Goal: Task Accomplishment & Management: Manage account settings

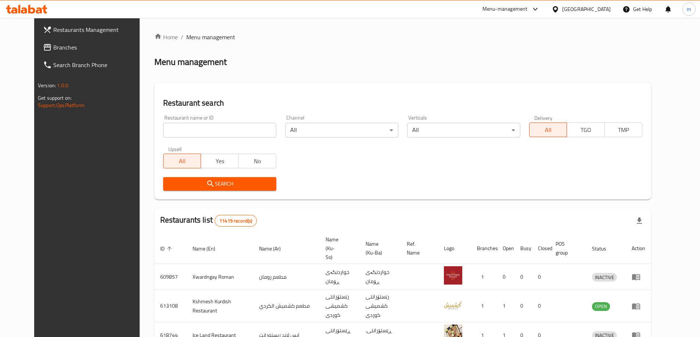
click at [163, 129] on input "search" at bounding box center [219, 130] width 113 height 15
paste input "704231"
type input "704231"
click button "Search" at bounding box center [219, 184] width 113 height 14
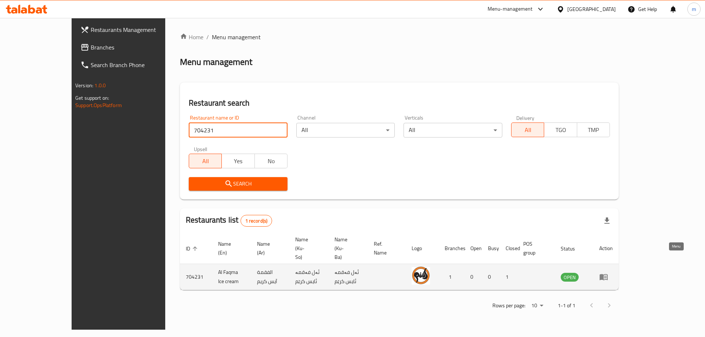
click at [608, 273] on icon "enhanced table" at bounding box center [603, 277] width 9 height 9
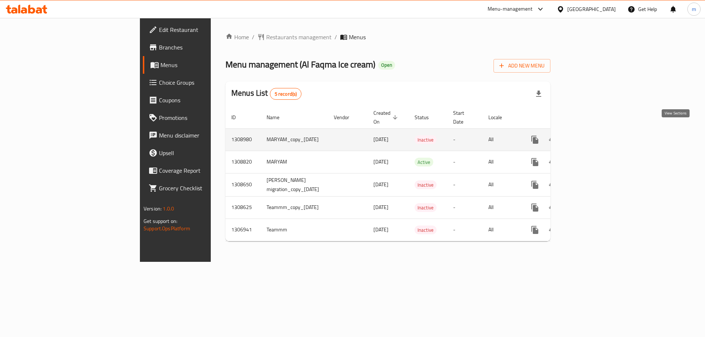
click at [592, 136] on icon "enhanced table" at bounding box center [588, 140] width 9 height 9
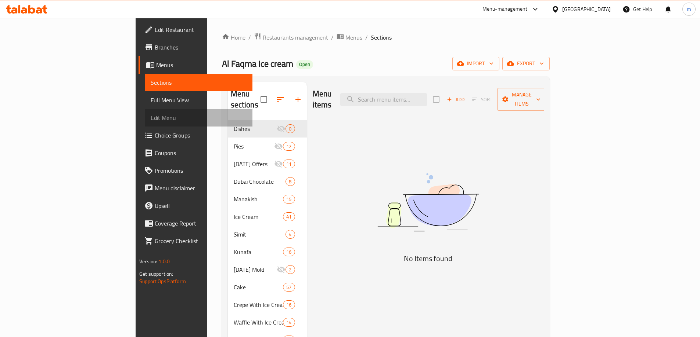
click at [145, 113] on link "Edit Menu" at bounding box center [199, 118] width 108 height 18
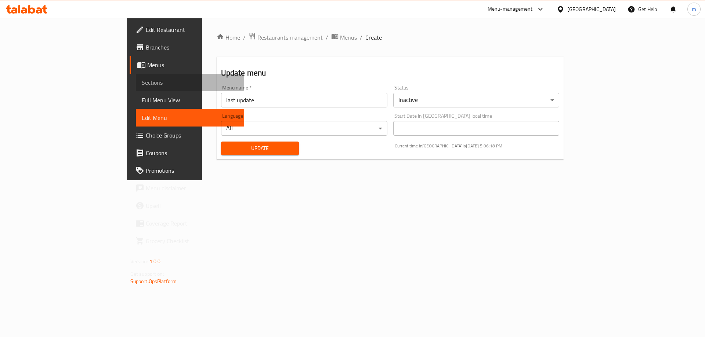
click at [142, 83] on span "Sections" at bounding box center [190, 82] width 97 height 9
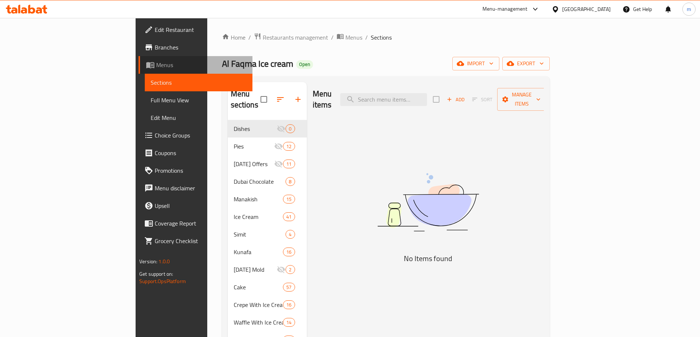
click at [156, 61] on span "Menus" at bounding box center [201, 65] width 90 height 9
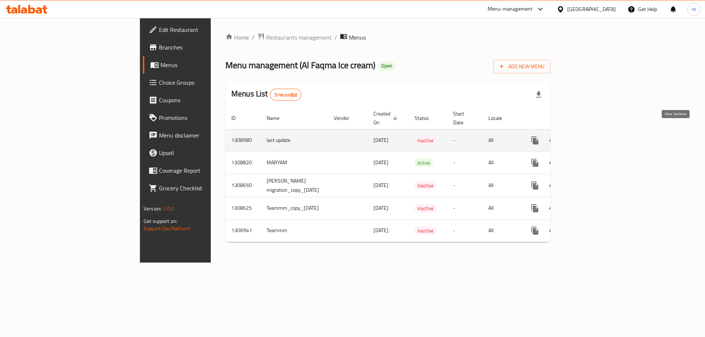
click at [592, 136] on icon "enhanced table" at bounding box center [588, 140] width 9 height 9
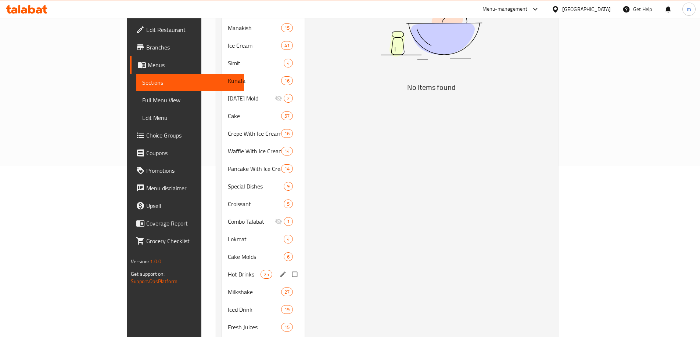
scroll to position [236, 0]
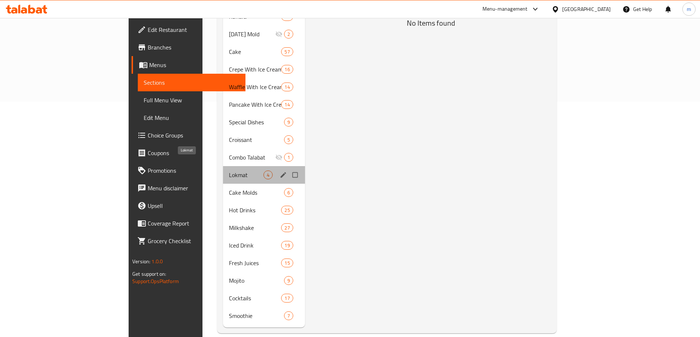
click at [229, 171] on span "Lokmat" at bounding box center [246, 175] width 35 height 9
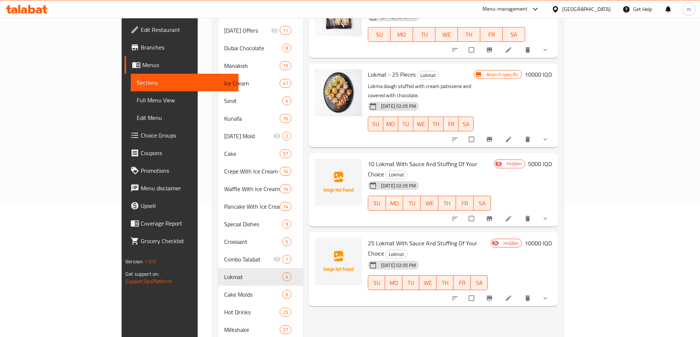
scroll to position [64, 0]
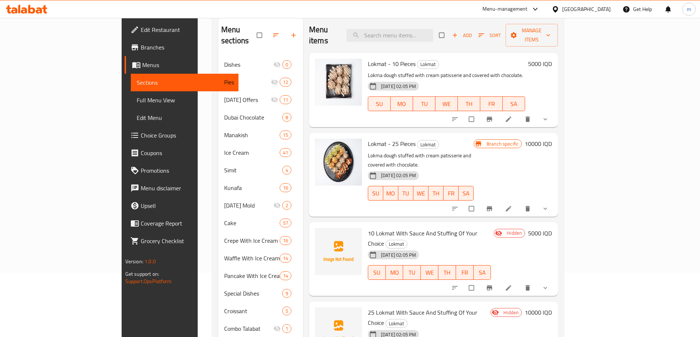
click at [555, 280] on button "show more" at bounding box center [546, 288] width 18 height 16
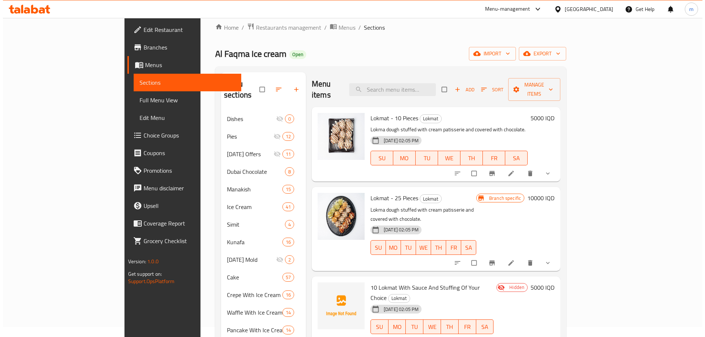
scroll to position [0, 0]
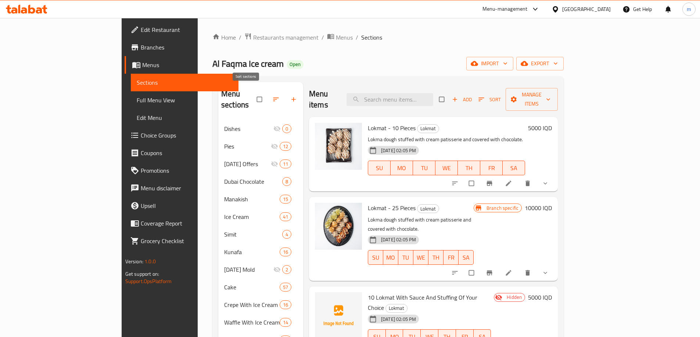
click at [268, 91] on button "button" at bounding box center [277, 99] width 18 height 16
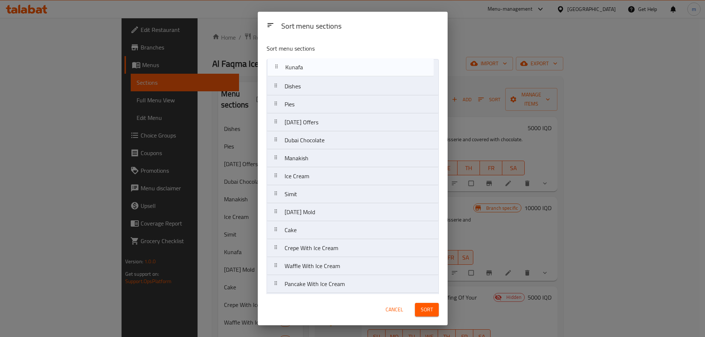
drag, startPoint x: 301, startPoint y: 195, endPoint x: 303, endPoint y: 66, distance: 128.9
click at [303, 66] on nav "Dishes Pies Ramadan Offers Dubai Chocolate Manakish Ice Cream Simit Kunafa Moth…" at bounding box center [353, 284] width 172 height 451
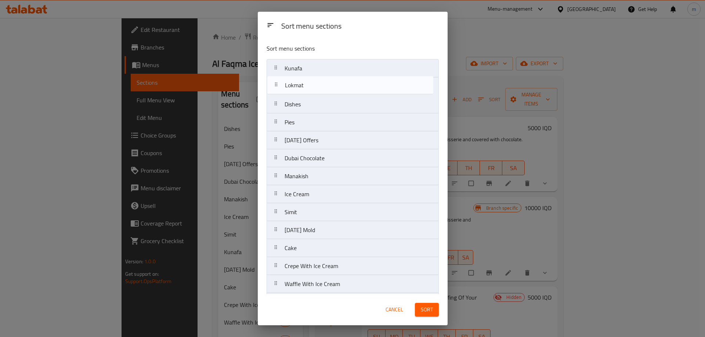
drag, startPoint x: 300, startPoint y: 274, endPoint x: 301, endPoint y: 86, distance: 188.4
click at [301, 86] on nav "Kunafa Dishes Pies Ramadan Offers Dubai Chocolate Manakish Ice Cream Simit Moth…" at bounding box center [353, 284] width 172 height 451
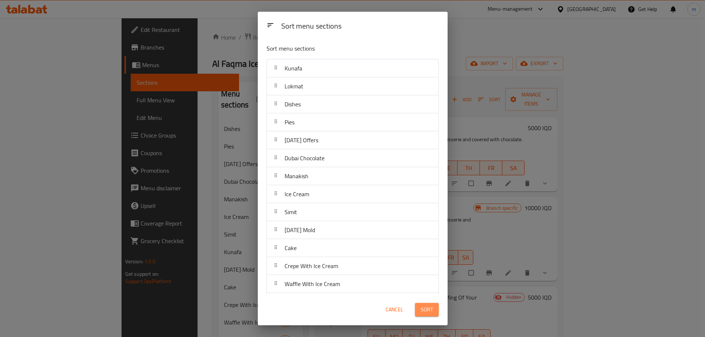
drag, startPoint x: 429, startPoint y: 310, endPoint x: 419, endPoint y: 314, distance: 10.7
click at [429, 311] on span "Sort" at bounding box center [427, 310] width 12 height 9
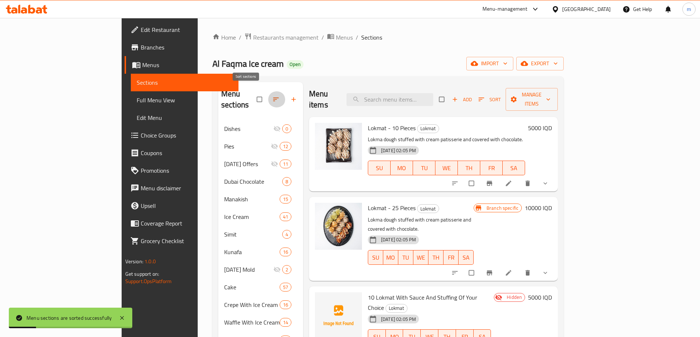
click at [272, 96] on icon "button" at bounding box center [275, 99] width 7 height 7
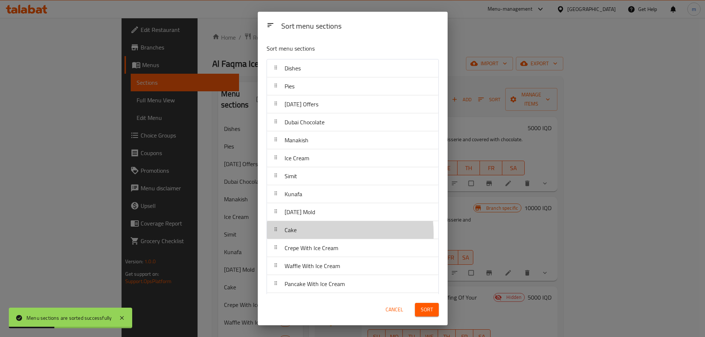
click at [304, 234] on div "Cake" at bounding box center [353, 230] width 166 height 18
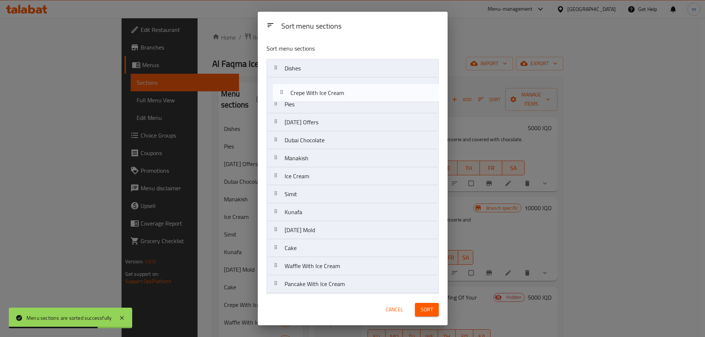
drag, startPoint x: 303, startPoint y: 247, endPoint x: 308, endPoint y: 86, distance: 160.9
click at [308, 86] on nav "Dishes Pies Ramadan Offers Dubai Chocolate Manakish Ice Cream Simit Kunafa Moth…" at bounding box center [353, 284] width 172 height 451
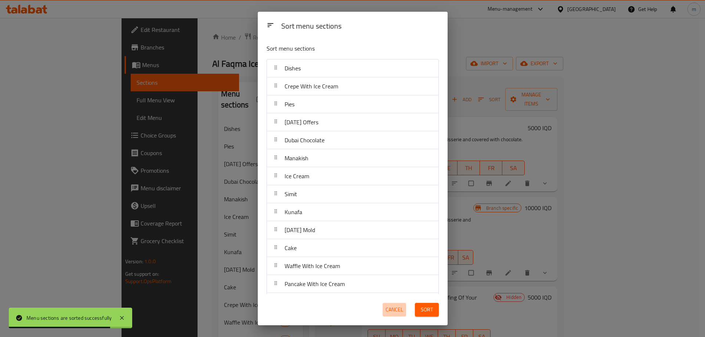
click at [392, 311] on span "Cancel" at bounding box center [395, 310] width 18 height 9
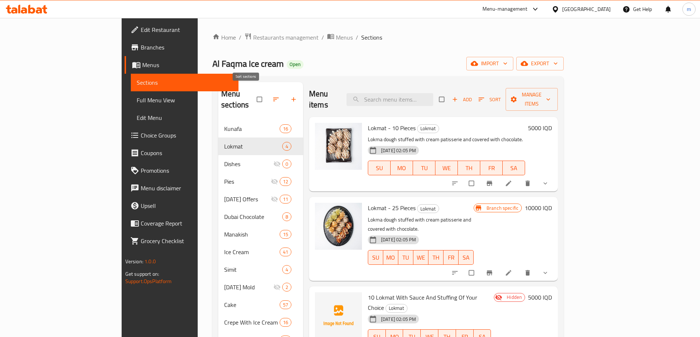
click at [272, 97] on icon "button" at bounding box center [275, 99] width 7 height 7
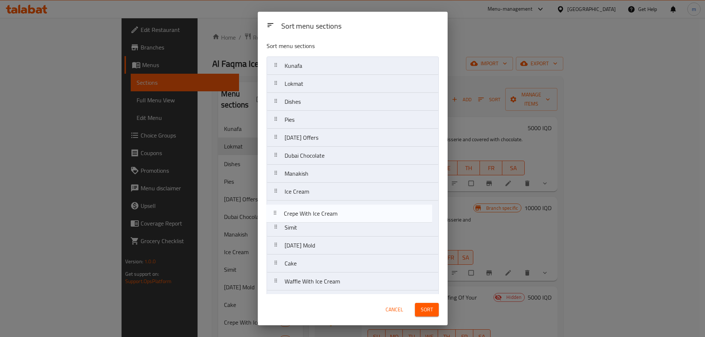
scroll to position [3, 0]
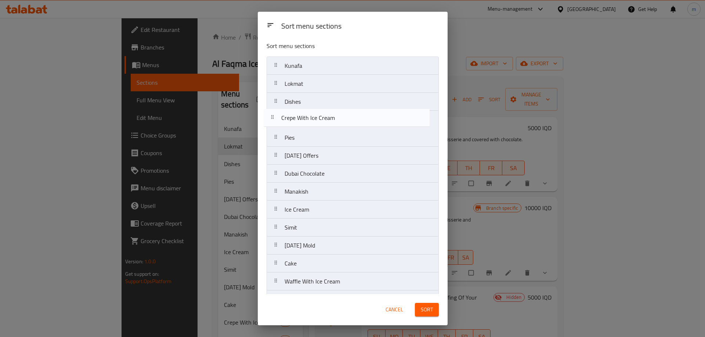
drag, startPoint x: 318, startPoint y: 266, endPoint x: 315, endPoint y: 107, distance: 159.0
click at [315, 107] on nav "Kunafa Lokmat Dishes Pies Ramadan Offers Dubai Chocolate Manakish Ice Cream Sim…" at bounding box center [353, 282] width 172 height 451
drag, startPoint x: 297, startPoint y: 110, endPoint x: 299, endPoint y: 100, distance: 10.2
click at [299, 101] on nav "Kunafa Lokmat Dishes Crepe With Ice Cream Pies Ramadan Offers Dubai Chocolate M…" at bounding box center [353, 282] width 172 height 451
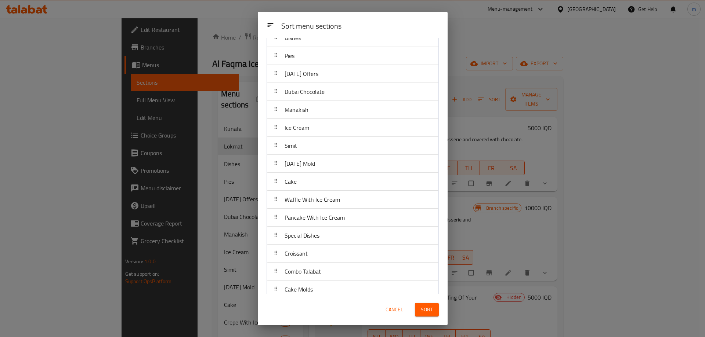
scroll to position [174, 0]
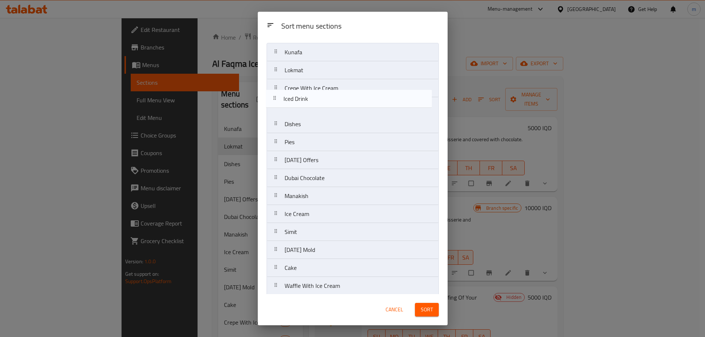
drag, startPoint x: 321, startPoint y: 260, endPoint x: 318, endPoint y: 103, distance: 156.8
click at [318, 103] on nav "Kunafa Lokmat Crepe With Ice Cream Dishes Pies Ramadan Offers Dubai Chocolate M…" at bounding box center [353, 268] width 172 height 451
click at [318, 112] on nav "Kunafa Lokmat Crepe With Ice Cream Dishes Pies Ramadan Offers Dubai Chocolate M…" at bounding box center [353, 268] width 172 height 451
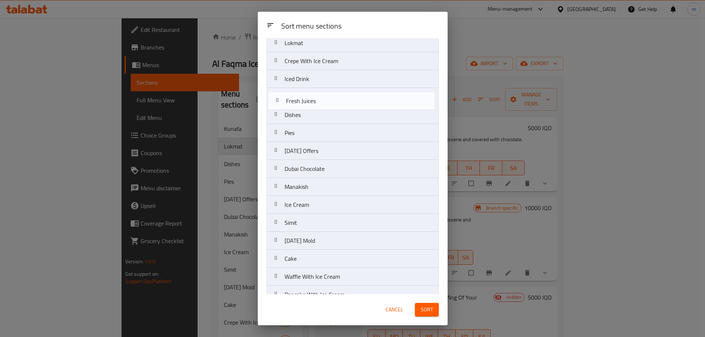
scroll to position [43, 0]
drag, startPoint x: 314, startPoint y: 231, endPoint x: 317, endPoint y: 104, distance: 126.7
click at [317, 104] on nav "Kunafa Lokmat Crepe With Ice Cream Iced Drink Dishes Pies Ramadan Offers Dubai …" at bounding box center [353, 241] width 172 height 451
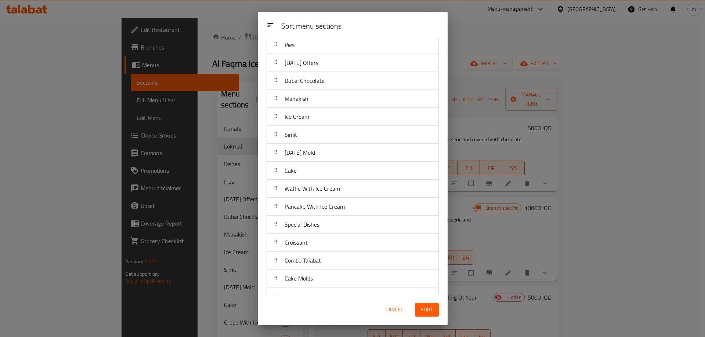
scroll to position [214, 0]
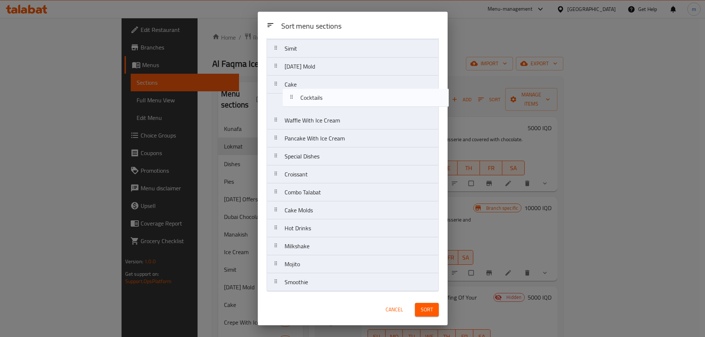
drag, startPoint x: 301, startPoint y: 266, endPoint x: 316, endPoint y: 137, distance: 129.7
click at [319, 92] on nav "Kunafa Lokmat Crepe With Ice Cream Iced Drink Fresh Juices Dishes Pies Ramadan …" at bounding box center [353, 66] width 172 height 451
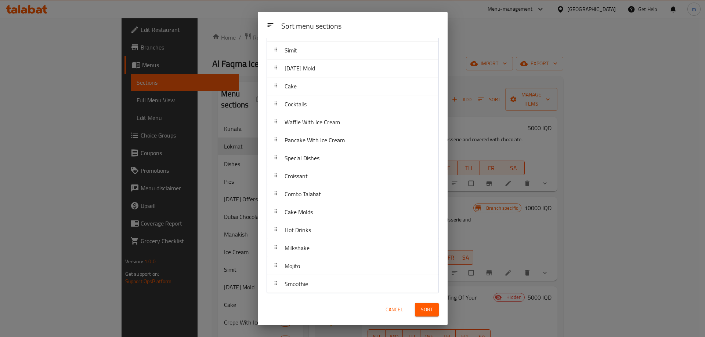
scroll to position [218, 0]
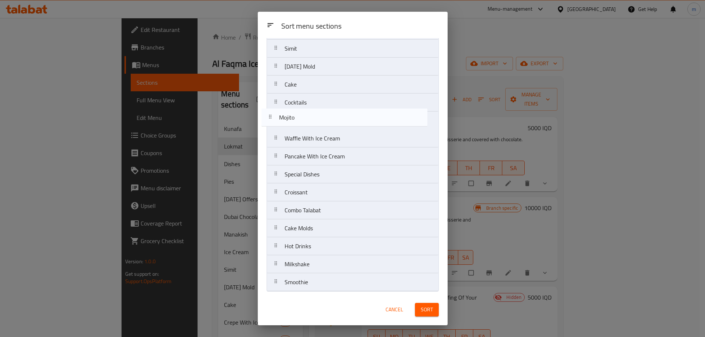
drag, startPoint x: 308, startPoint y: 240, endPoint x: 306, endPoint y: 115, distance: 125.3
click at [306, 115] on nav "Kunafa Lokmat Crepe With Ice Cream Iced Drink Fresh Juices Dishes Pies Ramadan …" at bounding box center [353, 66] width 172 height 451
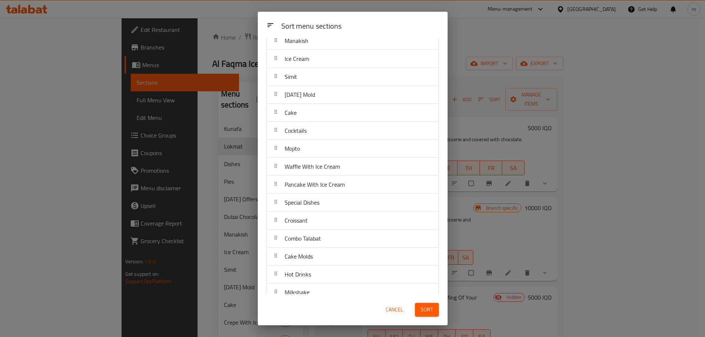
scroll to position [218, 0]
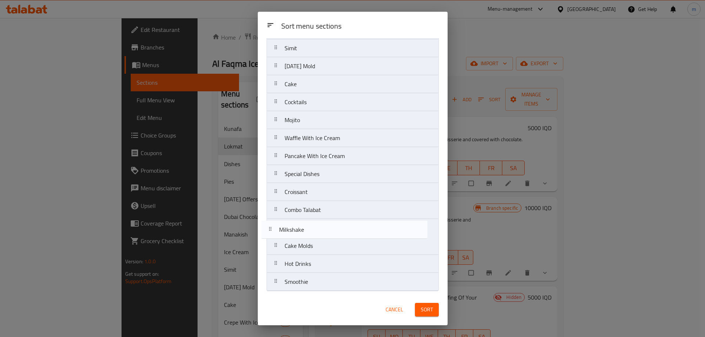
click at [303, 254] on nav "Kunafa Lokmat Crepe With Ice Cream Iced Drink Fresh Juices Dishes Pies Ramadan …" at bounding box center [353, 66] width 172 height 451
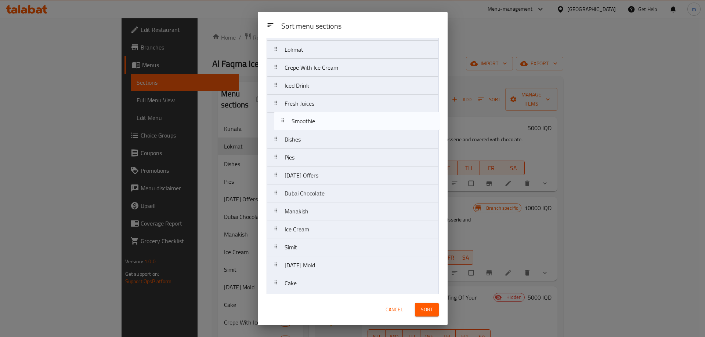
scroll to position [37, 0]
drag, startPoint x: 307, startPoint y: 268, endPoint x: 307, endPoint y: 123, distance: 145.1
click at [307, 123] on nav "Kunafa Lokmat Crepe With Ice Cream Iced Drink Fresh Juices Dishes Pies Ramadan …" at bounding box center [353, 247] width 172 height 451
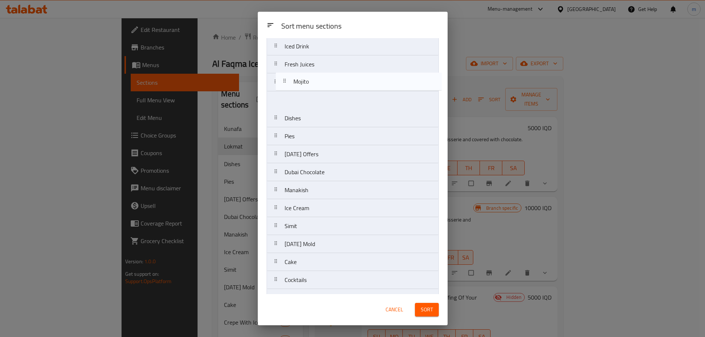
scroll to position [73, 0]
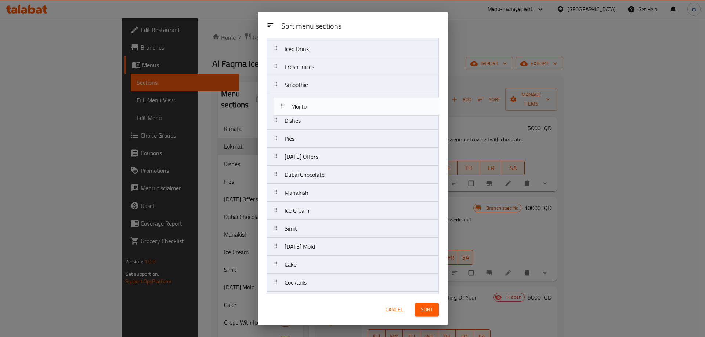
drag, startPoint x: 298, startPoint y: 206, endPoint x: 310, endPoint y: 104, distance: 103.5
click at [310, 104] on nav "Kunafa Lokmat Crepe With Ice Cream Iced Drink Fresh Juices Smoothie Dishes Pies…" at bounding box center [353, 211] width 172 height 451
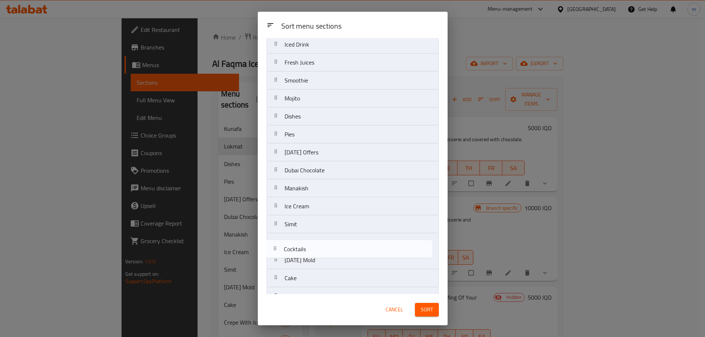
scroll to position [78, 0]
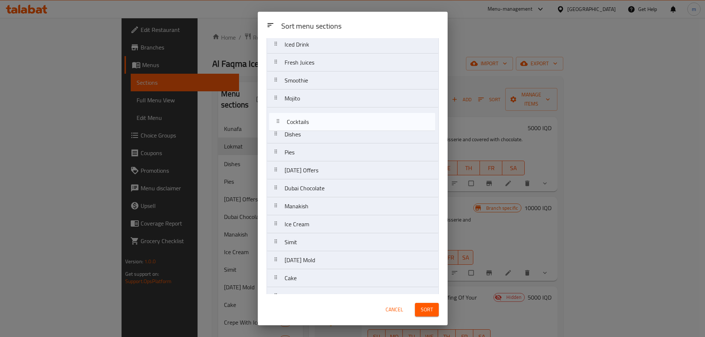
drag, startPoint x: 291, startPoint y: 286, endPoint x: 293, endPoint y: 123, distance: 163.1
click at [293, 123] on nav "Kunafa Lokmat Crepe With Ice Cream Iced Drink Fresh Juices Smoothie Mojito Dish…" at bounding box center [353, 206] width 172 height 451
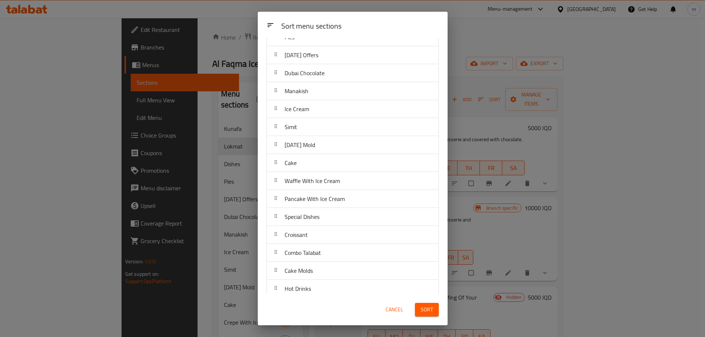
scroll to position [218, 0]
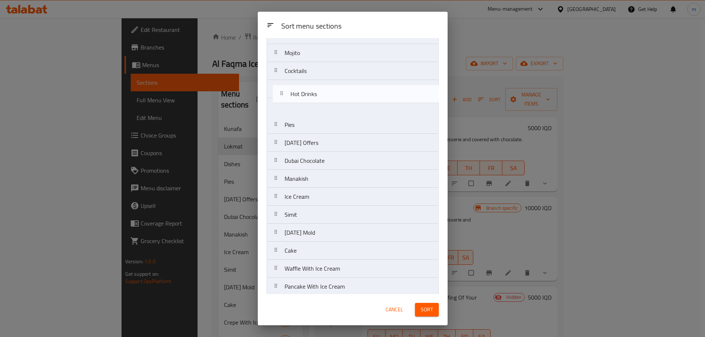
drag, startPoint x: 314, startPoint y: 266, endPoint x: 318, endPoint y: 89, distance: 177.1
click at [318, 89] on nav "Kunafa Lokmat Crepe With Ice Cream Iced Drink Fresh Juices Smoothie Mojito Cock…" at bounding box center [353, 161] width 172 height 451
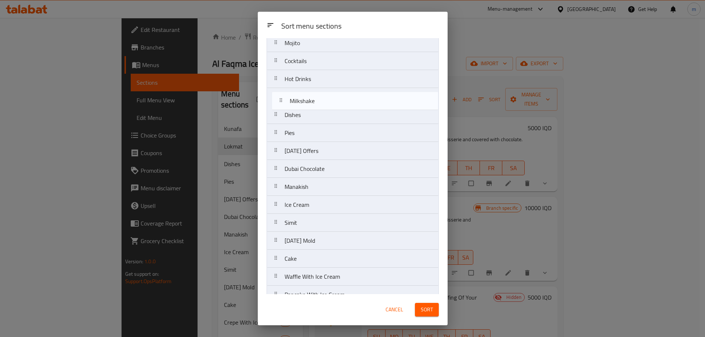
scroll to position [130, 0]
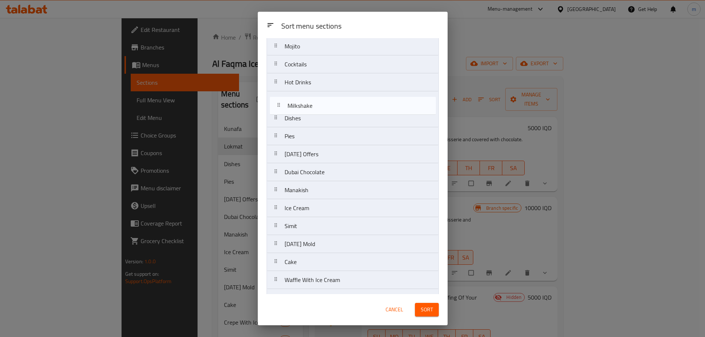
drag, startPoint x: 291, startPoint y: 289, endPoint x: 294, endPoint y: 109, distance: 180.0
click at [294, 109] on nav "Kunafa Lokmat Crepe With Ice Cream Iced Drink Fresh Juices Smoothie Mojito Cock…" at bounding box center [353, 154] width 172 height 451
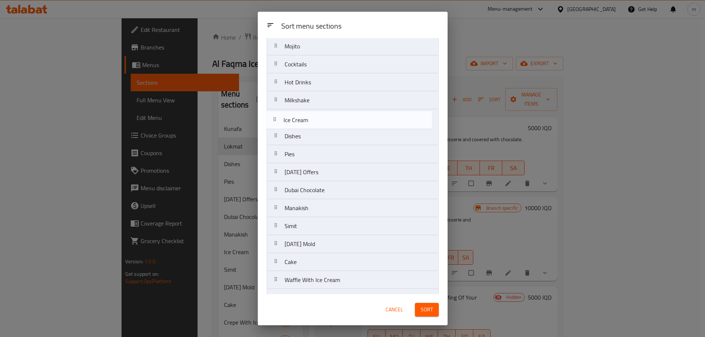
drag, startPoint x: 306, startPoint y: 208, endPoint x: 306, endPoint y: 120, distance: 88.1
click at [305, 118] on nav "Kunafa Lokmat Crepe With Ice Cream Iced Drink Fresh Juices Smoothie Mojito Cock…" at bounding box center [353, 154] width 172 height 451
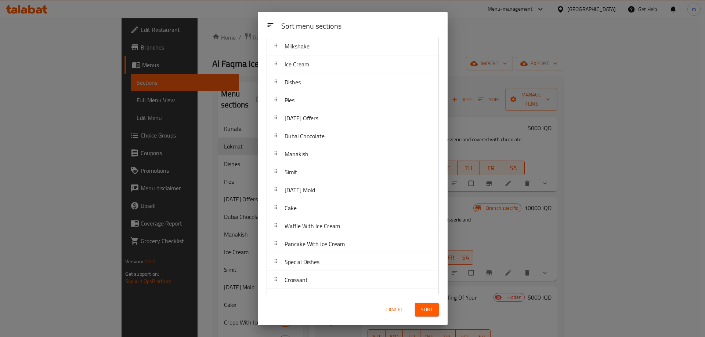
scroll to position [218, 0]
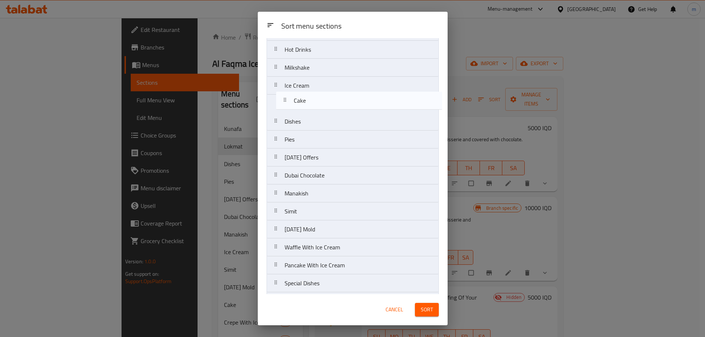
drag, startPoint x: 301, startPoint y: 179, endPoint x: 310, endPoint y: 106, distance: 74.0
click at [310, 106] on nav "Kunafa Lokmat Crepe With Ice Cream Iced Drink Fresh Juices Smoothie Mojito Cock…" at bounding box center [353, 121] width 172 height 451
drag, startPoint x: 319, startPoint y: 284, endPoint x: 320, endPoint y: 101, distance: 182.9
click at [320, 101] on nav "Kunafa Lokmat Crepe With Ice Cream Iced Drink Fresh Juices Smoothie Mojito Cock…" at bounding box center [353, 122] width 172 height 451
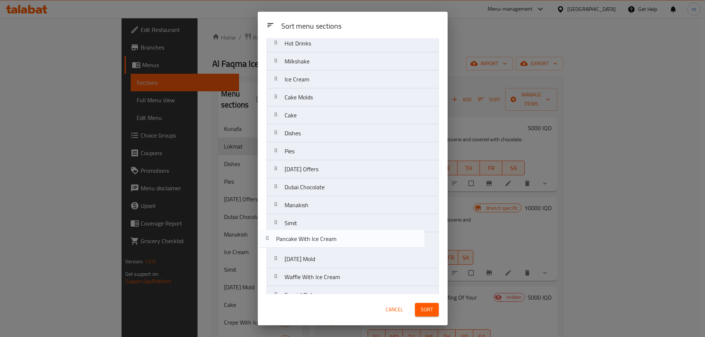
scroll to position [172, 0]
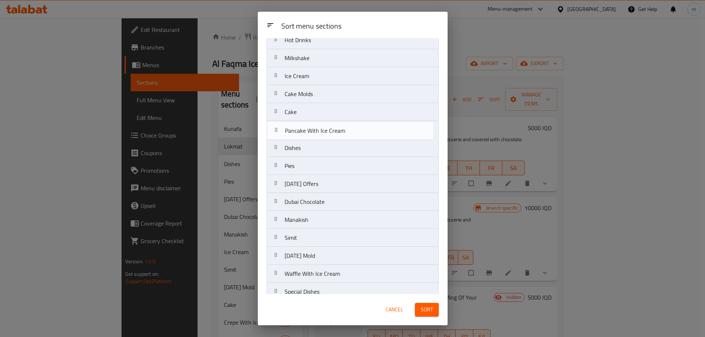
drag, startPoint x: 309, startPoint y: 287, endPoint x: 310, endPoint y: 131, distance: 155.7
click at [310, 131] on nav "Kunafa Lokmat Crepe With Ice Cream Iced Drink Fresh Juices Smoothie Mojito Cock…" at bounding box center [353, 112] width 172 height 451
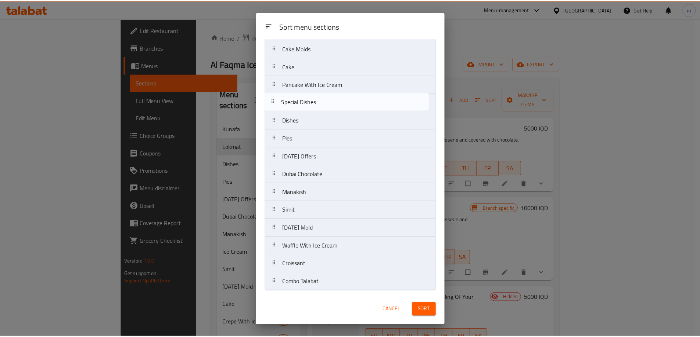
scroll to position [213, 0]
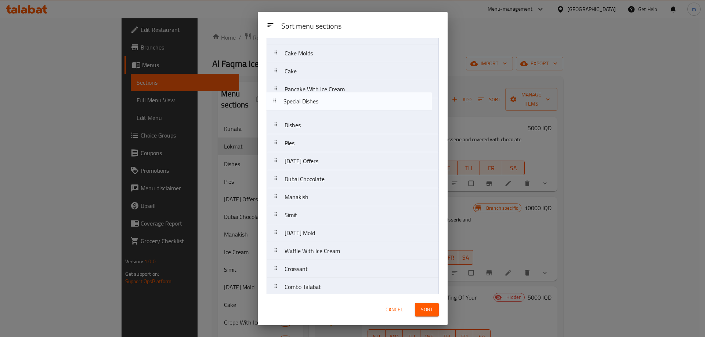
drag, startPoint x: 322, startPoint y: 248, endPoint x: 322, endPoint y: 101, distance: 147.3
click at [322, 101] on nav "Kunafa Lokmat Crepe With Ice Cream Iced Drink Fresh Juices Smoothie Mojito Cock…" at bounding box center [353, 71] width 172 height 451
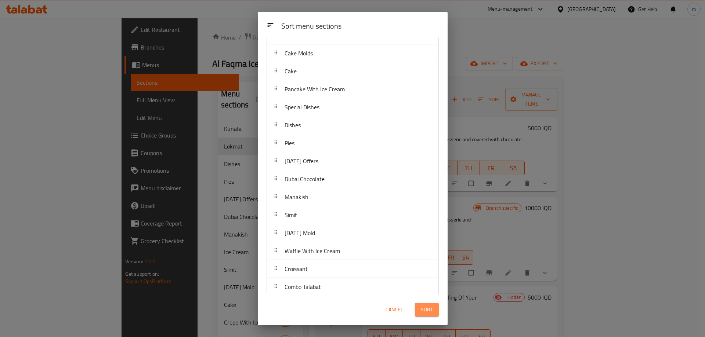
click at [424, 307] on span "Sort" at bounding box center [427, 310] width 12 height 9
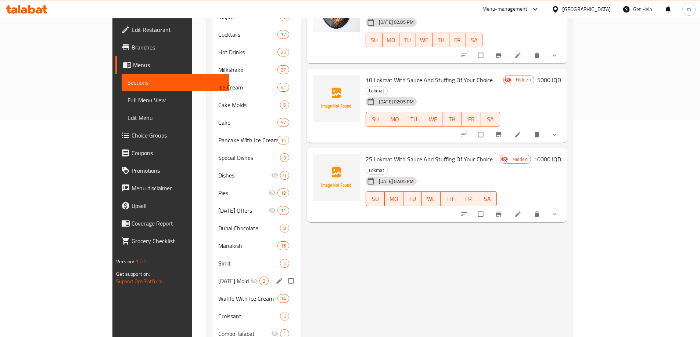
scroll to position [236, 0]
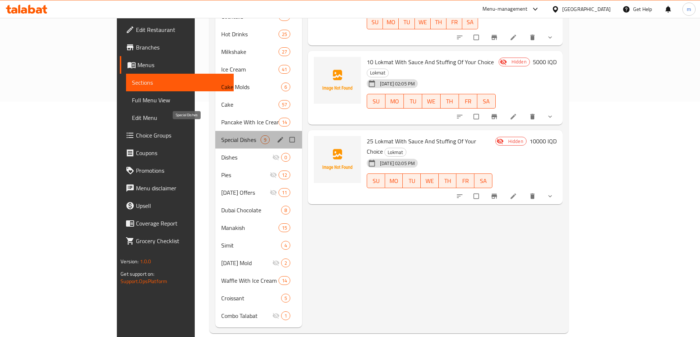
click at [221, 136] on span "Special Dishes" at bounding box center [240, 140] width 39 height 9
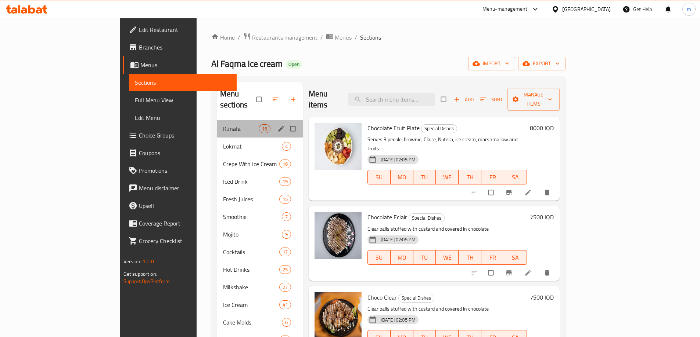
click at [217, 126] on div "Kunafa 16" at bounding box center [260, 129] width 86 height 18
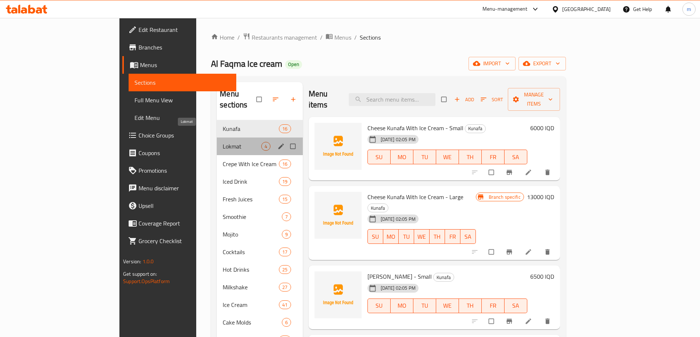
click at [223, 142] on span "Lokmat" at bounding box center [242, 146] width 38 height 9
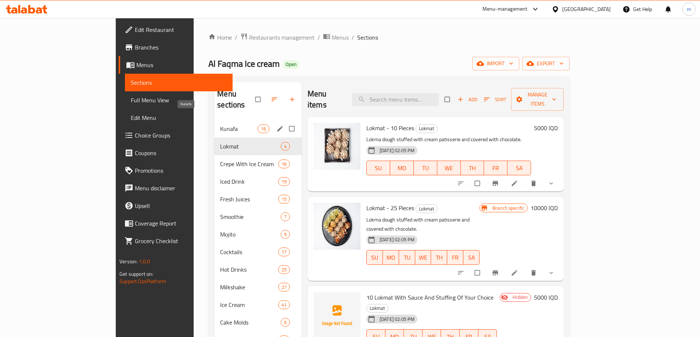
click at [220, 124] on span "Kunafa" at bounding box center [238, 128] width 37 height 9
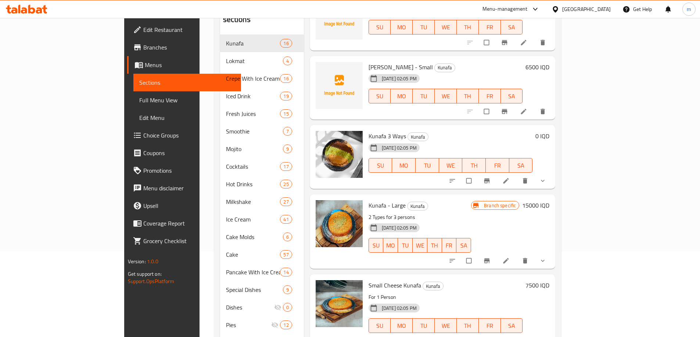
scroll to position [343, 0]
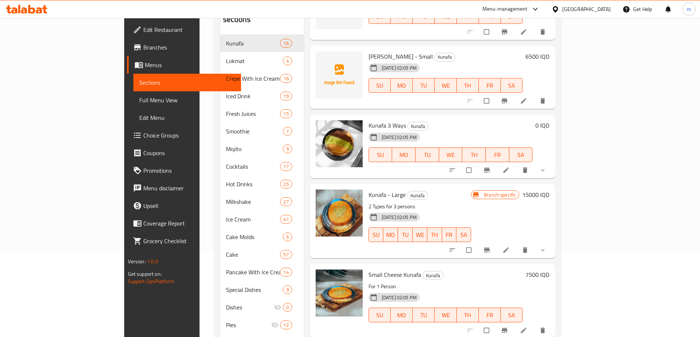
click at [552, 242] on button "show more" at bounding box center [543, 250] width 18 height 16
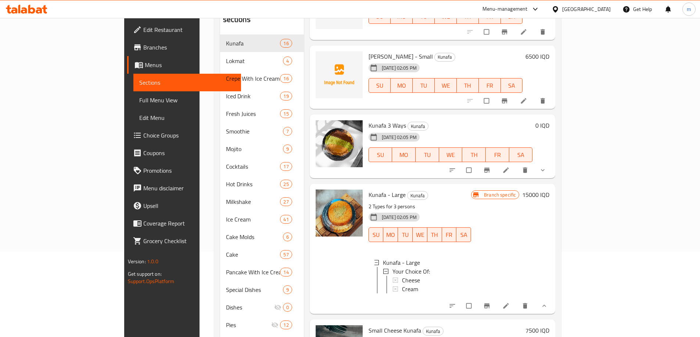
click at [546, 167] on icon "show more" at bounding box center [542, 170] width 7 height 7
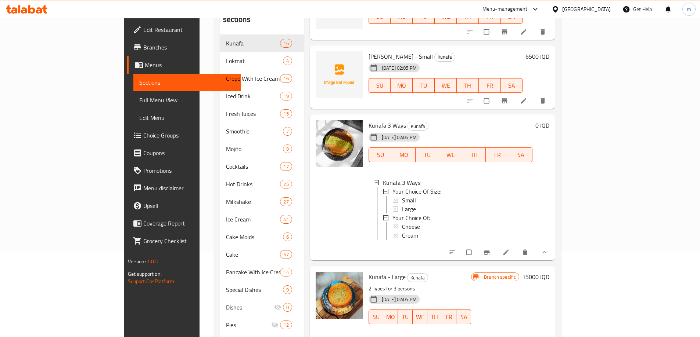
click at [549, 120] on h6 "0 IQD" at bounding box center [542, 125] width 14 height 10
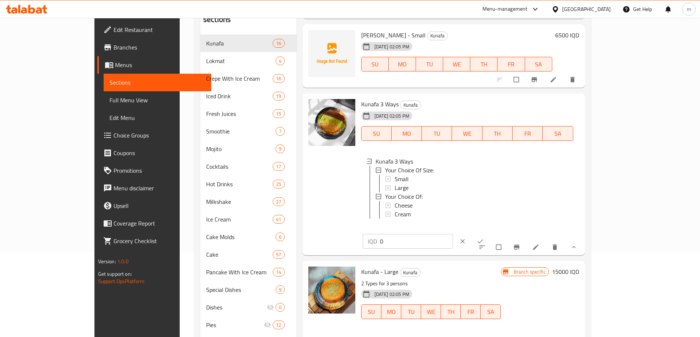
drag, startPoint x: 511, startPoint y: 111, endPoint x: 505, endPoint y: 111, distance: 6.6
click at [505, 111] on div "Kunafa 3 Ways Kunafa 31-08-2025 02:05 PM SU MO TU WE TH FR SA Kunafa 3 Ways You…" at bounding box center [470, 174] width 224 height 156
type input "6500"
click at [484, 238] on icon "ok" at bounding box center [479, 241] width 7 height 7
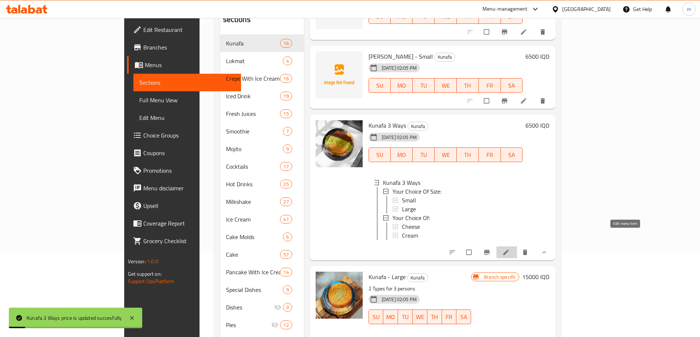
click at [509, 249] on icon at bounding box center [505, 252] width 7 height 7
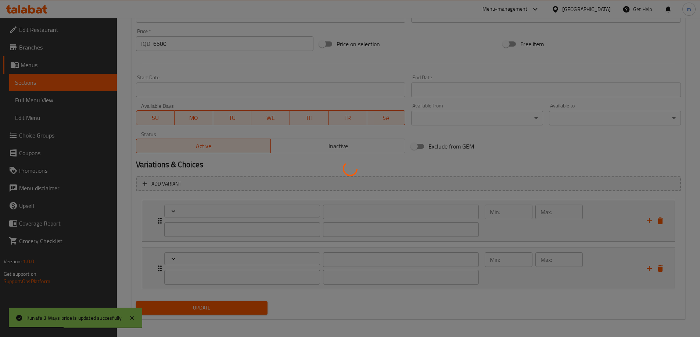
type input "إختيارك من حجم:"
type input "هەڵبژاردنت لە قەبارە:"
type input "1"
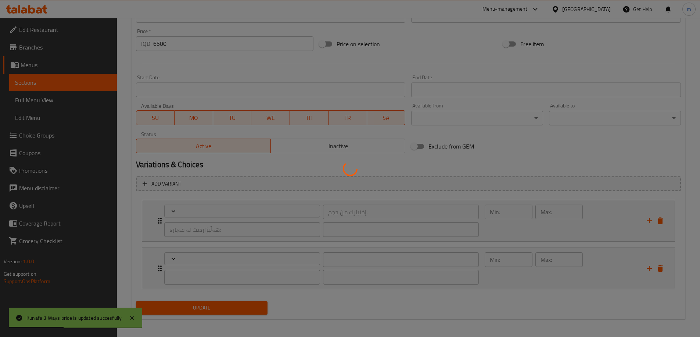
type input "إختيارك من:"
type input "هەڵبژاردنت لە:"
type input "1"
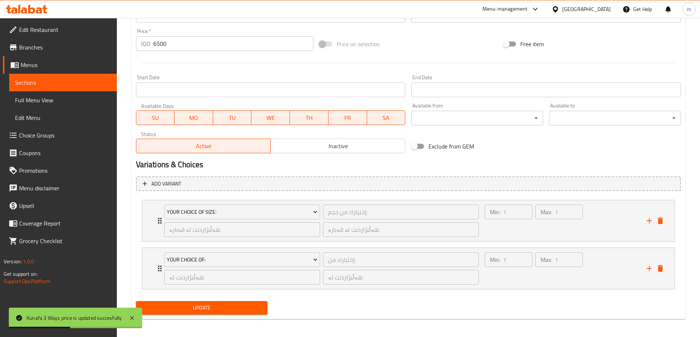
scroll to position [354, 0]
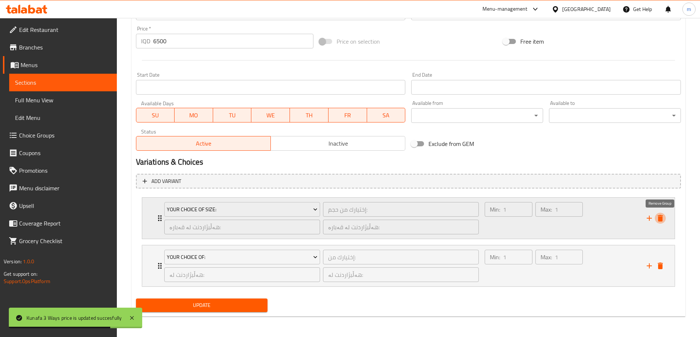
click at [662, 218] on icon "delete" at bounding box center [659, 218] width 5 height 7
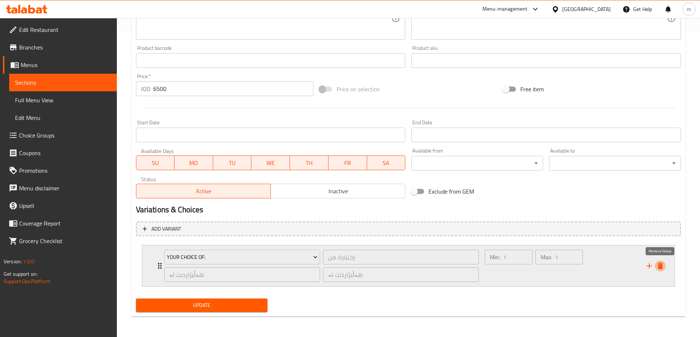
click at [657, 265] on icon "delete" at bounding box center [659, 266] width 9 height 9
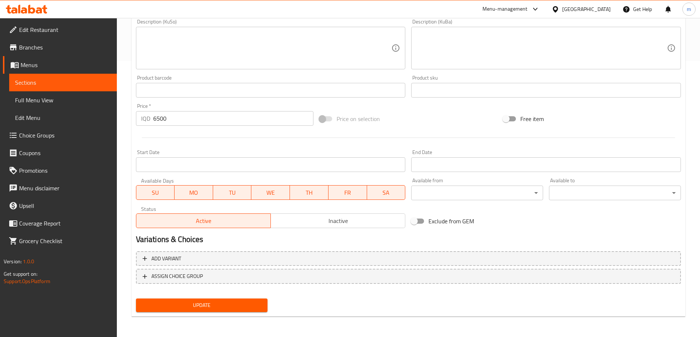
click at [241, 302] on span "Update" at bounding box center [202, 305] width 120 height 9
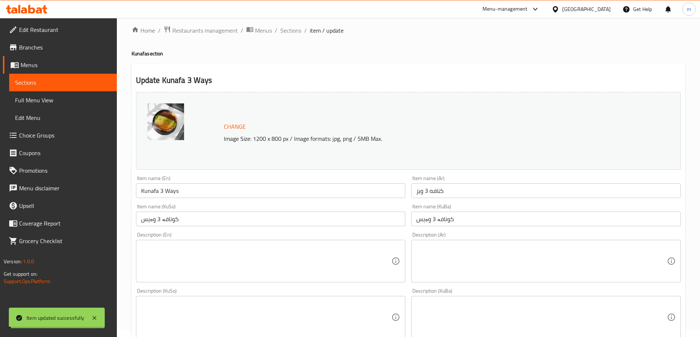
scroll to position [0, 0]
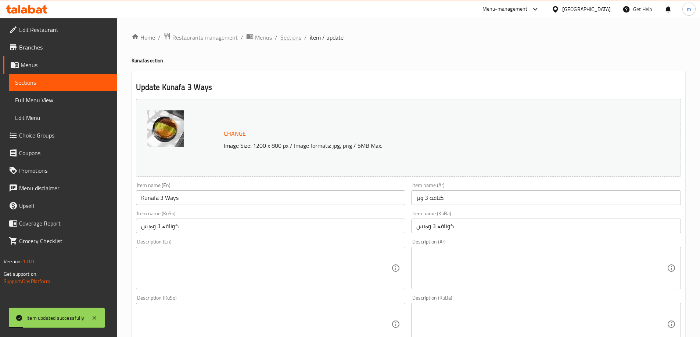
click at [293, 35] on span "Sections" at bounding box center [290, 37] width 21 height 9
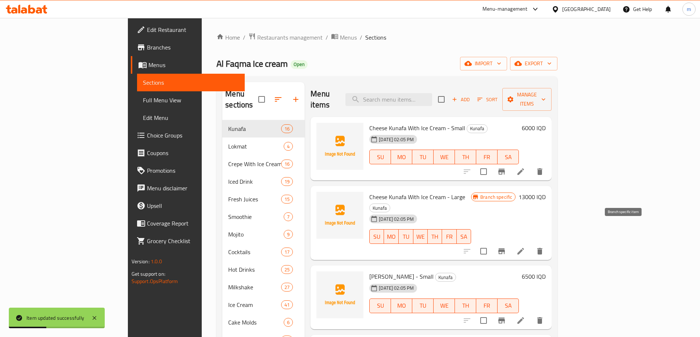
click at [506, 247] on icon "Branch-specific-item" at bounding box center [501, 251] width 9 height 9
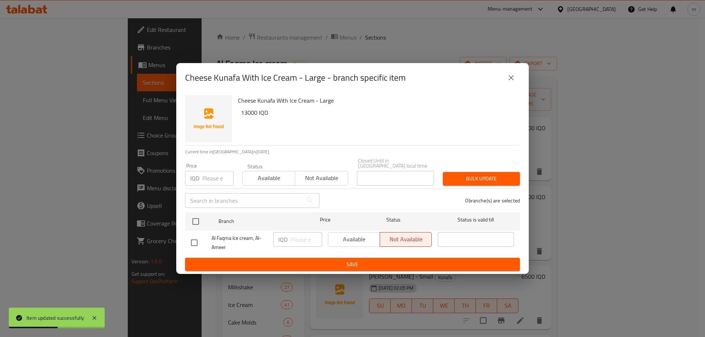
click at [190, 241] on input "checkbox" at bounding box center [194, 242] width 15 height 15
checkbox input "true"
click at [334, 236] on span "Available" at bounding box center [354, 239] width 46 height 11
click at [334, 260] on span "Save" at bounding box center [352, 264] width 323 height 9
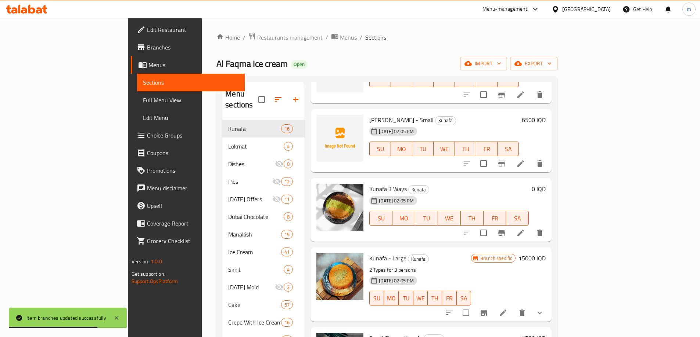
scroll to position [343, 0]
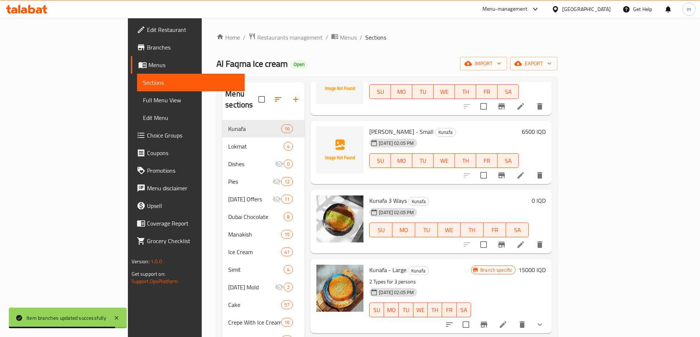
click at [545, 196] on h6 "0 IQD" at bounding box center [538, 201] width 14 height 10
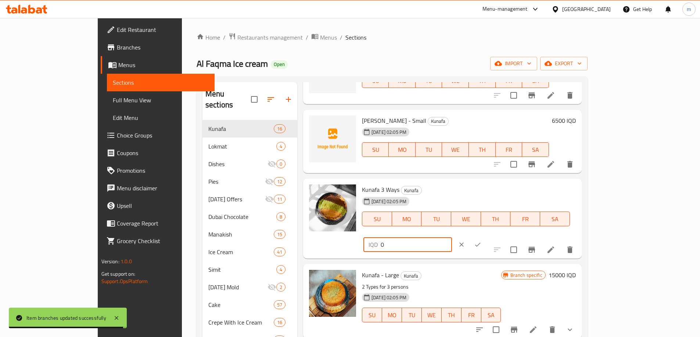
drag, startPoint x: 589, startPoint y: 195, endPoint x: 550, endPoint y: 195, distance: 39.7
click at [496, 237] on div "IQD 0 ​" at bounding box center [429, 245] width 134 height 16
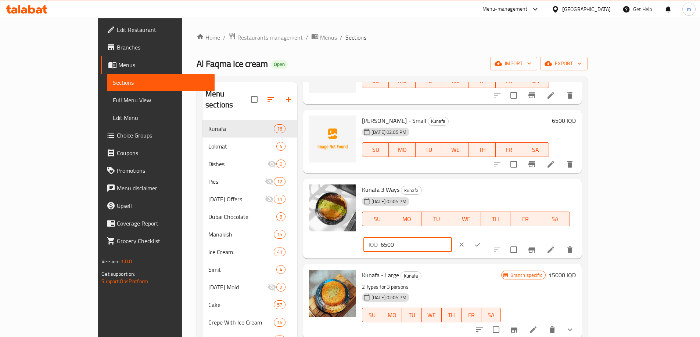
type input "6500"
click at [485, 237] on button "ok" at bounding box center [477, 245] width 16 height 16
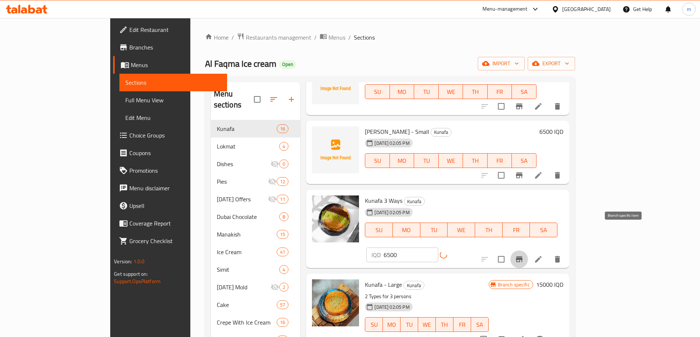
click at [522, 257] on icon "Branch-specific-item" at bounding box center [519, 260] width 7 height 6
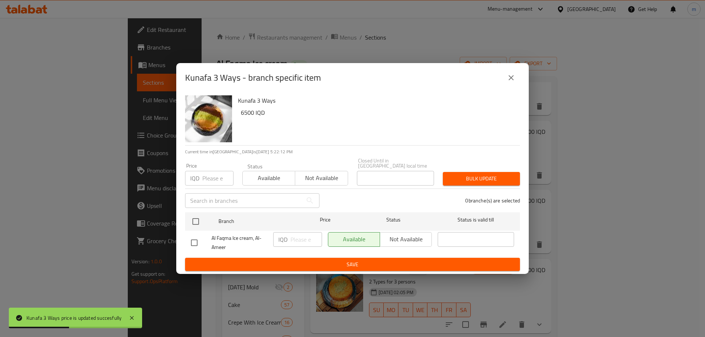
click at [519, 78] on button "close" at bounding box center [511, 78] width 18 height 18
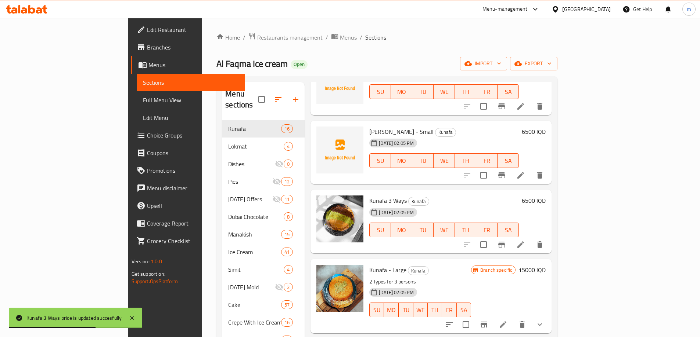
scroll to position [429, 0]
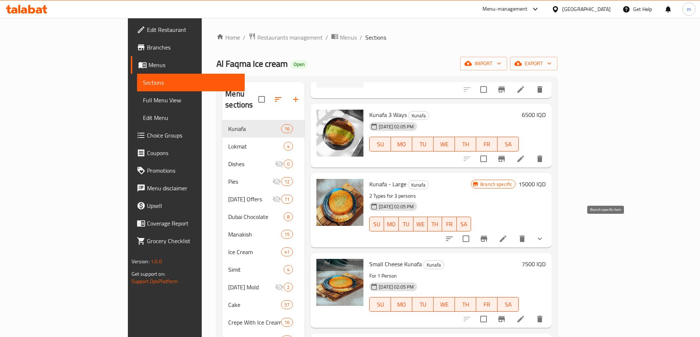
click at [488, 235] on icon "Branch-specific-item" at bounding box center [483, 239] width 9 height 9
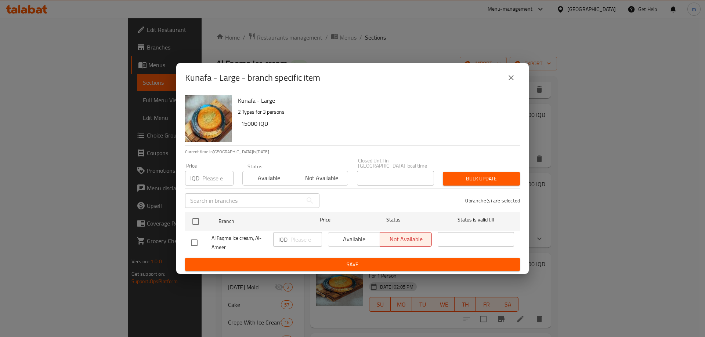
click at [201, 239] on input "checkbox" at bounding box center [194, 242] width 15 height 15
checkbox input "true"
click at [304, 239] on input "number" at bounding box center [306, 239] width 32 height 15
type input "15000"
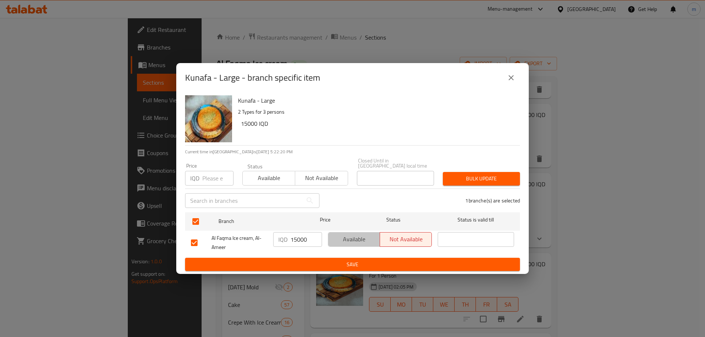
click at [351, 235] on span "Available" at bounding box center [354, 239] width 46 height 11
click at [341, 260] on span "Save" at bounding box center [352, 264] width 323 height 9
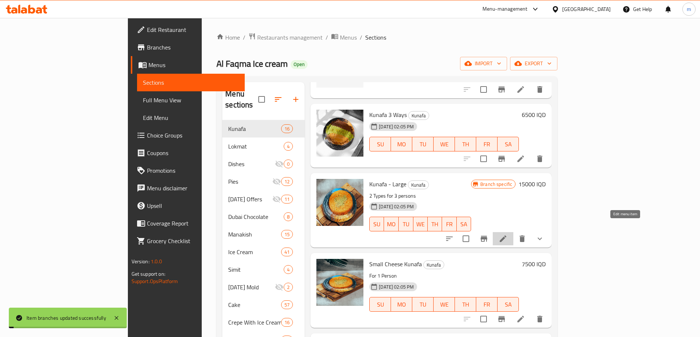
click at [507, 235] on icon at bounding box center [502, 239] width 9 height 9
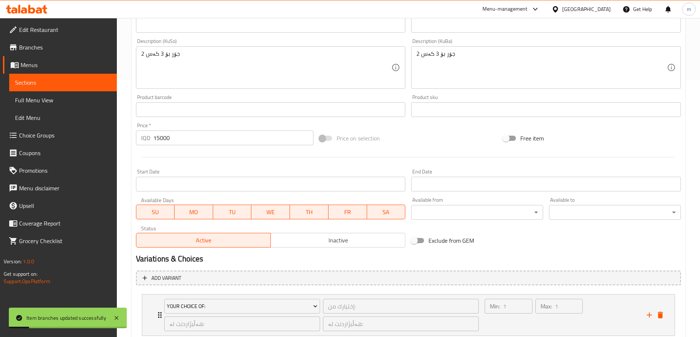
scroll to position [306, 0]
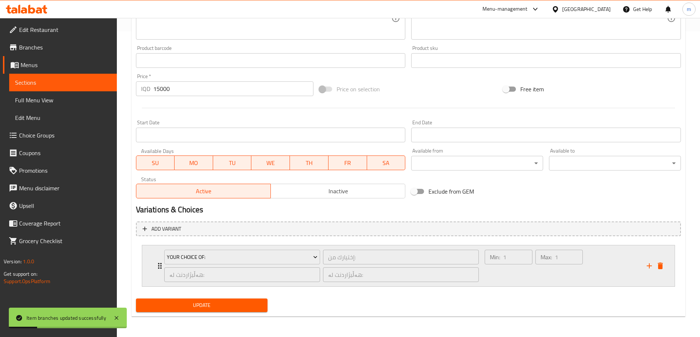
click at [564, 271] on div "Max: 1 ​" at bounding box center [559, 266] width 50 height 35
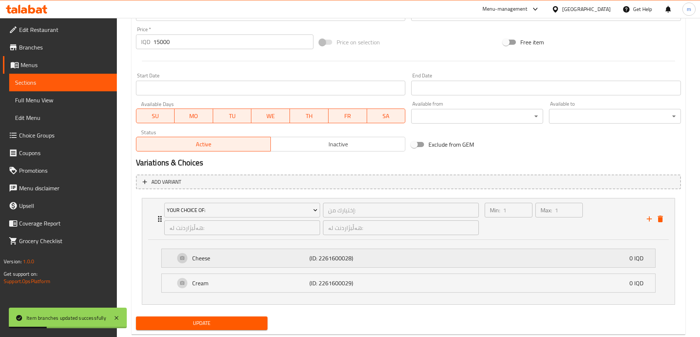
scroll to position [371, 0]
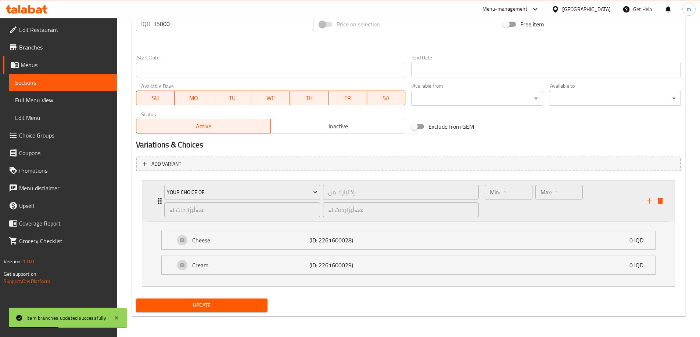
click at [661, 201] on icon "delete" at bounding box center [659, 201] width 5 height 7
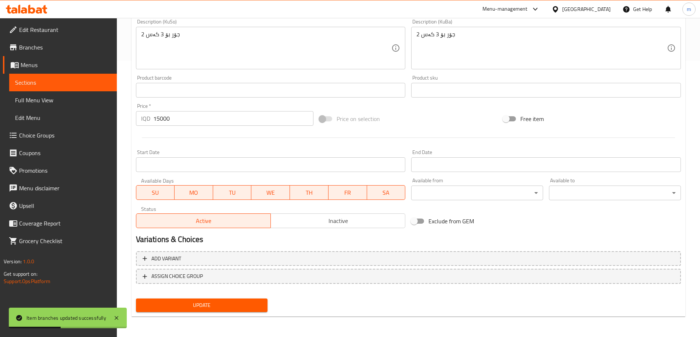
scroll to position [277, 0]
click at [220, 308] on span "Update" at bounding box center [202, 305] width 120 height 9
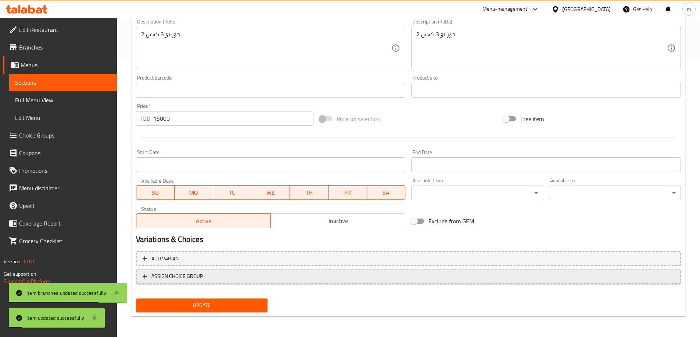
click at [249, 271] on button "ASSIGN CHOICE GROUP" at bounding box center [408, 276] width 545 height 15
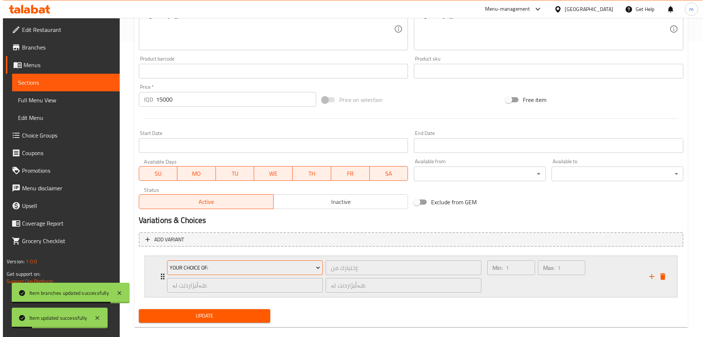
scroll to position [306, 0]
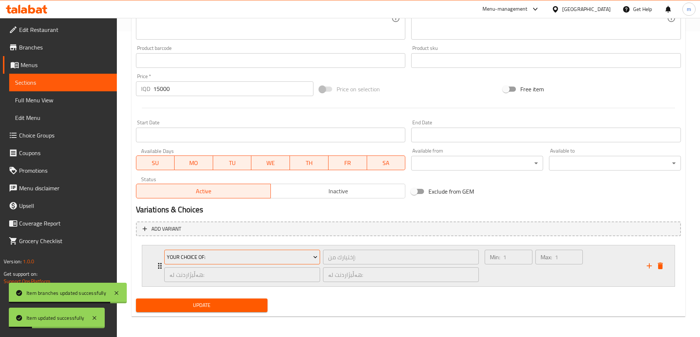
click at [252, 259] on span "Your Choice Of:" at bounding box center [242, 257] width 151 height 9
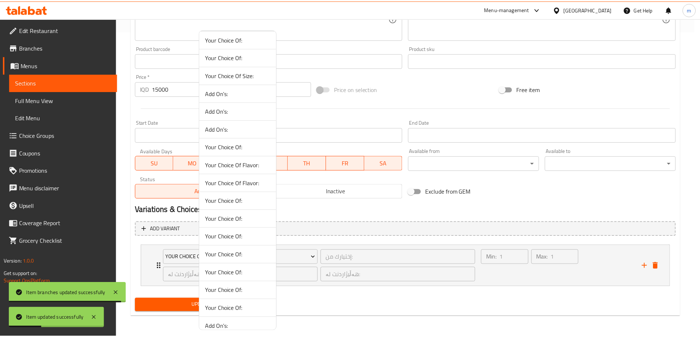
scroll to position [424, 0]
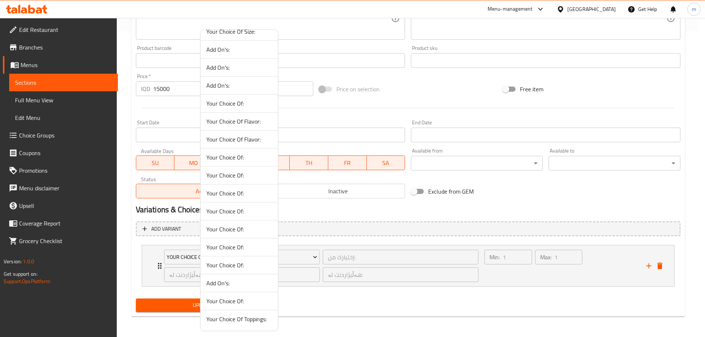
click at [236, 303] on span "Your Choice Of:" at bounding box center [239, 301] width 66 height 9
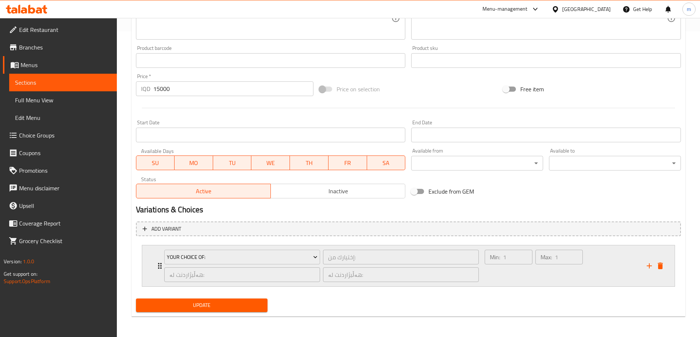
click at [507, 270] on div "Min: 1 ​" at bounding box center [508, 266] width 50 height 35
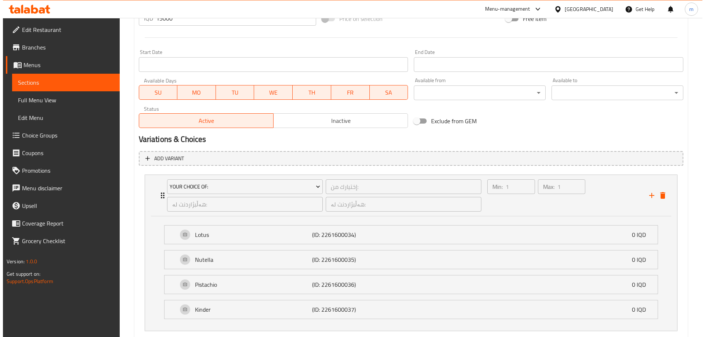
scroll to position [421, 0]
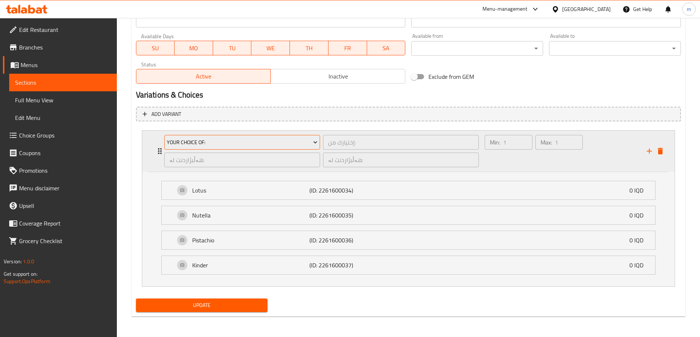
click at [210, 141] on span "Your Choice Of:" at bounding box center [242, 142] width 151 height 9
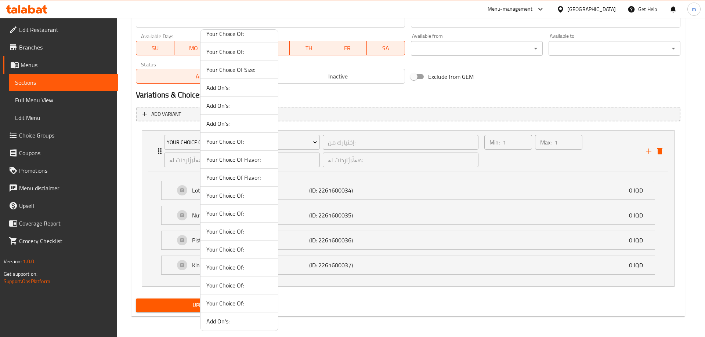
scroll to position [424, 0]
click at [235, 321] on span "Your Choice Of Toppings:" at bounding box center [239, 319] width 66 height 9
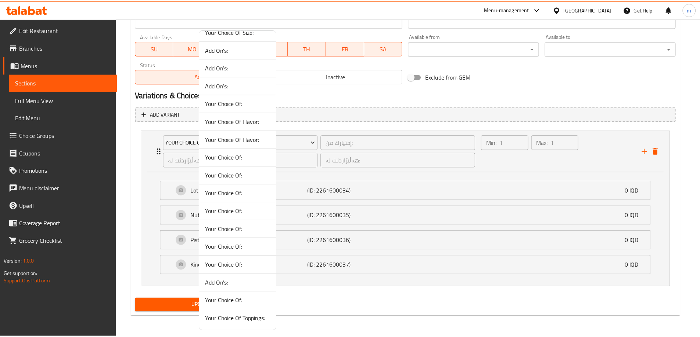
scroll to position [306, 0]
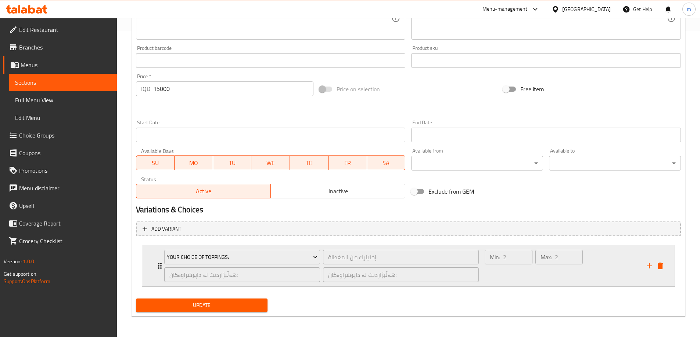
click at [499, 276] on div "Min: 2 ​" at bounding box center [508, 266] width 50 height 35
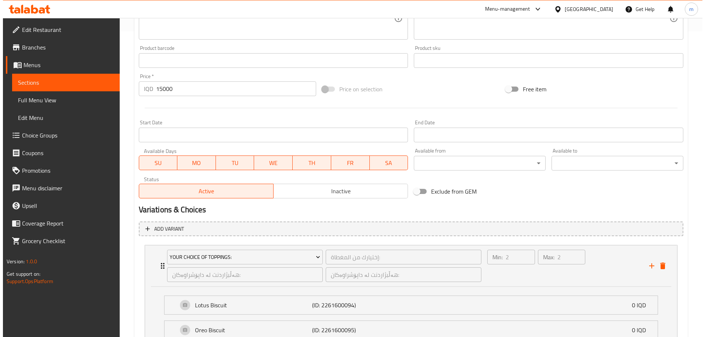
scroll to position [421, 0]
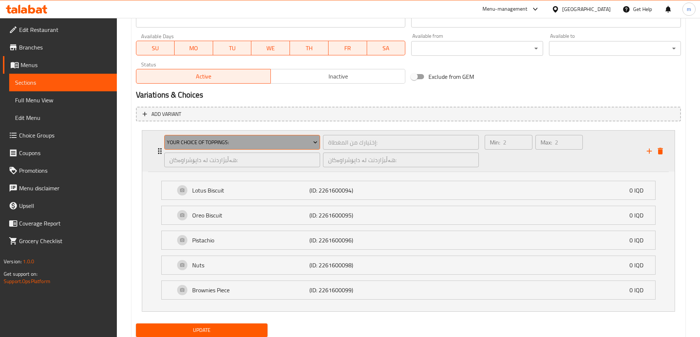
click at [223, 147] on span "Your Choice Of Toppings:" at bounding box center [242, 142] width 151 height 9
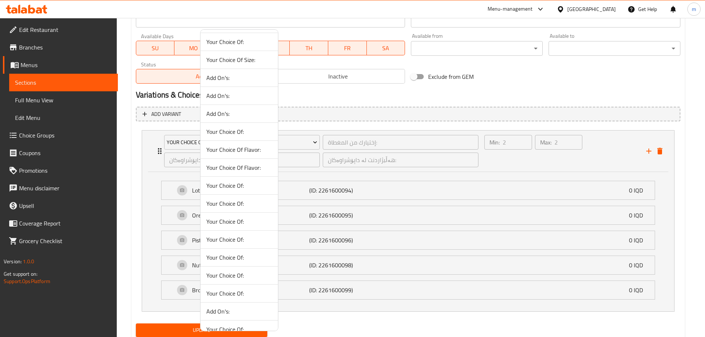
scroll to position [424, 0]
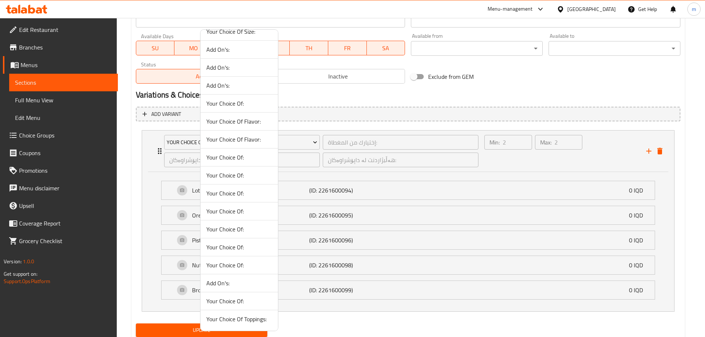
click at [224, 281] on span "Add On's:" at bounding box center [239, 283] width 66 height 9
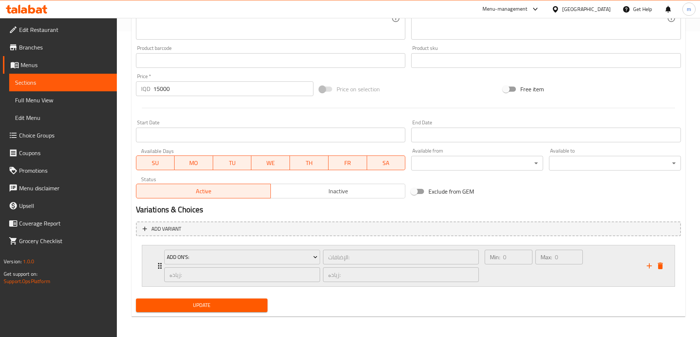
click at [513, 271] on div "Min: 0 ​" at bounding box center [508, 266] width 50 height 35
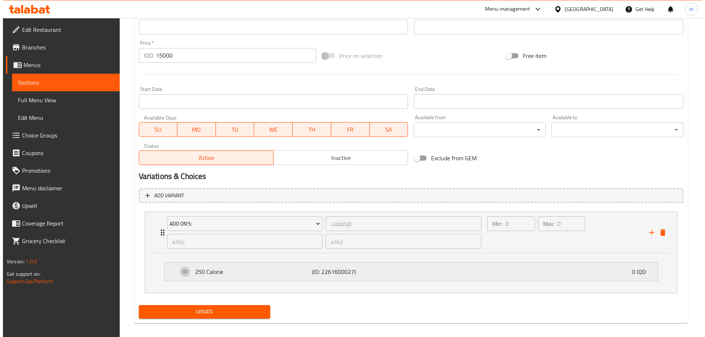
scroll to position [346, 0]
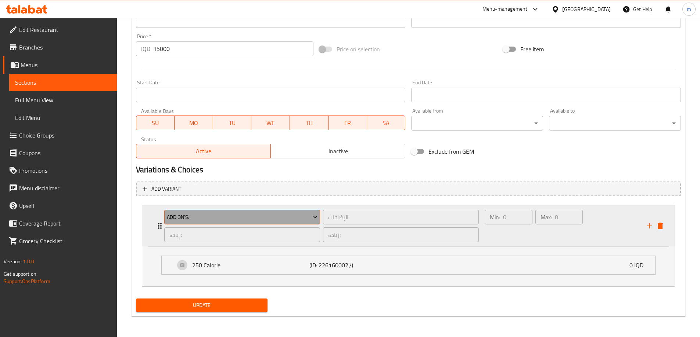
click at [224, 218] on span "Add On's:" at bounding box center [242, 217] width 151 height 9
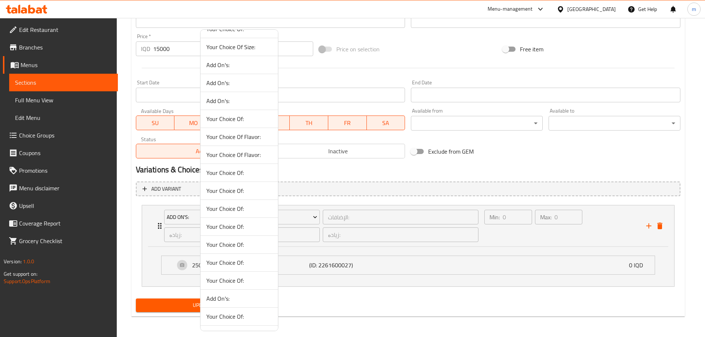
scroll to position [424, 0]
click at [230, 264] on span "Your Choice Of:" at bounding box center [239, 265] width 66 height 9
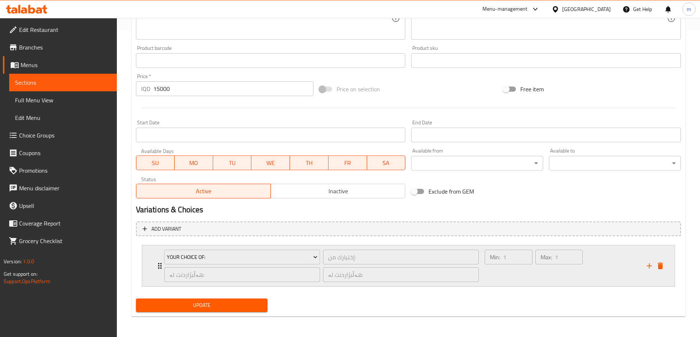
click at [530, 278] on div "Min: 1 ​" at bounding box center [508, 266] width 50 height 35
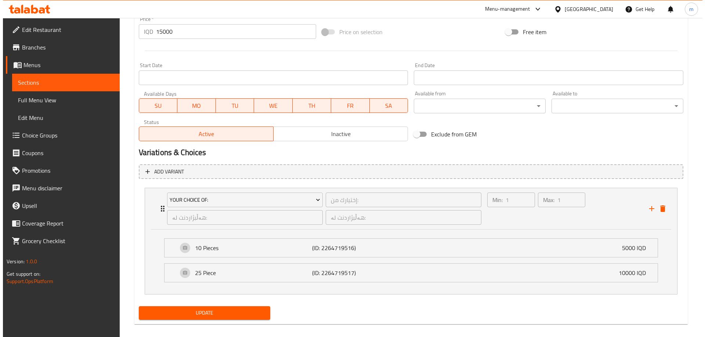
scroll to position [371, 0]
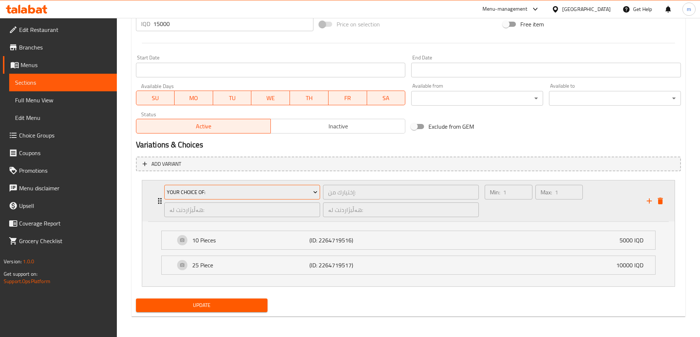
click at [191, 192] on span "Your Choice Of:" at bounding box center [242, 192] width 151 height 9
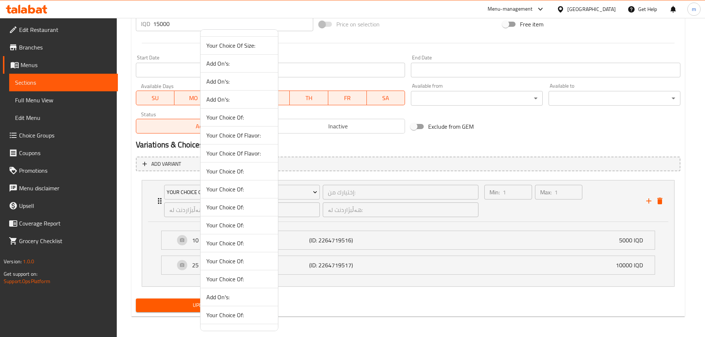
scroll to position [424, 0]
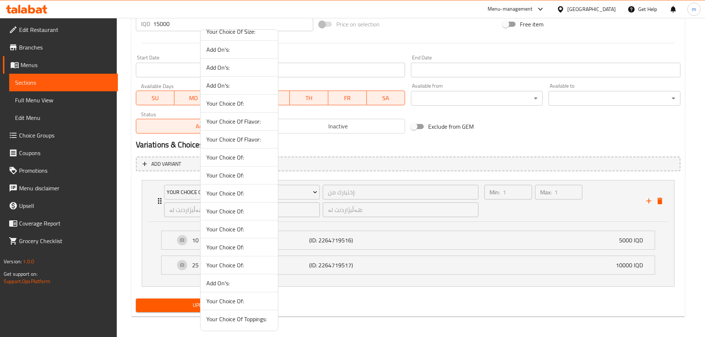
click at [234, 248] on span "Your Choice Of:" at bounding box center [239, 247] width 66 height 9
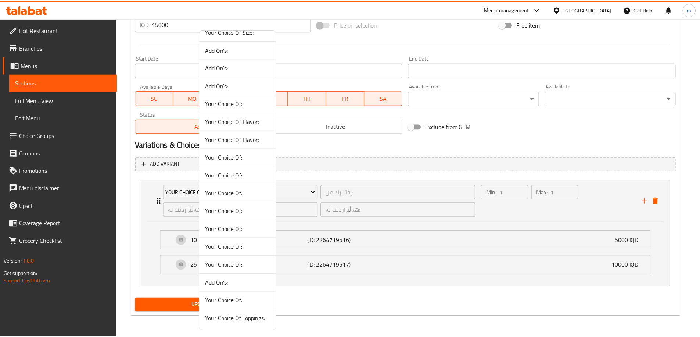
scroll to position [306, 0]
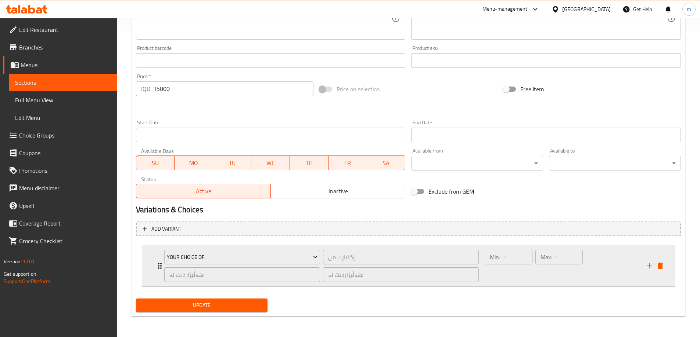
click at [498, 274] on div "Min: 1 ​" at bounding box center [508, 266] width 50 height 35
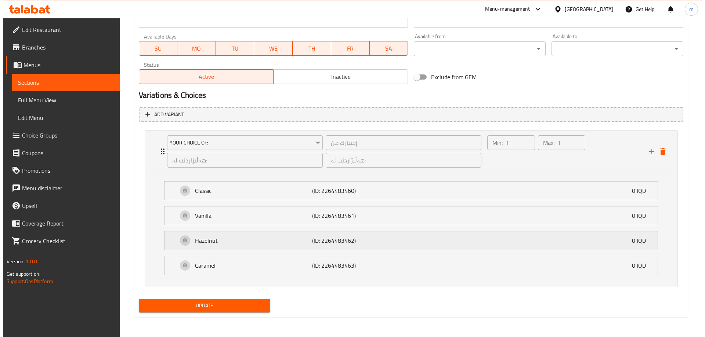
scroll to position [421, 0]
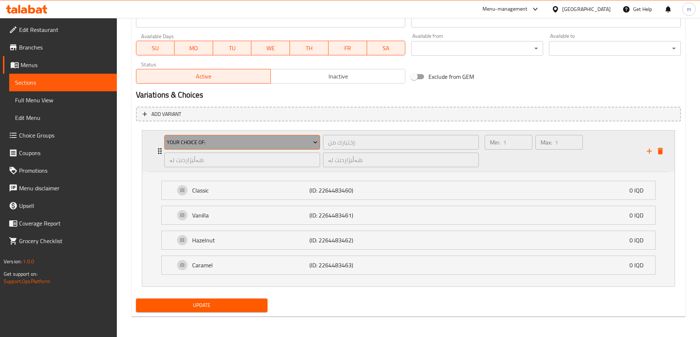
click at [224, 146] on span "Your Choice Of:" at bounding box center [242, 142] width 151 height 9
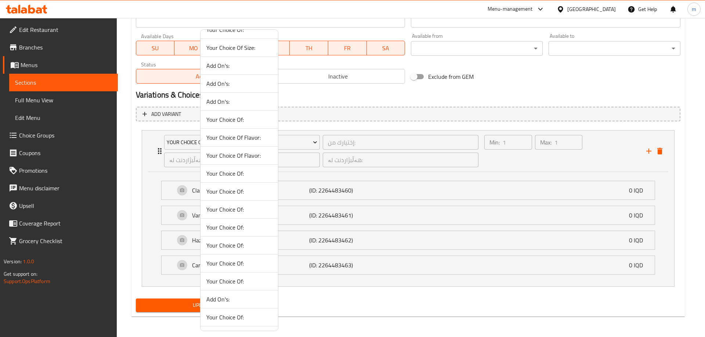
scroll to position [424, 0]
click at [232, 227] on span "Your Choice Of:" at bounding box center [239, 229] width 66 height 9
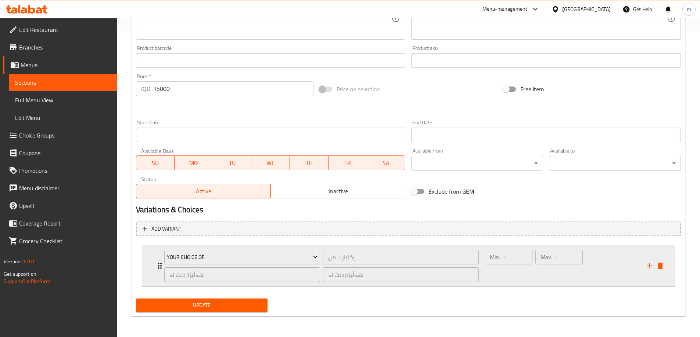
click at [495, 277] on div "Min: 1 ​" at bounding box center [508, 266] width 50 height 35
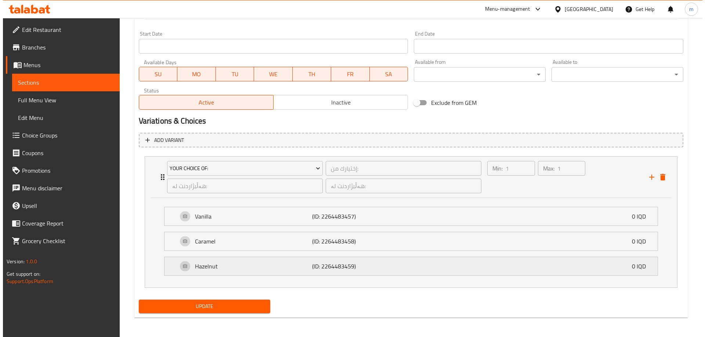
scroll to position [396, 0]
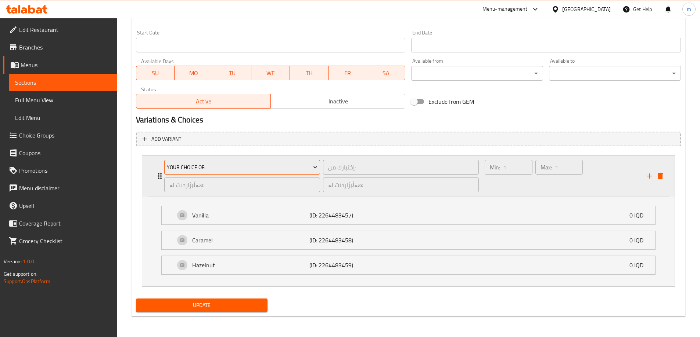
click at [242, 167] on span "Your Choice Of:" at bounding box center [242, 167] width 151 height 9
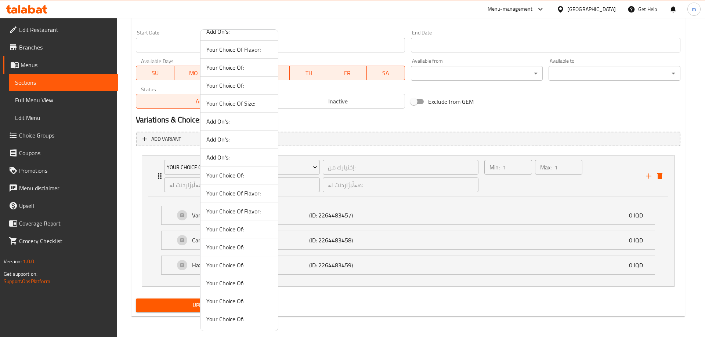
scroll to position [424, 0]
click at [231, 208] on span "Your Choice Of:" at bounding box center [239, 211] width 66 height 9
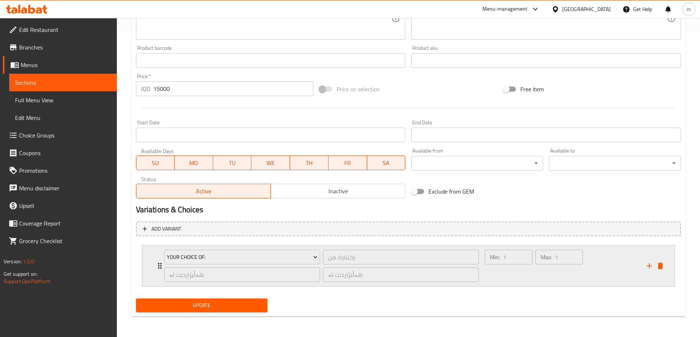
click at [541, 279] on div "Max: 1 ​" at bounding box center [559, 266] width 50 height 35
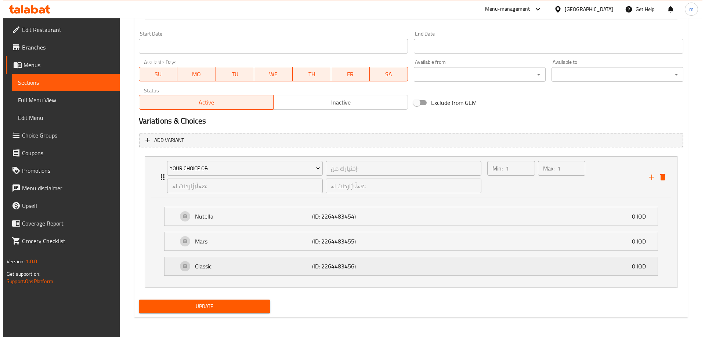
scroll to position [396, 0]
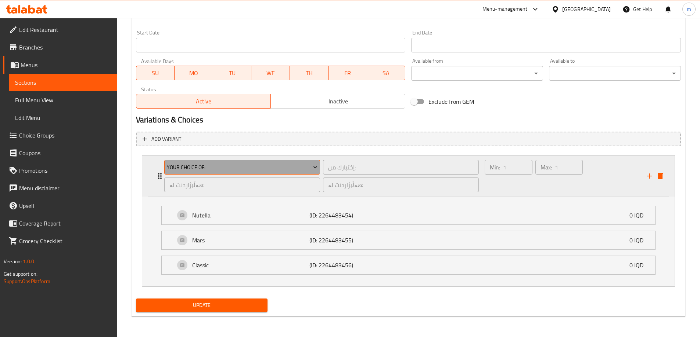
click at [257, 173] on button "Your Choice Of:" at bounding box center [242, 167] width 156 height 15
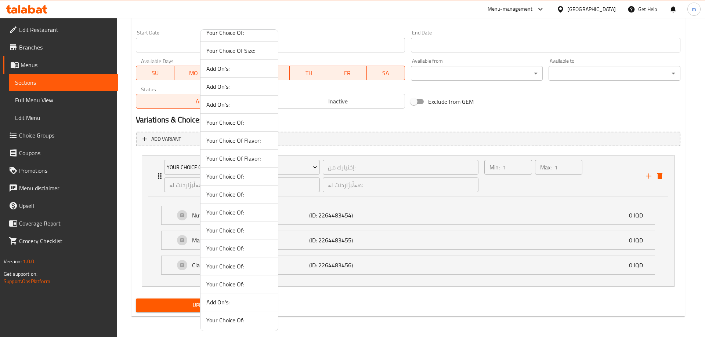
scroll to position [424, 0]
click at [226, 195] on span "Your Choice Of:" at bounding box center [239, 193] width 66 height 9
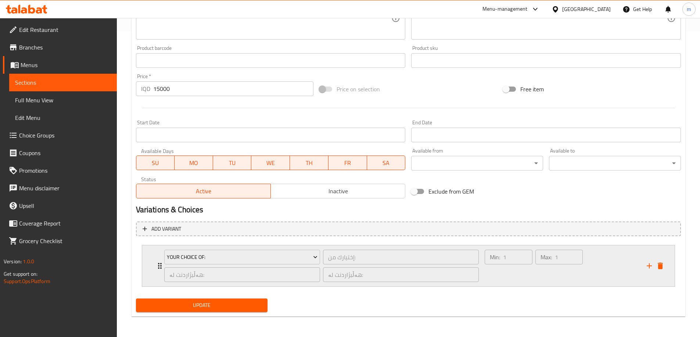
click at [531, 266] on div "Min: 1 ​" at bounding box center [508, 266] width 50 height 35
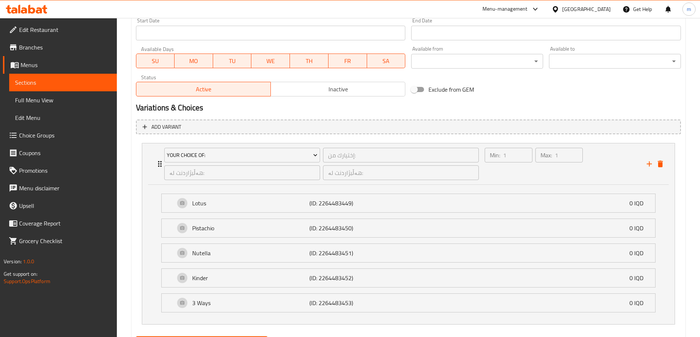
scroll to position [446, 0]
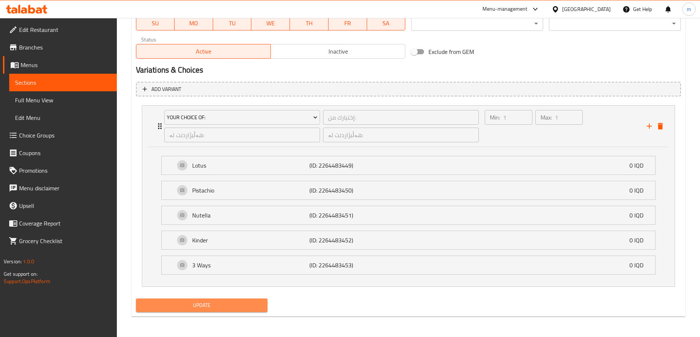
click at [237, 307] on span "Update" at bounding box center [202, 305] width 120 height 9
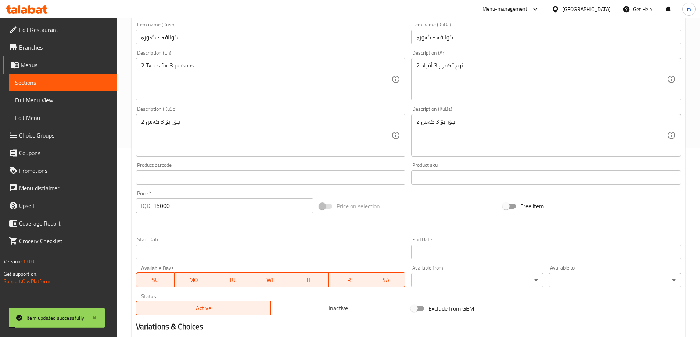
scroll to position [0, 0]
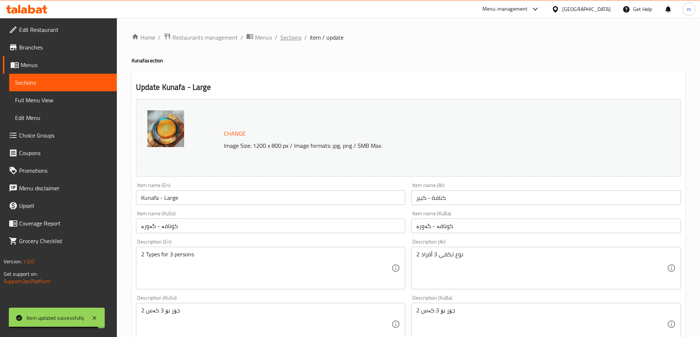
click at [288, 40] on span "Sections" at bounding box center [290, 37] width 21 height 9
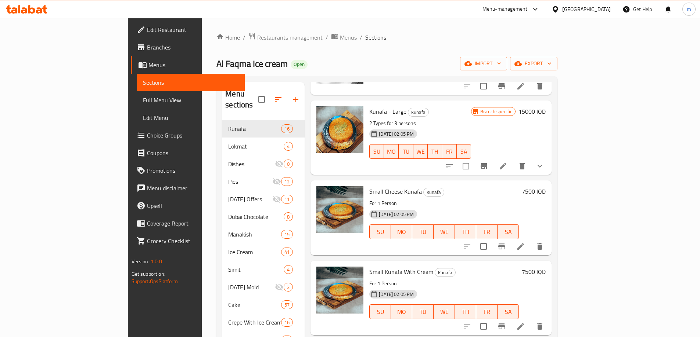
scroll to position [514, 0]
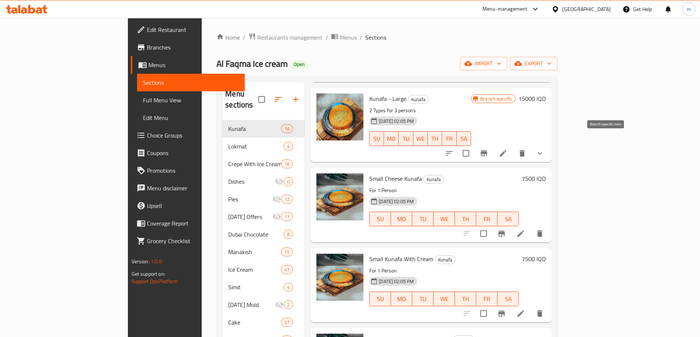
click at [488, 149] on icon "Branch-specific-item" at bounding box center [483, 153] width 9 height 9
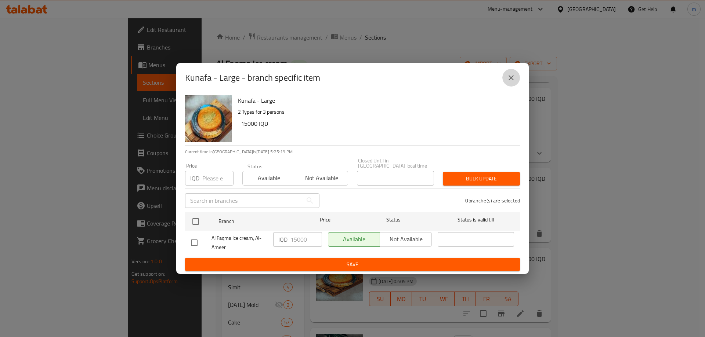
click at [509, 86] on button "close" at bounding box center [511, 78] width 18 height 18
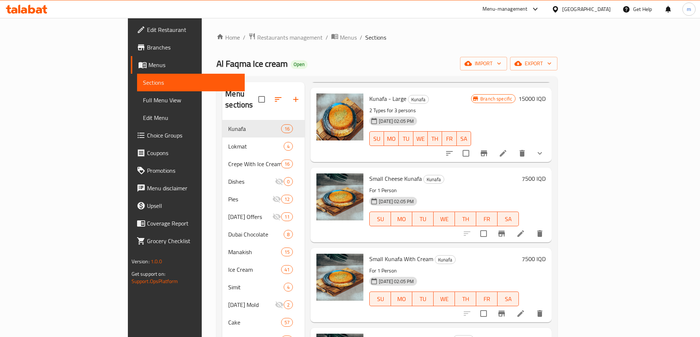
scroll to position [429, 0]
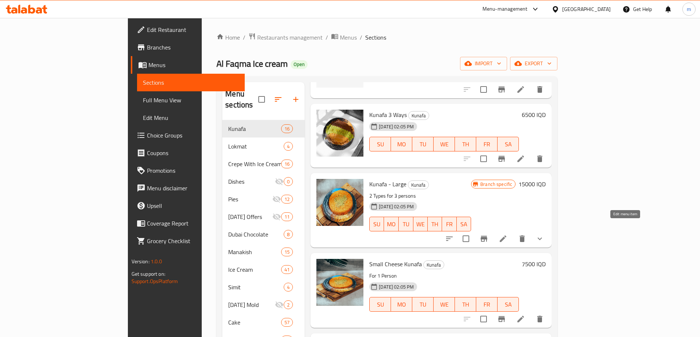
click at [506, 236] on icon at bounding box center [502, 239] width 7 height 7
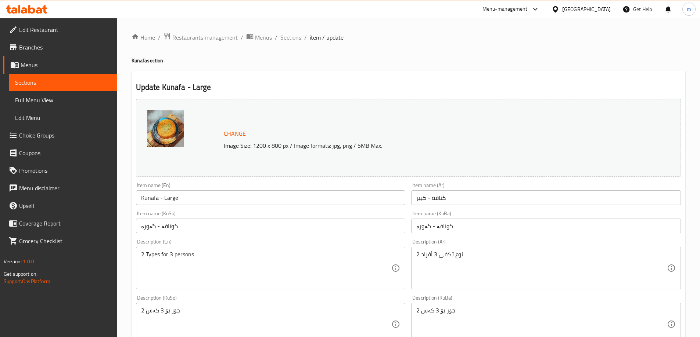
click at [204, 303] on div "2 جۆر بۆ 3 کەس Description (KuSo)" at bounding box center [271, 324] width 270 height 43
click at [200, 312] on textarea "2 جۆر بۆ 3 کەس" at bounding box center [266, 324] width 250 height 35
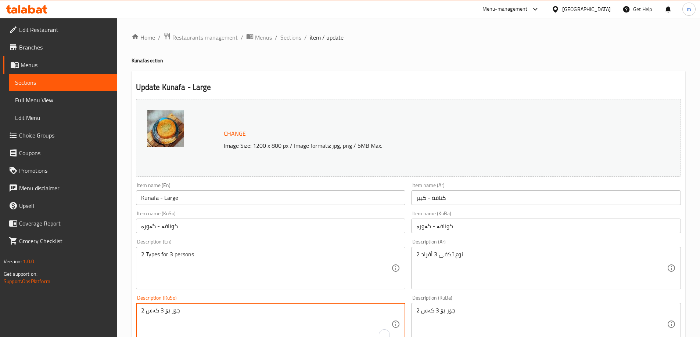
click at [200, 311] on textarea "2 جۆر بۆ 3 کەس" at bounding box center [266, 324] width 250 height 35
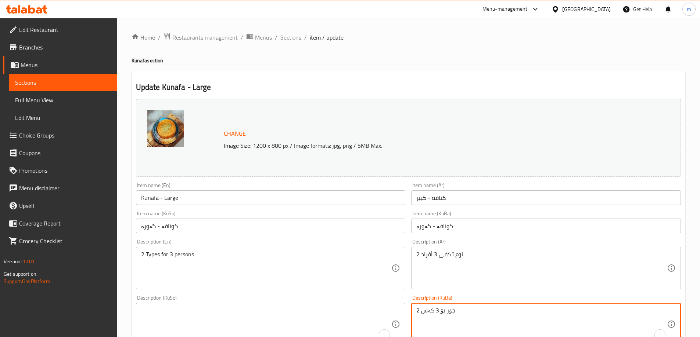
click at [441, 320] on textarea "2 جۆر بۆ 3 کەس" at bounding box center [541, 324] width 250 height 35
click at [441, 319] on textarea "2 جۆر بۆ 3 کەس" at bounding box center [541, 324] width 250 height 35
click at [438, 261] on textarea "2 نوع تكفى 3 أفراد" at bounding box center [541, 268] width 250 height 35
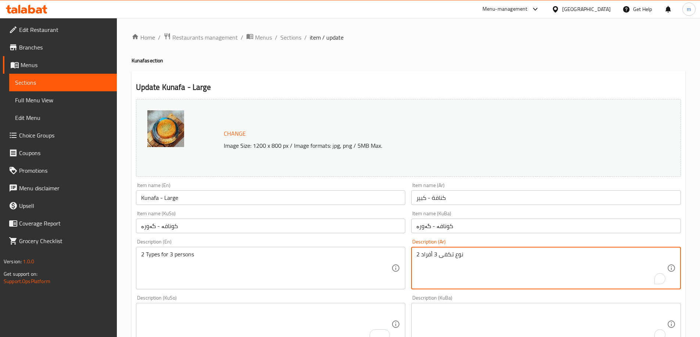
click at [438, 261] on textarea "2 نوع تكفى 3 أفراد" at bounding box center [541, 268] width 250 height 35
click at [220, 266] on textarea "2 Types for 3 persons" at bounding box center [266, 268] width 250 height 35
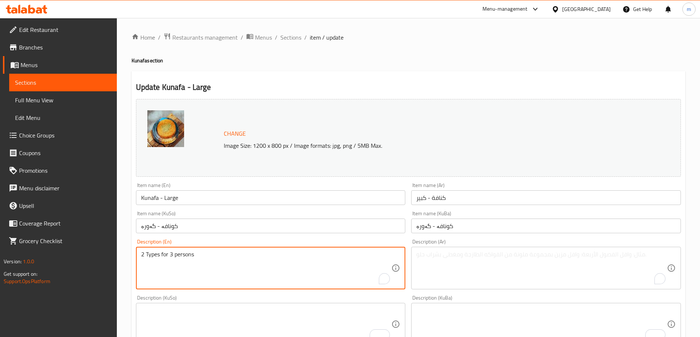
click at [220, 266] on textarea "2 Types for 3 persons" at bounding box center [266, 268] width 250 height 35
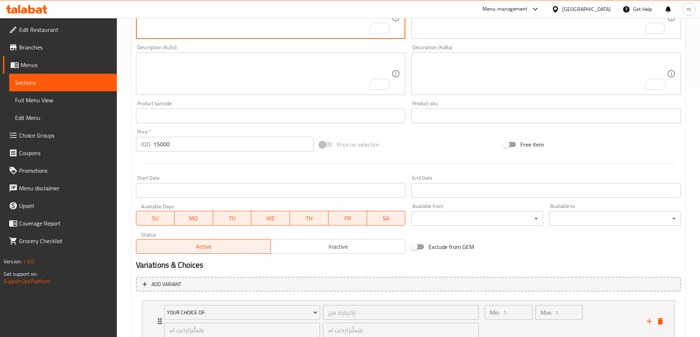
scroll to position [306, 0]
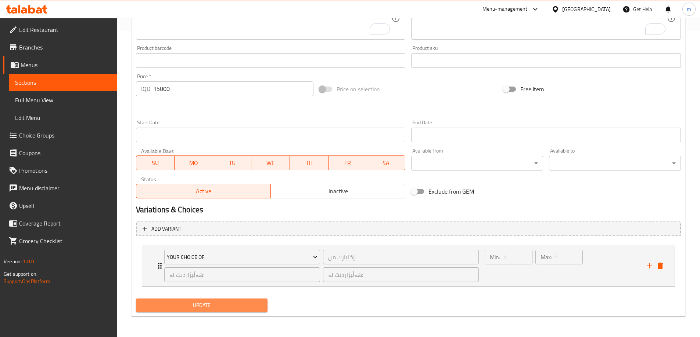
click at [222, 307] on span "Update" at bounding box center [202, 305] width 120 height 9
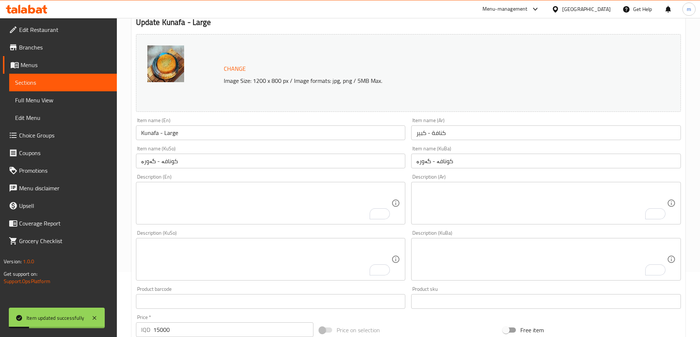
scroll to position [0, 0]
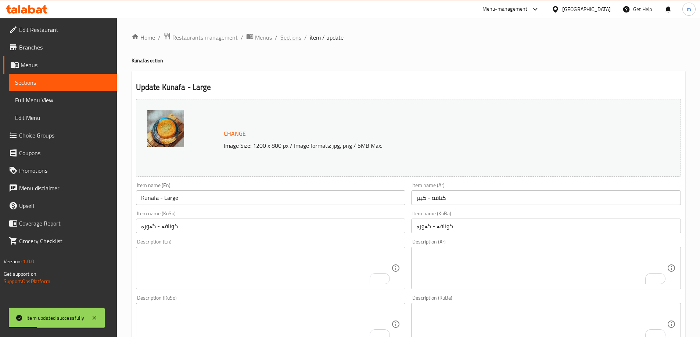
click at [291, 39] on span "Sections" at bounding box center [290, 37] width 21 height 9
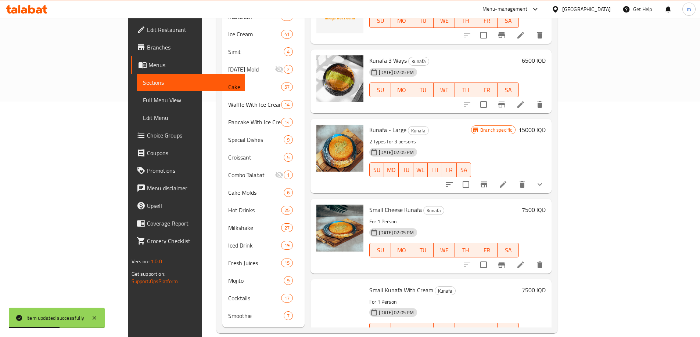
scroll to position [257, 0]
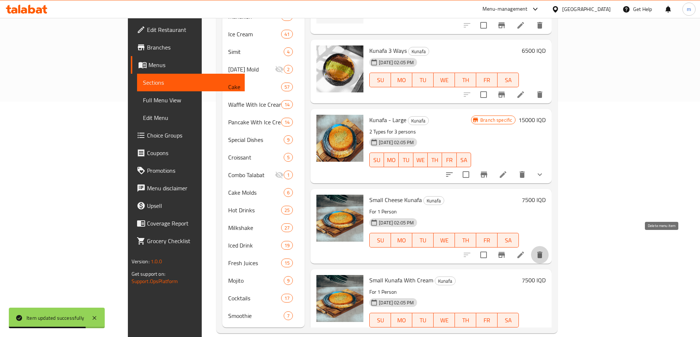
click at [548, 246] on button "delete" at bounding box center [540, 255] width 18 height 18
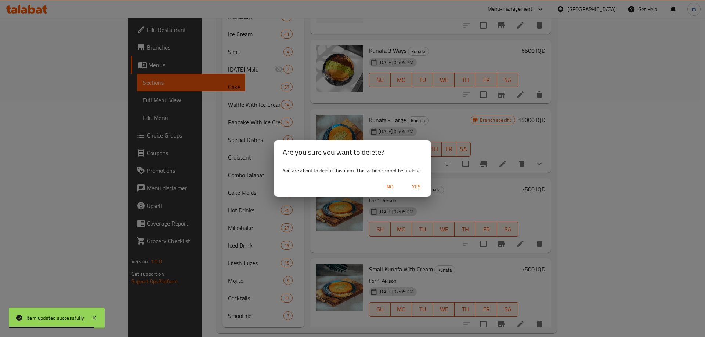
click at [419, 185] on span "Yes" at bounding box center [417, 187] width 18 height 9
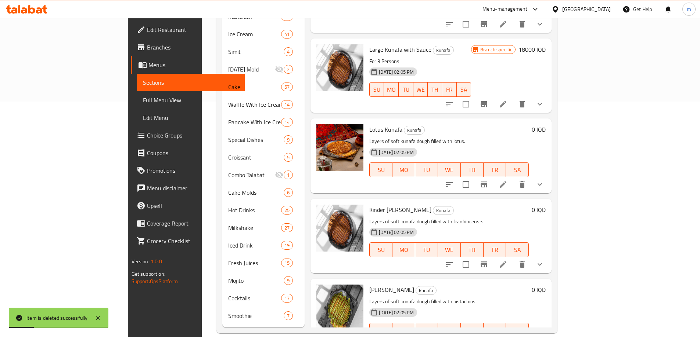
scroll to position [664, 0]
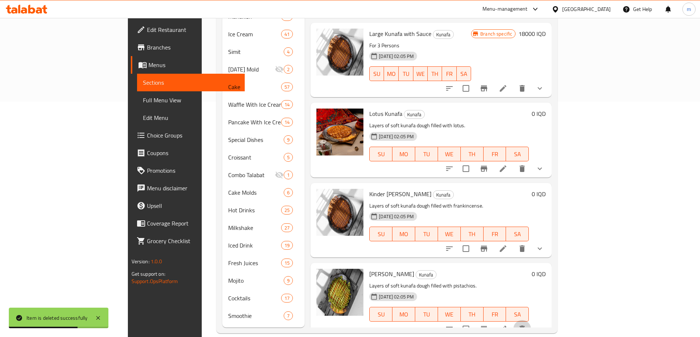
click at [526, 325] on icon "delete" at bounding box center [521, 329] width 9 height 9
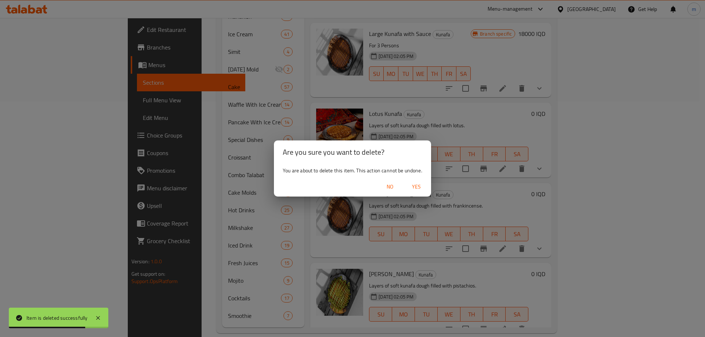
click at [414, 184] on span "Yes" at bounding box center [417, 187] width 18 height 9
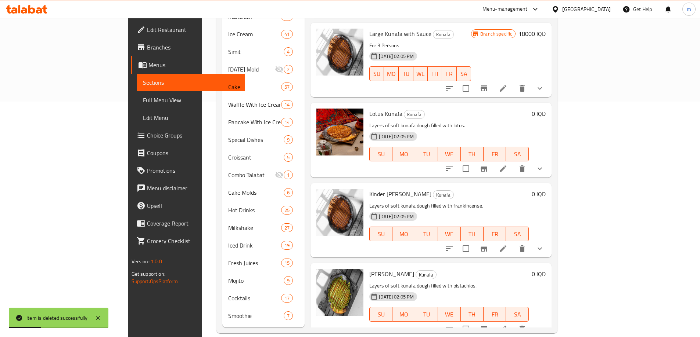
click at [544, 245] on icon "show more" at bounding box center [539, 249] width 9 height 9
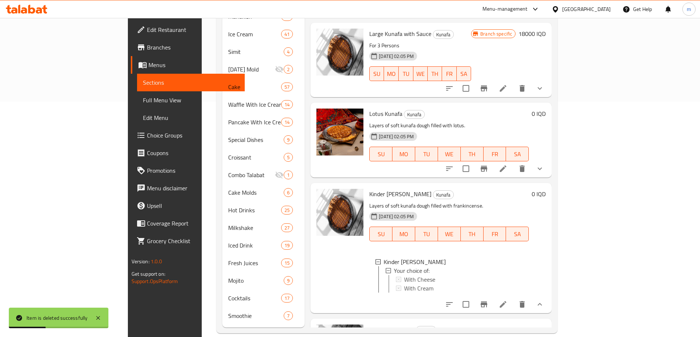
scroll to position [644, 0]
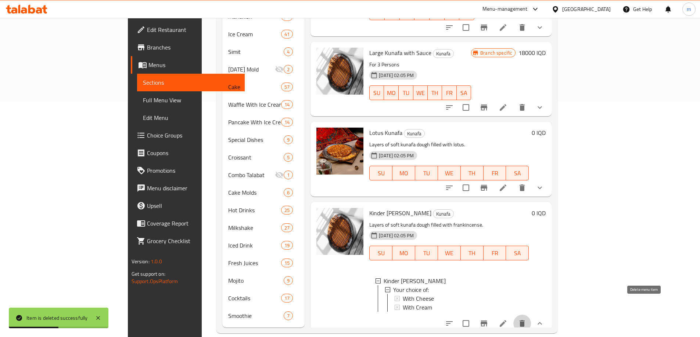
click at [526, 319] on icon "delete" at bounding box center [521, 323] width 9 height 9
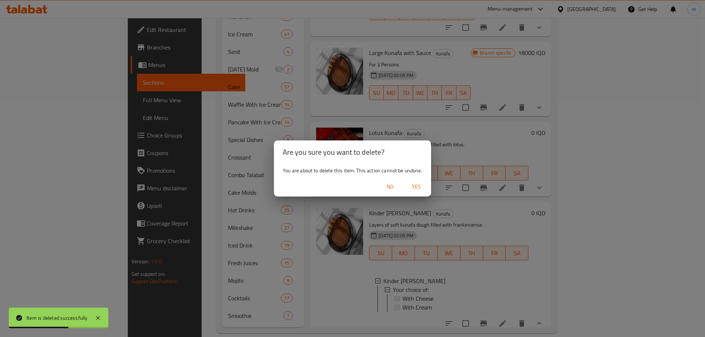
click at [418, 184] on span "Yes" at bounding box center [417, 187] width 18 height 9
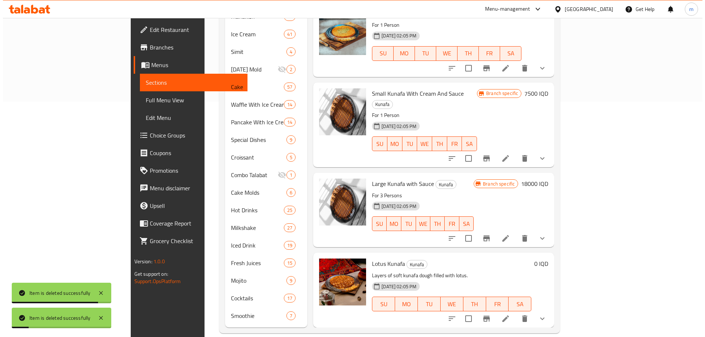
scroll to position [503, 0]
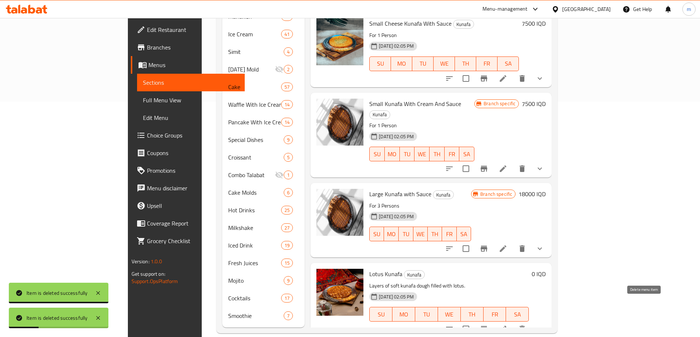
click at [526, 325] on icon "delete" at bounding box center [521, 329] width 9 height 9
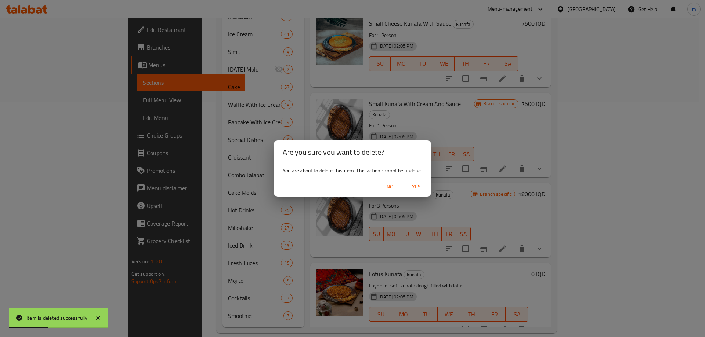
click at [419, 185] on span "Yes" at bounding box center [417, 187] width 18 height 9
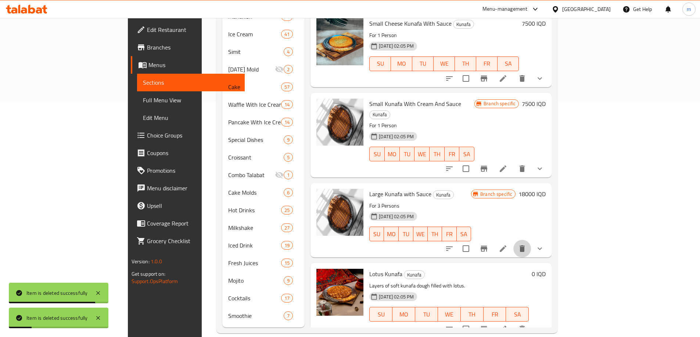
click at [524, 246] on icon "delete" at bounding box center [521, 249] width 5 height 7
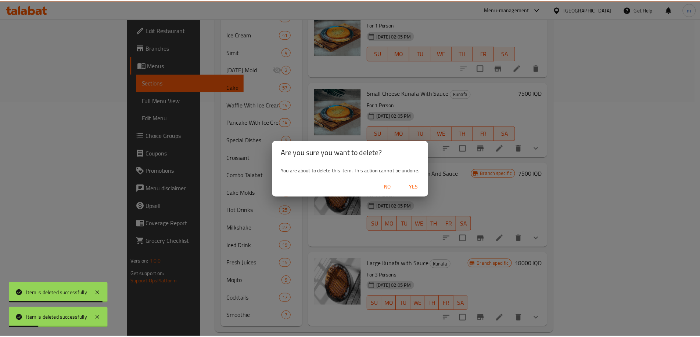
scroll to position [423, 0]
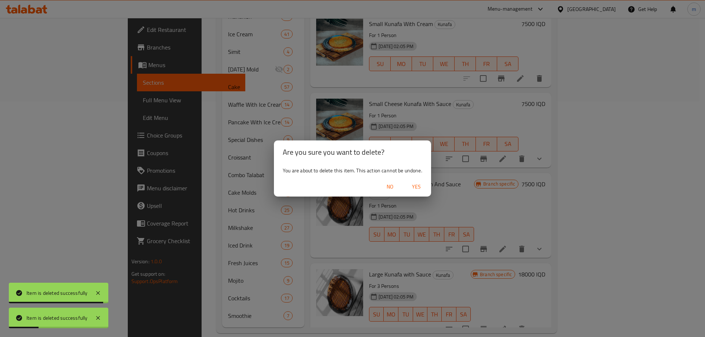
click at [418, 184] on span "Yes" at bounding box center [417, 187] width 18 height 9
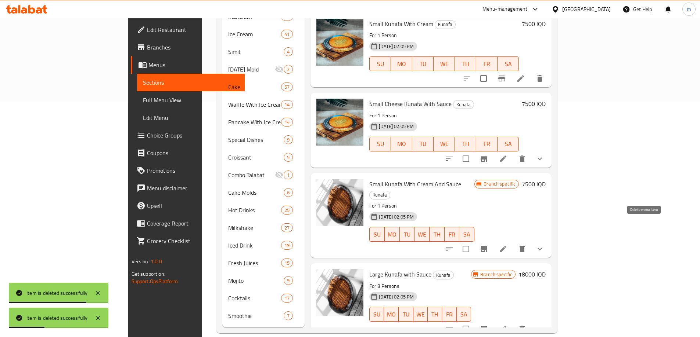
click at [524, 246] on icon "delete" at bounding box center [521, 249] width 5 height 7
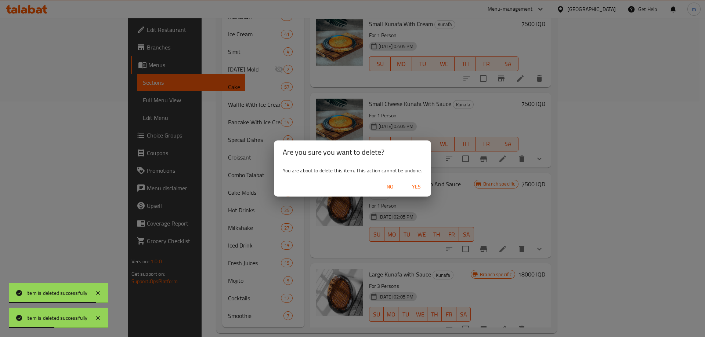
click at [413, 187] on span "Yes" at bounding box center [417, 187] width 18 height 9
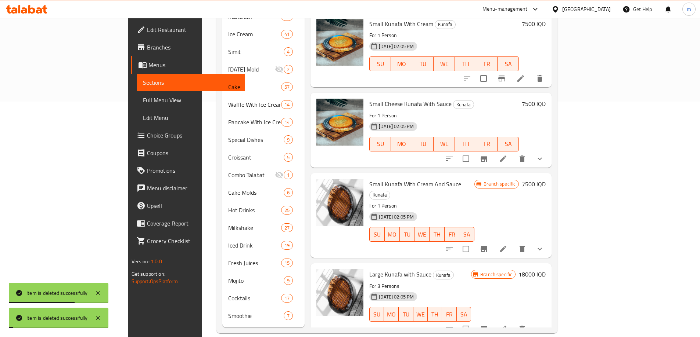
scroll to position [343, 0]
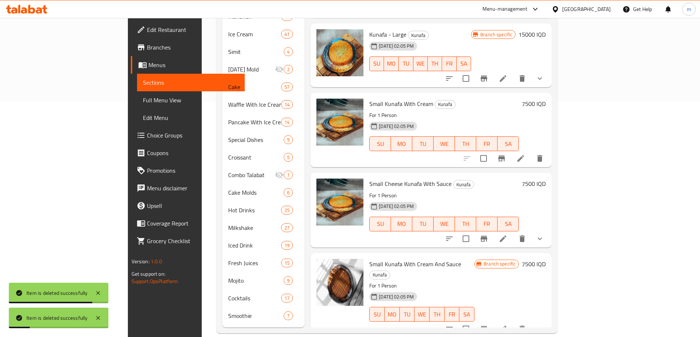
click at [526, 325] on icon "delete" at bounding box center [521, 329] width 9 height 9
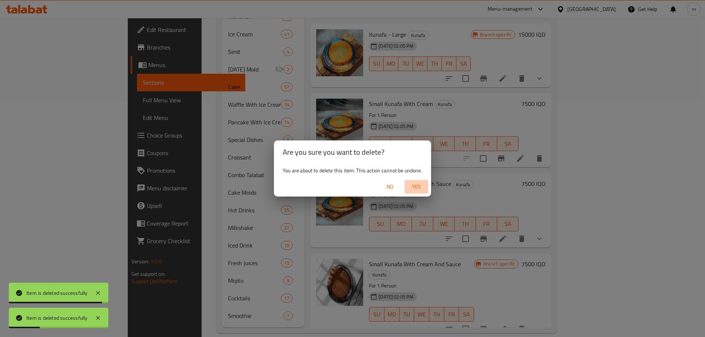
click at [425, 187] on span "Yes" at bounding box center [417, 187] width 18 height 9
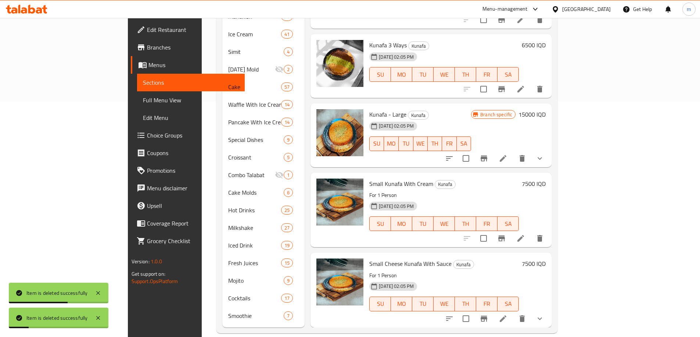
scroll to position [263, 0]
click at [526, 315] on icon "delete" at bounding box center [521, 319] width 9 height 9
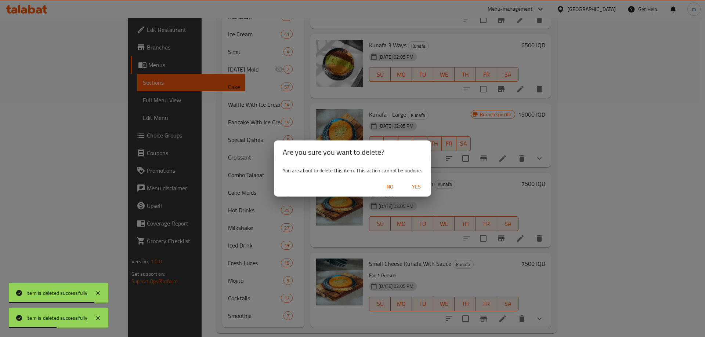
click at [416, 187] on span "Yes" at bounding box center [417, 187] width 18 height 9
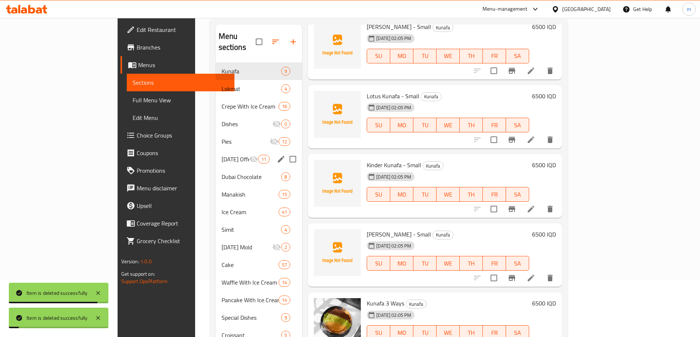
scroll to position [0, 0]
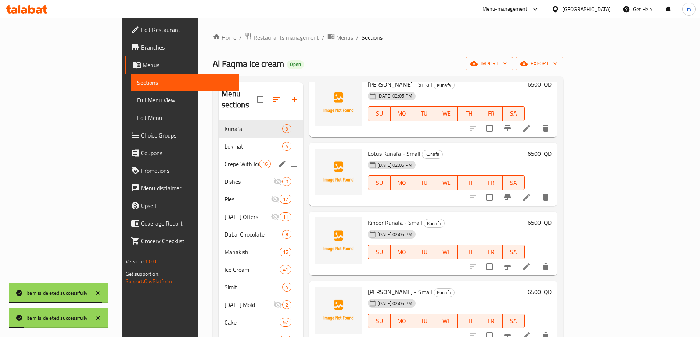
drag, startPoint x: 222, startPoint y: 141, endPoint x: 216, endPoint y: 136, distance: 7.9
click at [222, 141] on div "Lokmat 4" at bounding box center [260, 147] width 85 height 18
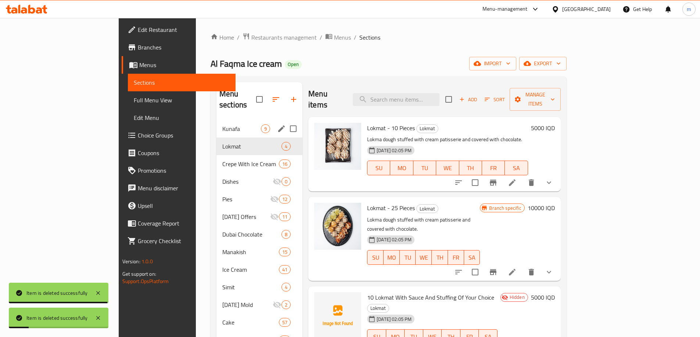
click at [222, 124] on span "Kunafa" at bounding box center [241, 128] width 39 height 9
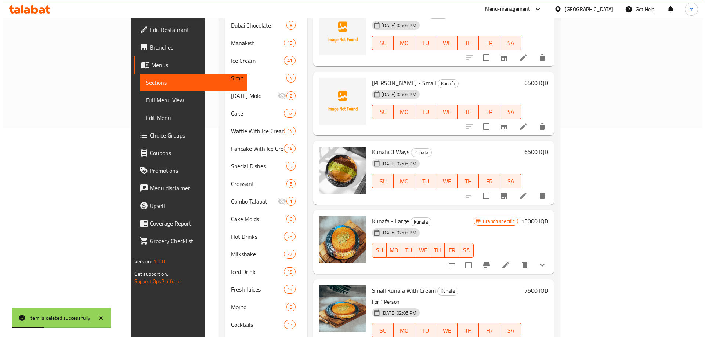
scroll to position [236, 0]
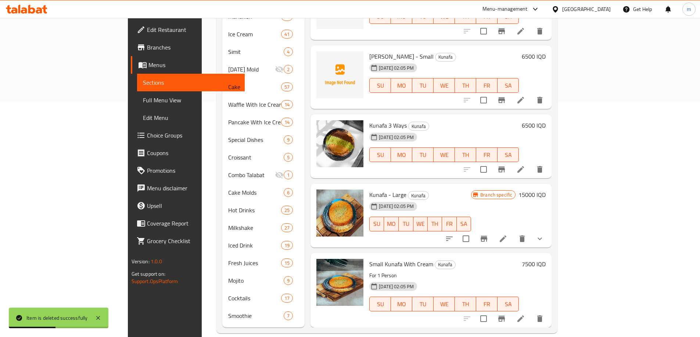
click at [548, 310] on button "delete" at bounding box center [540, 319] width 18 height 18
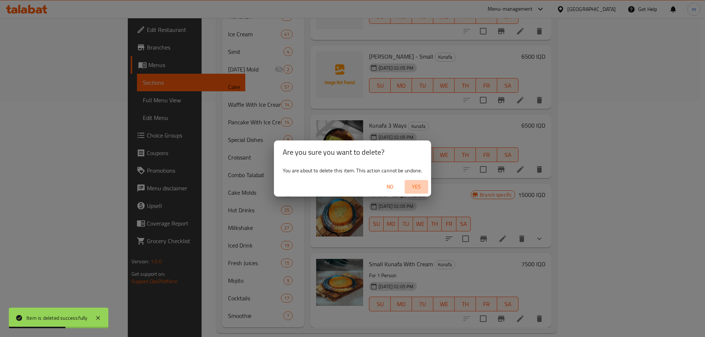
click at [412, 188] on span "Yes" at bounding box center [417, 187] width 18 height 9
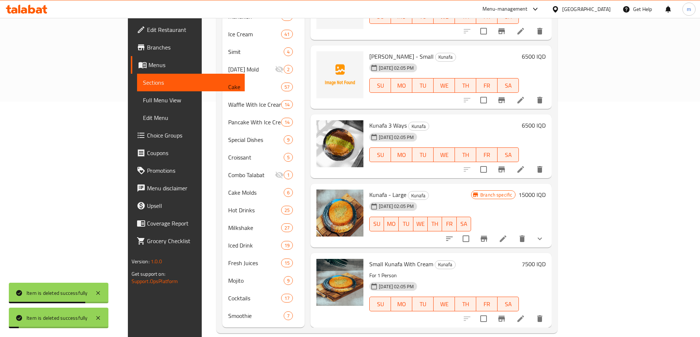
click at [488, 235] on icon "Branch-specific-item" at bounding box center [483, 239] width 9 height 9
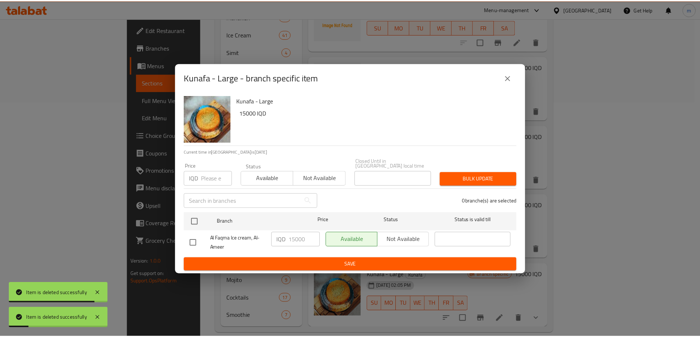
scroll to position [102, 0]
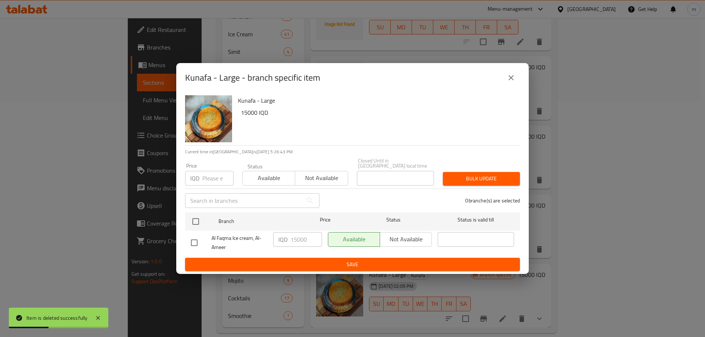
click at [510, 76] on icon "close" at bounding box center [511, 77] width 9 height 9
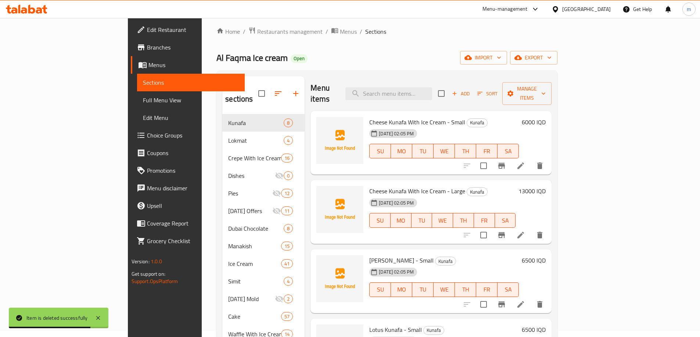
scroll to position [0, 0]
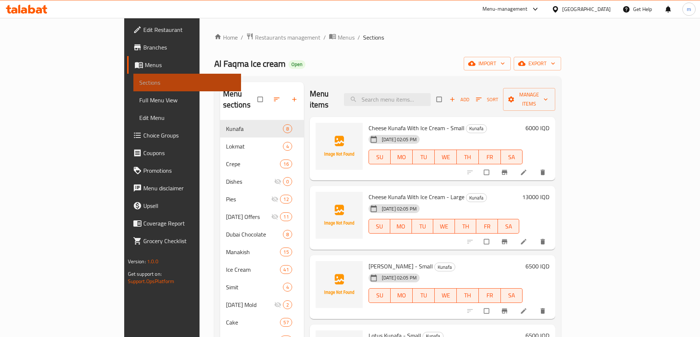
click at [139, 85] on span "Sections" at bounding box center [187, 82] width 96 height 9
click at [139, 103] on span "Full Menu View" at bounding box center [187, 100] width 96 height 9
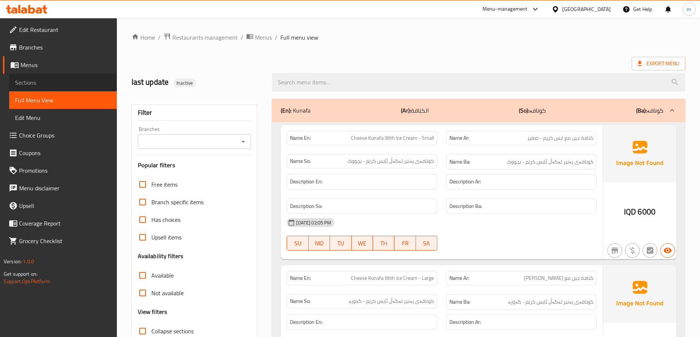
click at [52, 77] on link "Sections" at bounding box center [63, 83] width 108 height 18
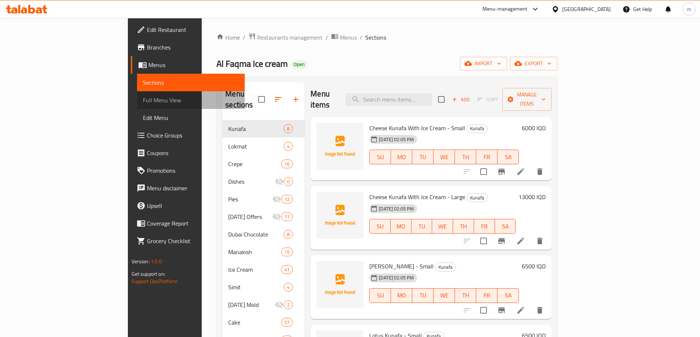
click at [143, 100] on span "Full Menu View" at bounding box center [191, 100] width 96 height 9
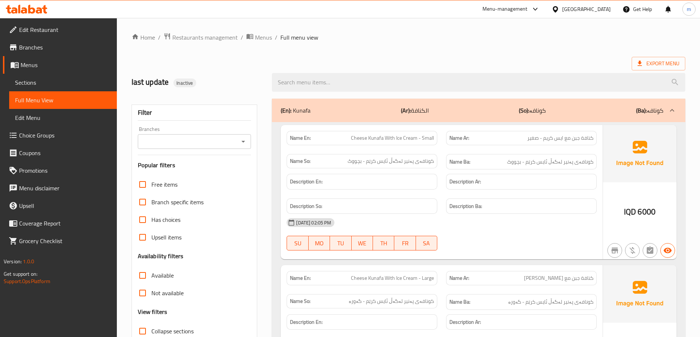
click at [19, 86] on span "Sections" at bounding box center [63, 82] width 96 height 9
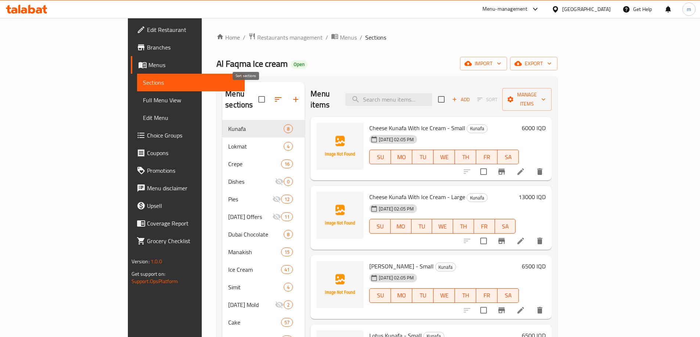
click at [269, 93] on button "button" at bounding box center [278, 100] width 18 height 18
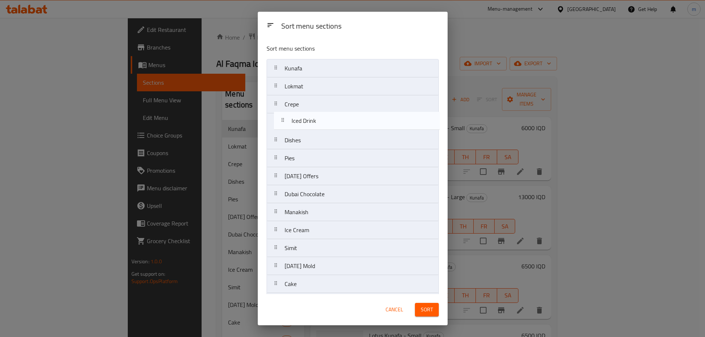
drag, startPoint x: 307, startPoint y: 212, endPoint x: 314, endPoint y: 126, distance: 86.2
click at [314, 126] on nav "Kunafa Lokmat Crepe Dishes Pies Ramadan Offers Dubai Chocolate Manakish Ice Cre…" at bounding box center [353, 284] width 172 height 451
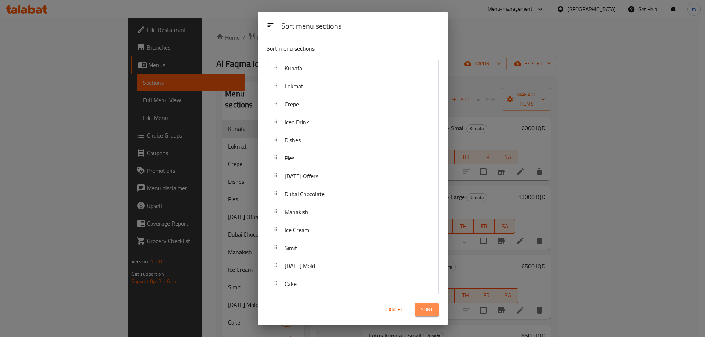
click at [429, 305] on button "Sort" at bounding box center [427, 310] width 24 height 14
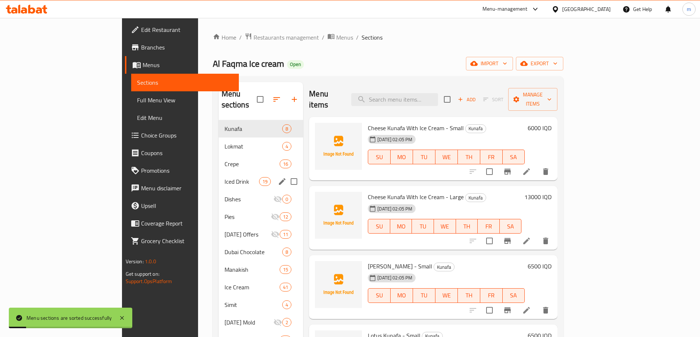
click at [218, 175] on div "Iced Drink 19" at bounding box center [260, 182] width 85 height 18
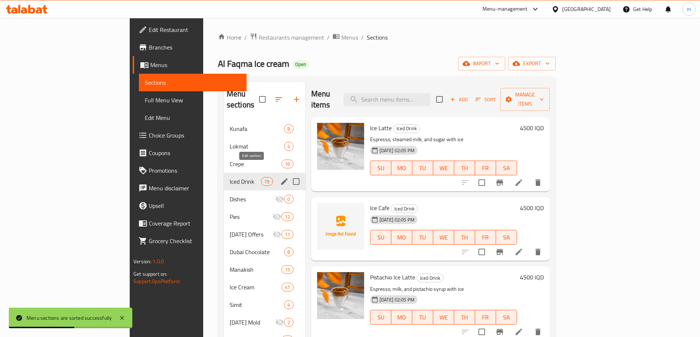
click at [280, 177] on icon "edit" at bounding box center [284, 181] width 9 height 9
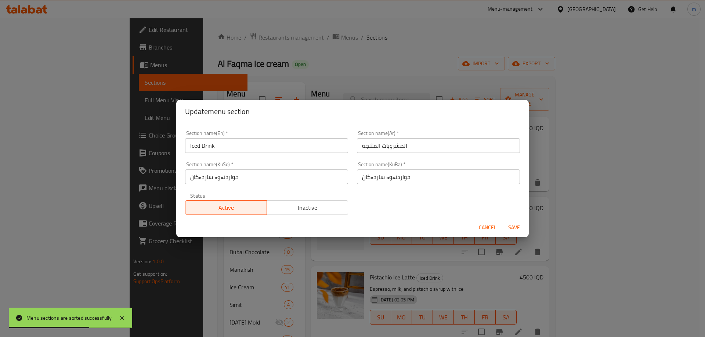
drag, startPoint x: 494, startPoint y: 227, endPoint x: 473, endPoint y: 222, distance: 20.8
click at [492, 226] on span "Cancel" at bounding box center [488, 227] width 18 height 9
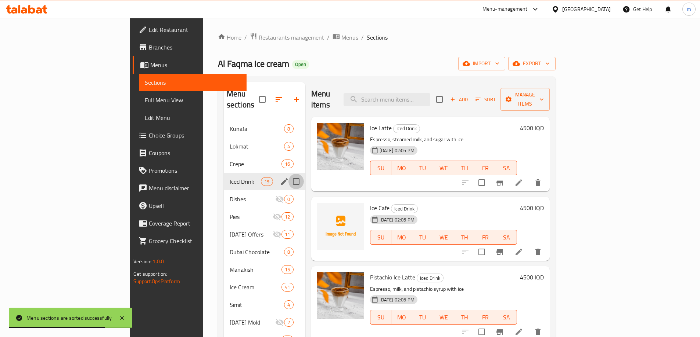
click at [288, 174] on input "Menu sections" at bounding box center [295, 181] width 15 height 15
checkbox input "true"
click at [280, 177] on icon "edit" at bounding box center [284, 181] width 9 height 9
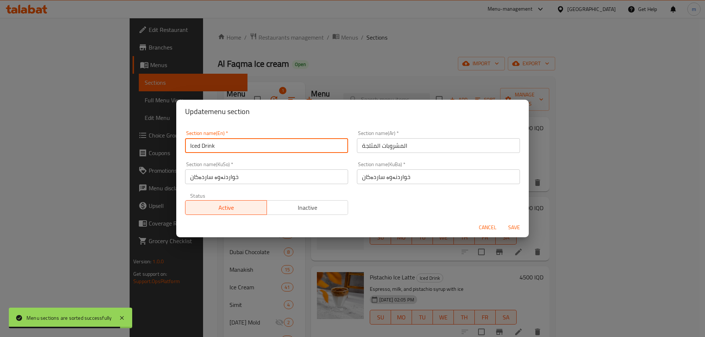
click at [257, 150] on input "Iced Drink" at bounding box center [266, 145] width 163 height 15
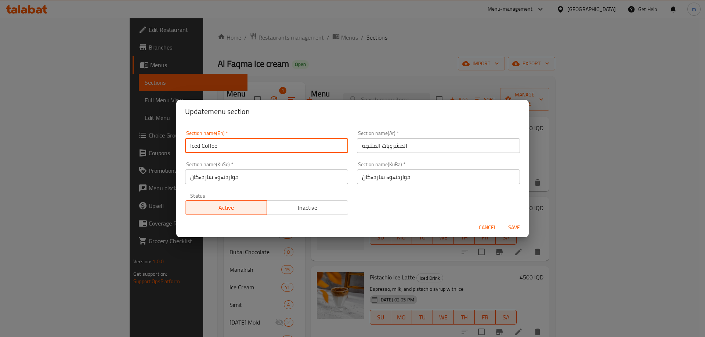
type input "Iced Coffee"
click at [435, 139] on input "المشروبات المثلجة" at bounding box center [438, 145] width 163 height 15
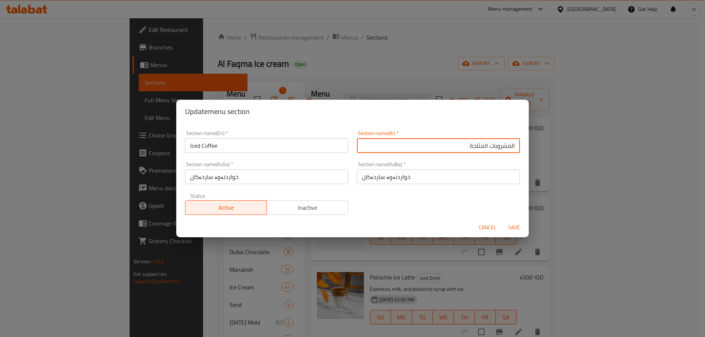
drag, startPoint x: 469, startPoint y: 142, endPoint x: 507, endPoint y: 146, distance: 37.7
click at [507, 146] on input "المشروبات المثلجة" at bounding box center [438, 145] width 163 height 15
type input "القهوة الباردة"
click at [310, 177] on input "خواردنەوە ساردەکان" at bounding box center [266, 177] width 163 height 15
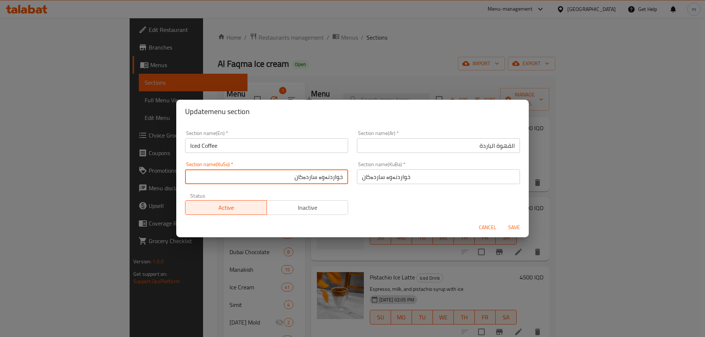
click at [334, 177] on input "خواردنەوە ساردەکان" at bounding box center [266, 177] width 163 height 15
click at [334, 176] on input "خواردنەوە ساردەکان" at bounding box center [266, 177] width 163 height 15
click at [301, 179] on input "خواردنەوە ساردەکان" at bounding box center [266, 177] width 163 height 15
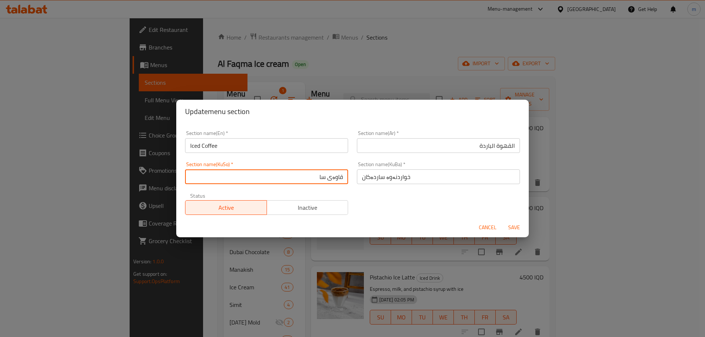
type input "قاوەی سارد"
click at [338, 176] on input "قاوەی سارد" at bounding box center [266, 177] width 163 height 15
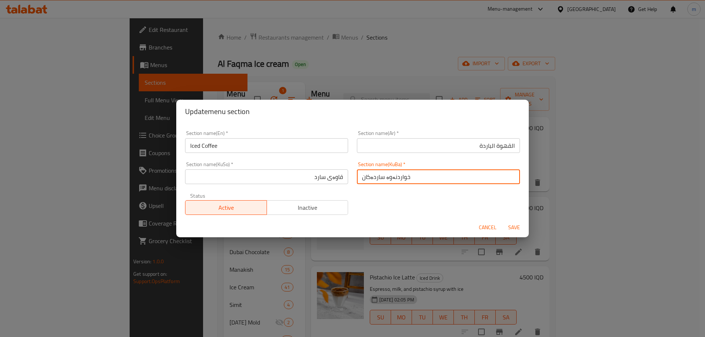
click at [430, 177] on input "خواردنەوە ساردەکان" at bounding box center [438, 177] width 163 height 15
paste input "قاوەی سارد"
type input "قاوەی سارد"
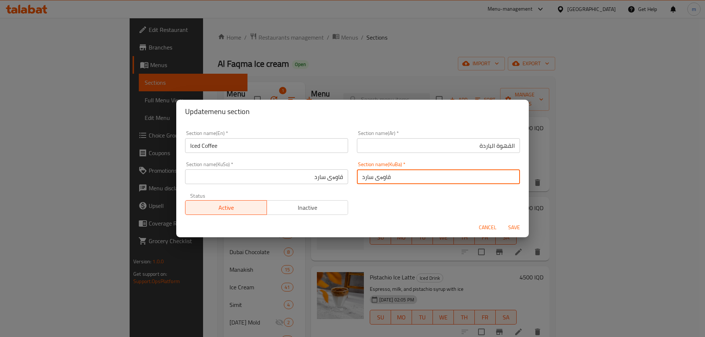
click at [198, 142] on input "Iced Coffee" at bounding box center [266, 145] width 163 height 15
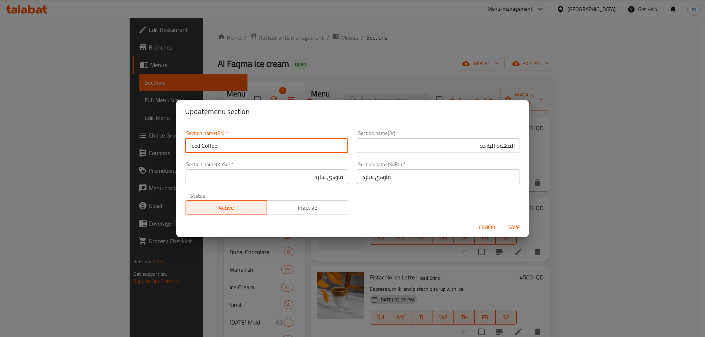
click at [198, 142] on input "Iced Coffee" at bounding box center [266, 145] width 163 height 15
type input "Cold Coffee"
click at [519, 223] on span "Save" at bounding box center [514, 227] width 18 height 9
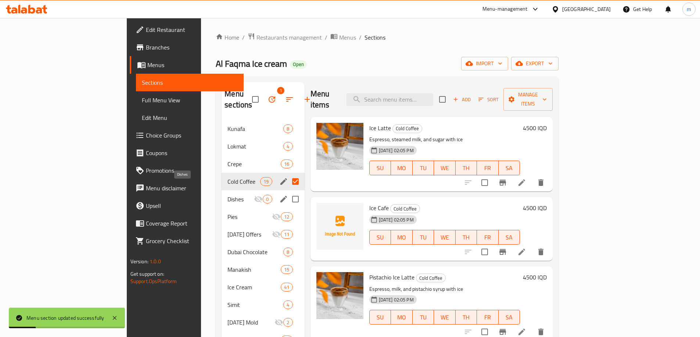
click at [227, 195] on span "Dishes" at bounding box center [240, 199] width 26 height 9
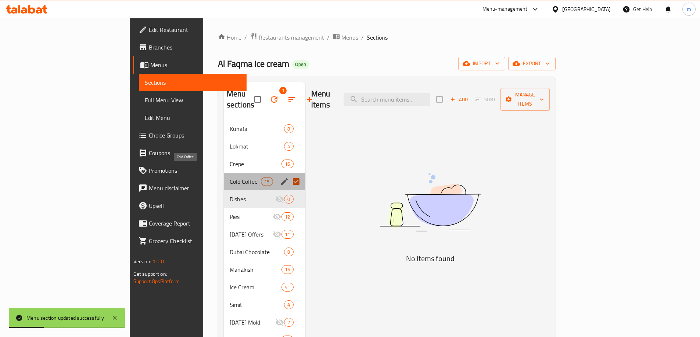
click at [230, 177] on span "Cold Coffee" at bounding box center [245, 181] width 31 height 9
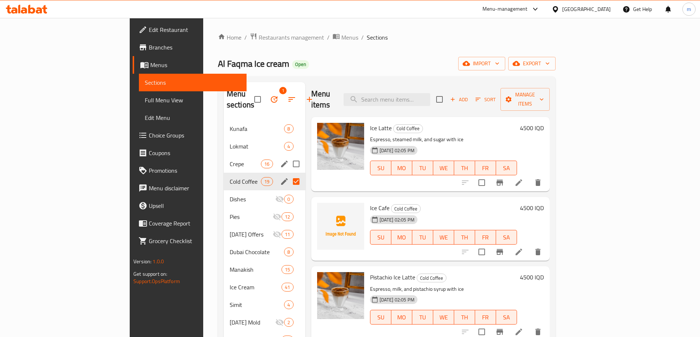
click at [230, 177] on span "Cold Coffee" at bounding box center [245, 181] width 31 height 9
click at [288, 174] on input "Menu sections" at bounding box center [295, 181] width 15 height 15
checkbox input "false"
click at [224, 177] on div "Cold Coffee 19" at bounding box center [265, 182] width 82 height 18
click at [230, 160] on span "Crepe" at bounding box center [245, 164] width 31 height 9
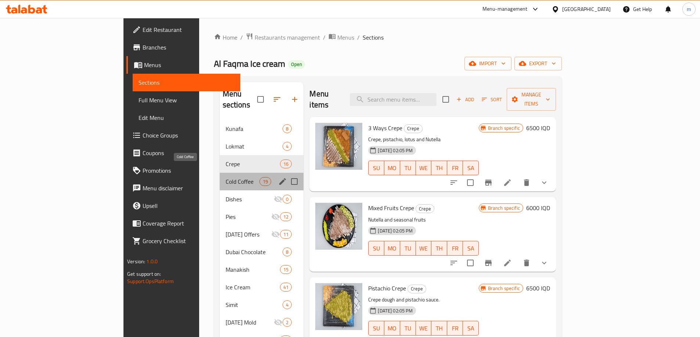
click at [225, 177] on span "Cold Coffee" at bounding box center [242, 181] width 34 height 9
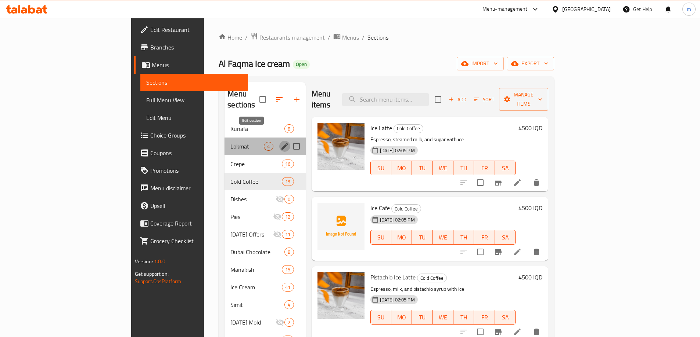
click at [281, 143] on icon "edit" at bounding box center [284, 146] width 7 height 7
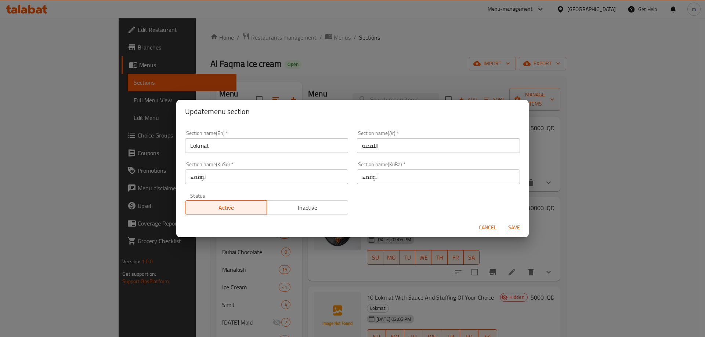
click at [482, 229] on span "Cancel" at bounding box center [488, 227] width 18 height 9
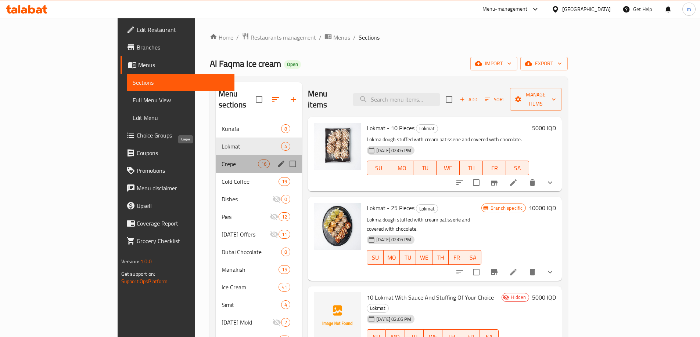
click at [221, 160] on span "Crepe" at bounding box center [239, 164] width 36 height 9
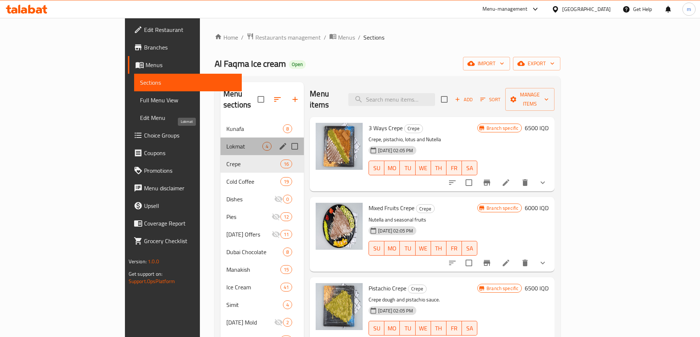
click at [226, 142] on span "Lokmat" at bounding box center [244, 146] width 36 height 9
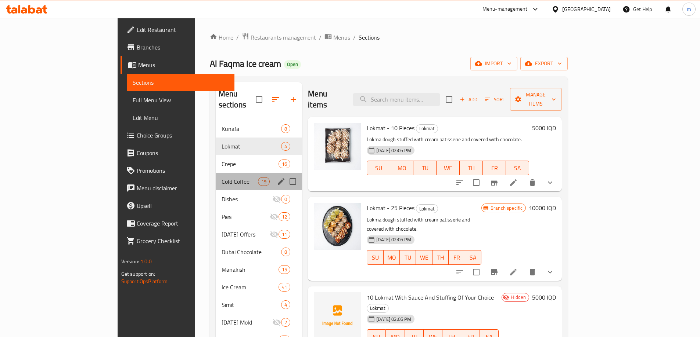
click at [216, 173] on div "Cold Coffee 19" at bounding box center [259, 182] width 87 height 18
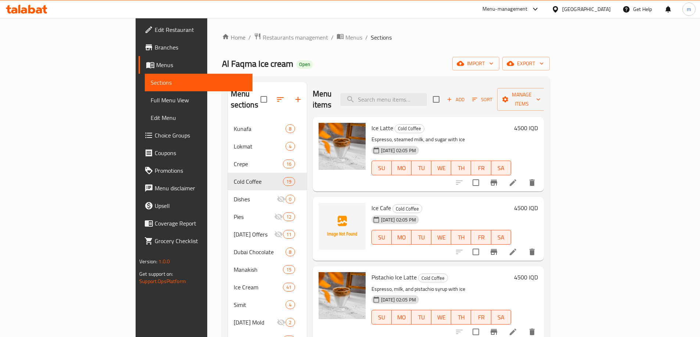
scroll to position [21, 0]
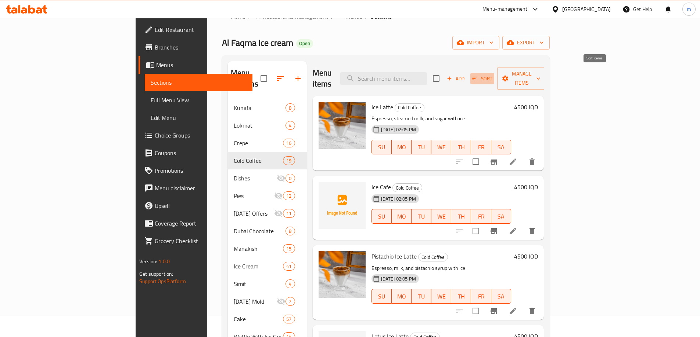
click at [492, 75] on span "Sort" at bounding box center [482, 79] width 20 height 8
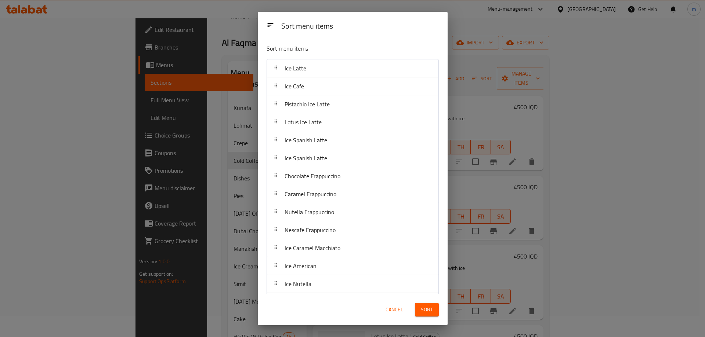
drag, startPoint x: 541, startPoint y: 144, endPoint x: 537, endPoint y: 147, distance: 4.6
click at [541, 144] on div "Sort menu items Sort menu items Ice Latte Ice Cafe Pistachio Ice Latte Lotus Ic…" at bounding box center [352, 168] width 705 height 337
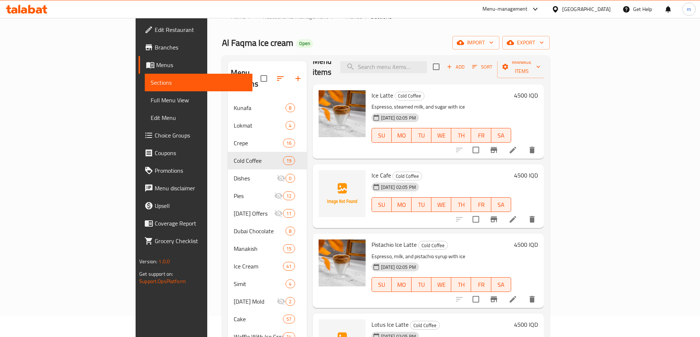
scroll to position [0, 0]
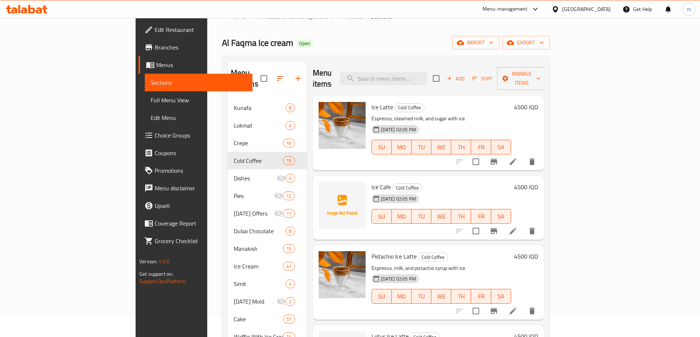
click at [523, 155] on li at bounding box center [512, 161] width 21 height 13
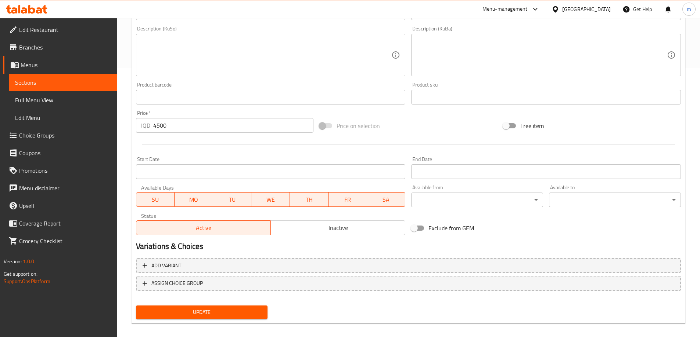
scroll to position [277, 0]
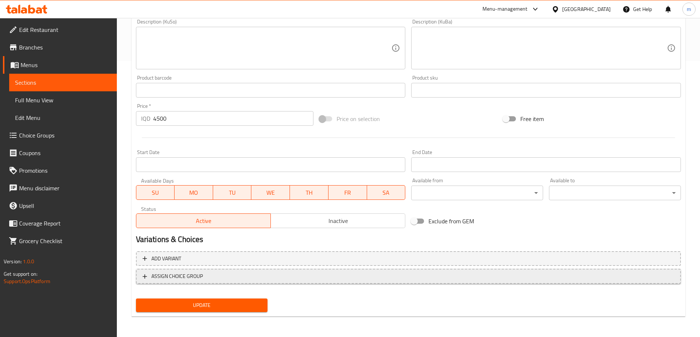
click at [180, 275] on span "ASSIGN CHOICE GROUP" at bounding box center [176, 276] width 51 height 9
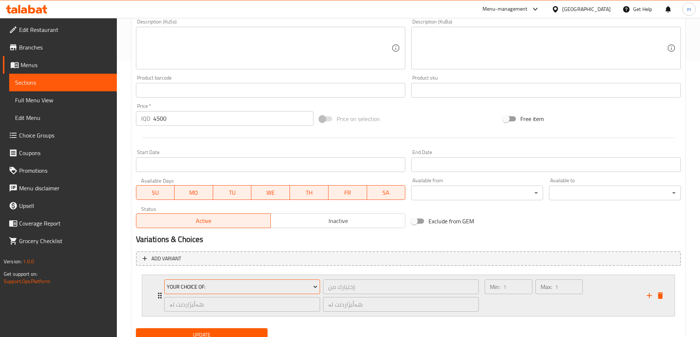
click at [192, 288] on span "Your Choice Of:" at bounding box center [242, 287] width 151 height 9
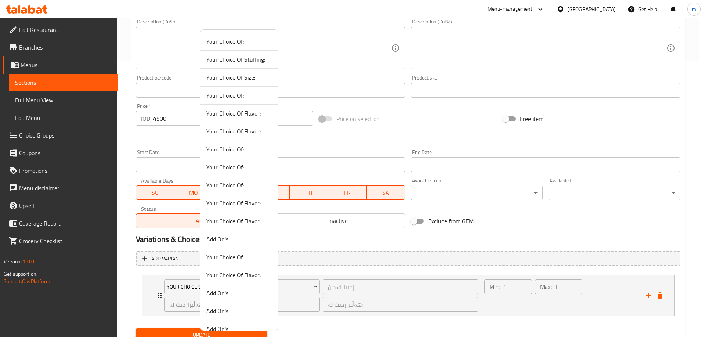
click at [460, 292] on div at bounding box center [352, 168] width 705 height 337
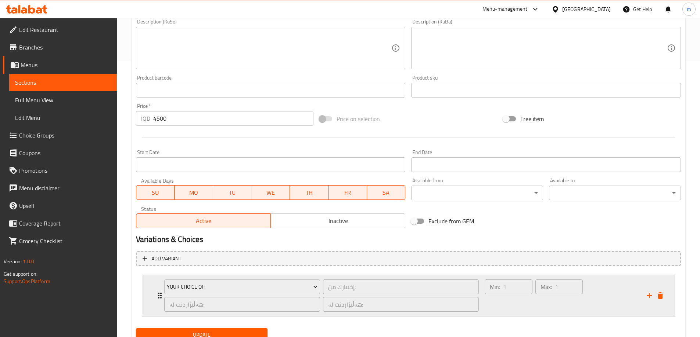
click at [503, 298] on div "Min: 1 ​" at bounding box center [508, 295] width 50 height 35
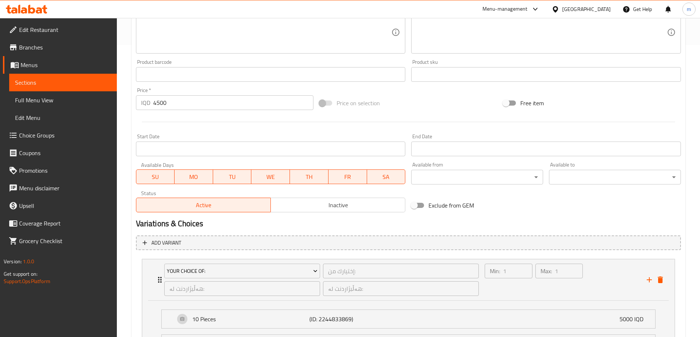
scroll to position [371, 0]
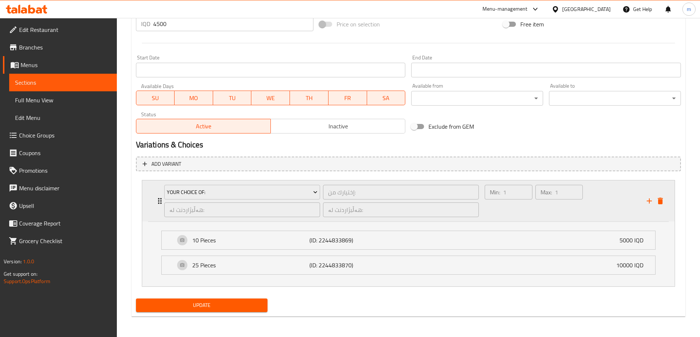
click at [201, 183] on div "Your Choice Of: إختيارك من: ​ هەڵبژاردنت لە: ​ هەڵبژاردنت لە: ​" at bounding box center [322, 201] width 324 height 41
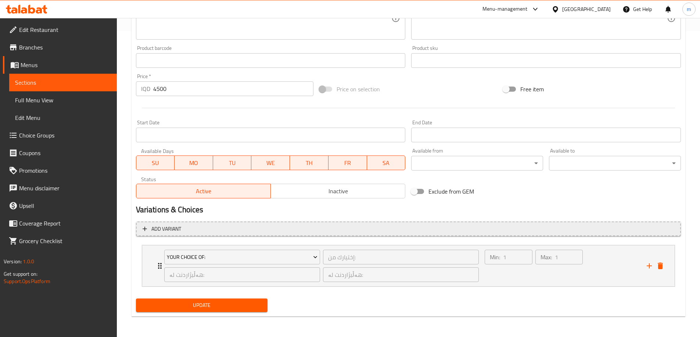
scroll to position [306, 0]
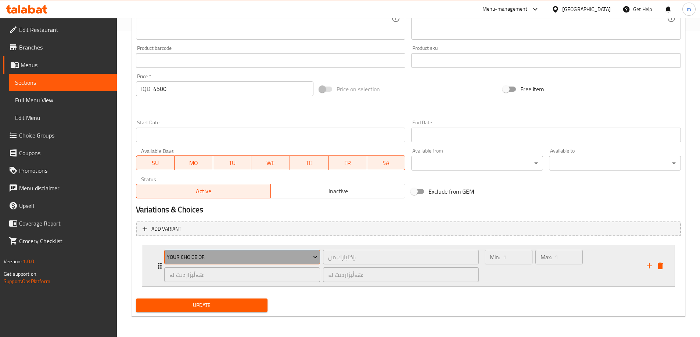
click at [200, 253] on span "Your Choice Of:" at bounding box center [242, 257] width 151 height 9
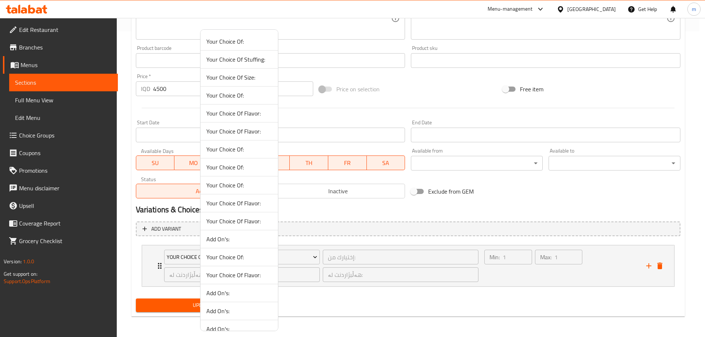
click at [237, 184] on span "Your Choice Of:" at bounding box center [239, 185] width 66 height 9
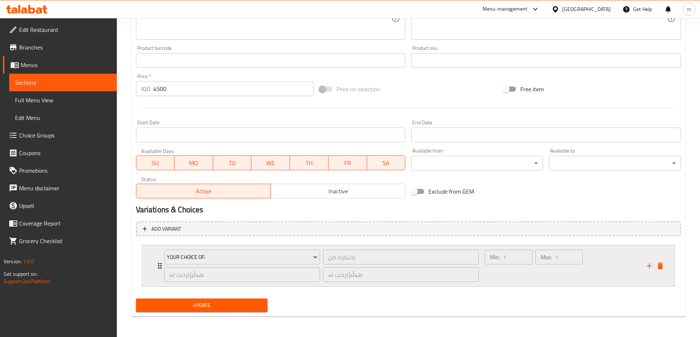
click at [527, 278] on div "Min: 1 ​" at bounding box center [508, 266] width 50 height 35
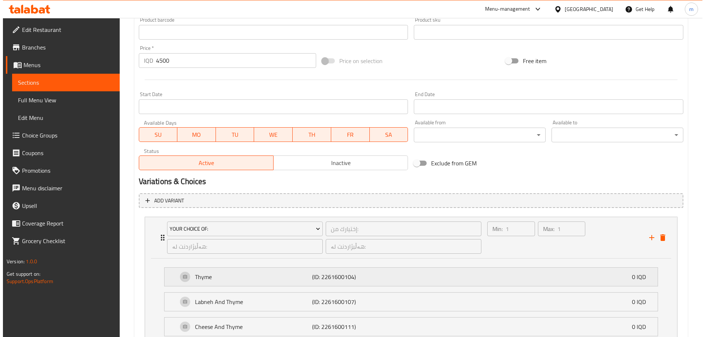
scroll to position [396, 0]
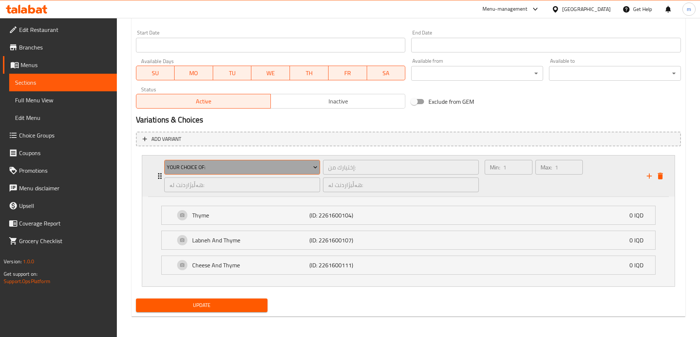
click at [232, 167] on span "Your Choice Of:" at bounding box center [242, 167] width 151 height 9
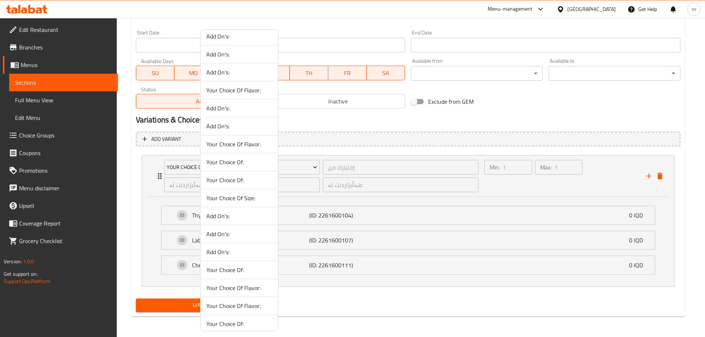
scroll to position [424, 0]
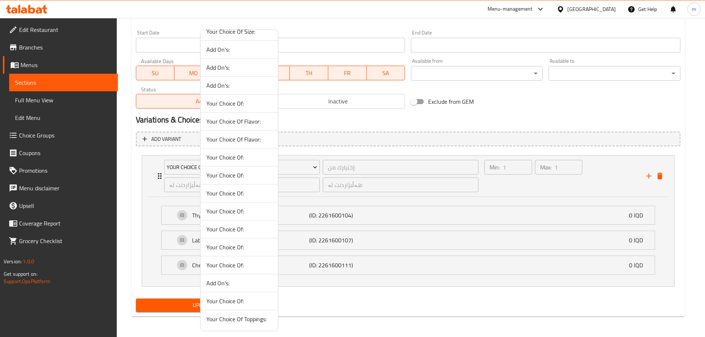
click at [244, 300] on span "Your Choice Of:" at bounding box center [239, 301] width 66 height 9
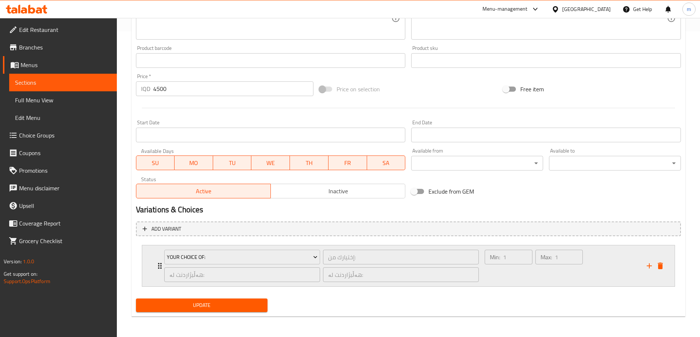
click at [494, 277] on div "Min: 1 ​" at bounding box center [508, 266] width 50 height 35
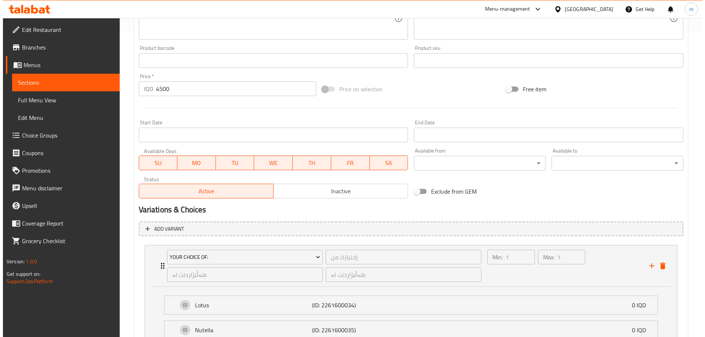
scroll to position [396, 0]
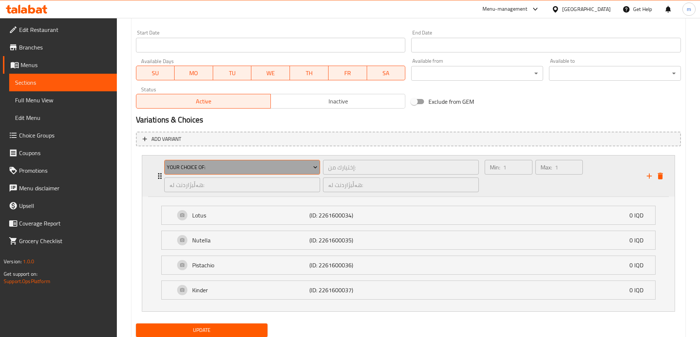
click at [210, 166] on span "Your Choice Of:" at bounding box center [242, 167] width 151 height 9
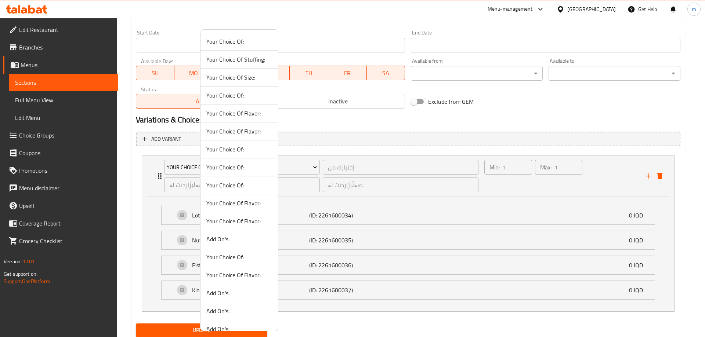
click at [240, 43] on span "Your Choice Of:" at bounding box center [239, 41] width 66 height 9
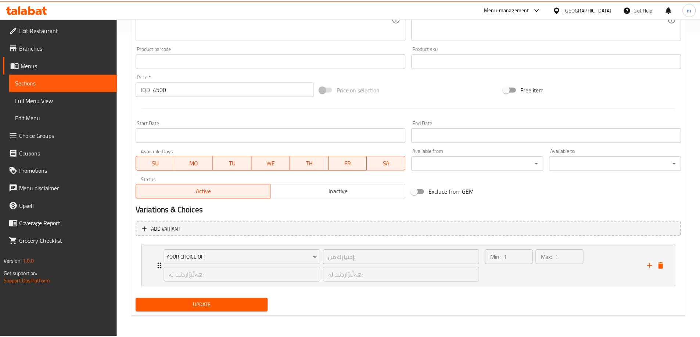
scroll to position [306, 0]
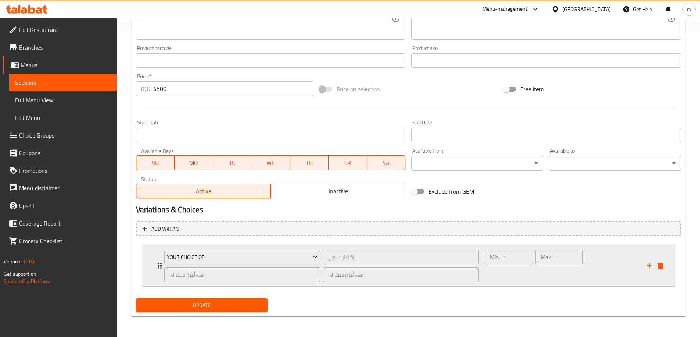
click at [498, 282] on div "Min: 1 ​" at bounding box center [508, 266] width 50 height 35
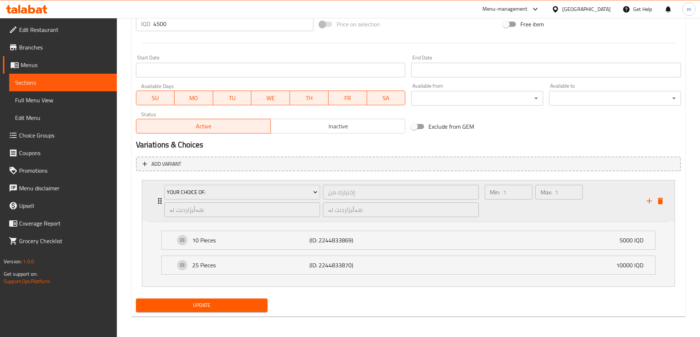
click at [220, 181] on div "Your Choice Of: إختيارك من: ​ هەڵبژاردنت لە: ​ هەڵبژاردنت لە: ​" at bounding box center [322, 201] width 324 height 41
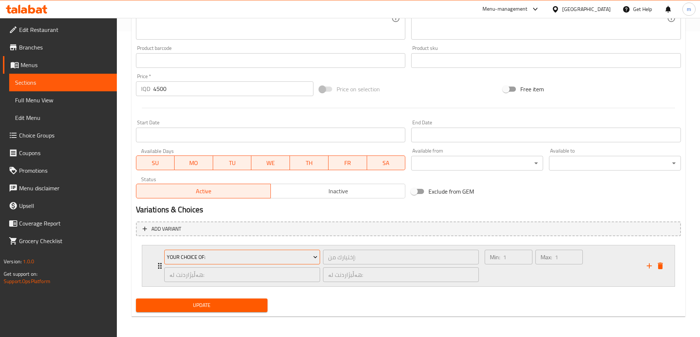
click at [217, 256] on span "Your Choice Of:" at bounding box center [242, 257] width 151 height 9
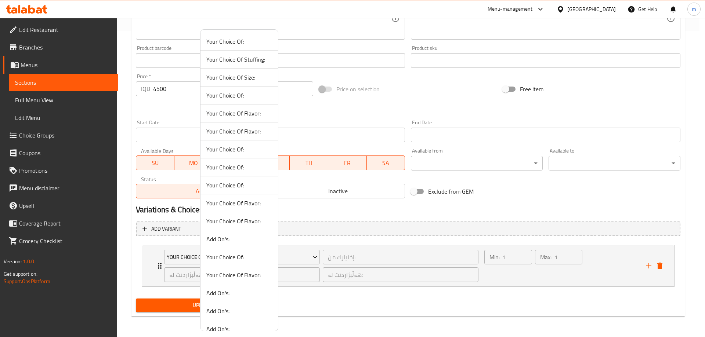
click at [234, 96] on span "Your Choice Of:" at bounding box center [239, 95] width 66 height 9
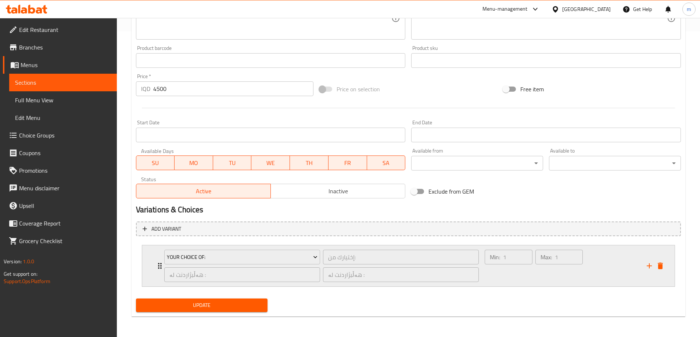
click at [498, 282] on div "Min: 1 ​" at bounding box center [508, 266] width 50 height 35
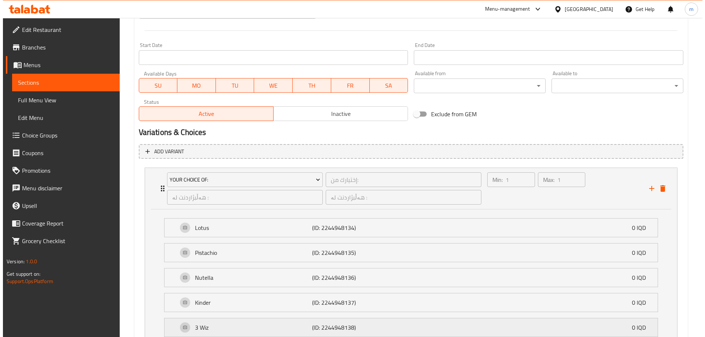
scroll to position [446, 0]
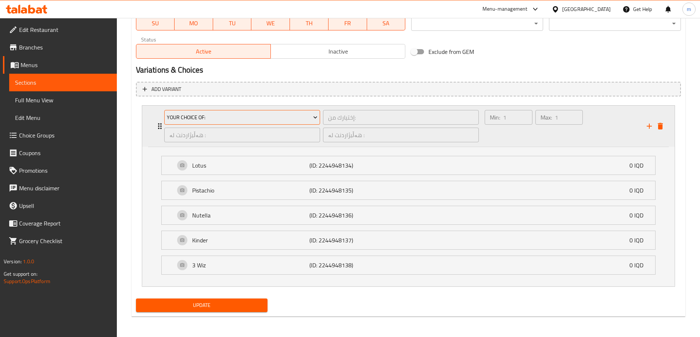
click at [260, 122] on button "Your Choice Of:" at bounding box center [242, 117] width 156 height 15
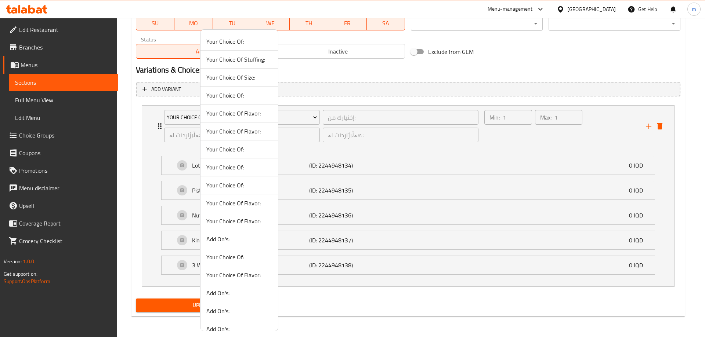
click at [249, 149] on span "Your Choice Of:" at bounding box center [239, 149] width 66 height 9
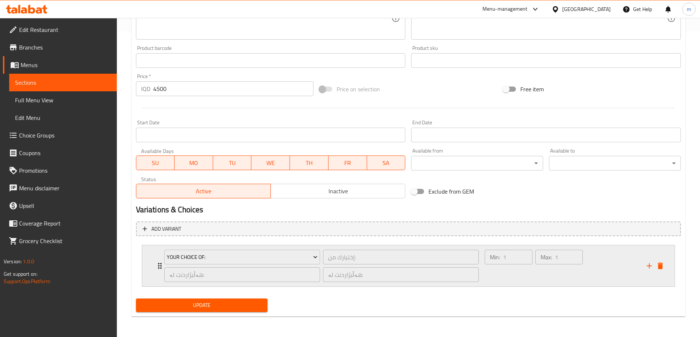
click at [518, 266] on div "Min: 1 ​" at bounding box center [508, 266] width 50 height 35
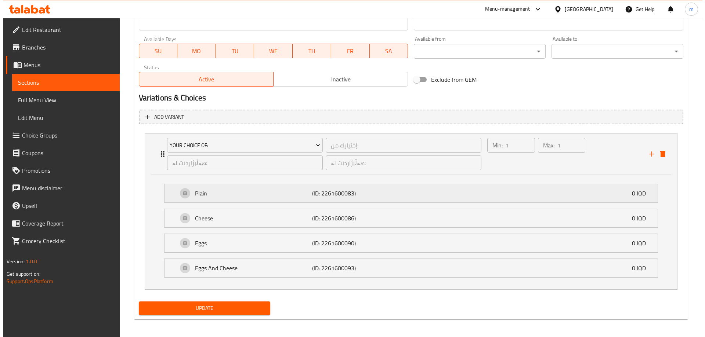
scroll to position [421, 0]
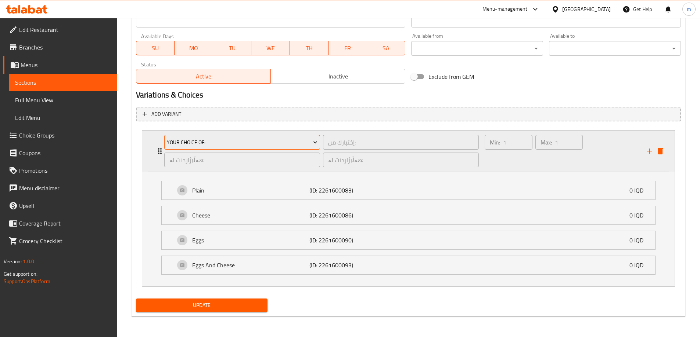
click at [224, 138] on span "Your Choice Of:" at bounding box center [242, 142] width 151 height 9
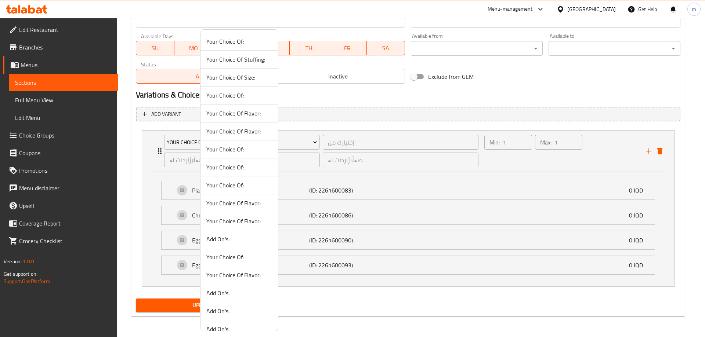
click at [240, 169] on span "Your Choice Of:" at bounding box center [239, 167] width 66 height 9
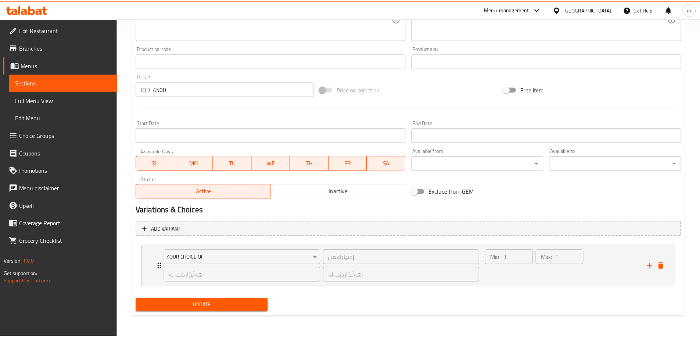
scroll to position [306, 0]
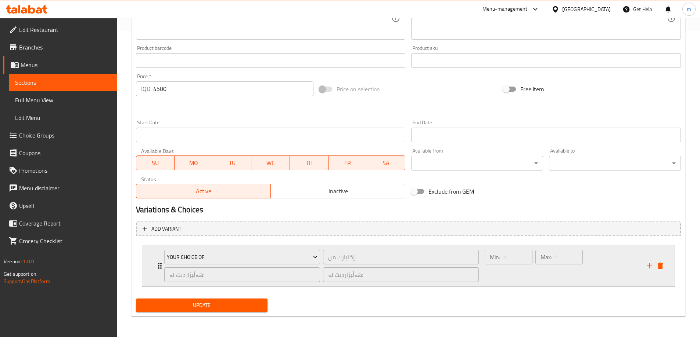
click at [512, 268] on div "Min: 1 ​" at bounding box center [508, 266] width 50 height 35
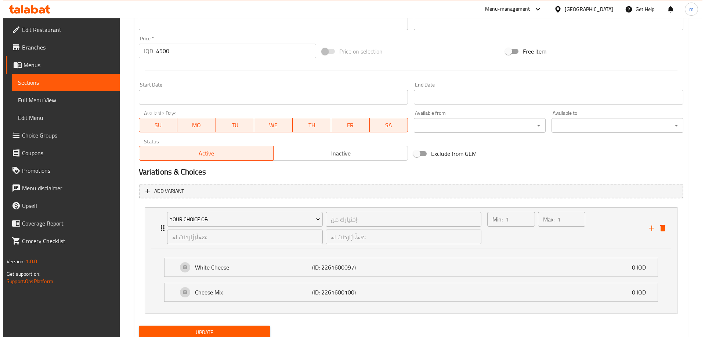
scroll to position [371, 0]
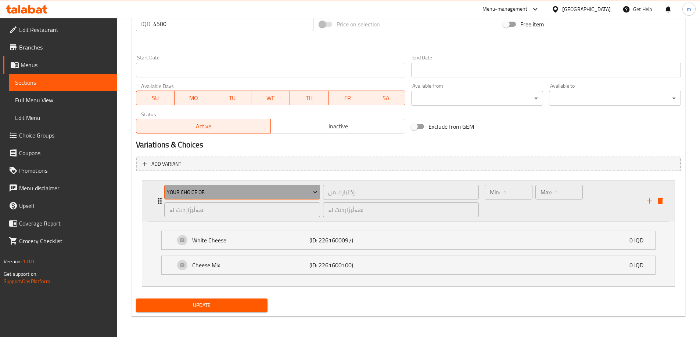
click at [251, 192] on span "Your Choice Of:" at bounding box center [242, 192] width 151 height 9
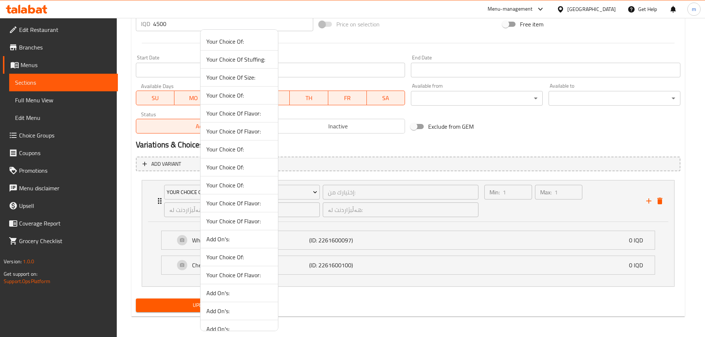
click at [244, 187] on span "Your Choice Of:" at bounding box center [239, 185] width 66 height 9
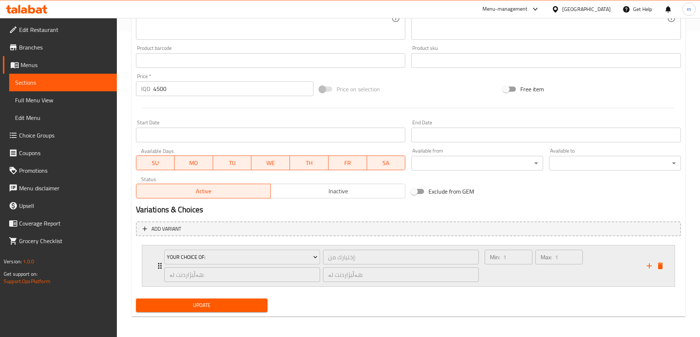
click at [491, 275] on div "Min: 1 ​" at bounding box center [508, 266] width 50 height 35
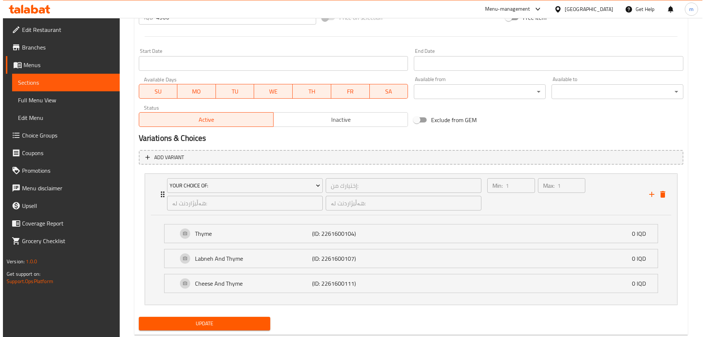
scroll to position [396, 0]
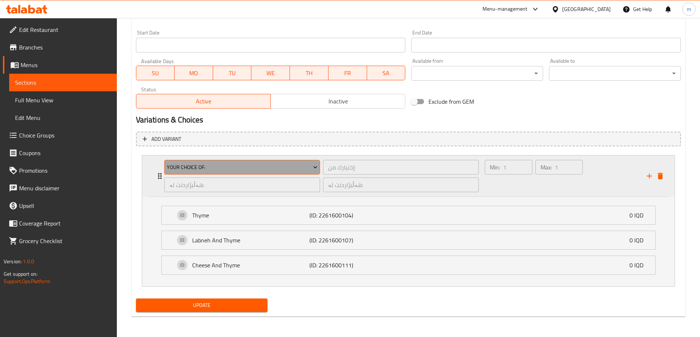
click at [253, 168] on span "Your Choice Of:" at bounding box center [242, 167] width 151 height 9
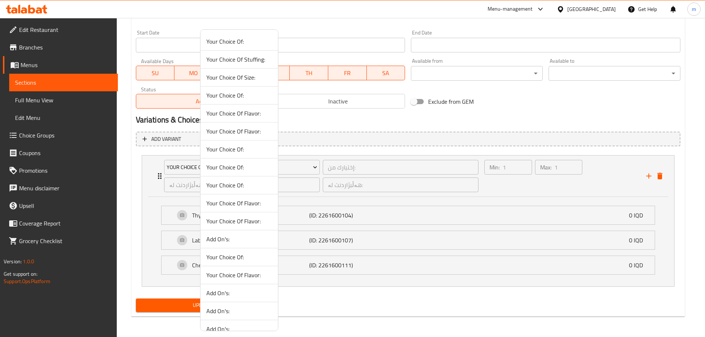
click at [238, 256] on span "Your Choice Of:" at bounding box center [239, 257] width 66 height 9
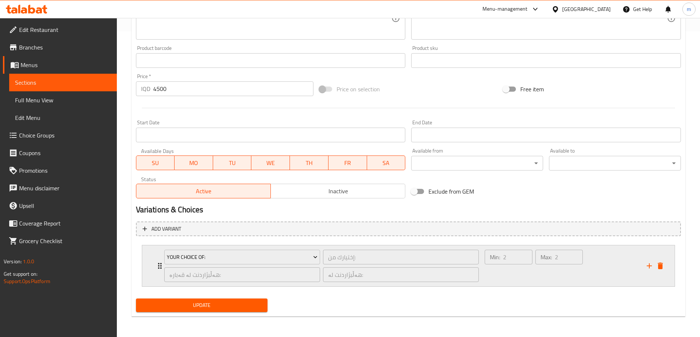
click at [525, 279] on div "Min: 2 ​" at bounding box center [508, 266] width 50 height 35
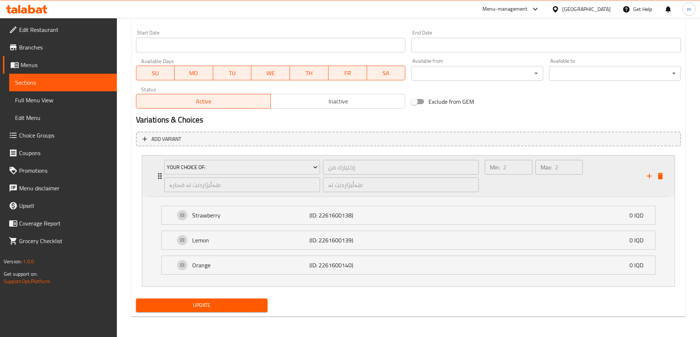
click at [239, 158] on div "Your Choice Of: إختيارك من: ​ هەڵبژاردنت لە قەبارە: ​ هەڵبژاردنت لە: ​" at bounding box center [322, 176] width 324 height 41
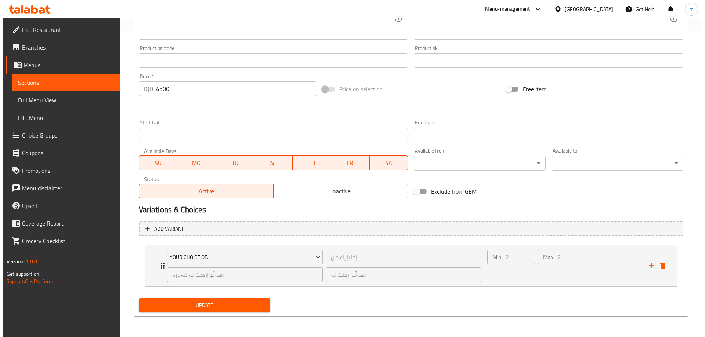
scroll to position [306, 0]
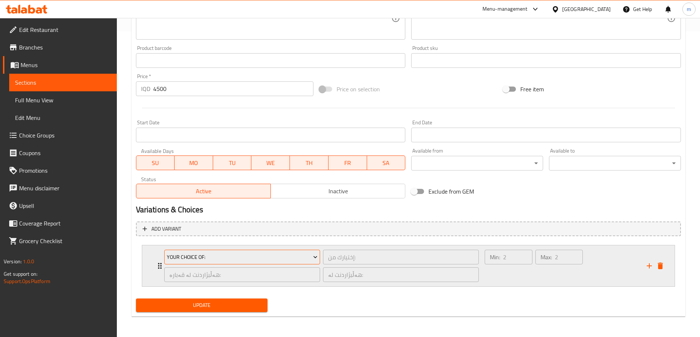
click at [241, 252] on button "Your Choice Of:" at bounding box center [242, 257] width 156 height 15
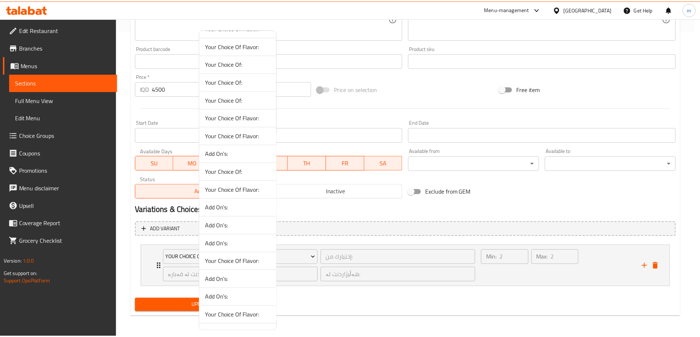
scroll to position [171, 0]
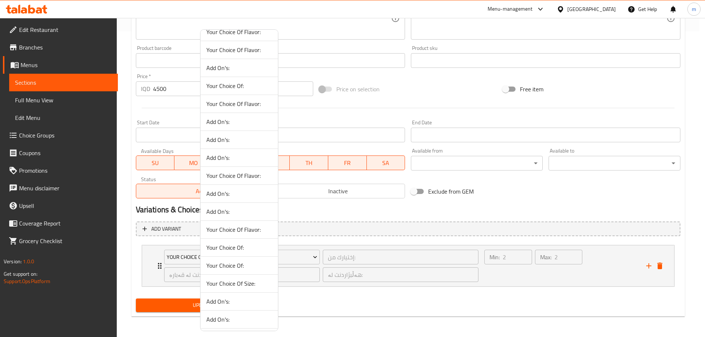
click at [228, 194] on span "Add On's:" at bounding box center [239, 193] width 66 height 9
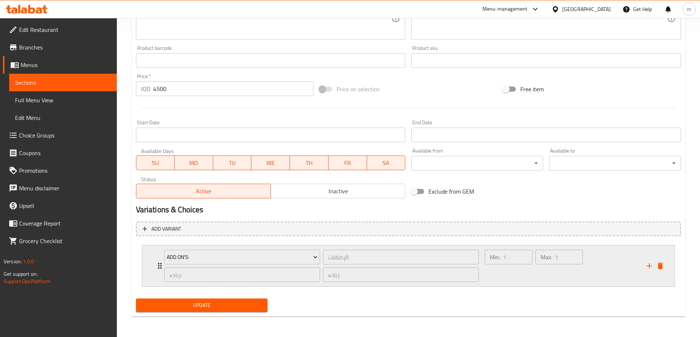
click at [517, 273] on div "Min: 1 ​" at bounding box center [508, 266] width 50 height 35
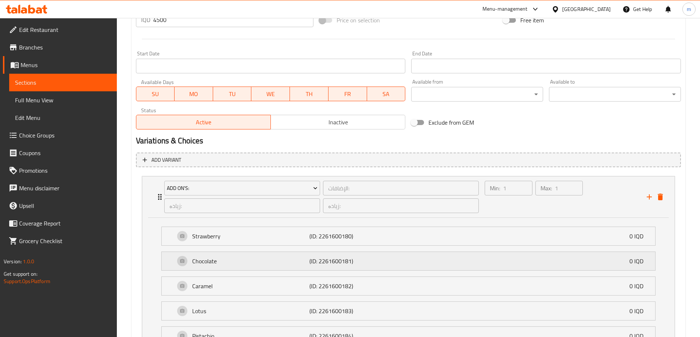
scroll to position [392, 0]
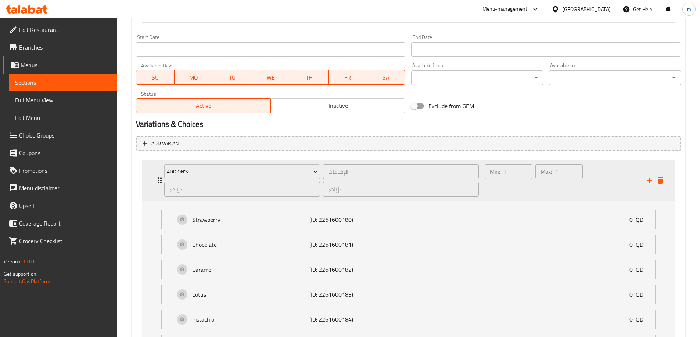
click at [241, 164] on div "Add On's:" at bounding box center [242, 172] width 159 height 18
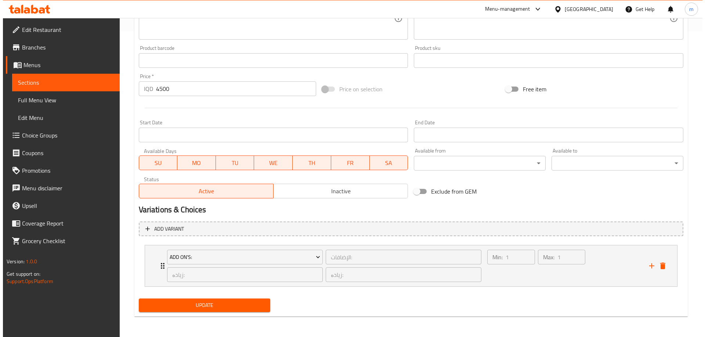
scroll to position [306, 0]
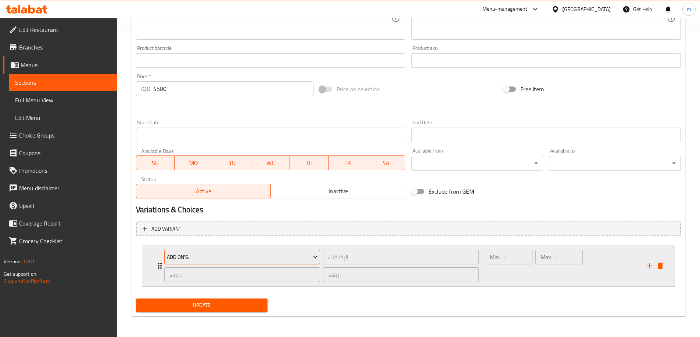
click at [245, 255] on span "Add On's:" at bounding box center [242, 257] width 151 height 9
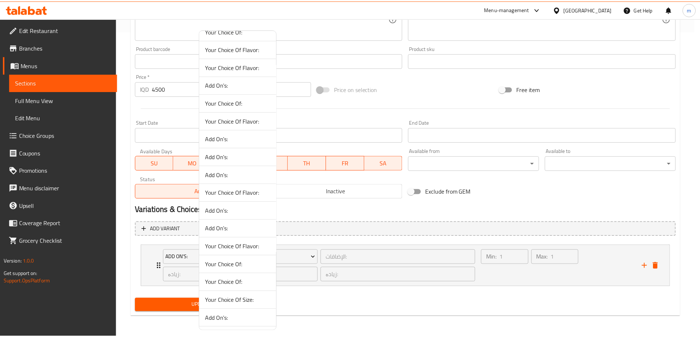
scroll to position [171, 0]
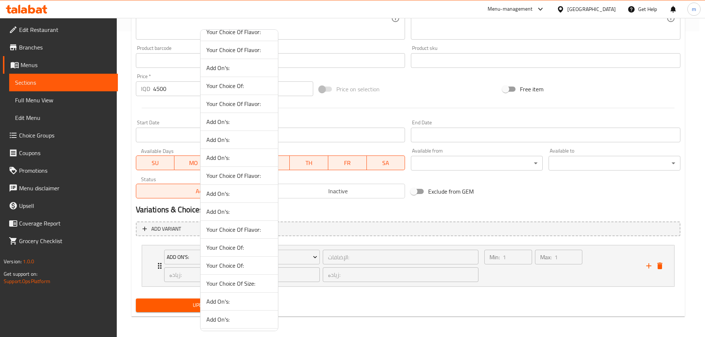
drag, startPoint x: 238, startPoint y: 175, endPoint x: 275, endPoint y: 190, distance: 40.2
click at [238, 175] on span "Your Choice Of Flavor:" at bounding box center [239, 175] width 66 height 9
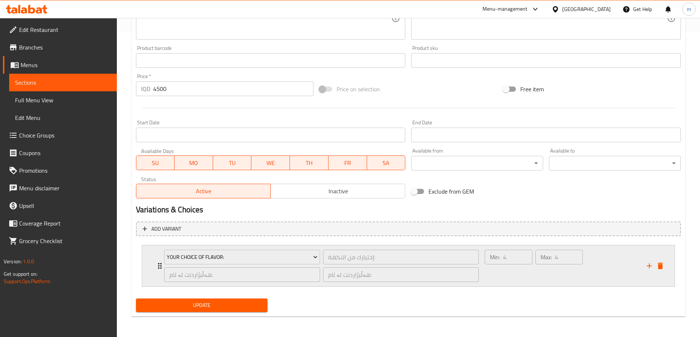
click at [443, 268] on div "Your Choice Of Flavor: إختيارك من النكهة: ​ هەڵبژاردنت لە تام: ​ هەڵبژاردنت لە …" at bounding box center [322, 266] width 324 height 41
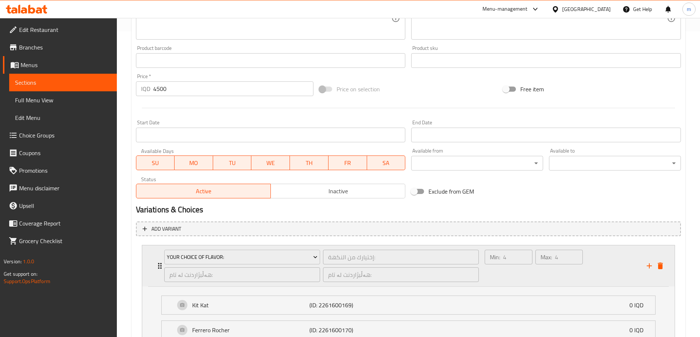
click at [483, 275] on div "Min: 4 ​ Max: 4 ​" at bounding box center [533, 266] width 104 height 38
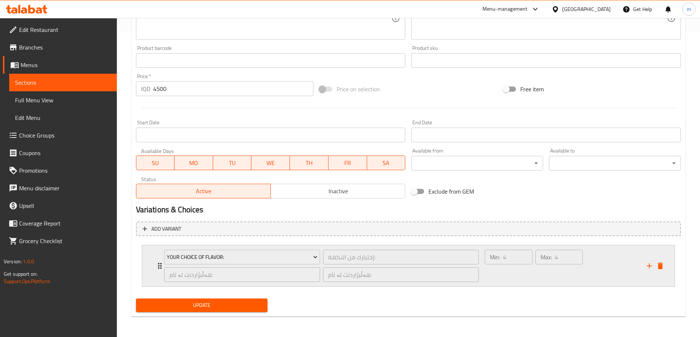
click at [483, 275] on div "Min: 4 ​ Max: 4 ​" at bounding box center [533, 266] width 104 height 38
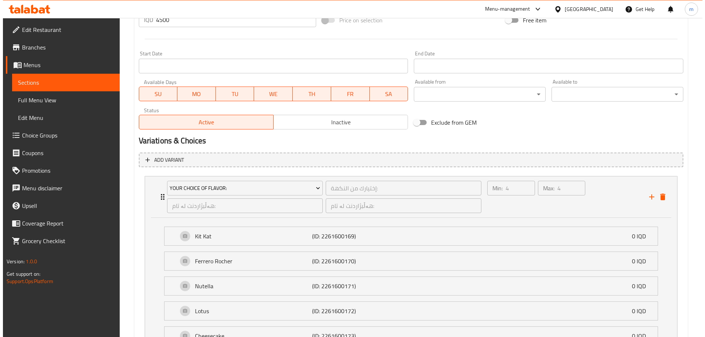
scroll to position [392, 0]
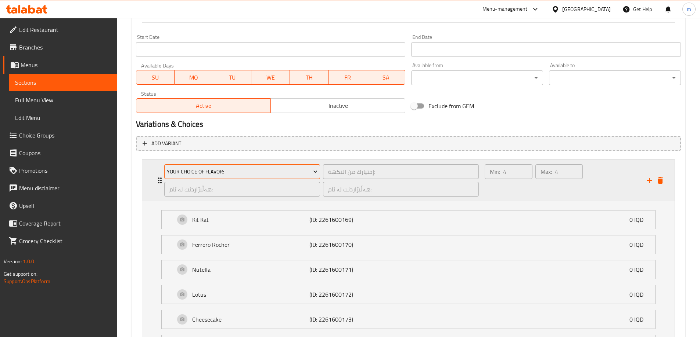
click at [244, 173] on span "Your Choice Of Flavor:" at bounding box center [242, 171] width 151 height 9
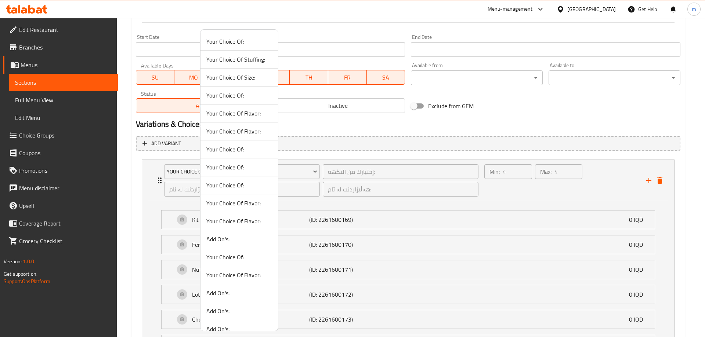
click at [241, 114] on span "Your Choice Of Flavor:" at bounding box center [239, 113] width 66 height 9
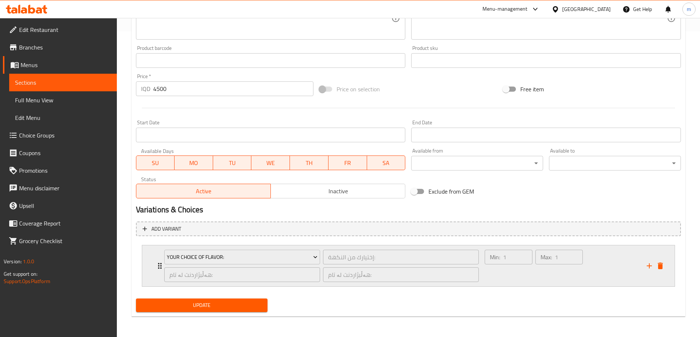
click at [506, 271] on div "Min: 1 ​" at bounding box center [508, 266] width 50 height 35
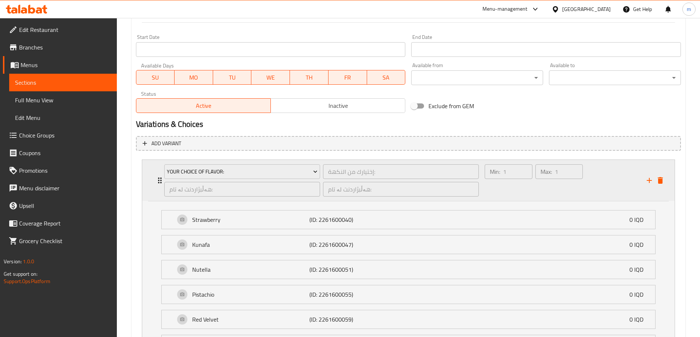
click at [253, 162] on div "Your Choice Of Flavor: إختيارك من النكهة: ​ هەڵبژاردنت لە تام: ​ هەڵبژاردنت لە …" at bounding box center [322, 180] width 324 height 41
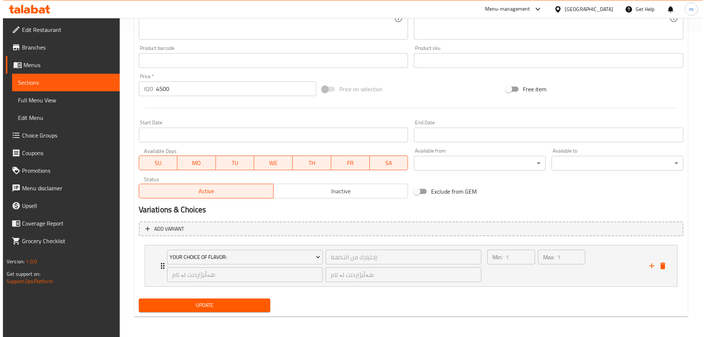
scroll to position [306, 0]
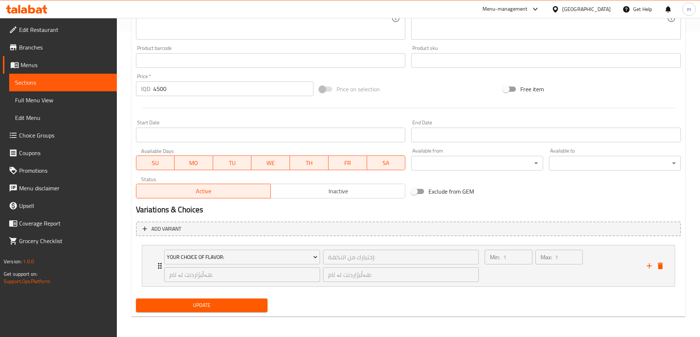
click at [263, 174] on div "Status Active Inactive" at bounding box center [270, 188] width 275 height 28
click at [216, 260] on span "Your Choice Of Flavor:" at bounding box center [242, 257] width 151 height 9
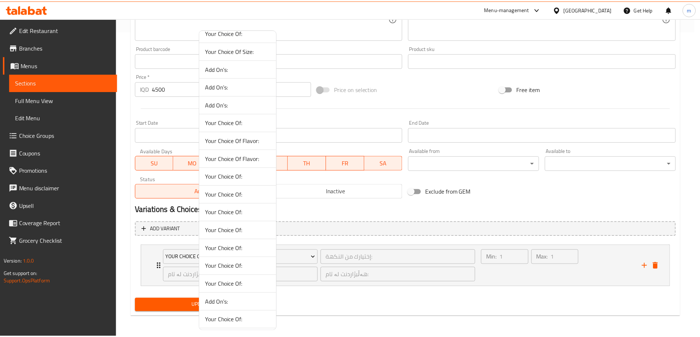
scroll to position [424, 0]
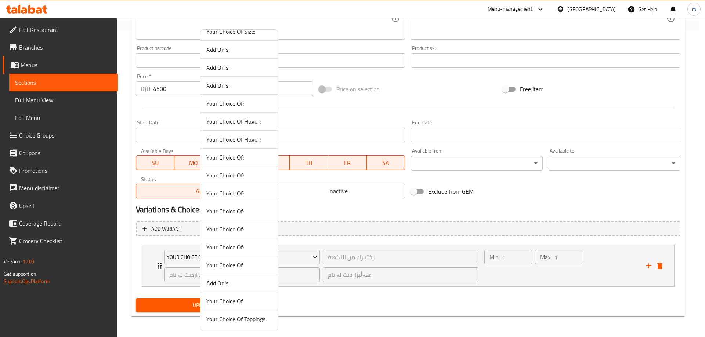
click at [234, 230] on span "Your Choice Of:" at bounding box center [239, 229] width 66 height 9
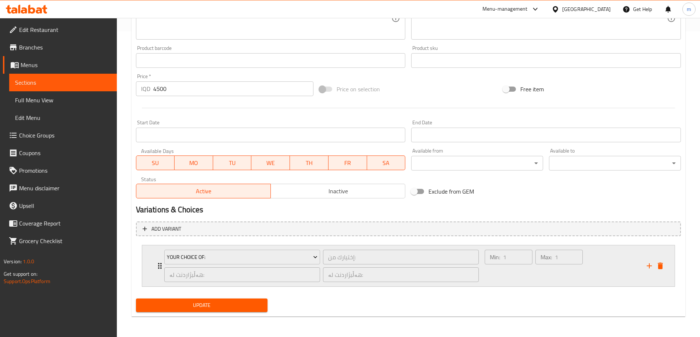
click at [506, 273] on div "Min: 1 ​" at bounding box center [508, 266] width 50 height 35
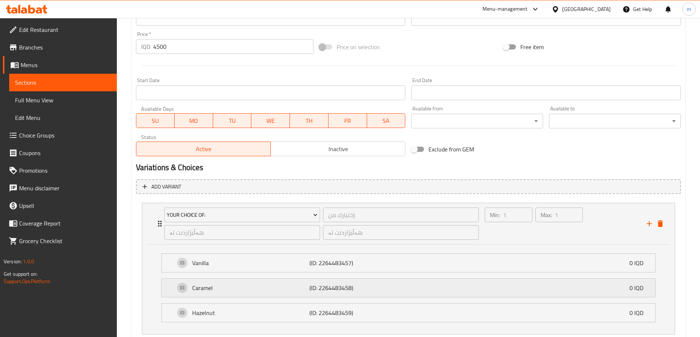
scroll to position [396, 0]
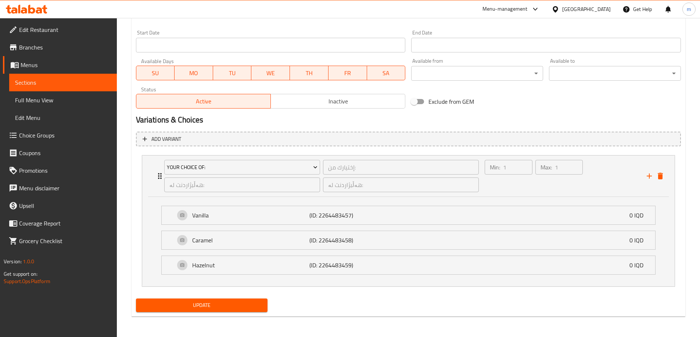
click at [235, 306] on span "Update" at bounding box center [202, 305] width 120 height 9
click at [203, 304] on span "Update" at bounding box center [202, 305] width 120 height 9
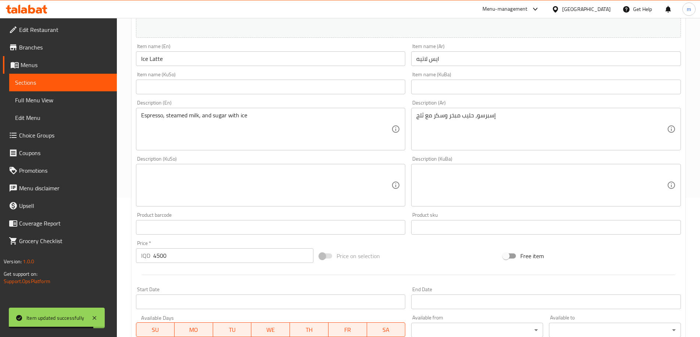
click at [53, 83] on span "Sections" at bounding box center [63, 82] width 96 height 9
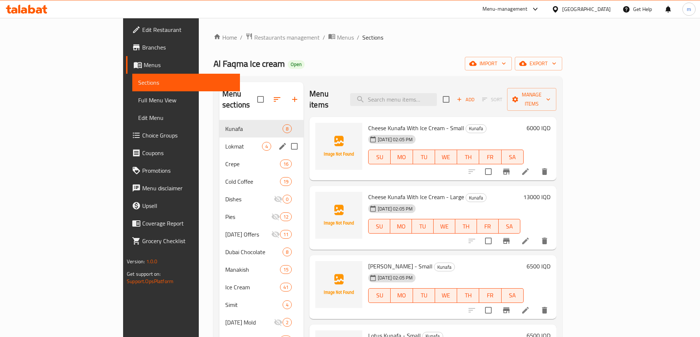
click at [219, 138] on div "Lokmat 4" at bounding box center [261, 147] width 84 height 18
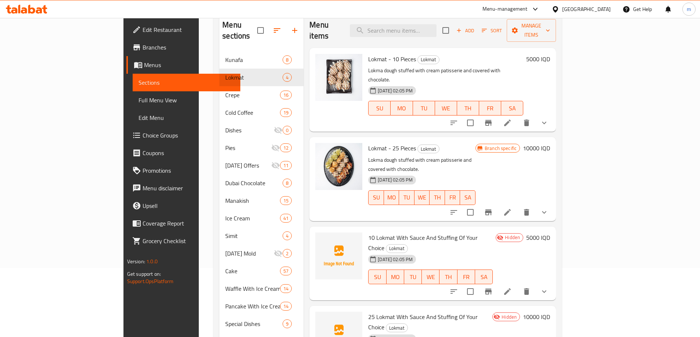
scroll to position [86, 0]
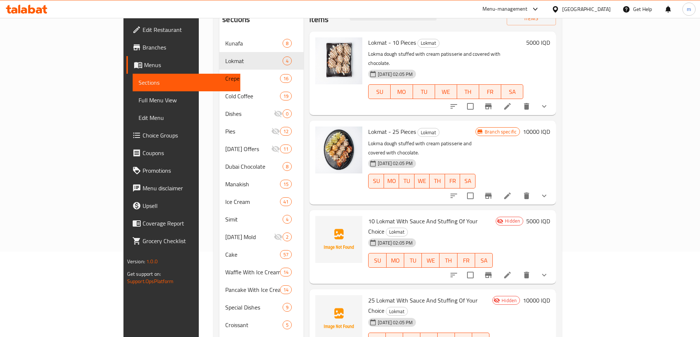
click at [553, 267] on button "show more" at bounding box center [544, 276] width 18 height 18
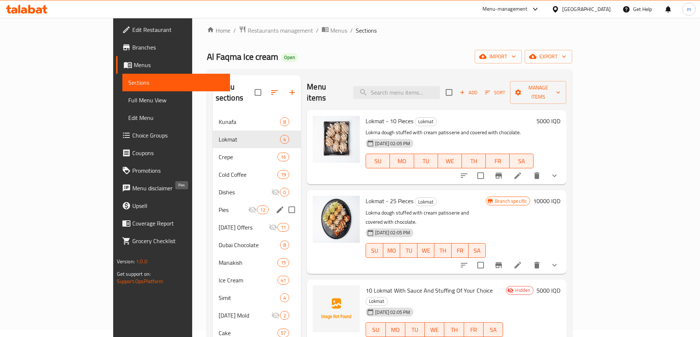
scroll to position [0, 0]
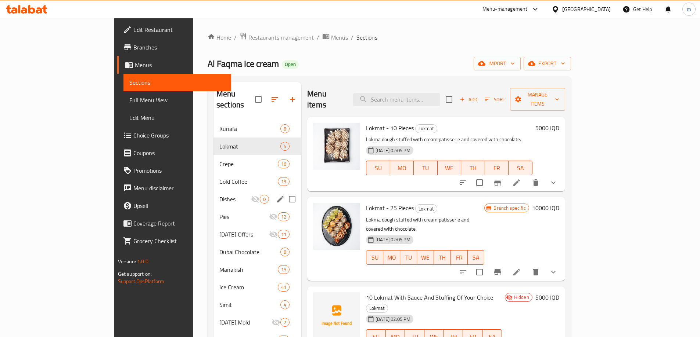
click at [213, 177] on div "Cold Coffee 19" at bounding box center [257, 182] width 88 height 18
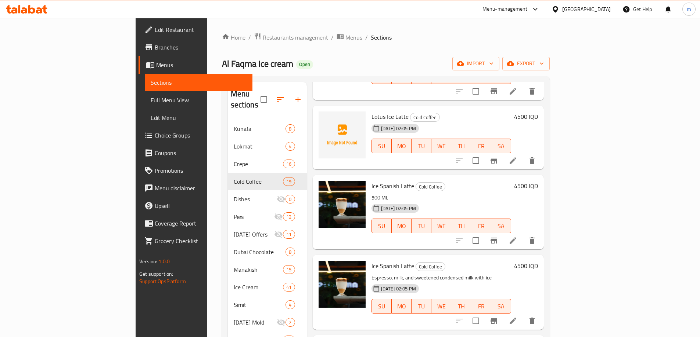
scroll to position [257, 0]
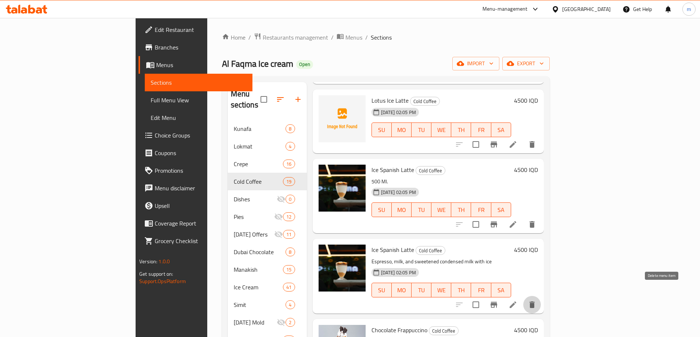
click at [536, 301] on icon "delete" at bounding box center [531, 305] width 9 height 9
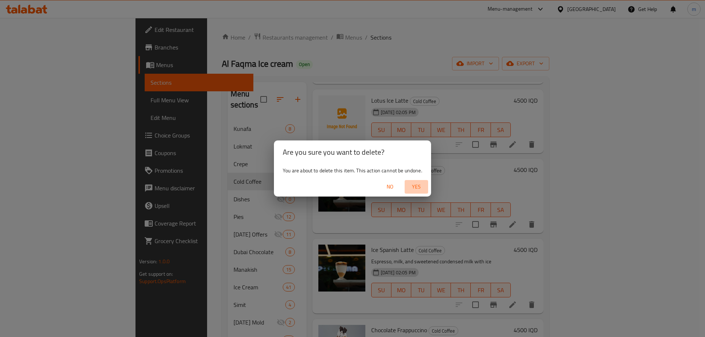
click at [418, 188] on span "Yes" at bounding box center [417, 187] width 18 height 9
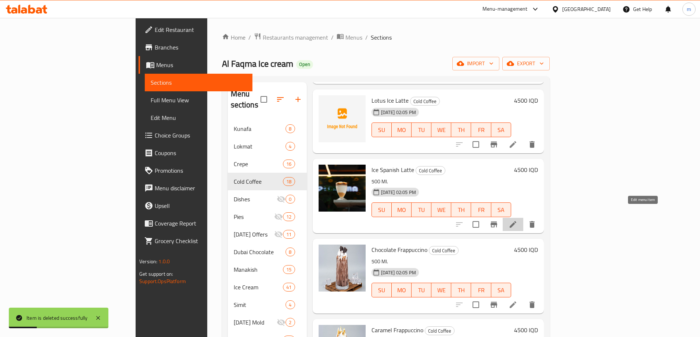
click at [517, 220] on icon at bounding box center [512, 224] width 9 height 9
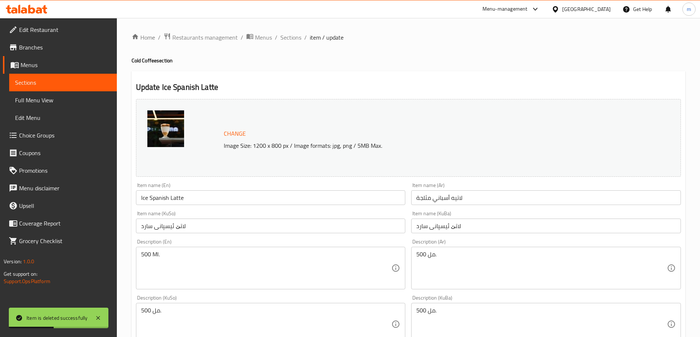
click at [173, 257] on textarea "500 Ml." at bounding box center [266, 268] width 250 height 35
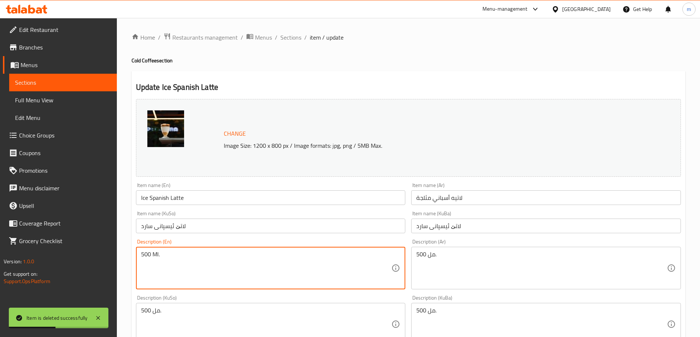
click at [173, 257] on textarea "500 Ml." at bounding box center [266, 268] width 250 height 35
click at [200, 322] on textarea "500 مل." at bounding box center [266, 324] width 250 height 35
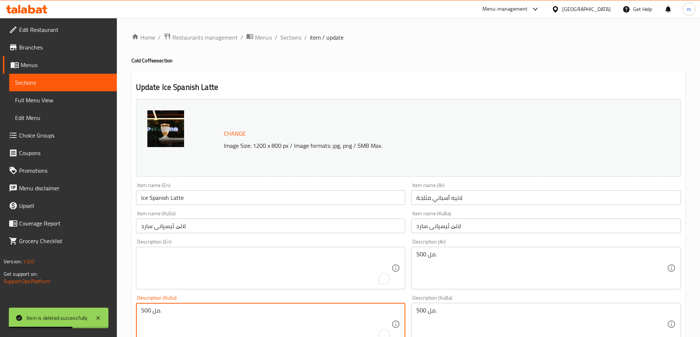
click at [200, 322] on textarea "500 مل." at bounding box center [266, 324] width 250 height 35
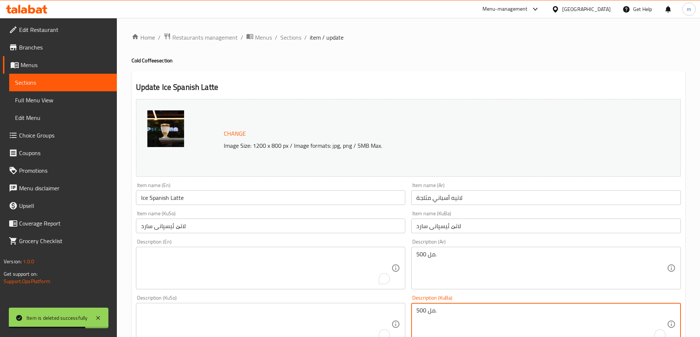
click at [430, 314] on textarea "500 مل." at bounding box center [541, 324] width 250 height 35
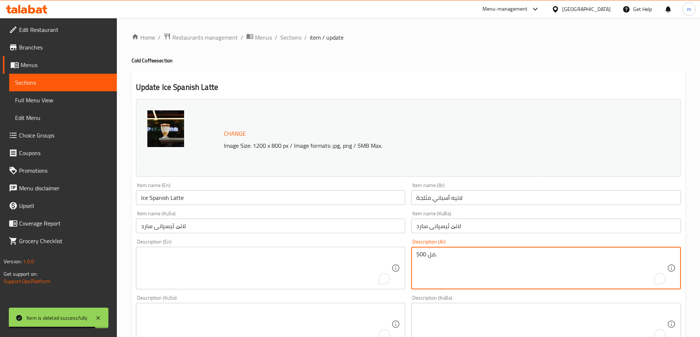
click at [422, 265] on textarea "500 مل." at bounding box center [541, 268] width 250 height 35
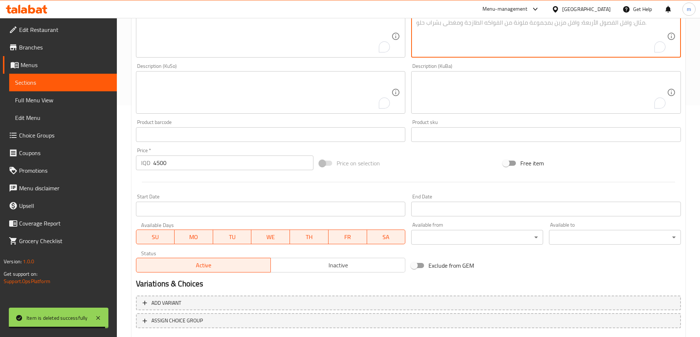
scroll to position [277, 0]
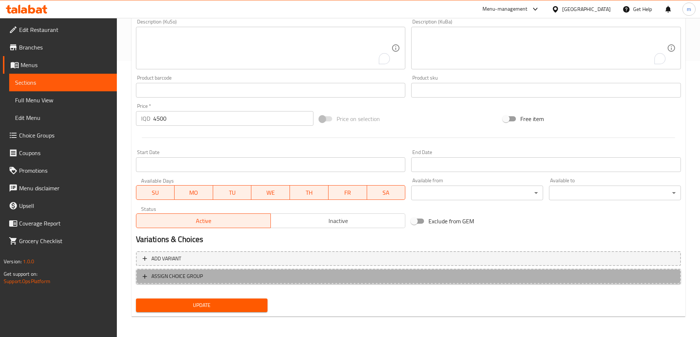
click at [273, 275] on span "ASSIGN CHOICE GROUP" at bounding box center [407, 276] width 531 height 9
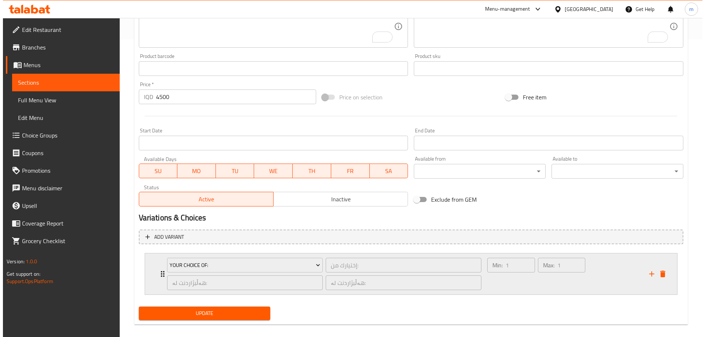
scroll to position [306, 0]
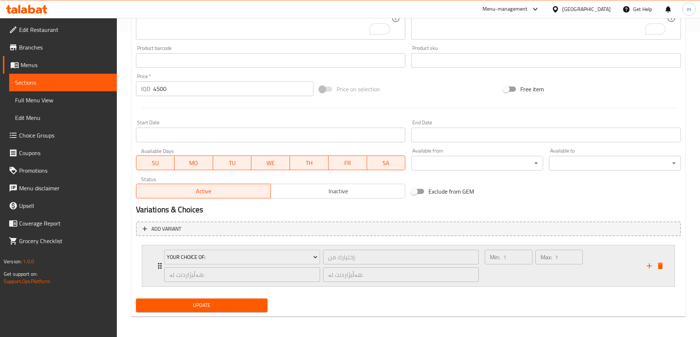
click at [266, 248] on div "Your Choice Of: إختيارك من: ​ هەڵبژاردنت لە: ​ هەڵبژاردنت لە: ​" at bounding box center [322, 266] width 324 height 41
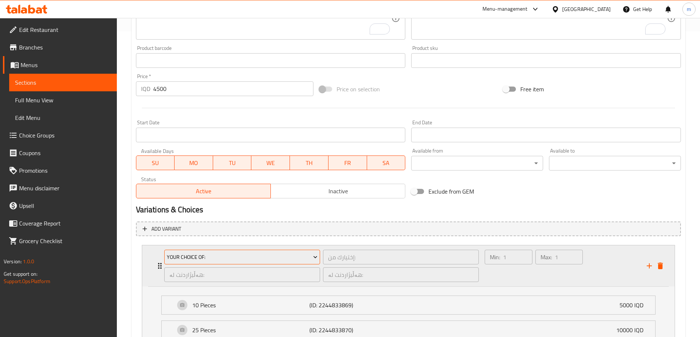
click at [249, 257] on span "Your Choice Of:" at bounding box center [242, 257] width 151 height 9
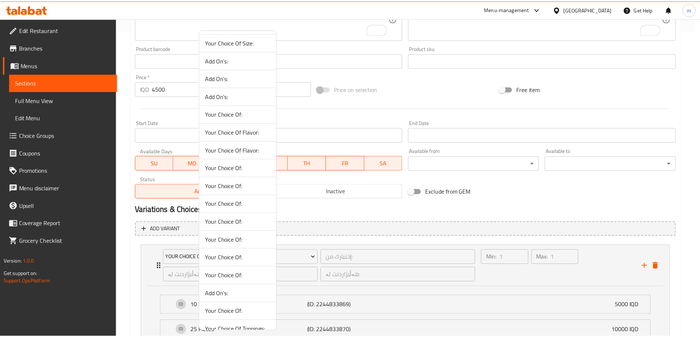
scroll to position [424, 0]
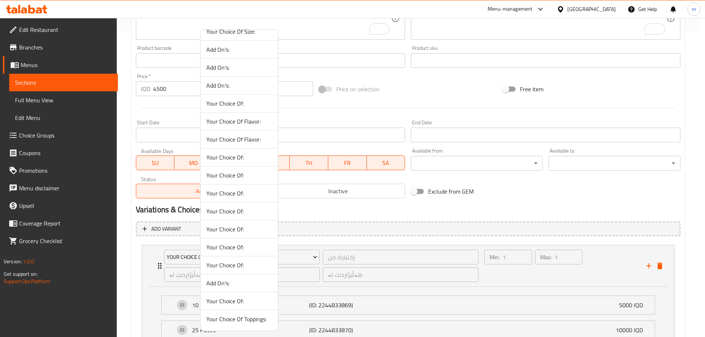
click at [235, 299] on span "Your Choice Of:" at bounding box center [239, 301] width 66 height 9
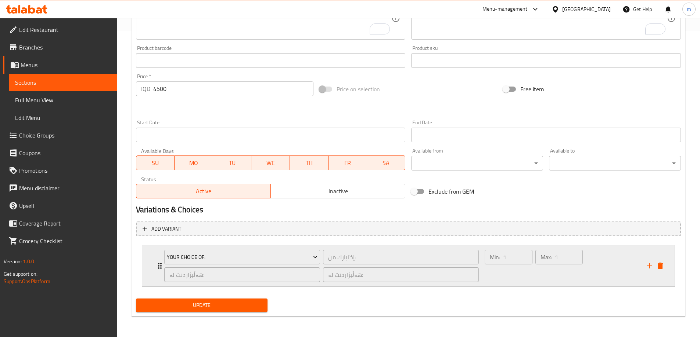
click at [502, 277] on div "Min: 1 ​" at bounding box center [508, 266] width 50 height 35
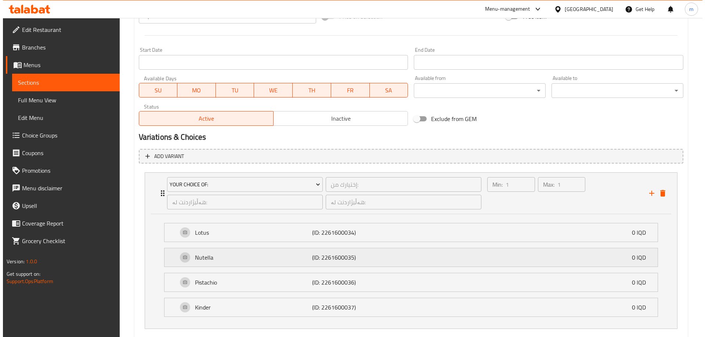
scroll to position [392, 0]
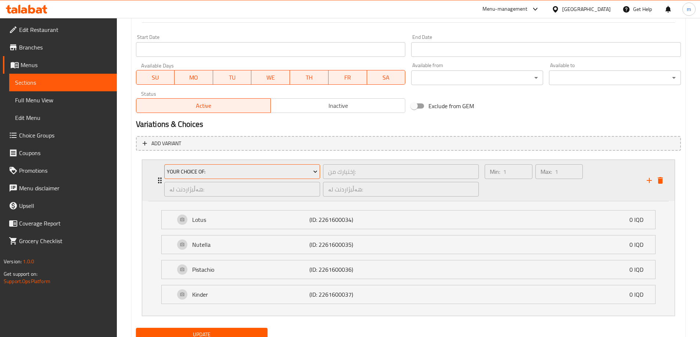
click at [238, 171] on span "Your Choice Of:" at bounding box center [242, 171] width 151 height 9
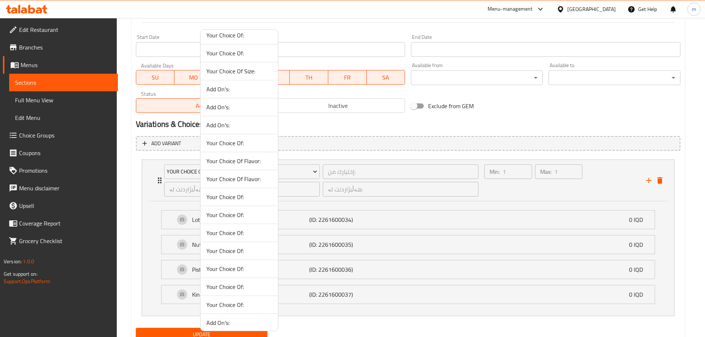
scroll to position [424, 0]
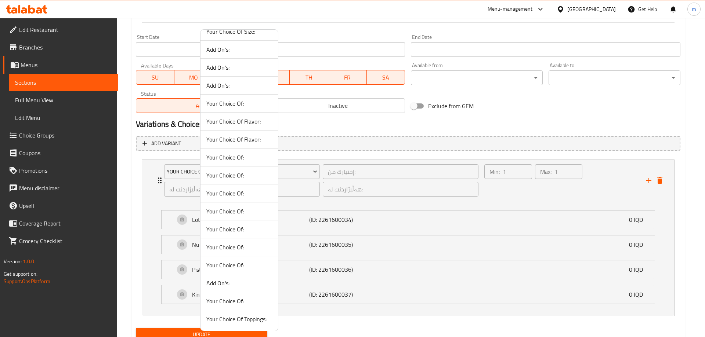
click at [241, 267] on span "Your Choice Of:" at bounding box center [239, 265] width 66 height 9
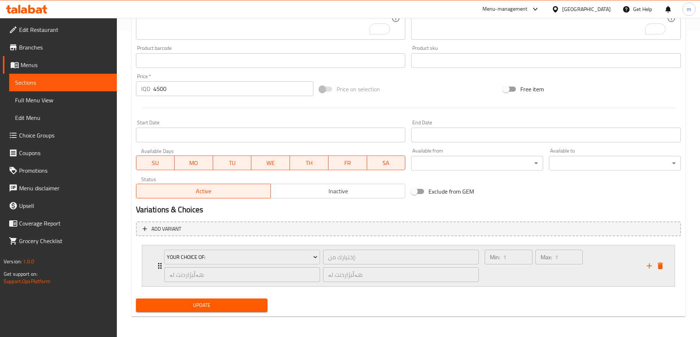
click at [509, 275] on div "Min: 1 ​" at bounding box center [508, 266] width 50 height 35
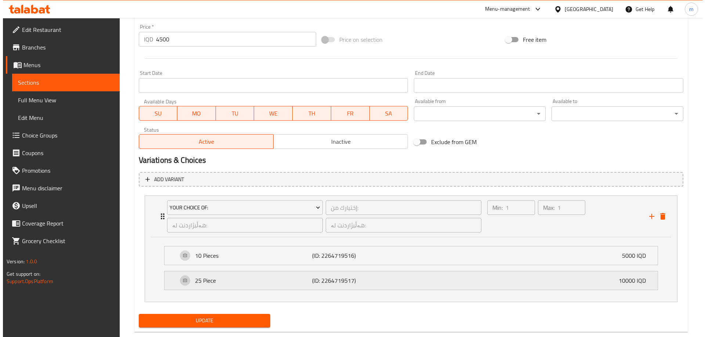
scroll to position [371, 0]
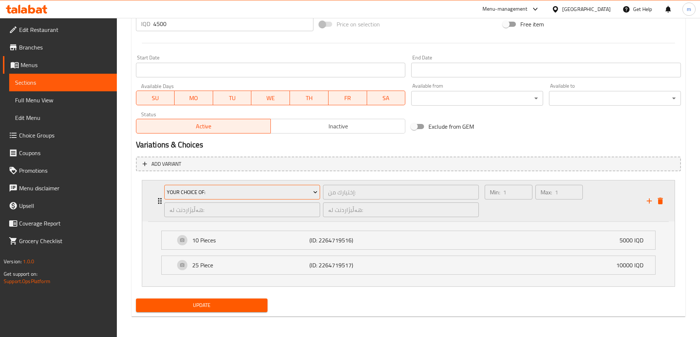
click at [205, 187] on button "Your Choice Of:" at bounding box center [242, 192] width 156 height 15
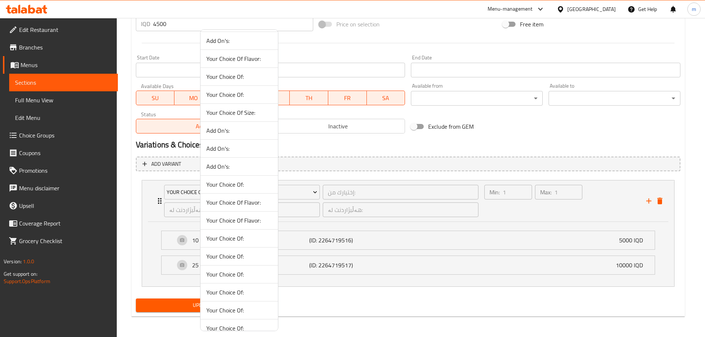
scroll to position [424, 0]
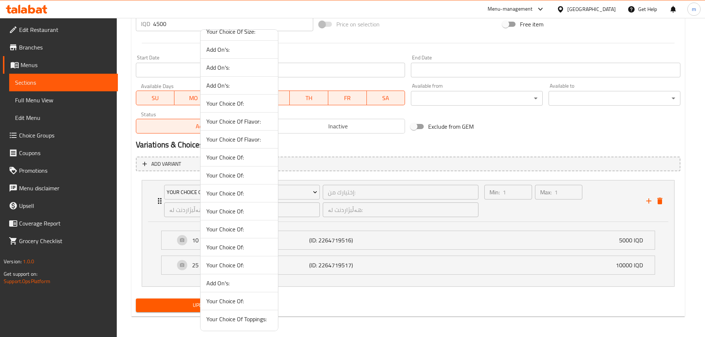
click at [237, 246] on span "Your Choice Of:" at bounding box center [239, 247] width 66 height 9
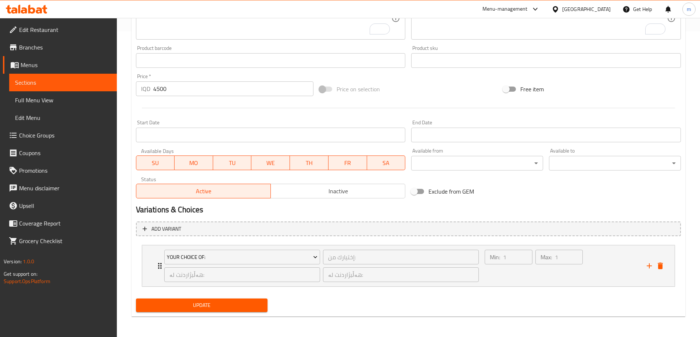
drag, startPoint x: 547, startPoint y: 274, endPoint x: 541, endPoint y: 270, distance: 6.9
click at [548, 274] on div "Max: 1 ​" at bounding box center [559, 266] width 50 height 35
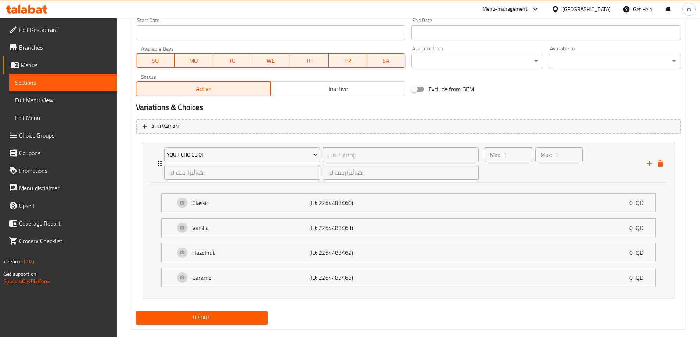
scroll to position [421, 0]
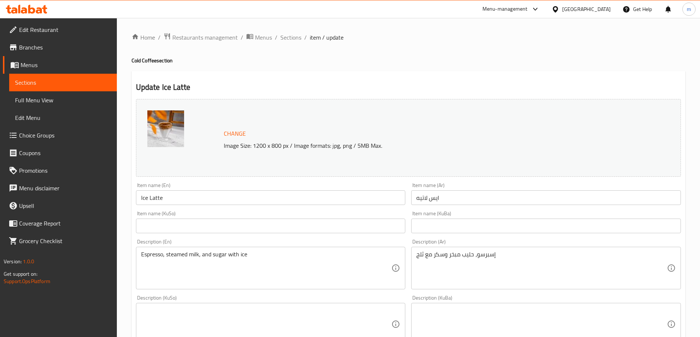
click at [44, 133] on span "Choice Groups" at bounding box center [65, 135] width 92 height 9
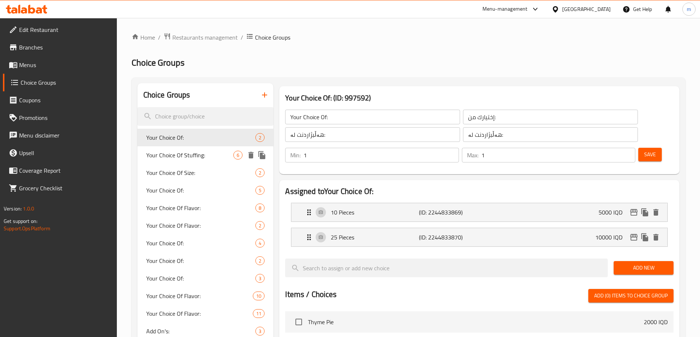
click at [202, 153] on span "Your Choice Of Stuffing:" at bounding box center [189, 155] width 87 height 9
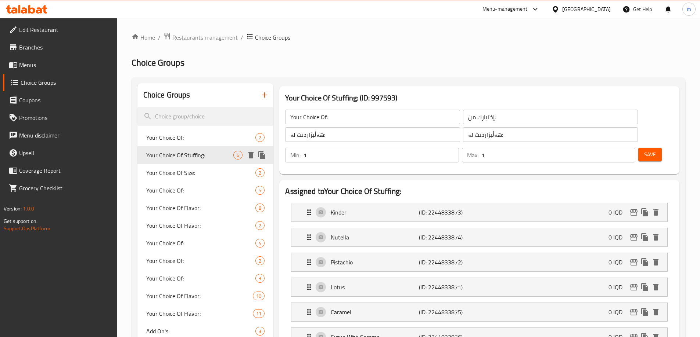
type input "Your Choice Of Stuffing:"
type input "إختيارك من حشوة:"
type input "هەڵبژاردنت لە مەحشی:"
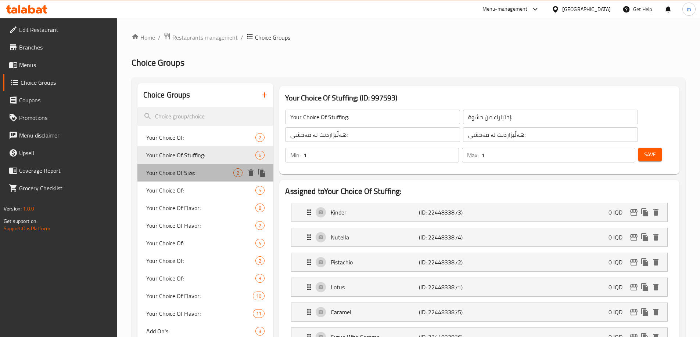
click at [201, 164] on div "Your Choice Of Size: 2" at bounding box center [205, 173] width 136 height 18
type input "Your Choice Of Size:"
type input "إختيارك من الحجم:"
type input "هەڵبژاردنت لە قەبارە:"
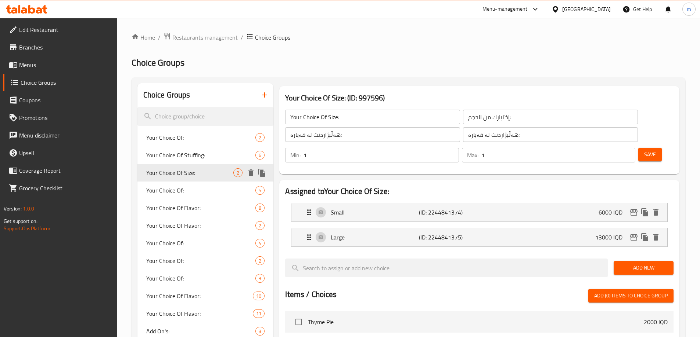
click at [200, 180] on div "Your Choice Of Size: 2" at bounding box center [205, 173] width 136 height 18
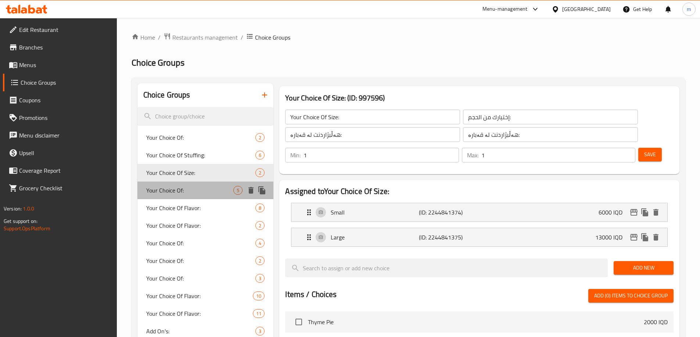
click at [200, 191] on span "Your Choice Of:" at bounding box center [189, 190] width 87 height 9
type input "Your Choice Of:"
type input "إختيارك من:"
type input "هەڵبژاردنت لە :"
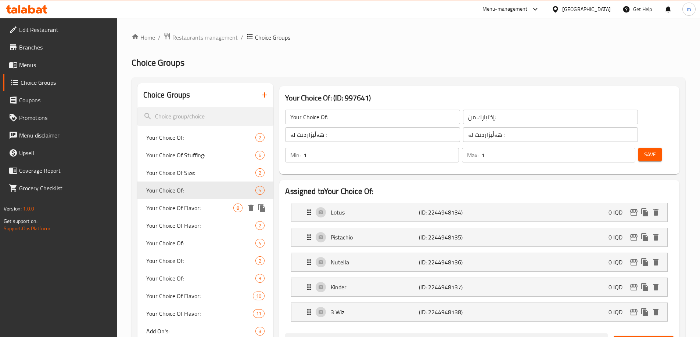
click at [192, 211] on span "Your Choice Of Flavor:" at bounding box center [189, 208] width 87 height 9
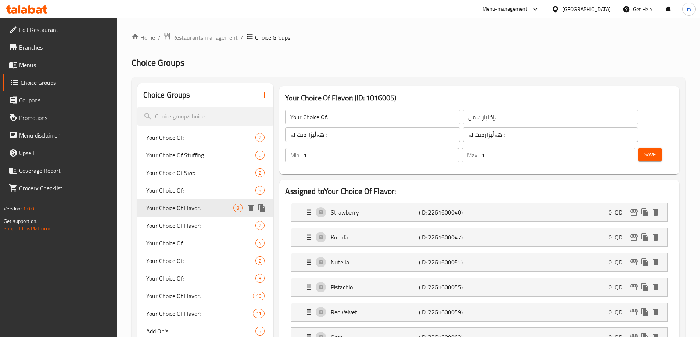
type input "Your Choice Of Flavor:"
type input "إختيارك من النكهة:"
type input "هەڵبژاردنت لە تام:"
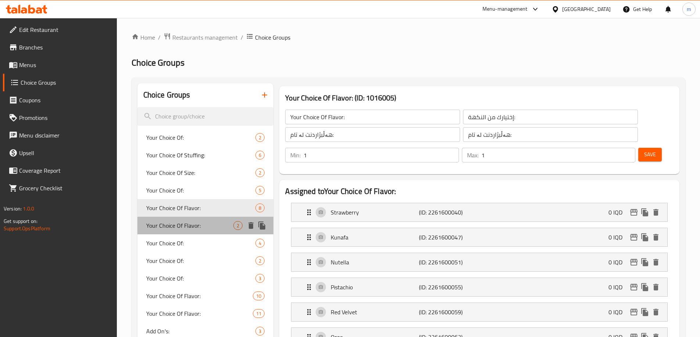
click at [185, 221] on span "Your Choice Of Flavor:" at bounding box center [189, 225] width 87 height 9
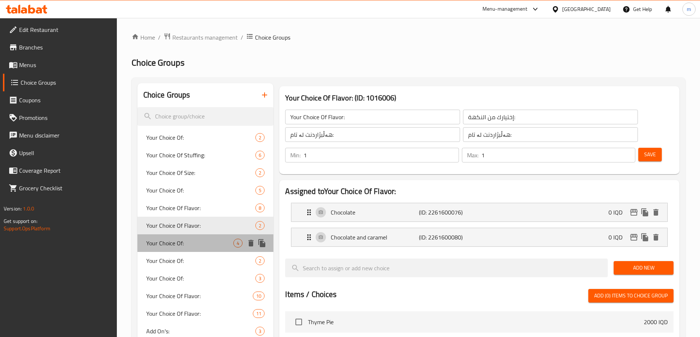
click at [183, 245] on span "Your Choice Of:" at bounding box center [189, 243] width 87 height 9
type input "Your Choice Of:"
type input "إختيارك من:"
type input "هەڵبژاردنت لە:"
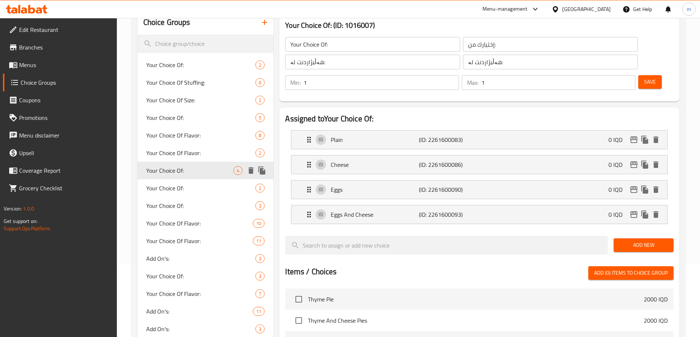
scroll to position [86, 0]
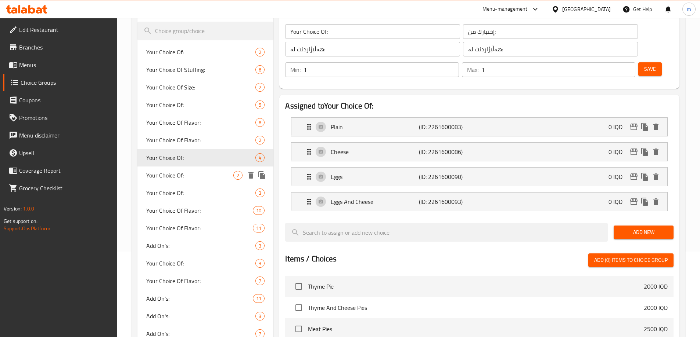
click at [169, 183] on div "Your Choice Of: 2" at bounding box center [205, 176] width 136 height 18
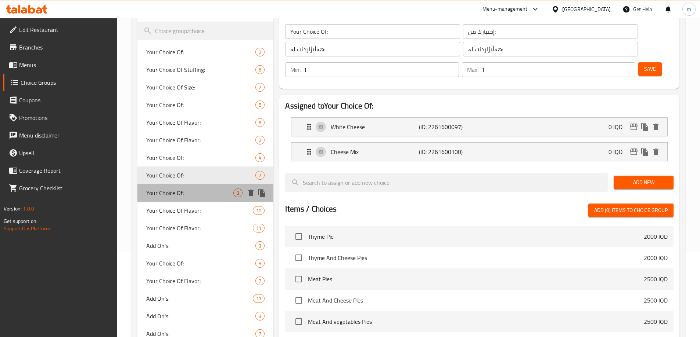
click at [169, 199] on div "Your Choice Of: 3" at bounding box center [205, 193] width 136 height 18
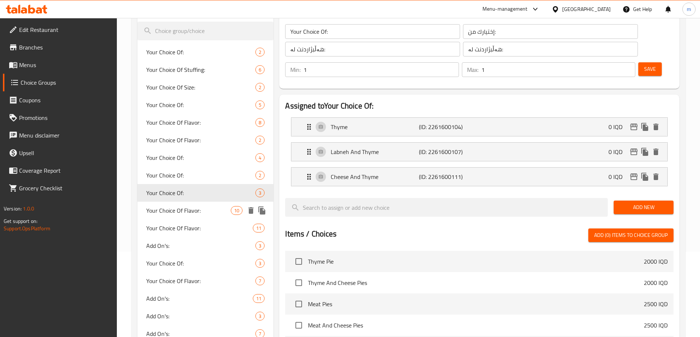
click at [170, 214] on span "Your Choice Of Flavor:" at bounding box center [188, 210] width 85 height 9
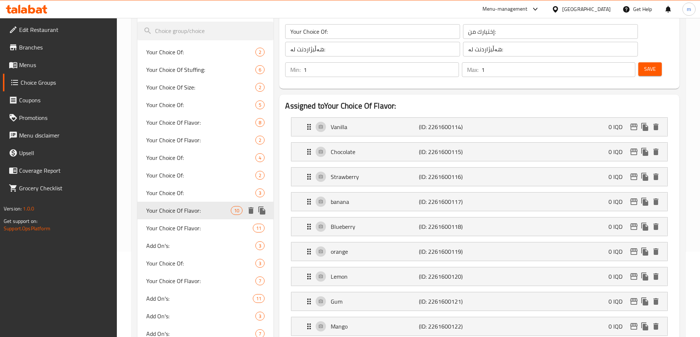
type input "Your Choice Of Flavor:"
type input "إختيارك من النكهة:"
type input "هەڵبژاردنت لە تام:"
type input "7"
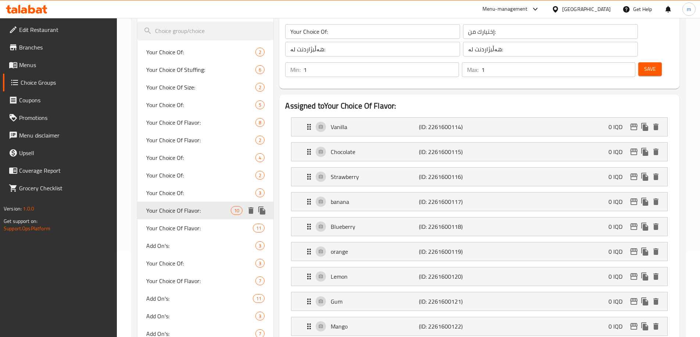
type input "7"
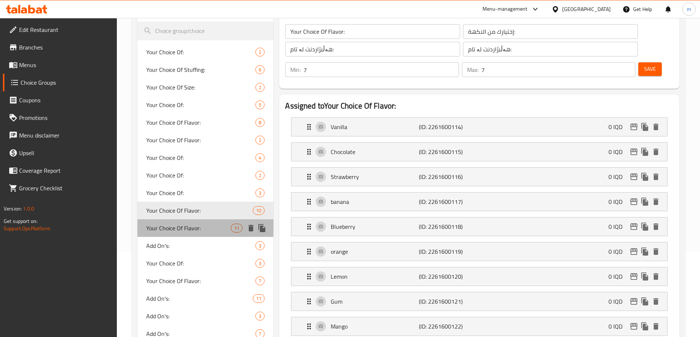
click at [176, 233] on span "Your Choice Of Flavor:" at bounding box center [188, 228] width 85 height 9
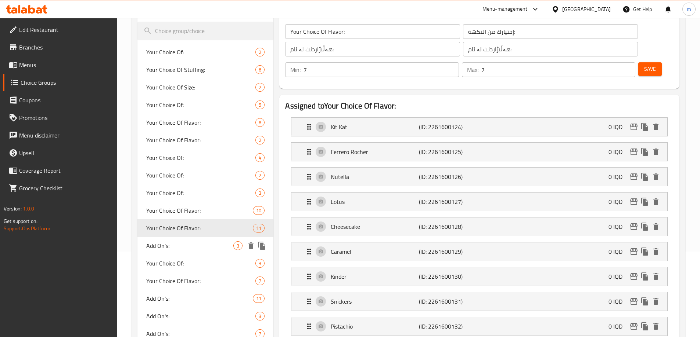
click at [176, 244] on span "Add On's:" at bounding box center [189, 246] width 87 height 9
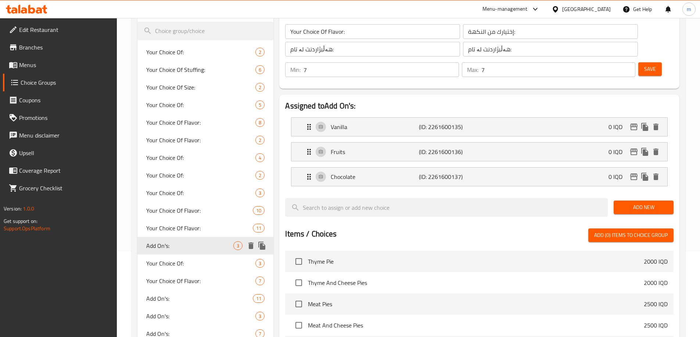
type input "Add On's:"
type input "الإضافات:"
type input "زیادە:"
type input "3"
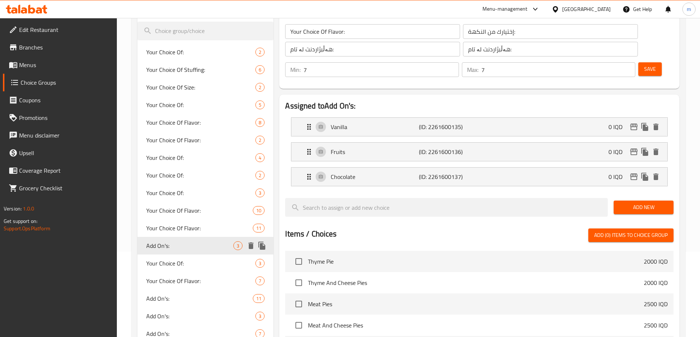
type input "3"
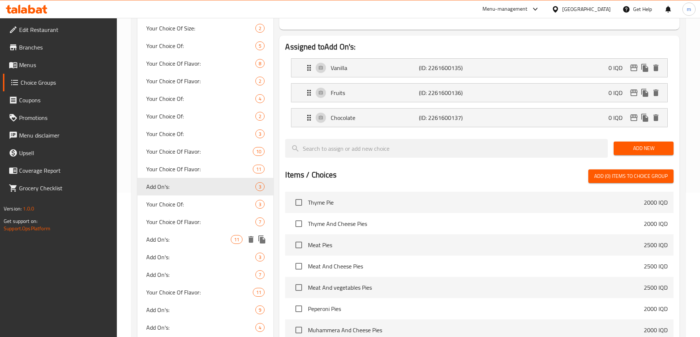
scroll to position [171, 0]
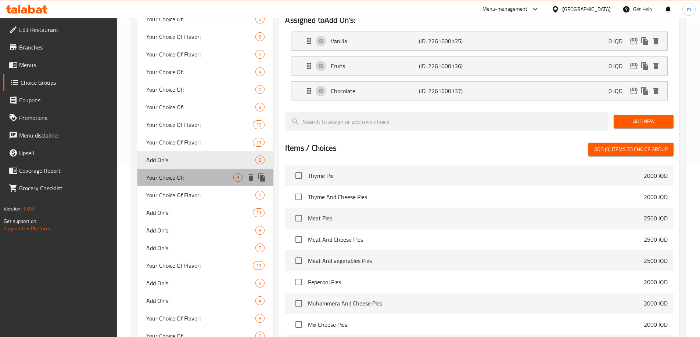
click at [173, 183] on div "Your Choice Of: 3" at bounding box center [205, 178] width 136 height 18
type input "Your Choice Of:"
type input "إختيارك من:"
type input "هەڵبژاردنت لە قەبارە:"
type input "هەڵبژاردنت لە:"
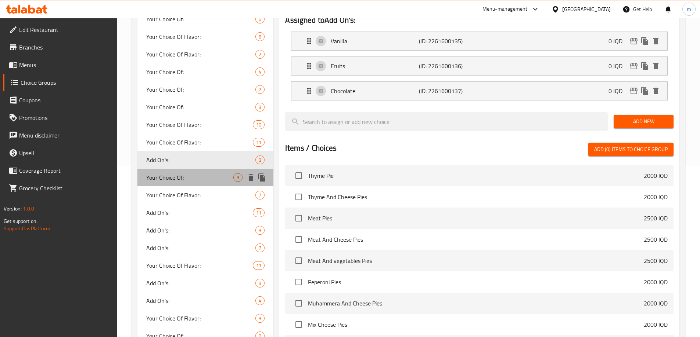
type input "2"
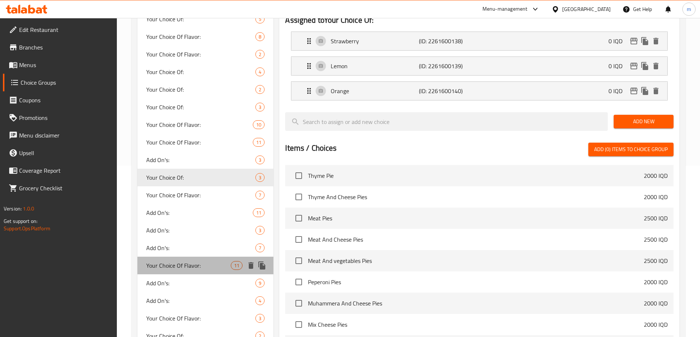
click at [170, 271] on div "Your Choice Of Flavor: 11" at bounding box center [205, 266] width 136 height 18
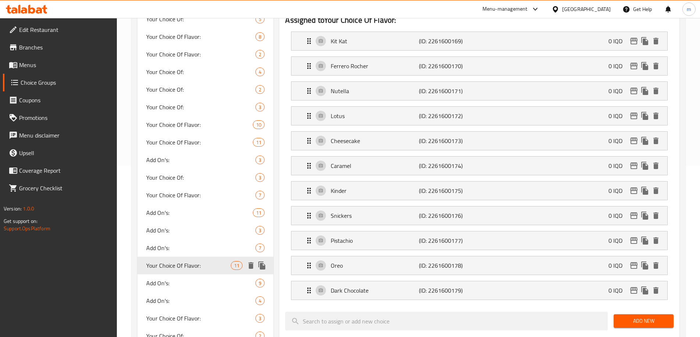
type input "Your Choice Of Flavor:"
type input "إختيارك من النكهة:"
type input "هەڵبژاردنت لە تام:"
type input "4"
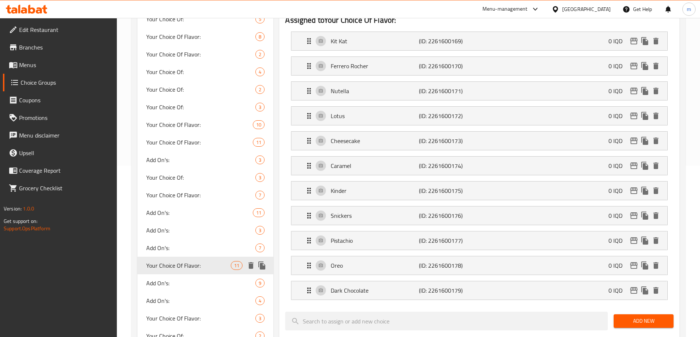
type input "4"
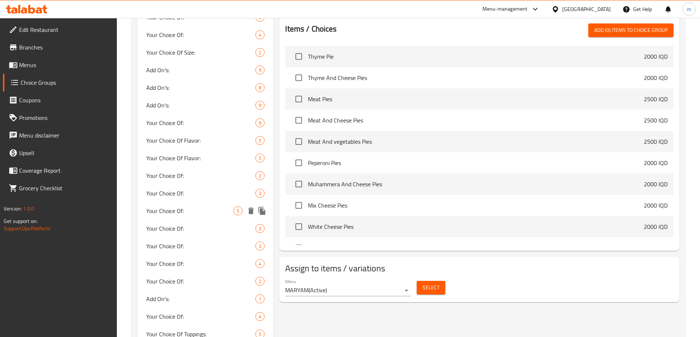
scroll to position [520, 0]
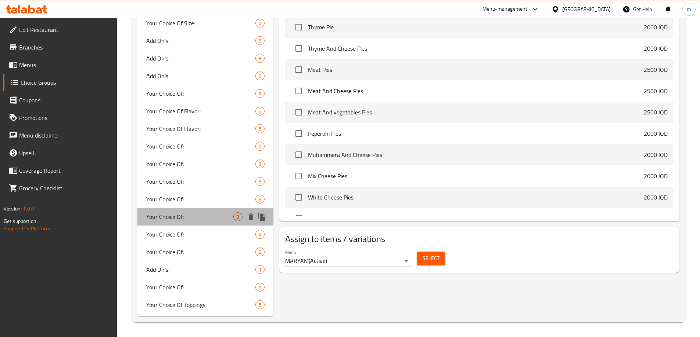
click at [183, 219] on span "Your Choice Of:" at bounding box center [189, 217] width 87 height 9
type input "Your Choice Of:"
type input "إختيارك من:"
type input "هەڵبژاردنت لە:"
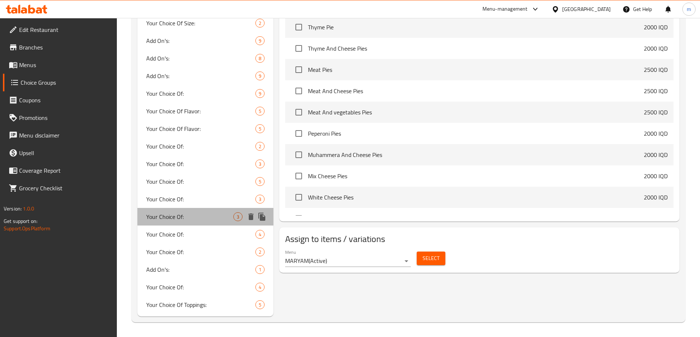
type input "1"
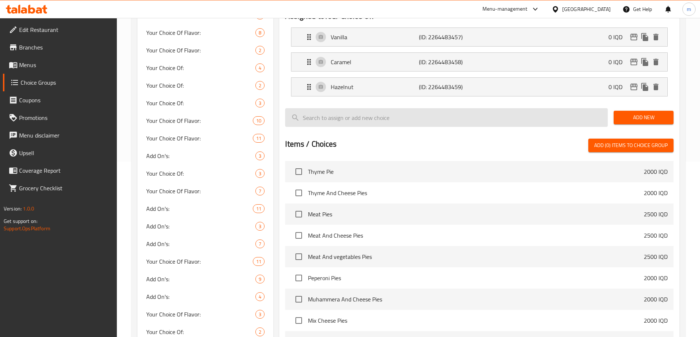
scroll to position [91, 0]
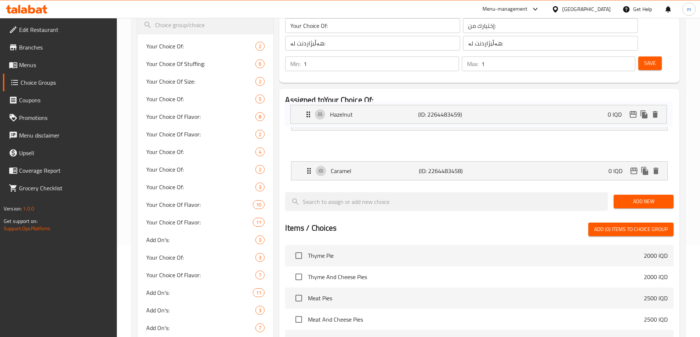
drag, startPoint x: 309, startPoint y: 151, endPoint x: 307, endPoint y: 96, distance: 54.8
click at [307, 106] on nav "Vanilla (ID: 2264483457) 0 IQD Name (En) Vanilla Name (En) Name (Ar) فانيلا Nam…" at bounding box center [479, 146] width 388 height 81
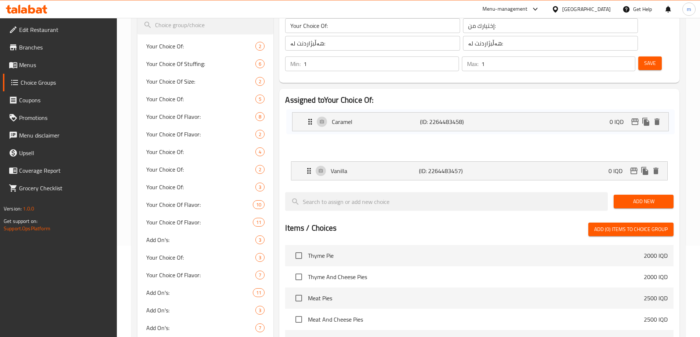
drag, startPoint x: 307, startPoint y: 150, endPoint x: 308, endPoint y: 118, distance: 32.3
click at [309, 119] on nav "Hazelnut (ID: 2264483459) 0 IQD Name (En) Hazelnut Name (En) Name (Ar) بندق Nam…" at bounding box center [479, 146] width 388 height 81
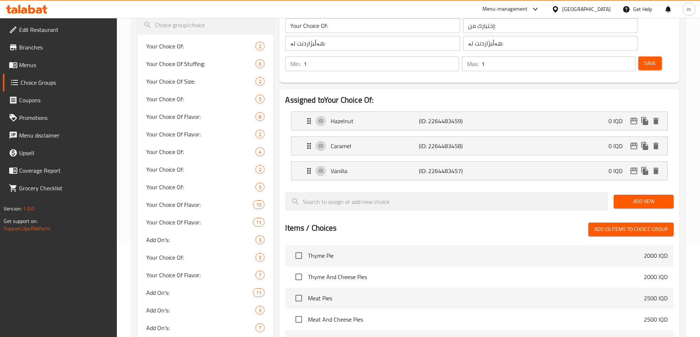
click at [644, 59] on span "Save" at bounding box center [650, 63] width 12 height 9
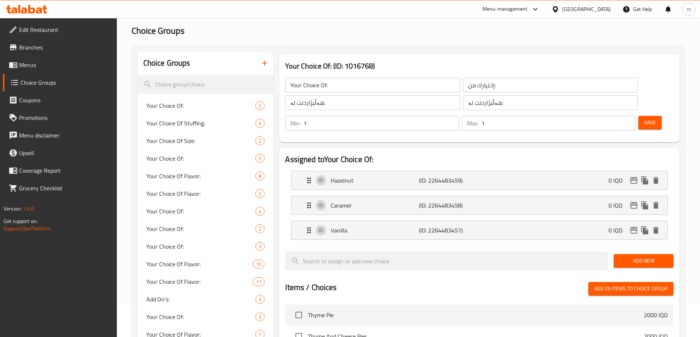
scroll to position [0, 0]
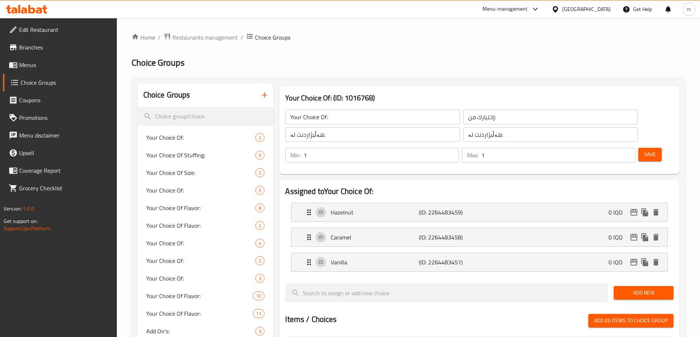
click at [261, 93] on icon "button" at bounding box center [264, 95] width 9 height 9
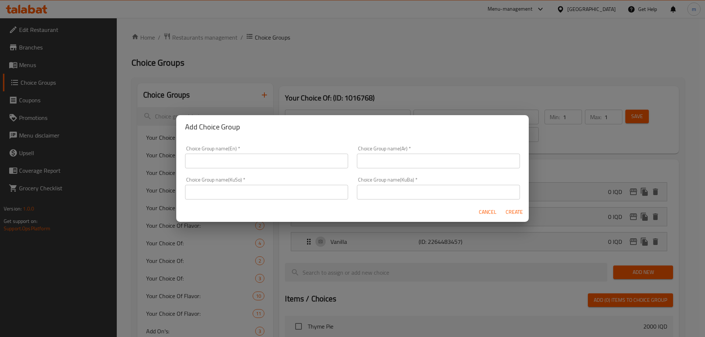
click at [482, 214] on span "Cancel" at bounding box center [488, 212] width 18 height 9
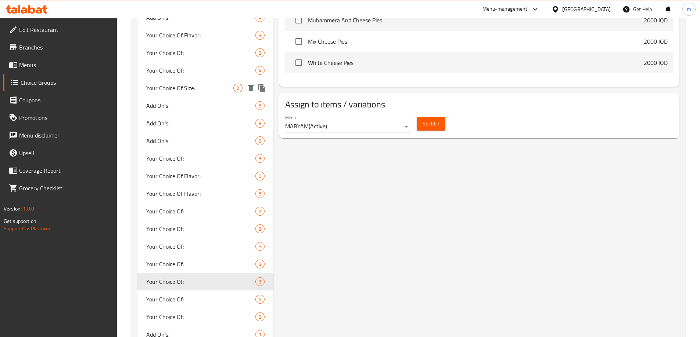
scroll to position [520, 0]
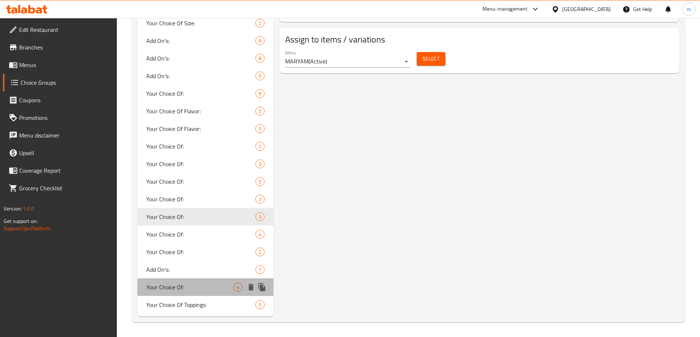
click at [165, 288] on span "Your Choice Of:" at bounding box center [189, 287] width 87 height 9
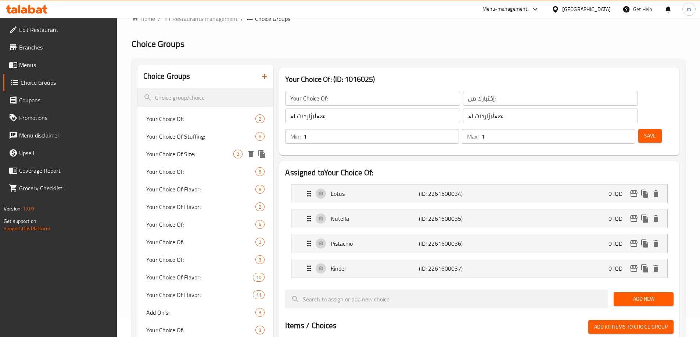
scroll to position [0, 0]
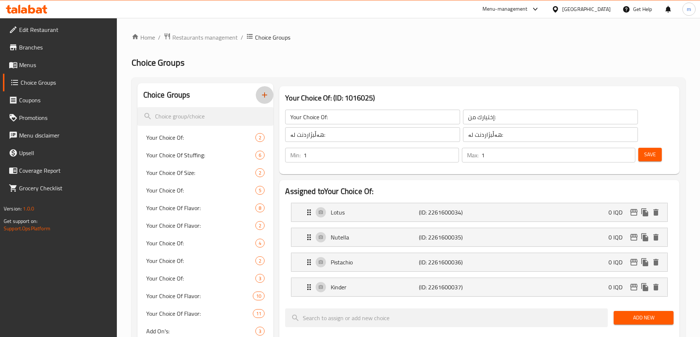
click at [264, 98] on icon "button" at bounding box center [264, 95] width 9 height 9
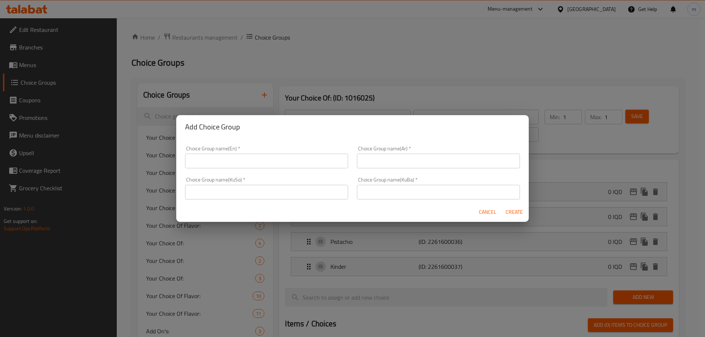
click at [286, 151] on div "Choice Group name(En)   * Choice Group name(En) *" at bounding box center [266, 157] width 163 height 22
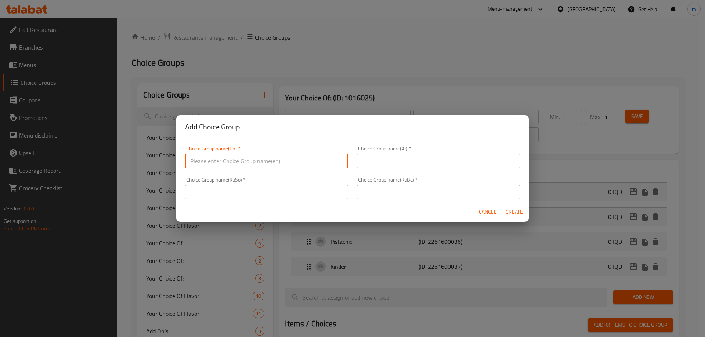
click at [286, 155] on input "text" at bounding box center [266, 161] width 163 height 15
type input "Your Choice Of:"
click at [380, 157] on input "text" at bounding box center [438, 161] width 163 height 15
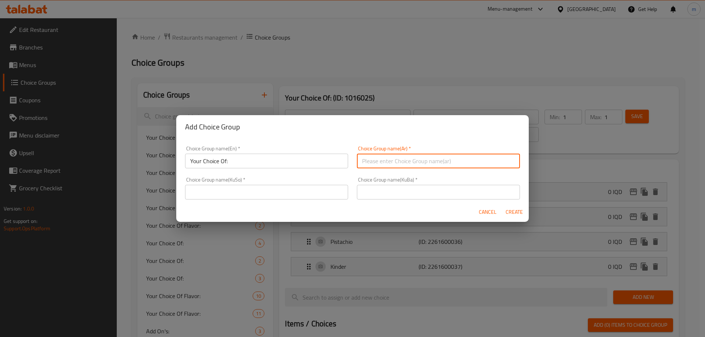
type input "إختيارك من:"
click at [313, 195] on input "text" at bounding box center [266, 192] width 163 height 15
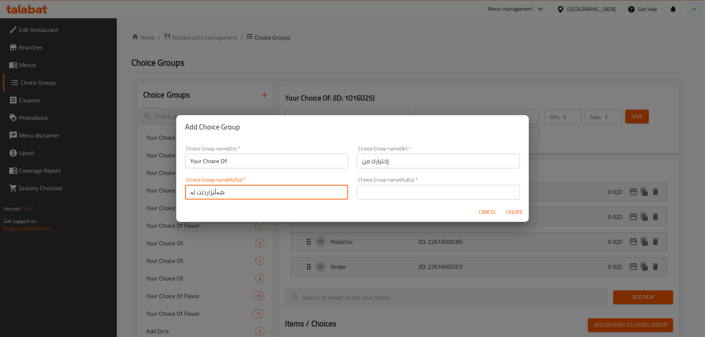
type input "هەڵبژاردنت لە:"
click at [416, 191] on input "text" at bounding box center [438, 192] width 163 height 15
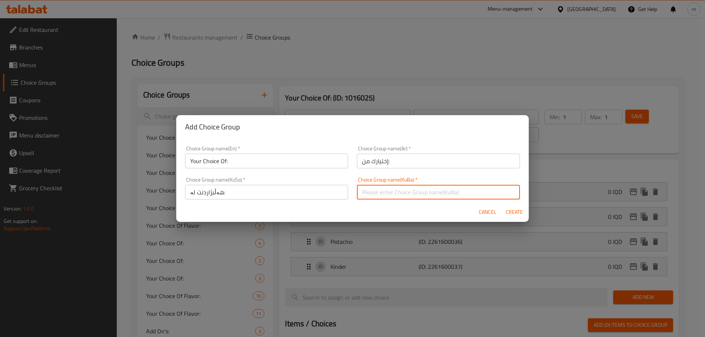
type input "هەڵبژاردنت لە:"
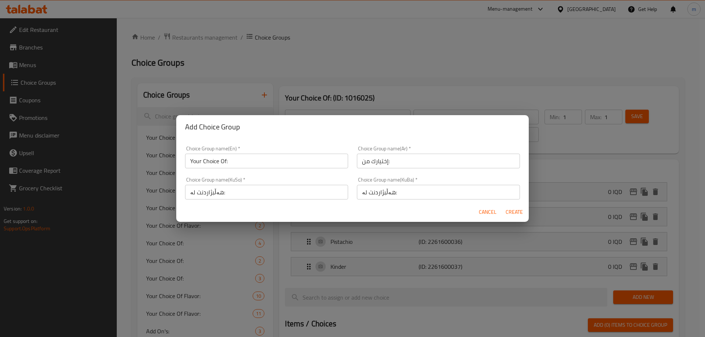
drag, startPoint x: 336, startPoint y: 170, endPoint x: 325, endPoint y: 159, distance: 15.6
click at [335, 169] on div "Choice Group name(En)   * Your Choice Of: Choice Group name(En) *" at bounding box center [267, 157] width 172 height 31
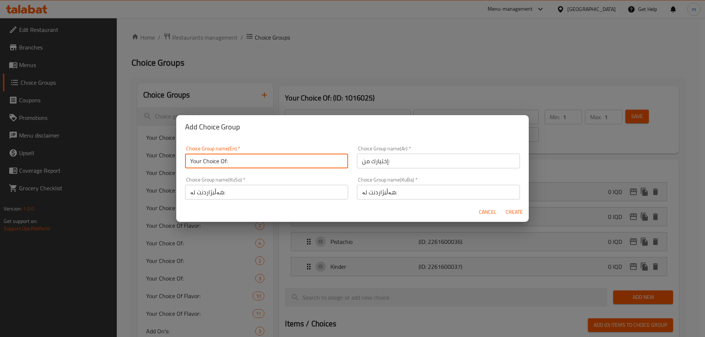
click at [325, 159] on input "Your Choice Of:" at bounding box center [266, 161] width 163 height 15
type input "Your Choice Of: 1"
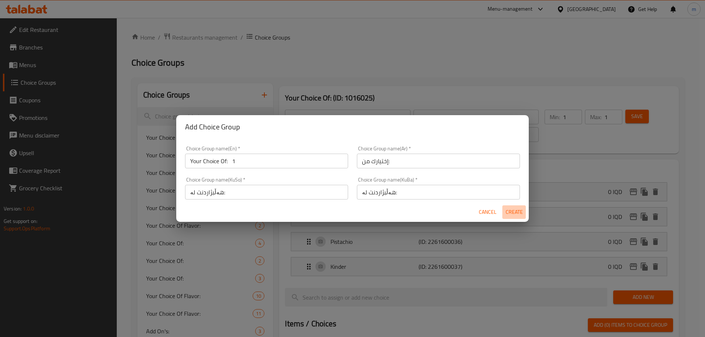
click at [514, 215] on span "Create" at bounding box center [514, 212] width 18 height 9
type input "Your Choice Of: 1"
type input "هەڵبژاردنت لە:"
type input "0"
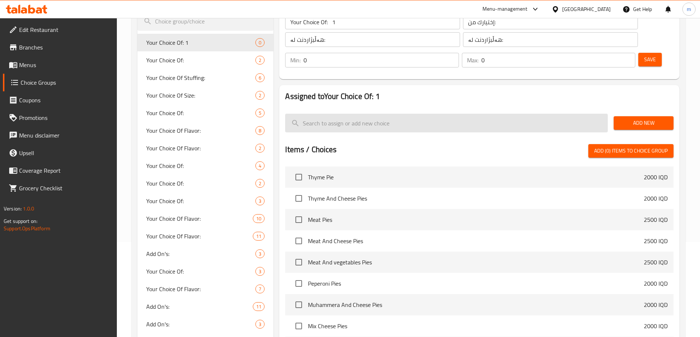
click at [373, 114] on input "search" at bounding box center [446, 123] width 322 height 19
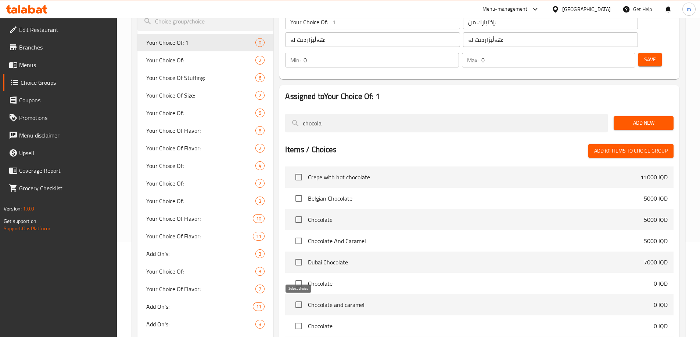
type input "chocola"
click at [300, 319] on input "checkbox" at bounding box center [298, 326] width 15 height 15
checkbox input "true"
drag, startPoint x: 340, startPoint y: 107, endPoint x: 279, endPoint y: 111, distance: 61.4
click at [279, 110] on div "Assigned to Your Choice Of: 1 chocola Add New Items / Choices Add (1) items to …" at bounding box center [479, 228] width 406 height 293
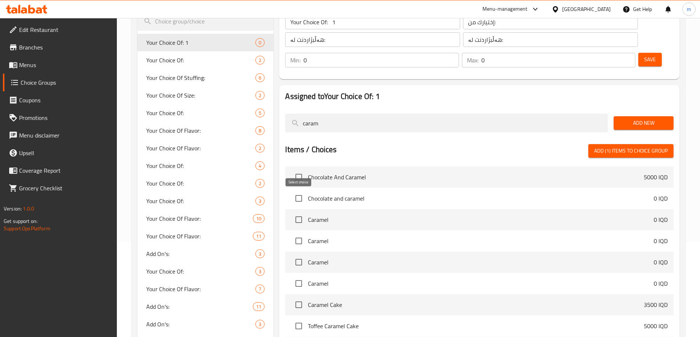
type input "caram"
click at [300, 212] on input "checkbox" at bounding box center [298, 219] width 15 height 15
checkbox input "true"
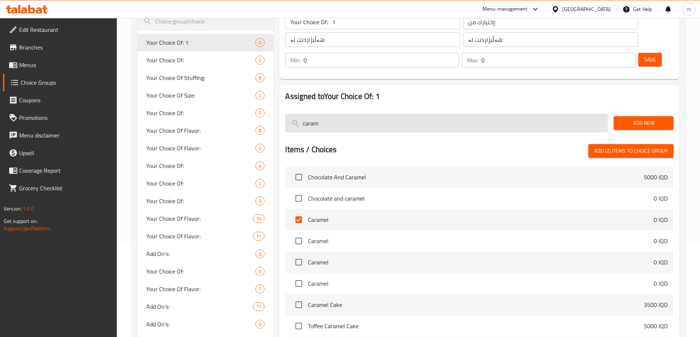
drag, startPoint x: 336, startPoint y: 101, endPoint x: 289, endPoint y: 100, distance: 47.8
click at [289, 114] on input "caram" at bounding box center [446, 123] width 322 height 19
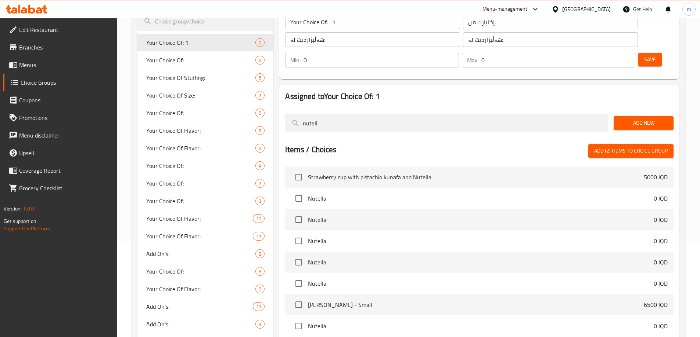
type input "nutell"
drag, startPoint x: 295, startPoint y: 181, endPoint x: 300, endPoint y: 153, distance: 28.8
click at [295, 191] on input "checkbox" at bounding box center [298, 198] width 15 height 15
checkbox input "true"
drag, startPoint x: 324, startPoint y: 102, endPoint x: 275, endPoint y: 107, distance: 49.4
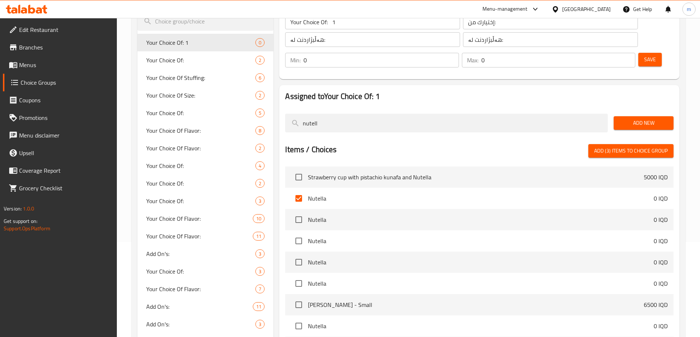
click at [278, 107] on div "Assigned to Your Choice Of: 1 nutell Add New Items / Choices Add (3) items to c…" at bounding box center [479, 228] width 406 height 293
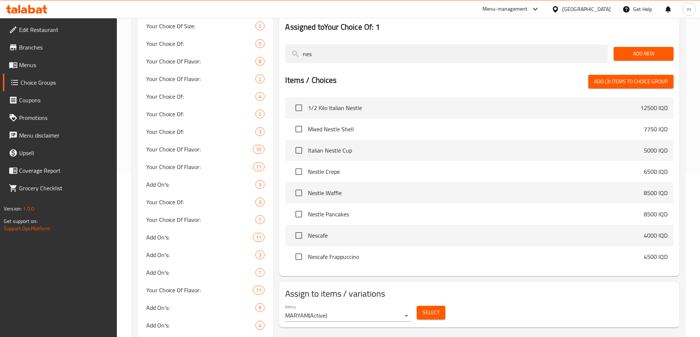
scroll to position [267, 0]
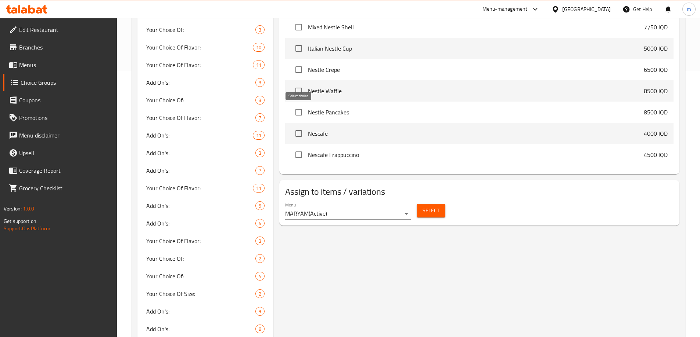
type input "nes"
click at [292, 126] on input "checkbox" at bounding box center [298, 133] width 15 height 15
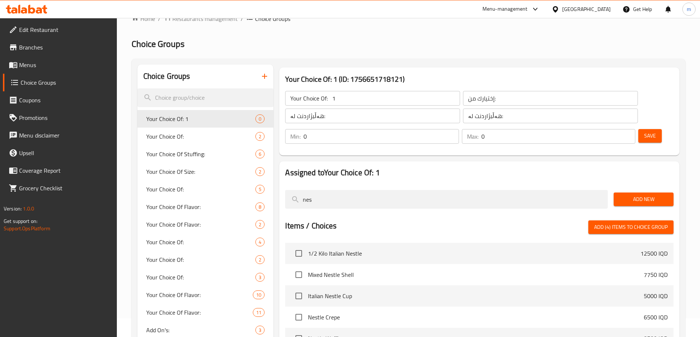
scroll to position [0, 0]
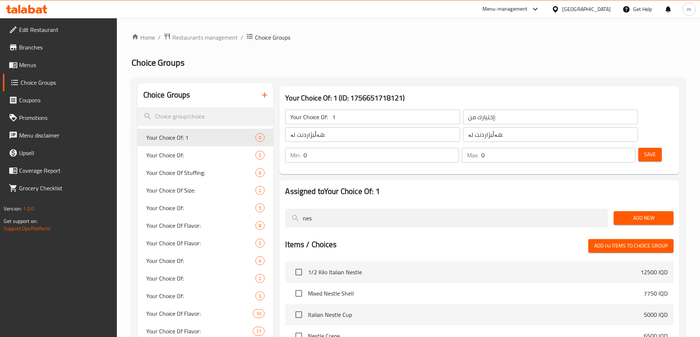
click at [614, 242] on span "Add (4) items to choice group" at bounding box center [630, 246] width 73 height 9
checkbox input "false"
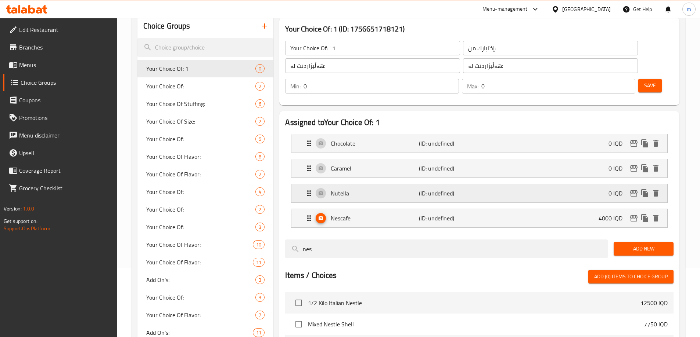
scroll to position [86, 0]
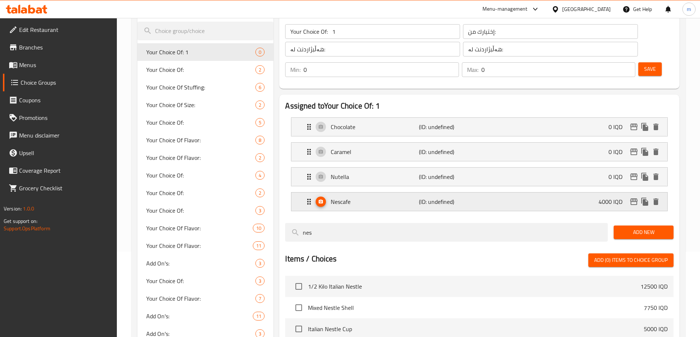
click at [498, 193] on div "Nescafe (ID: undefined) 4000 IQD" at bounding box center [481, 202] width 354 height 18
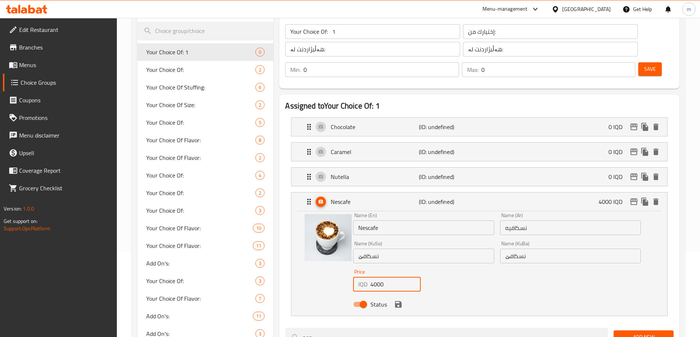
drag, startPoint x: 385, startPoint y: 266, endPoint x: 329, endPoint y: 262, distance: 55.9
click at [329, 262] on div "Name (En) Nescafe Name (En) Name (Ar) نسكافيه Name (Ar) Name (KuSo) نسكافێ Name…" at bounding box center [479, 262] width 352 height 99
click at [394, 300] on icon "save" at bounding box center [398, 304] width 9 height 9
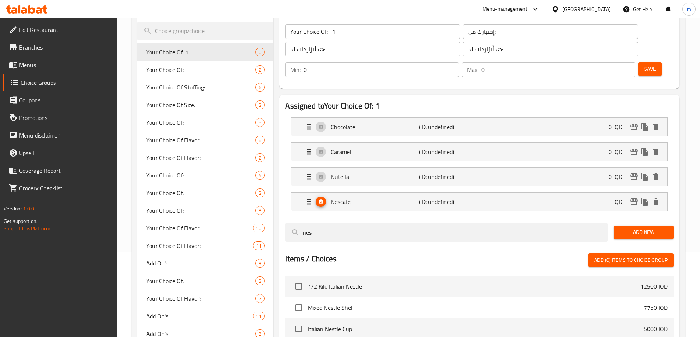
click at [644, 65] on span "Save" at bounding box center [650, 69] width 12 height 9
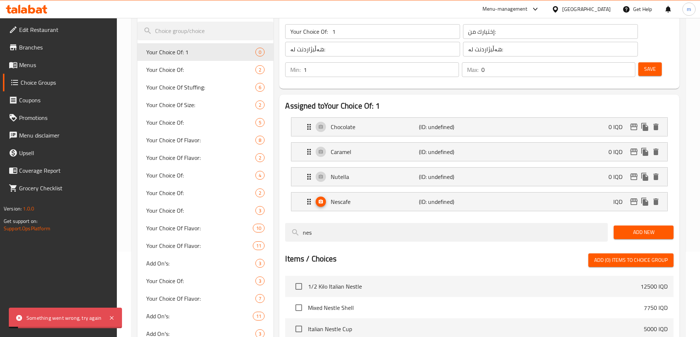
type input "1"
click at [458, 62] on input "1" at bounding box center [380, 69] width 155 height 15
type input "1"
click at [616, 62] on input "1" at bounding box center [558, 69] width 154 height 15
click at [431, 198] on p "(ID: undefined)" at bounding box center [448, 202] width 59 height 9
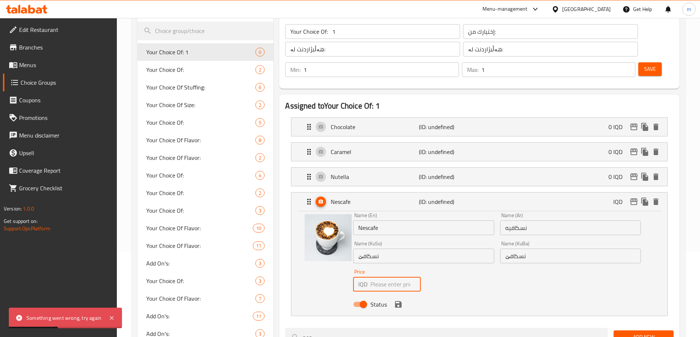
click at [379, 277] on input "number" at bounding box center [395, 284] width 50 height 15
drag, startPoint x: 399, startPoint y: 284, endPoint x: 403, endPoint y: 276, distance: 9.0
click at [399, 301] on icon "save" at bounding box center [398, 304] width 7 height 7
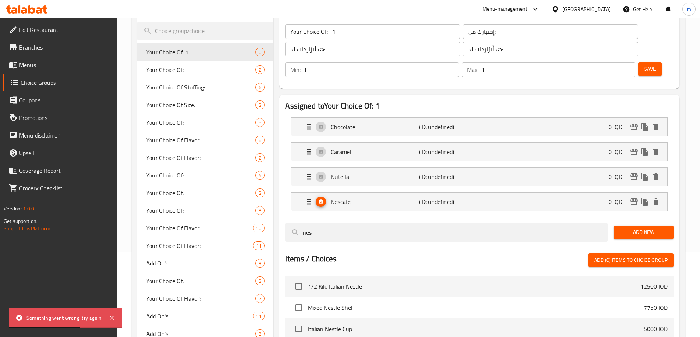
type input "0"
click at [644, 65] on span "Save" at bounding box center [650, 69] width 12 height 9
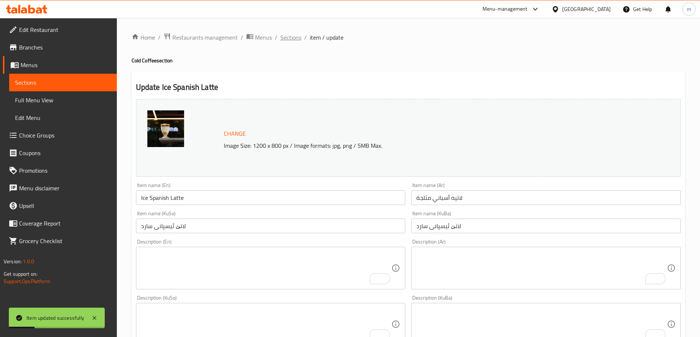
click at [299, 36] on span "Sections" at bounding box center [290, 37] width 21 height 9
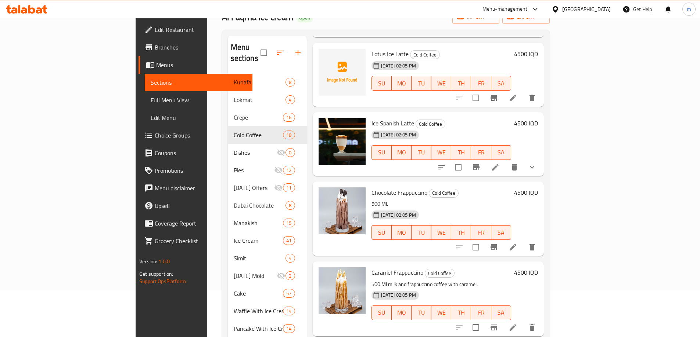
scroll to position [86, 0]
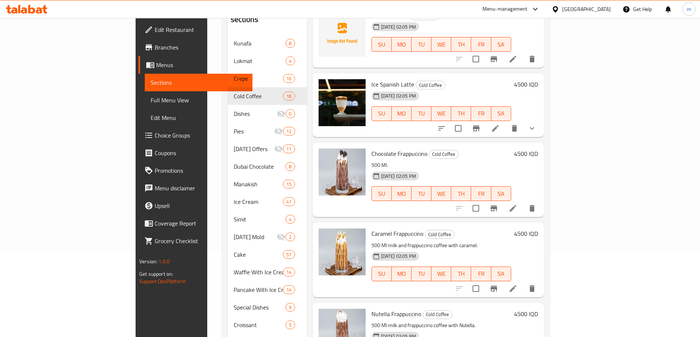
click at [523, 202] on li at bounding box center [512, 208] width 21 height 13
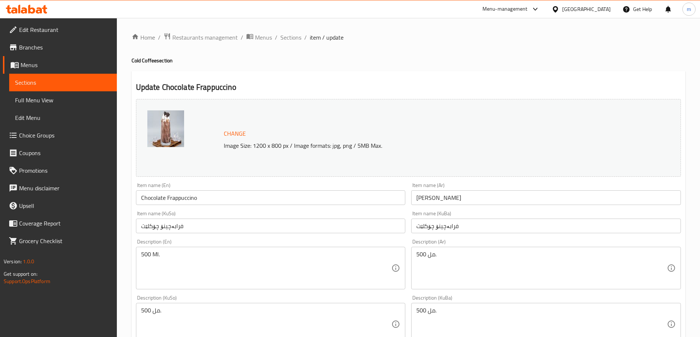
click at [187, 260] on textarea "500 Ml." at bounding box center [266, 268] width 250 height 35
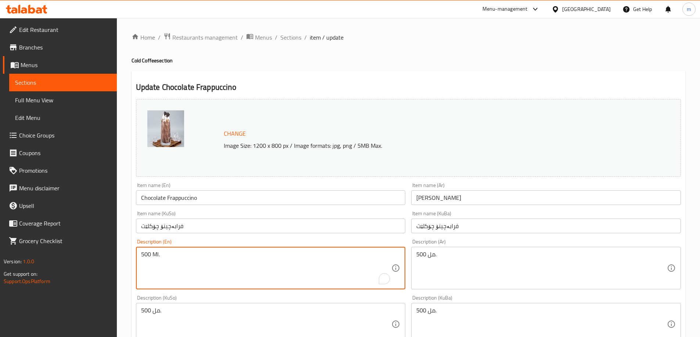
click at [187, 260] on textarea "500 Ml." at bounding box center [266, 268] width 250 height 35
click at [150, 225] on input "فرابەچينۆ چۆکلێت" at bounding box center [271, 226] width 270 height 15
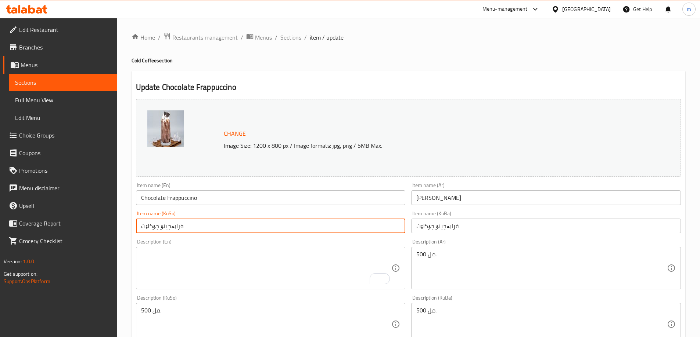
click at [150, 225] on input "فرابەچينۆ چۆکلێت" at bounding box center [271, 226] width 270 height 15
type input "فرابەچينۆ"
click at [154, 198] on input "Chocolate Frappuccino" at bounding box center [271, 198] width 270 height 15
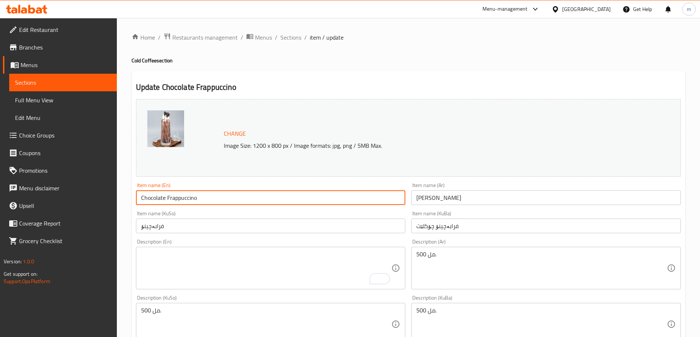
click at [154, 198] on input "Chocolate Frappuccino" at bounding box center [271, 198] width 270 height 15
type input "Frappuccino"
click at [429, 229] on input "فرابەچينۆ چۆکلێت" at bounding box center [546, 226] width 270 height 15
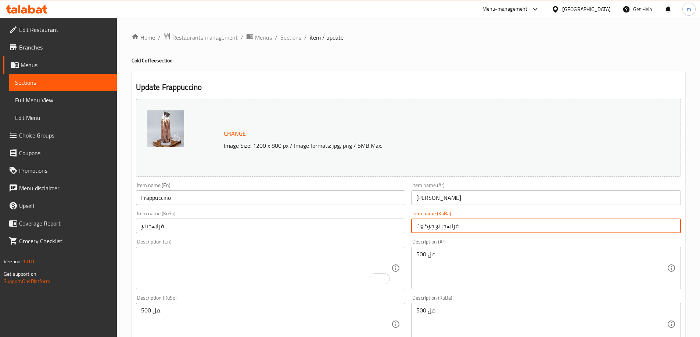
click at [429, 229] on input "فرابەچينۆ چۆکلێت" at bounding box center [546, 226] width 270 height 15
type input "فرابەچينۆ"
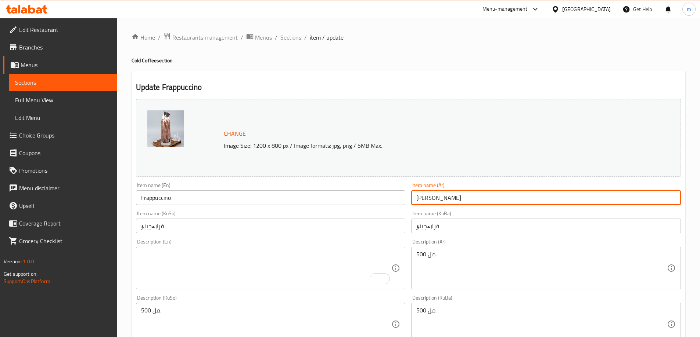
click at [427, 199] on input "[PERSON_NAME]" at bounding box center [546, 198] width 270 height 15
type input "[PERSON_NAME]"
click at [427, 256] on textarea "500 مل." at bounding box center [541, 268] width 250 height 35
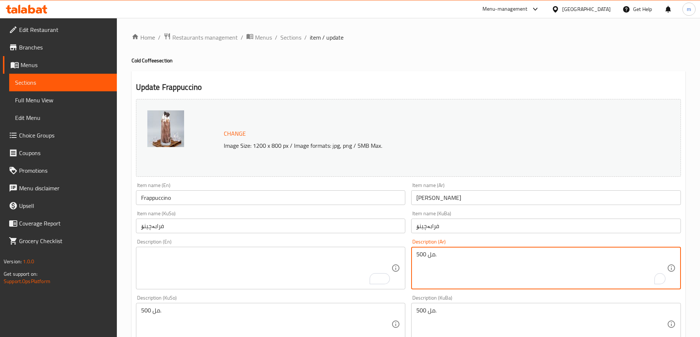
click at [427, 256] on textarea "500 مل." at bounding box center [541, 268] width 250 height 35
click at [184, 317] on textarea "500 مل." at bounding box center [266, 324] width 250 height 35
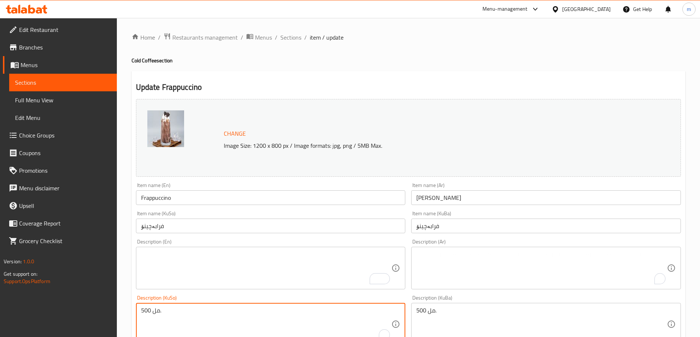
click at [184, 317] on textarea "500 مل." at bounding box center [266, 324] width 250 height 35
click at [419, 314] on textarea "500 مل." at bounding box center [541, 324] width 250 height 35
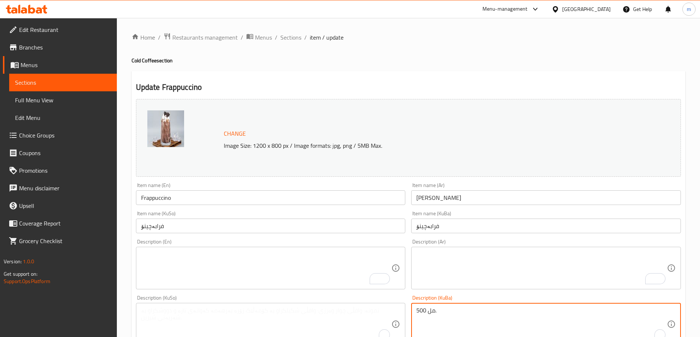
click at [419, 314] on textarea "500 مل." at bounding box center [541, 324] width 250 height 35
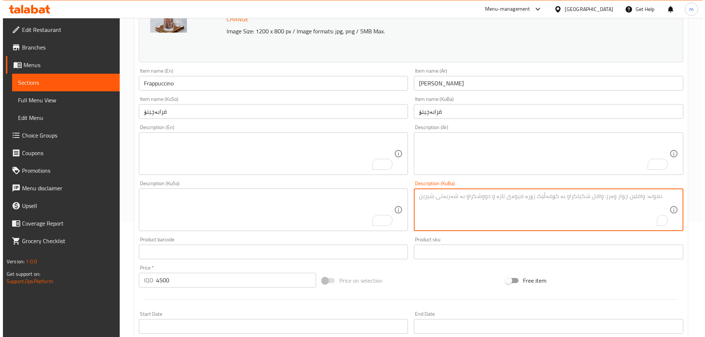
scroll to position [277, 0]
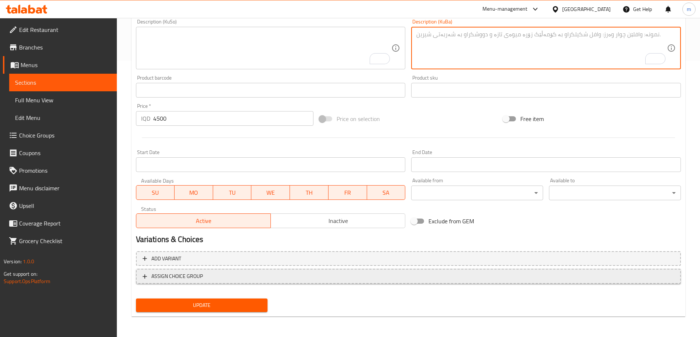
click at [155, 282] on button "ASSIGN CHOICE GROUP" at bounding box center [408, 276] width 545 height 15
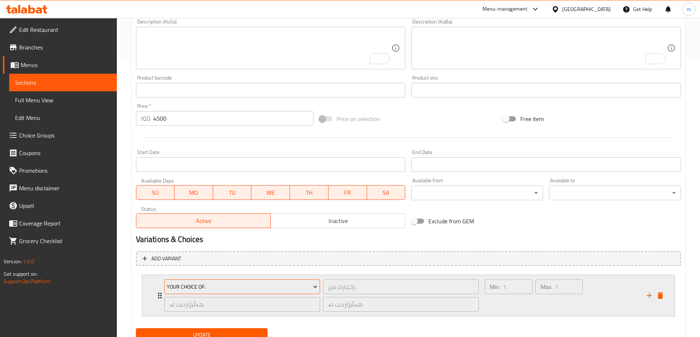
click at [215, 283] on span "Your Choice Of:" at bounding box center [242, 287] width 151 height 9
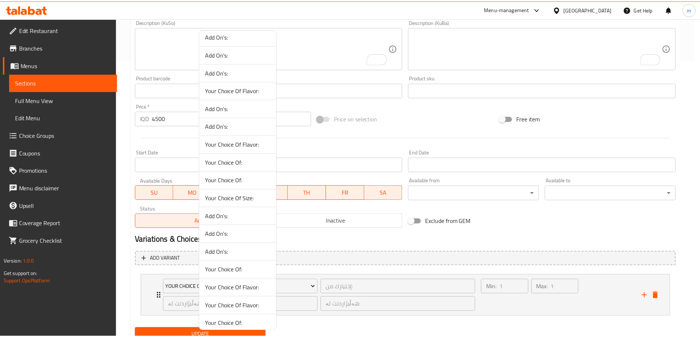
scroll to position [442, 0]
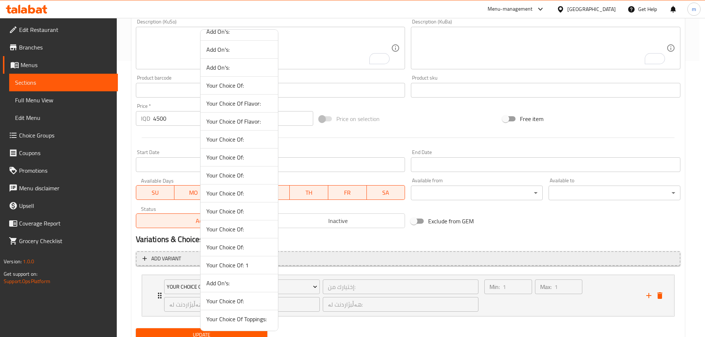
click at [232, 266] on span "Your Choice Of: 1" at bounding box center [239, 265] width 66 height 9
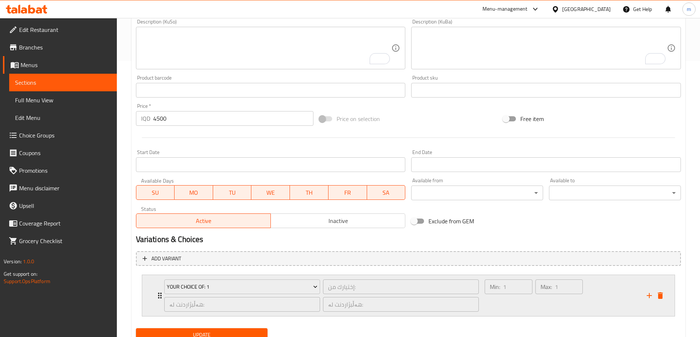
click at [502, 300] on div "Min: 1 ​" at bounding box center [508, 295] width 50 height 35
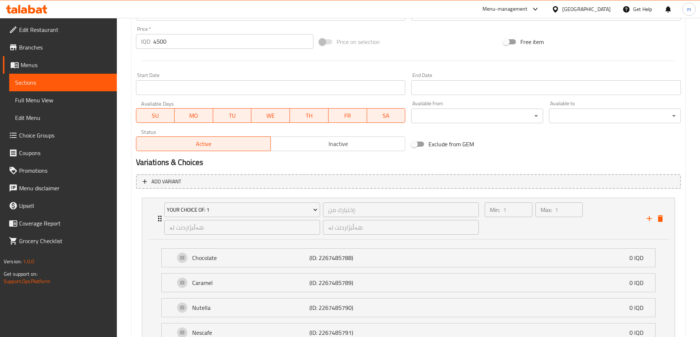
scroll to position [421, 0]
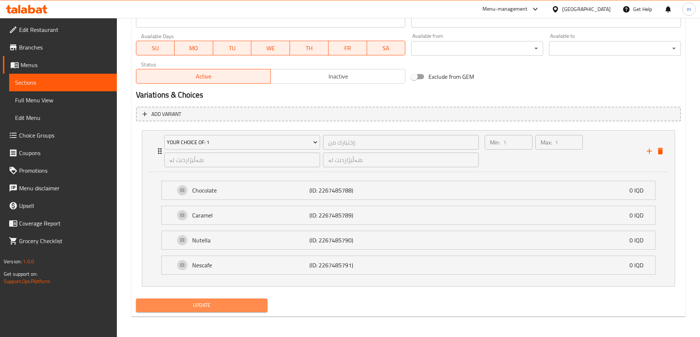
click at [184, 308] on span "Update" at bounding box center [202, 305] width 120 height 9
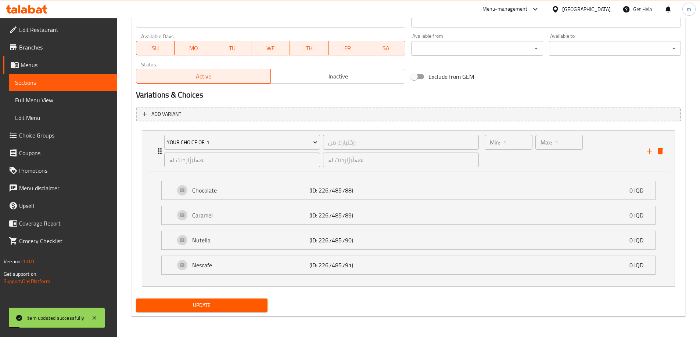
scroll to position [0, 0]
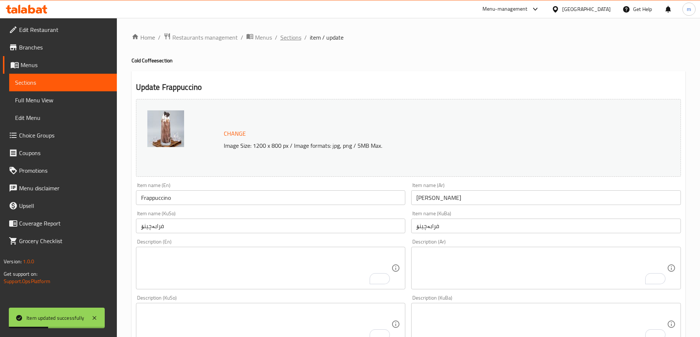
click at [288, 38] on span "Sections" at bounding box center [290, 37] width 21 height 9
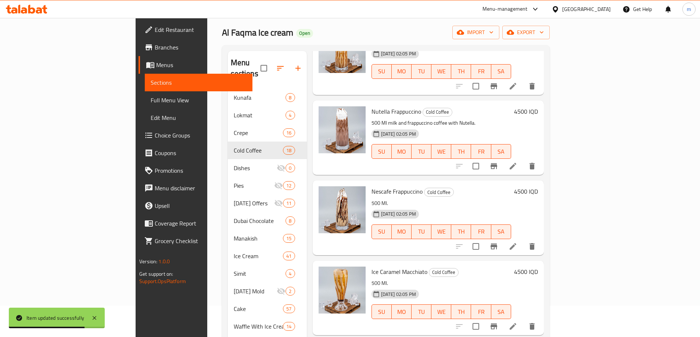
scroll to position [32, 0]
click at [536, 242] on icon "delete" at bounding box center [531, 246] width 9 height 9
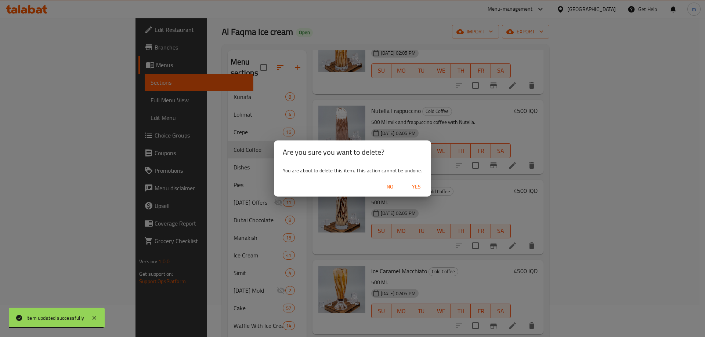
click at [412, 187] on span "Yes" at bounding box center [417, 187] width 18 height 9
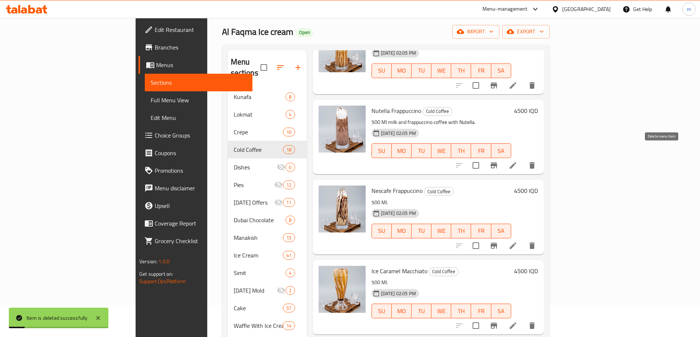
click at [541, 157] on button "delete" at bounding box center [532, 166] width 18 height 18
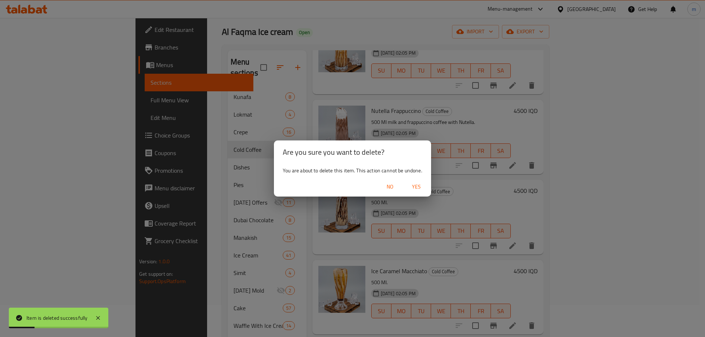
click at [416, 183] on span "Yes" at bounding box center [417, 187] width 18 height 9
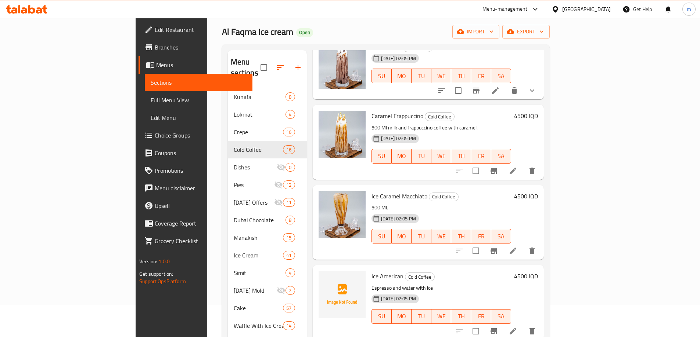
scroll to position [332, 0]
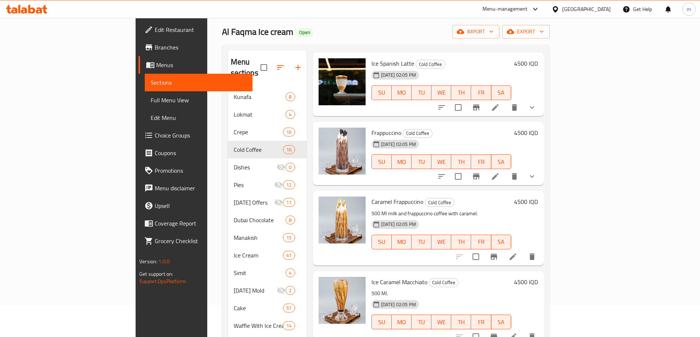
click at [541, 251] on button "delete" at bounding box center [532, 257] width 18 height 18
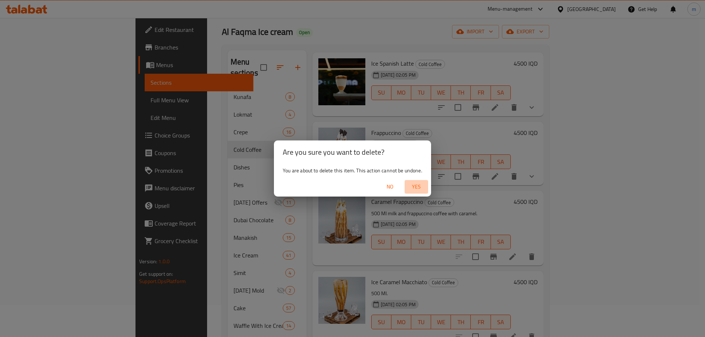
click at [422, 187] on span "Yes" at bounding box center [417, 187] width 18 height 9
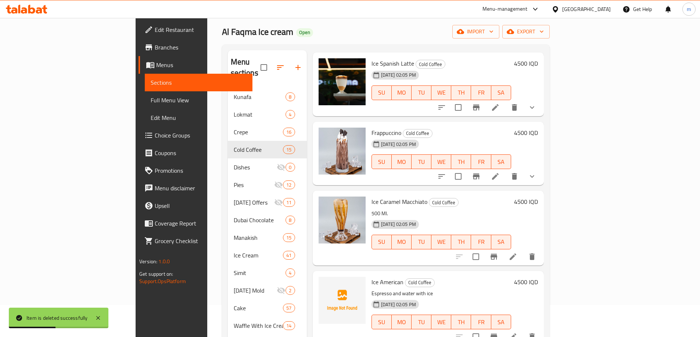
click at [517, 253] on icon at bounding box center [512, 257] width 9 height 9
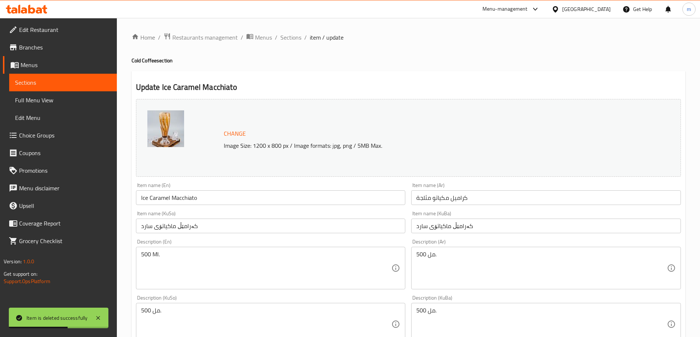
click at [160, 260] on textarea "500 Ml." at bounding box center [266, 268] width 250 height 35
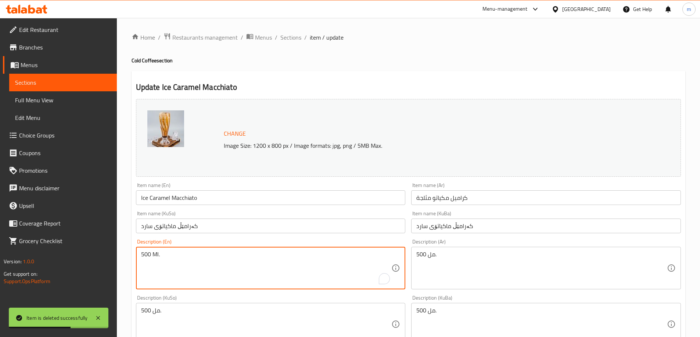
click at [160, 260] on textarea "500 Ml." at bounding box center [266, 268] width 250 height 35
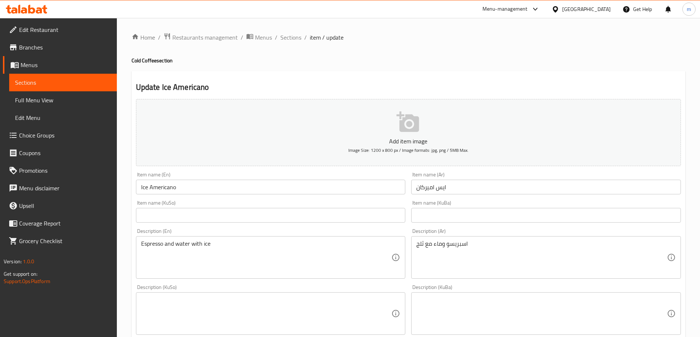
click at [429, 177] on div "Item name (Ar) ايس اميركان Item name (Ar)" at bounding box center [546, 183] width 270 height 22
click at [430, 187] on input "ايس اميركان" at bounding box center [546, 187] width 270 height 15
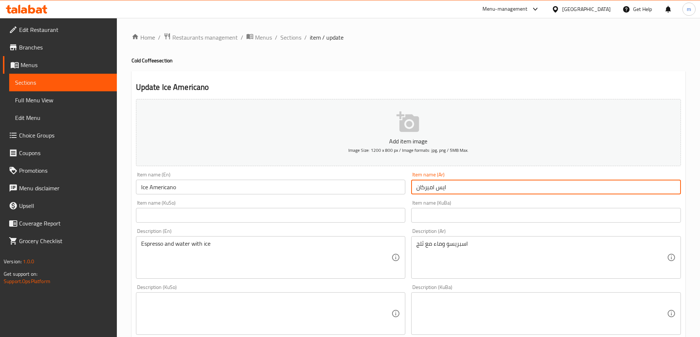
click at [431, 187] on input "ايس اميركان" at bounding box center [546, 187] width 270 height 15
paste input "يس أمريكانو"
type input "آيس أمريكانو"
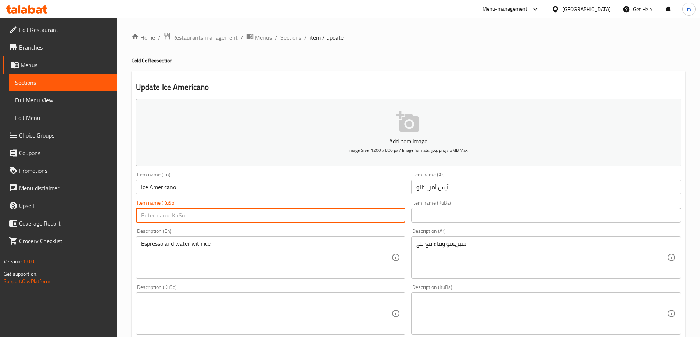
click at [396, 219] on input "text" at bounding box center [271, 215] width 270 height 15
type input "ژ"
type input "ئەمریکانۆی سارد"
click at [156, 250] on textarea "Espresso and water with ice" at bounding box center [266, 258] width 250 height 35
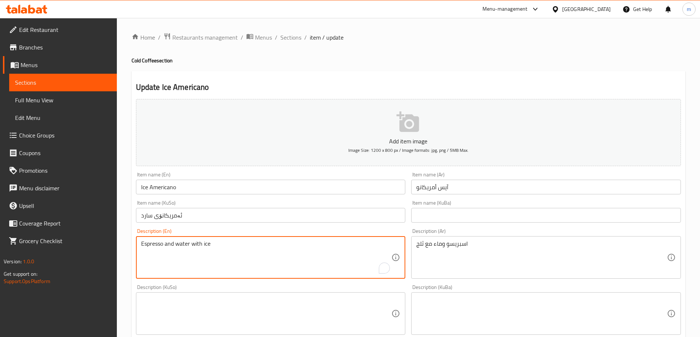
click at [156, 250] on textarea "Espresso and water with ice" at bounding box center [266, 258] width 250 height 35
click at [457, 258] on textarea "اسبريسو وماء مع ثلج" at bounding box center [541, 258] width 250 height 35
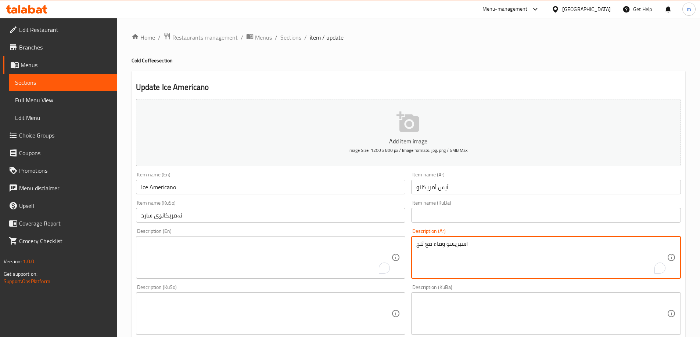
click at [457, 258] on textarea "اسبريسو وماء مع ثلج" at bounding box center [541, 258] width 250 height 35
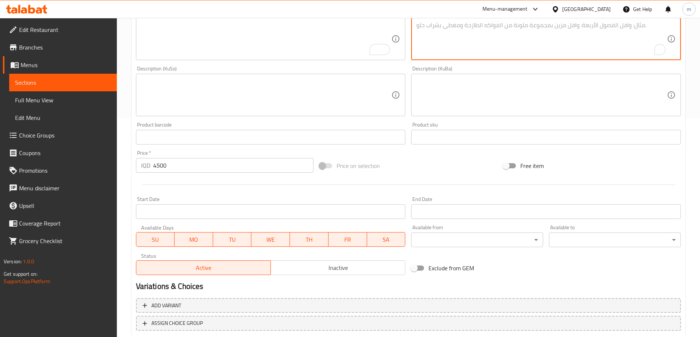
scroll to position [266, 0]
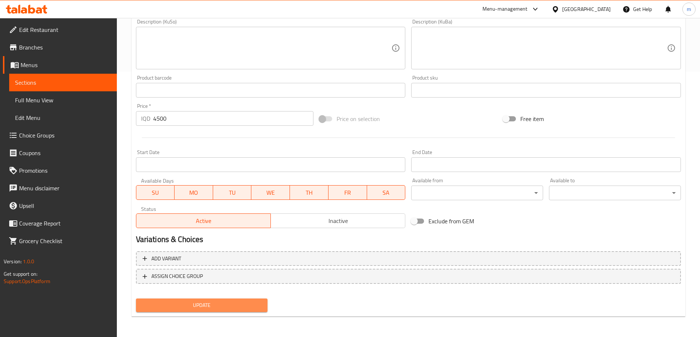
click at [192, 309] on span "Update" at bounding box center [202, 305] width 120 height 9
click at [225, 306] on span "Update" at bounding box center [202, 305] width 120 height 9
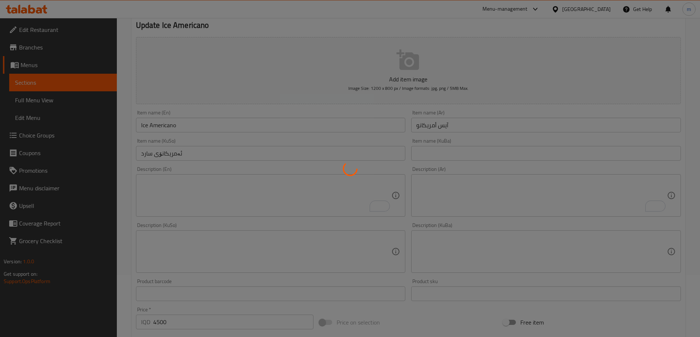
scroll to position [9, 0]
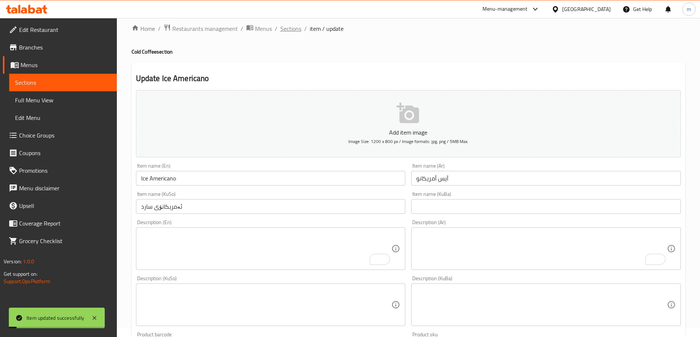
click at [289, 28] on span "Sections" at bounding box center [290, 28] width 21 height 9
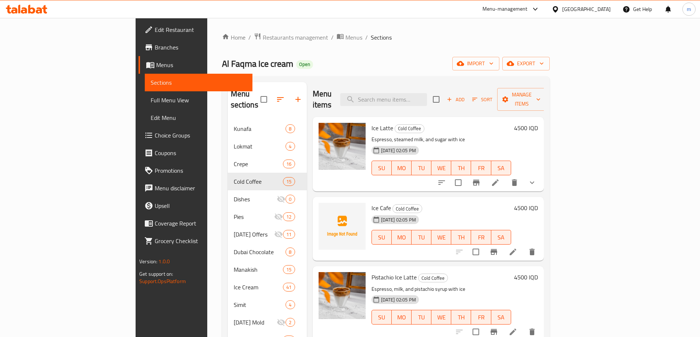
click at [505, 177] on li at bounding box center [495, 182] width 21 height 13
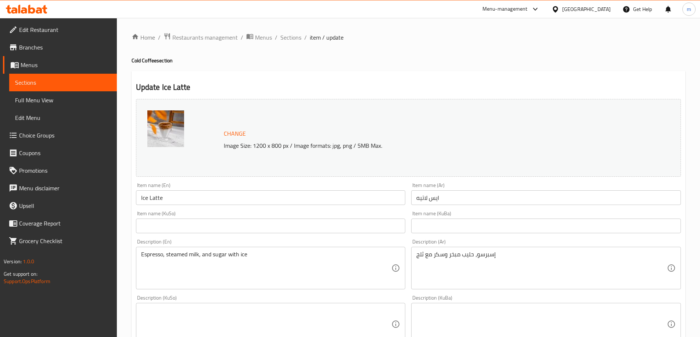
click at [183, 256] on textarea "Espresso, steamed milk, and sugar with ice" at bounding box center [266, 268] width 250 height 35
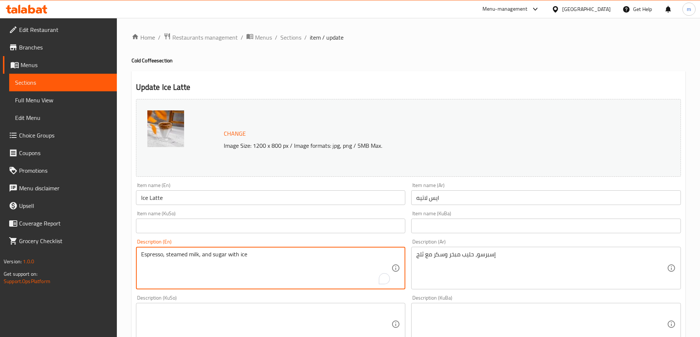
click at [183, 256] on textarea "Espresso, steamed milk, and sugar with ice" at bounding box center [266, 268] width 250 height 35
click at [446, 254] on textarea "إسبرسو، حليب مبخر وسكر مع ثلج" at bounding box center [541, 268] width 250 height 35
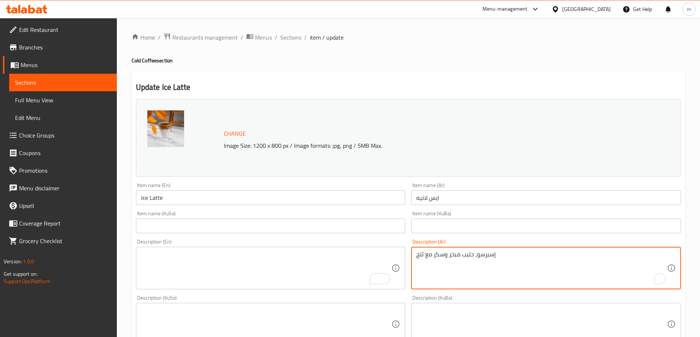
click at [446, 254] on textarea "إسبرسو، حليب مبخر وسكر مع ثلج" at bounding box center [541, 268] width 250 height 35
click at [354, 225] on input "text" at bounding box center [271, 226] width 270 height 15
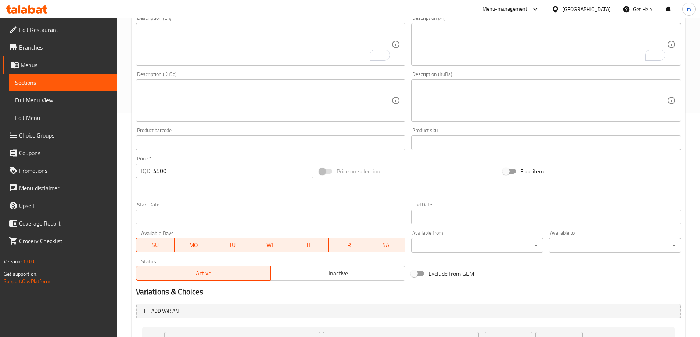
scroll to position [274, 0]
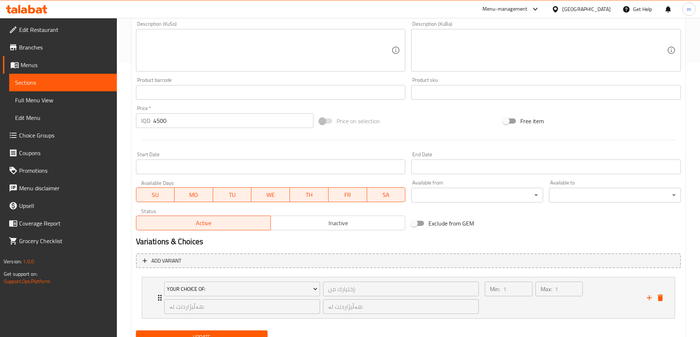
type input "لاتێی سارد"
click at [218, 333] on button "Update" at bounding box center [202, 338] width 132 height 14
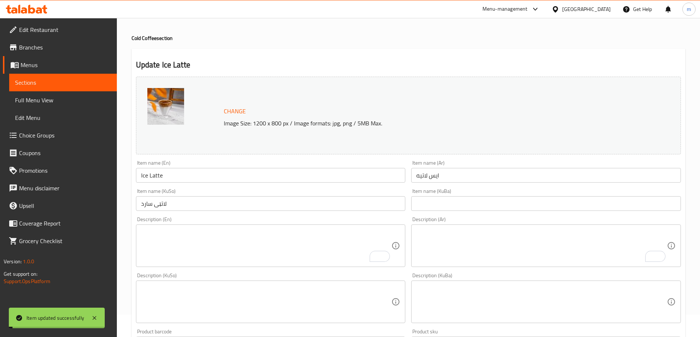
scroll to position [0, 0]
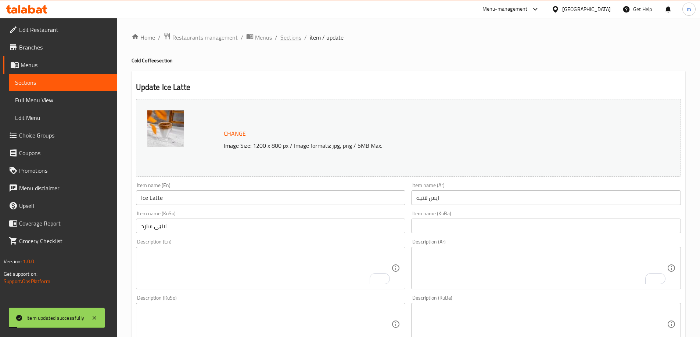
click at [297, 41] on span "Sections" at bounding box center [290, 37] width 21 height 9
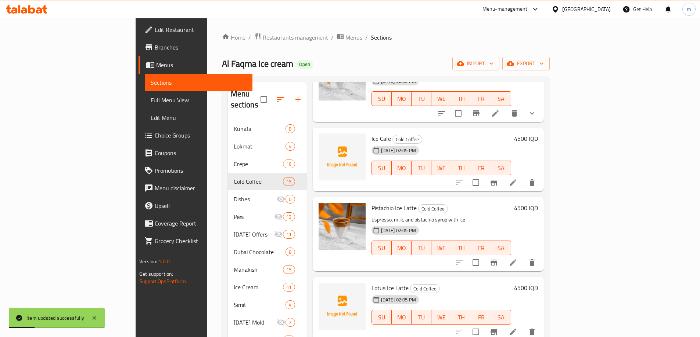
scroll to position [86, 0]
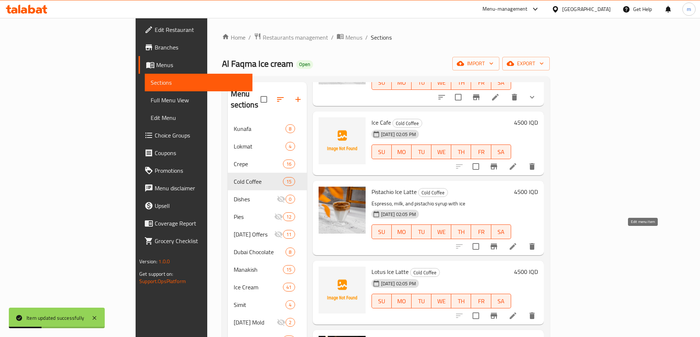
click at [517, 242] on icon at bounding box center [512, 246] width 9 height 9
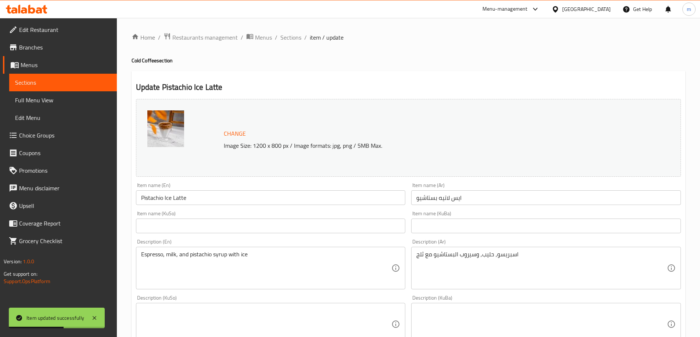
click at [289, 250] on div "Espresso, milk, and pistachio syrup with ice Description (En)" at bounding box center [271, 268] width 270 height 43
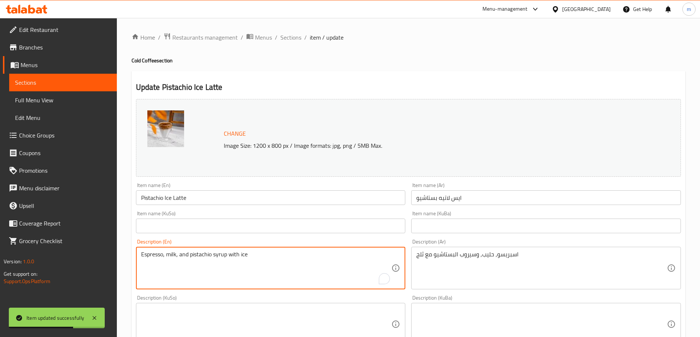
click at [287, 258] on textarea "Espresso, milk, and pistachio syrup with ice" at bounding box center [266, 268] width 250 height 35
type textarea "=="
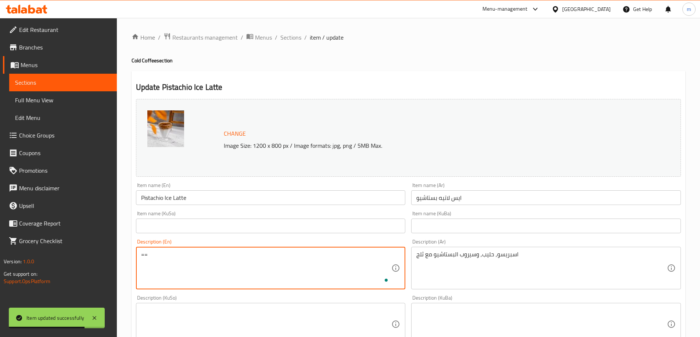
click at [485, 258] on textarea "اسبريسو, حليب, وسيروب البستاشيو مع ثلج" at bounding box center [541, 268] width 250 height 35
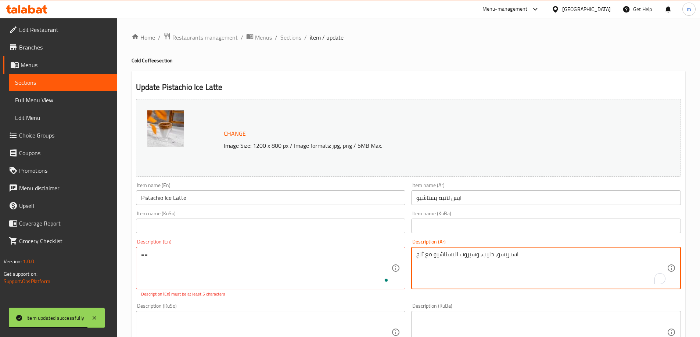
click at [485, 258] on textarea "اسبريسو, حليب, وسيروب البستاشيو مع ثلج" at bounding box center [541, 268] width 250 height 35
click at [376, 260] on textarea "==" at bounding box center [266, 268] width 250 height 35
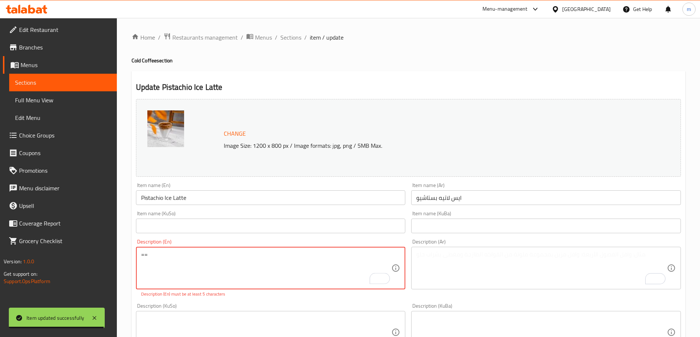
click at [376, 260] on textarea "==" at bounding box center [266, 268] width 250 height 35
type textarea "="
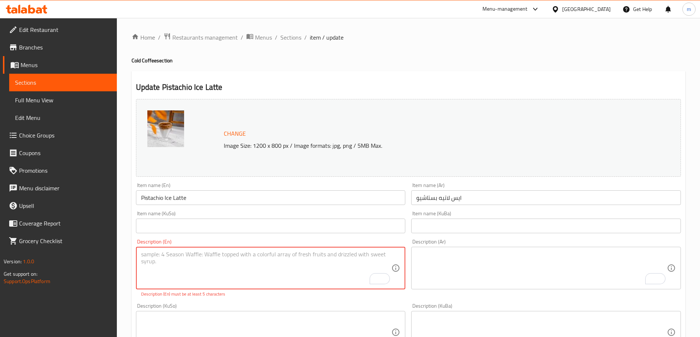
click at [363, 255] on textarea "To enrich screen reader interactions, please activate Accessibility in Grammarl…" at bounding box center [266, 268] width 250 height 35
type textarea "٥"
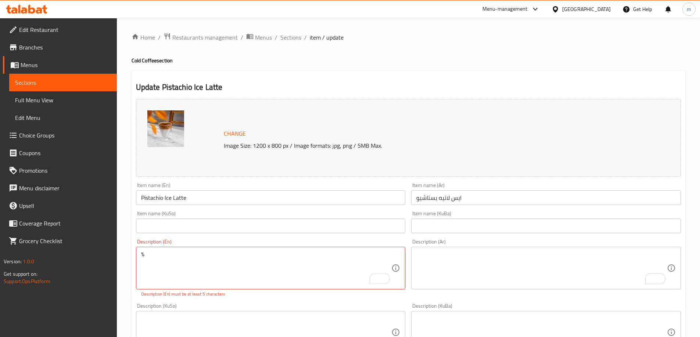
click at [423, 242] on div "Description (Ar) Description (Ar)" at bounding box center [546, 264] width 270 height 50
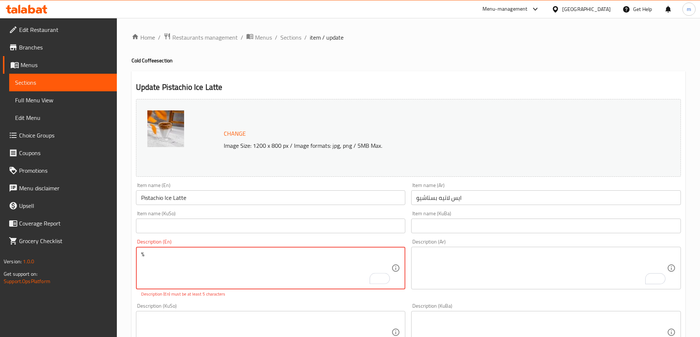
click at [255, 268] on textarea "٪" at bounding box center [266, 268] width 250 height 35
type textarea "٪ گگگگگگگگ"
click at [252, 247] on div "٪ گگگگگگگگ Description (En)" at bounding box center [271, 268] width 270 height 43
click at [241, 257] on textarea "٪ گگگگگگگگ" at bounding box center [266, 268] width 250 height 35
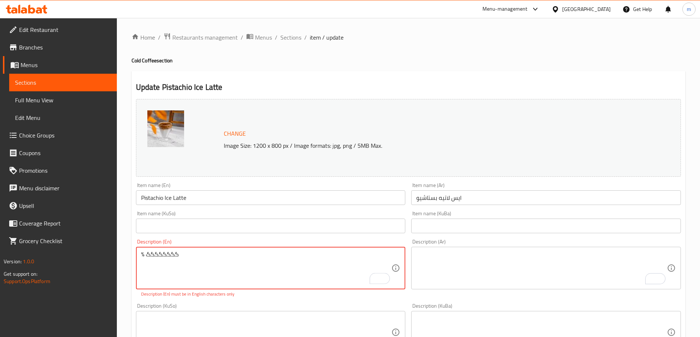
click at [241, 257] on textarea "٪ گگگگگگگگ" at bounding box center [266, 268] width 250 height 35
click at [262, 219] on input "text" at bounding box center [271, 226] width 270 height 15
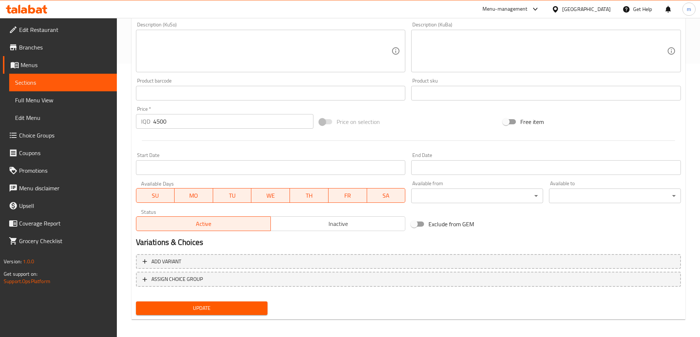
scroll to position [277, 0]
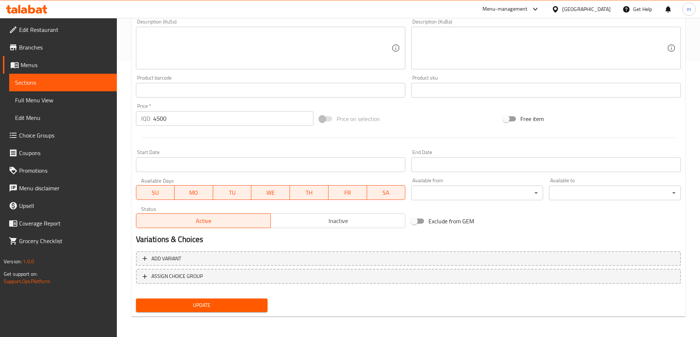
type input "لاتێی ساردی فستەق"
click at [221, 303] on span "Update" at bounding box center [202, 305] width 120 height 9
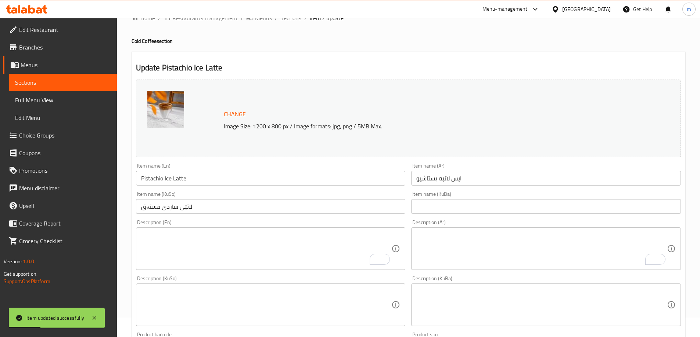
scroll to position [0, 0]
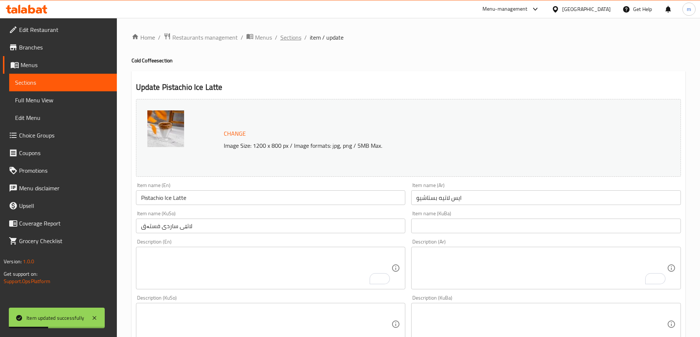
click at [294, 39] on span "Sections" at bounding box center [290, 37] width 21 height 9
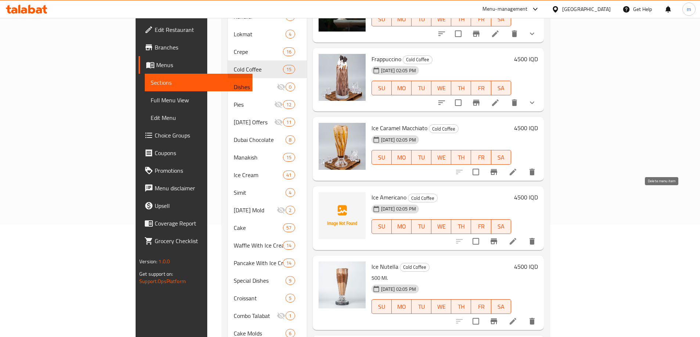
scroll to position [429, 0]
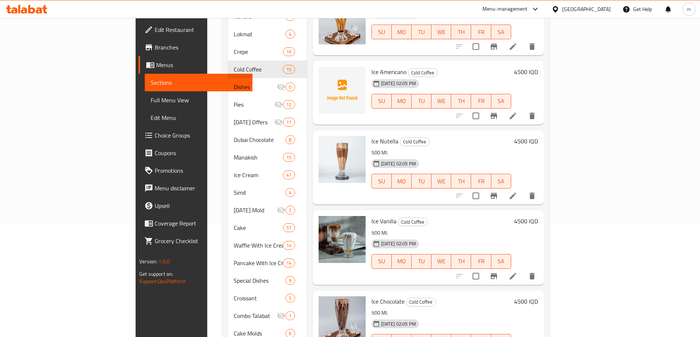
click at [517, 192] on icon at bounding box center [512, 196] width 9 height 9
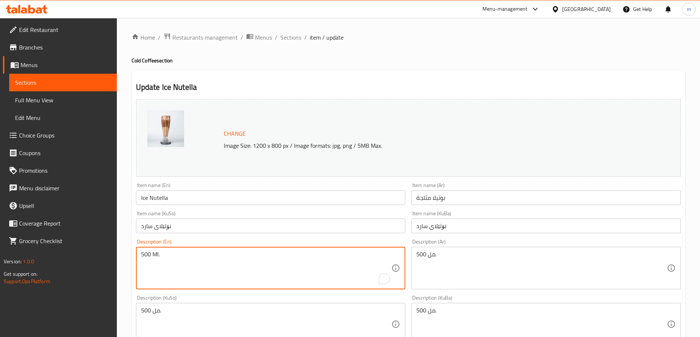
click at [172, 266] on textarea "500 Ml." at bounding box center [266, 268] width 250 height 35
click at [187, 318] on textarea "500 مل." at bounding box center [266, 324] width 250 height 35
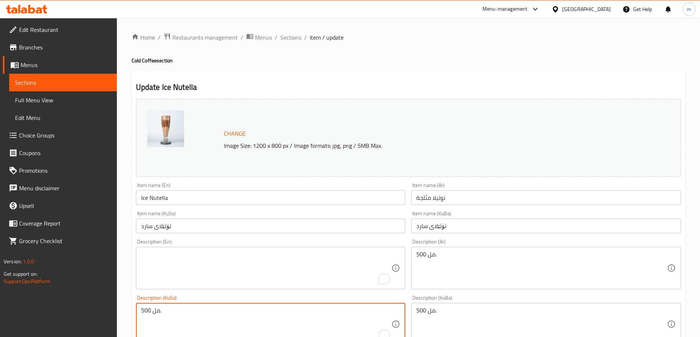
click at [187, 317] on textarea "500 مل." at bounding box center [266, 324] width 250 height 35
click at [423, 311] on textarea "500 مل." at bounding box center [541, 324] width 250 height 35
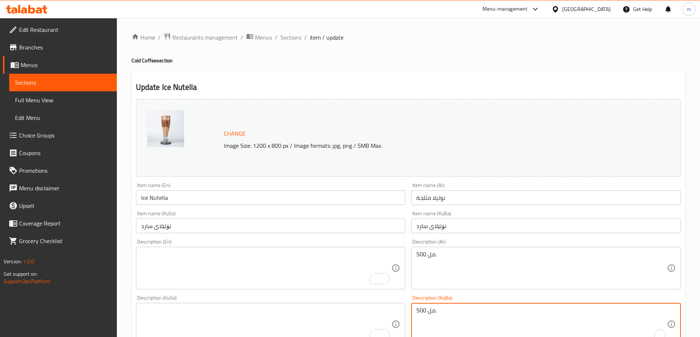
click at [423, 311] on textarea "500 مل." at bounding box center [541, 324] width 250 height 35
drag, startPoint x: 423, startPoint y: 311, endPoint x: 420, endPoint y: 307, distance: 5.1
click at [423, 311] on textarea "500 مل." at bounding box center [541, 324] width 250 height 35
click at [422, 262] on textarea "500 مل." at bounding box center [541, 268] width 250 height 35
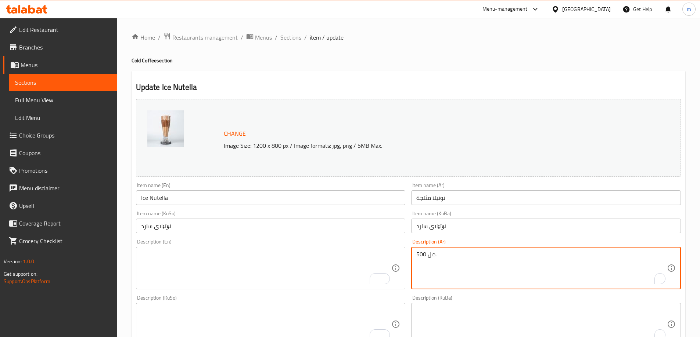
click at [422, 262] on textarea "500 مل." at bounding box center [541, 268] width 250 height 35
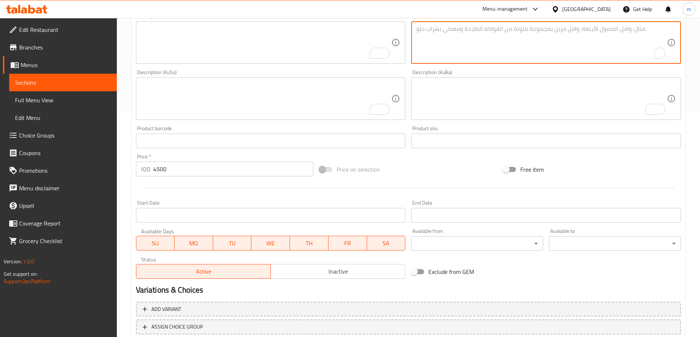
scroll to position [277, 0]
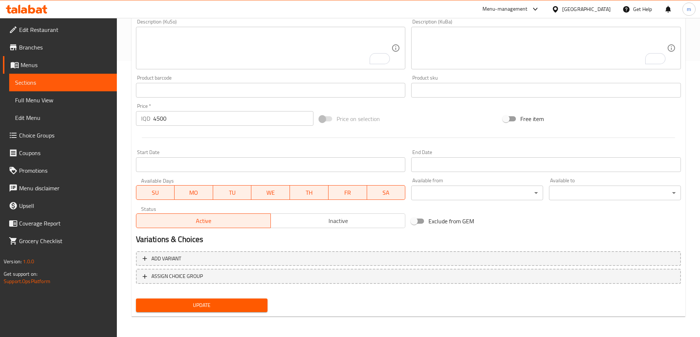
click at [224, 307] on span "Update" at bounding box center [202, 305] width 120 height 9
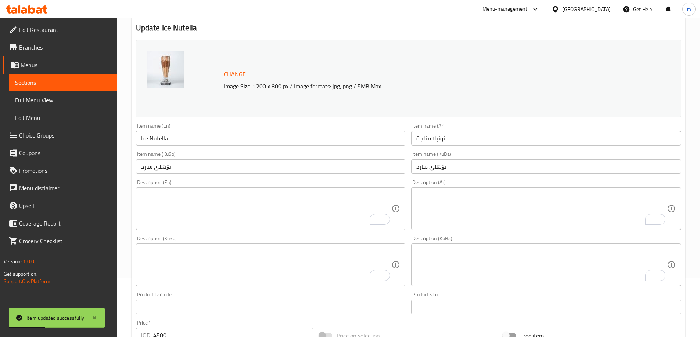
scroll to position [0, 0]
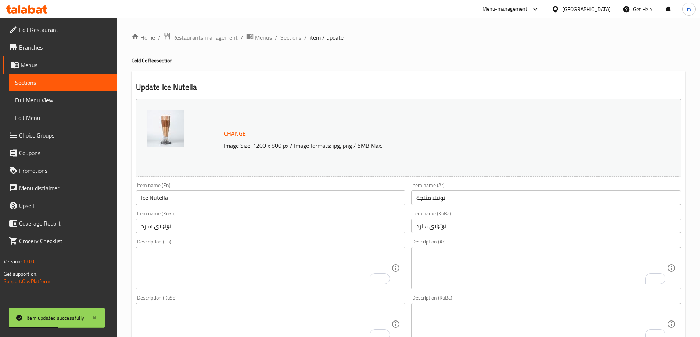
click at [289, 35] on span "Sections" at bounding box center [290, 37] width 21 height 9
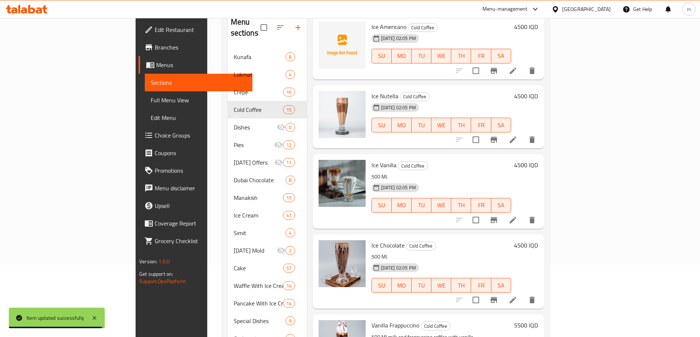
scroll to position [86, 0]
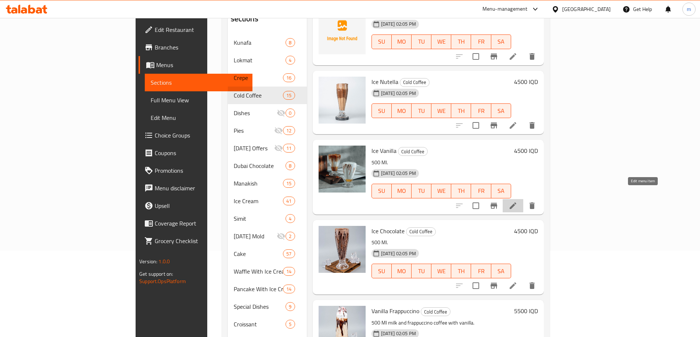
click at [517, 202] on icon at bounding box center [512, 206] width 9 height 9
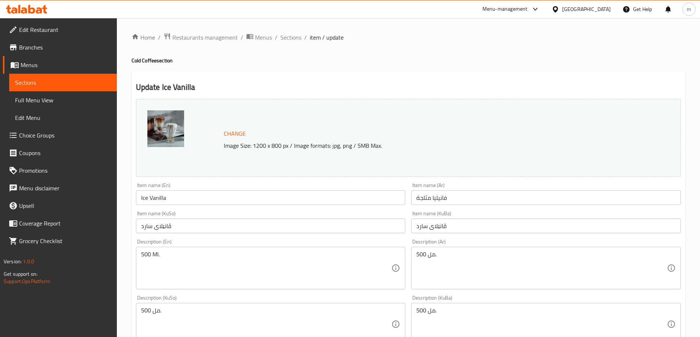
click at [169, 248] on div "500 Ml. Description (En)" at bounding box center [271, 268] width 270 height 43
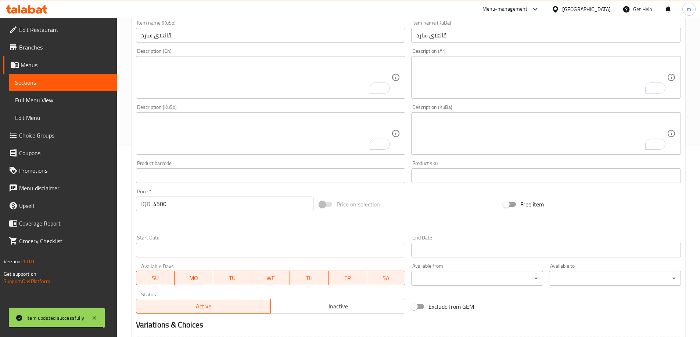
scroll to position [277, 0]
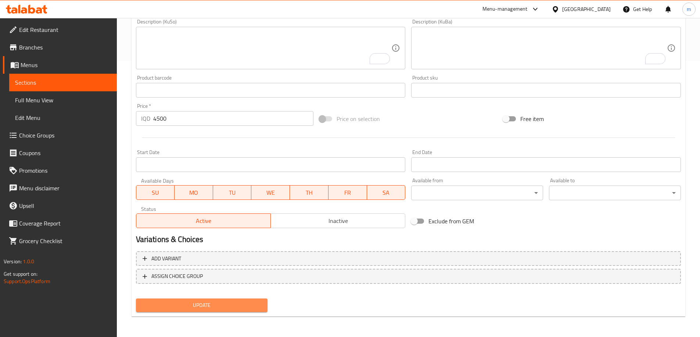
click at [232, 305] on span "Update" at bounding box center [202, 305] width 120 height 9
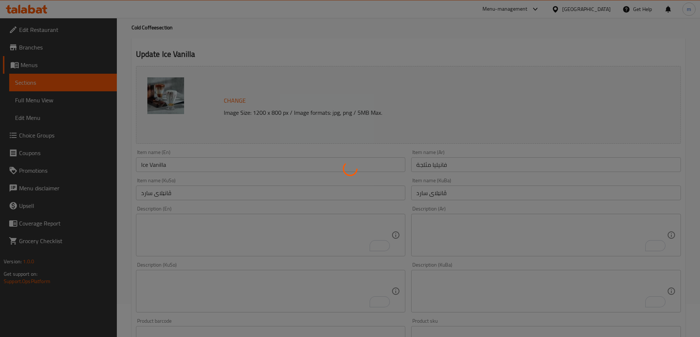
scroll to position [0, 0]
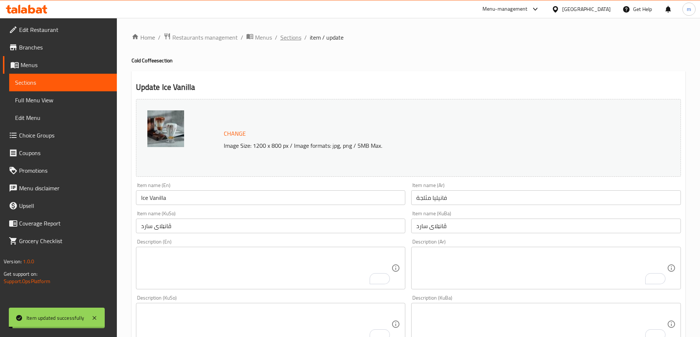
click at [284, 39] on span "Sections" at bounding box center [290, 37] width 21 height 9
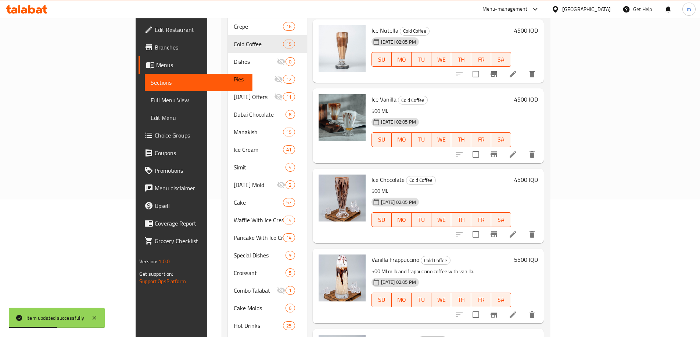
scroll to position [142, 0]
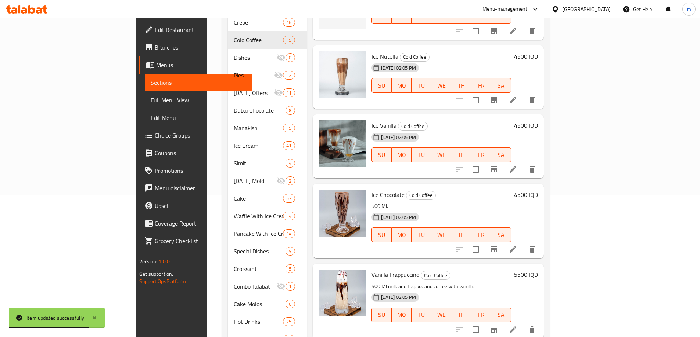
scroll to position [429, 0]
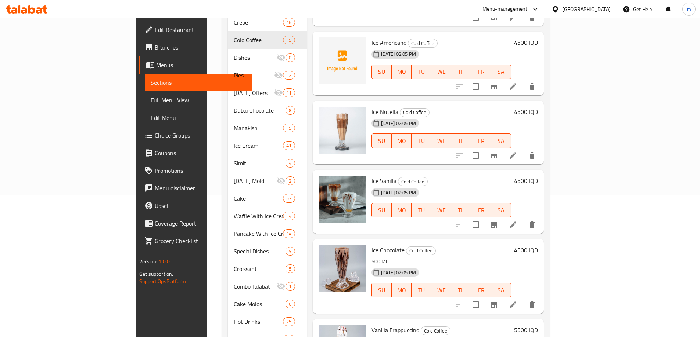
click at [523, 299] on li at bounding box center [512, 305] width 21 height 13
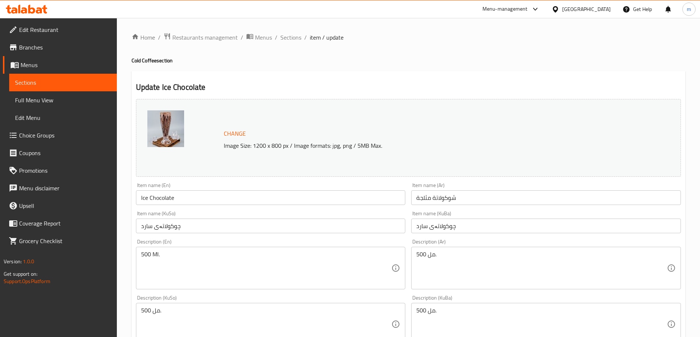
click at [171, 259] on textarea "500 Ml." at bounding box center [266, 268] width 250 height 35
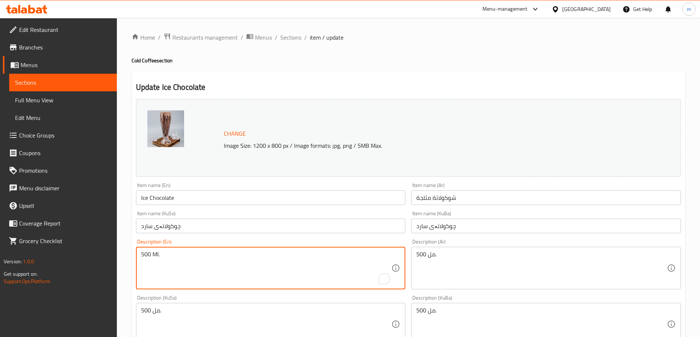
click at [171, 259] on textarea "500 Ml." at bounding box center [266, 268] width 250 height 35
click at [182, 311] on textarea "500 مل." at bounding box center [266, 324] width 250 height 35
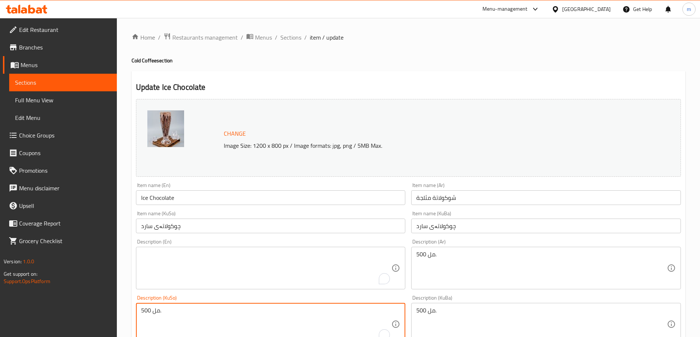
click at [182, 311] on textarea "500 مل." at bounding box center [266, 324] width 250 height 35
click at [447, 316] on textarea "500 مل." at bounding box center [541, 324] width 250 height 35
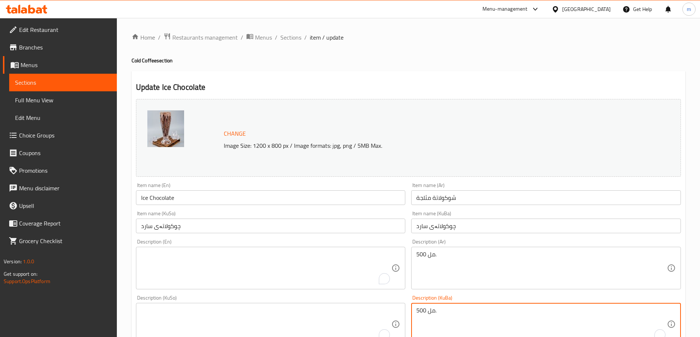
click at [447, 316] on textarea "500 مل." at bounding box center [541, 324] width 250 height 35
click at [438, 256] on textarea "500 مل." at bounding box center [541, 268] width 250 height 35
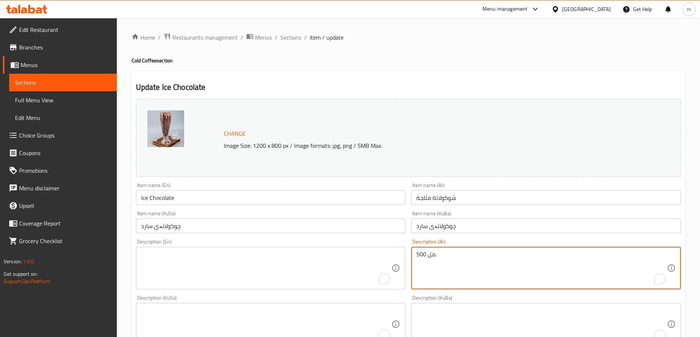
click at [438, 256] on textarea "500 مل." at bounding box center [541, 268] width 250 height 35
drag, startPoint x: 438, startPoint y: 256, endPoint x: 448, endPoint y: 250, distance: 11.8
click at [438, 256] on textarea "500 مل." at bounding box center [541, 268] width 250 height 35
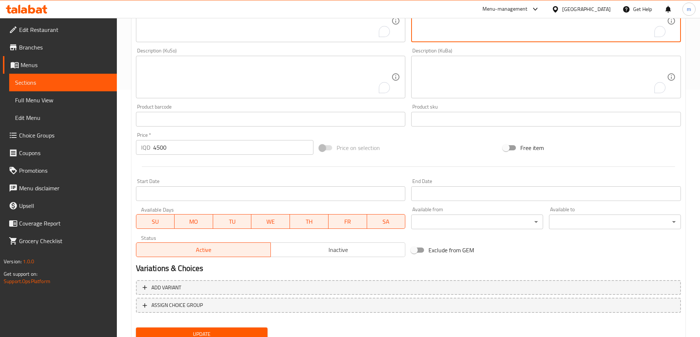
scroll to position [277, 0]
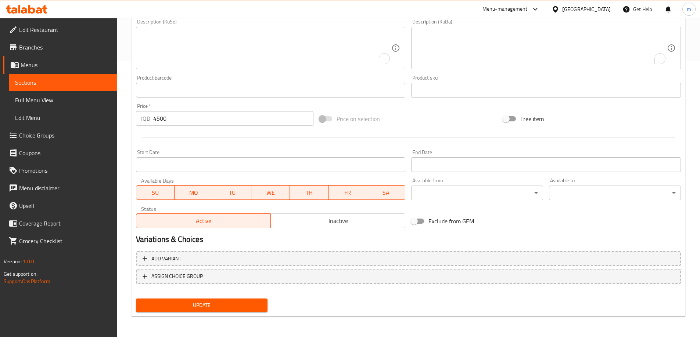
click at [193, 300] on button "Update" at bounding box center [202, 306] width 132 height 14
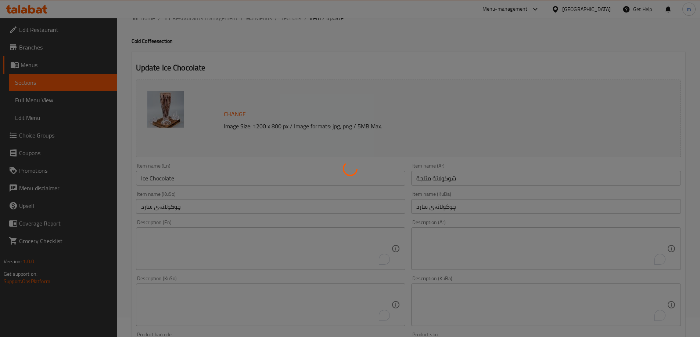
scroll to position [0, 0]
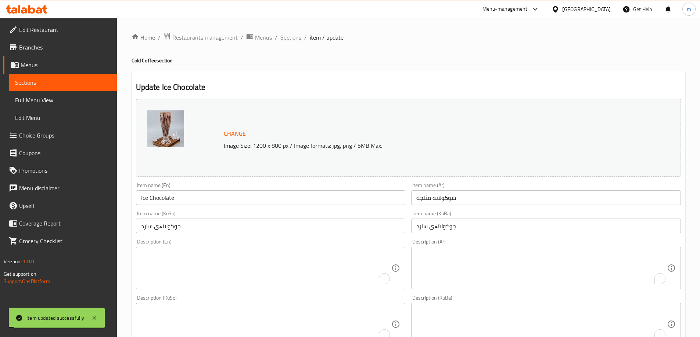
click at [286, 38] on span "Sections" at bounding box center [290, 37] width 21 height 9
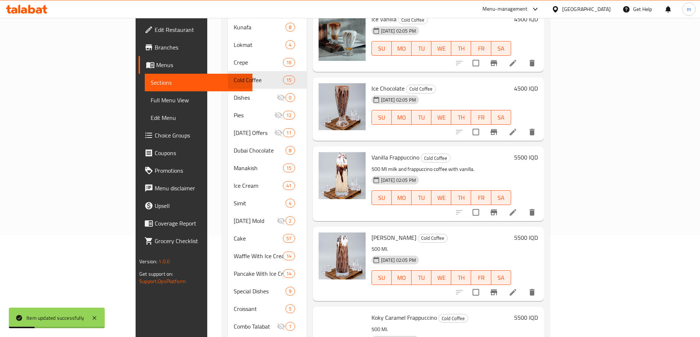
scroll to position [236, 0]
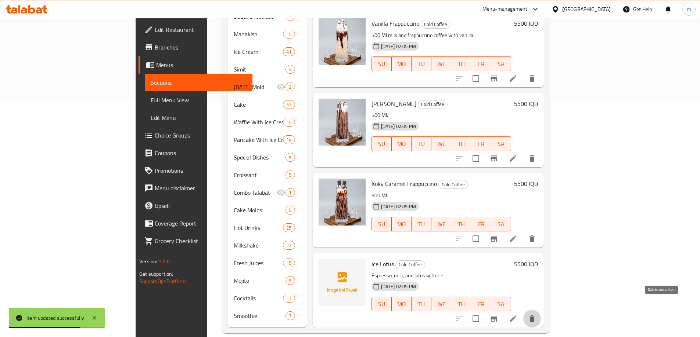
click at [536, 315] on icon "delete" at bounding box center [531, 319] width 9 height 9
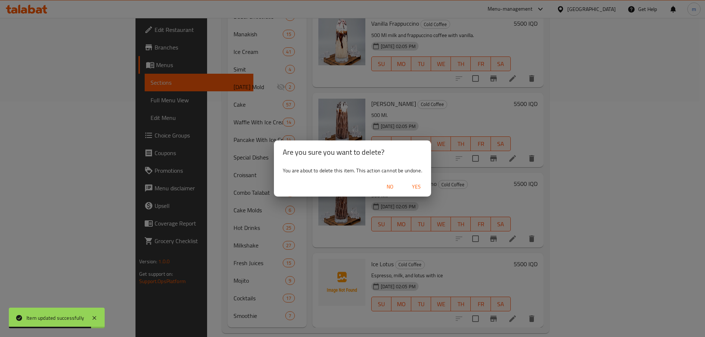
click at [415, 183] on span "Yes" at bounding box center [417, 187] width 18 height 9
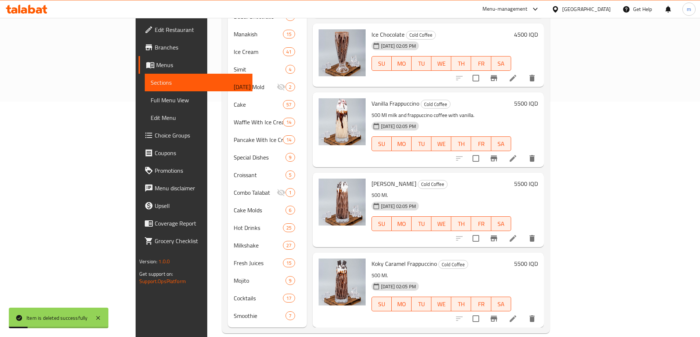
scroll to position [550, 0]
drag, startPoint x: 662, startPoint y: 227, endPoint x: 675, endPoint y: 281, distance: 55.5
click at [543, 281] on div "Menu items Add Sort Manage items Ice Latte Cold Coffee 31-08-2025 02:05 PM SU M…" at bounding box center [425, 86] width 237 height 481
click at [541, 310] on button "delete" at bounding box center [532, 319] width 18 height 18
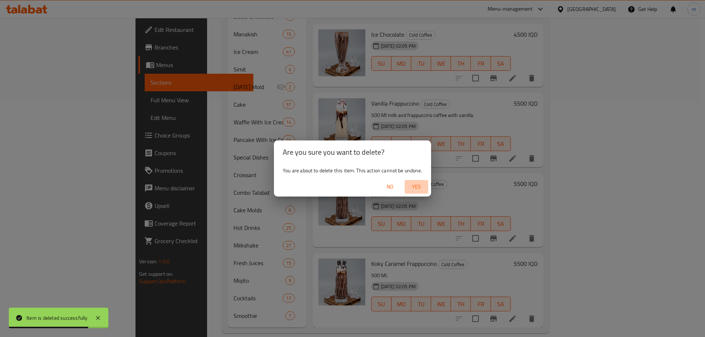
click at [418, 188] on span "Yes" at bounding box center [417, 187] width 18 height 9
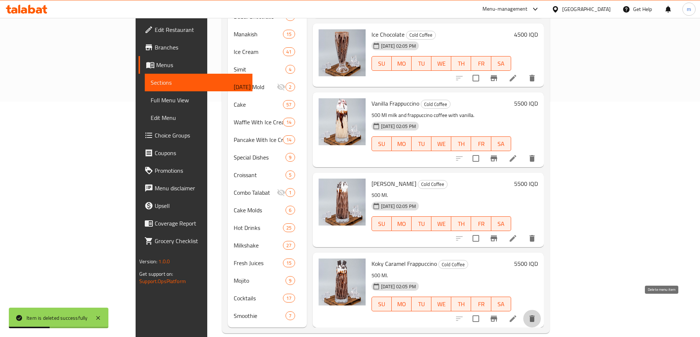
click at [534, 316] on icon "delete" at bounding box center [531, 319] width 5 height 7
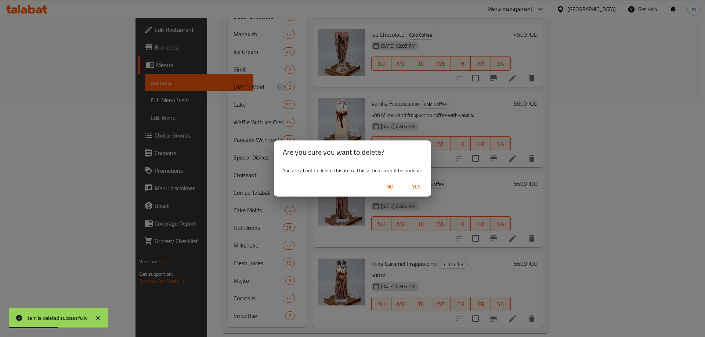
click at [418, 189] on span "Yes" at bounding box center [417, 187] width 18 height 9
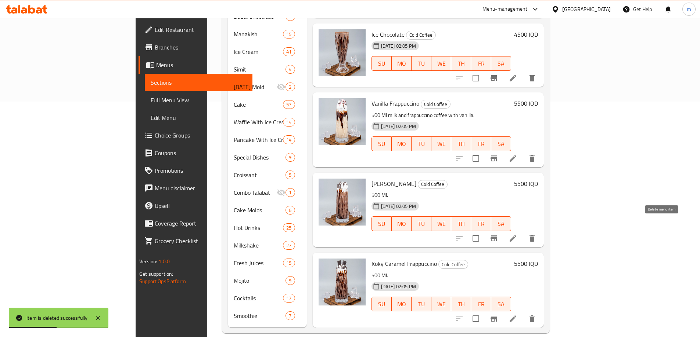
click at [534, 235] on icon "delete" at bounding box center [531, 238] width 5 height 7
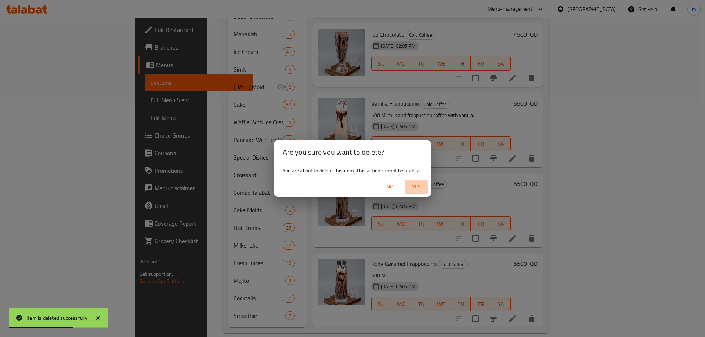
click at [420, 191] on span "Yes" at bounding box center [417, 187] width 18 height 9
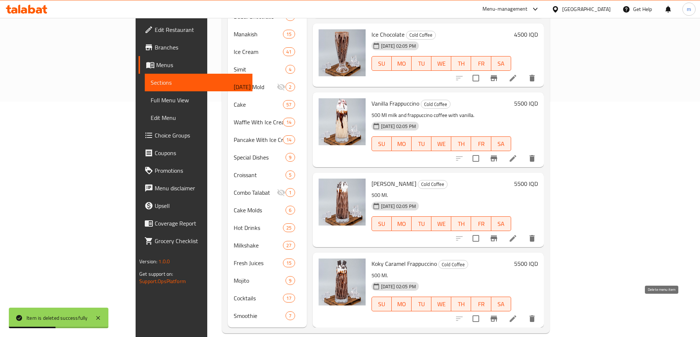
click at [541, 310] on button "delete" at bounding box center [532, 319] width 18 height 18
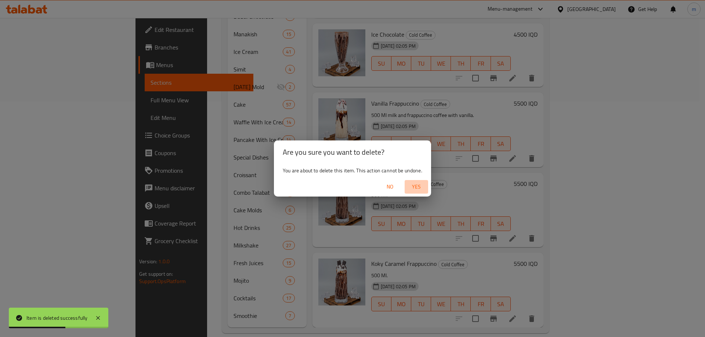
click at [417, 185] on span "Yes" at bounding box center [417, 187] width 18 height 9
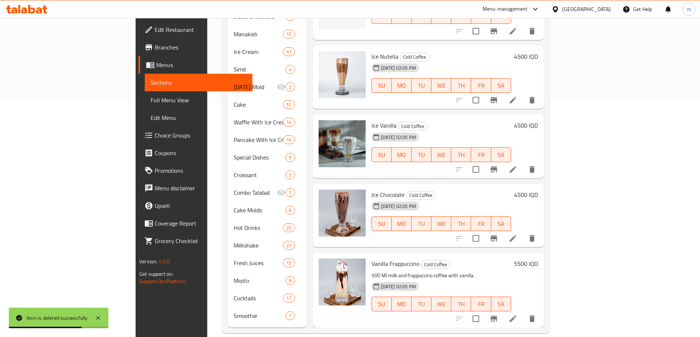
scroll to position [390, 0]
click at [536, 315] on icon "delete" at bounding box center [531, 319] width 9 height 9
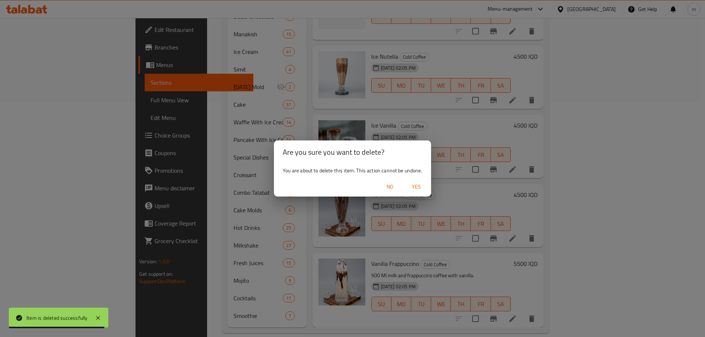
click at [419, 188] on span "Yes" at bounding box center [417, 187] width 18 height 9
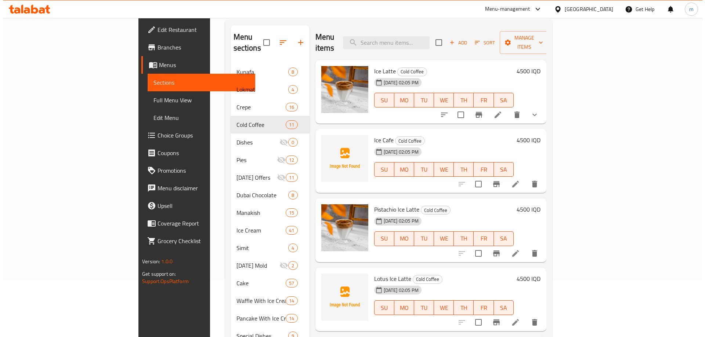
scroll to position [0, 0]
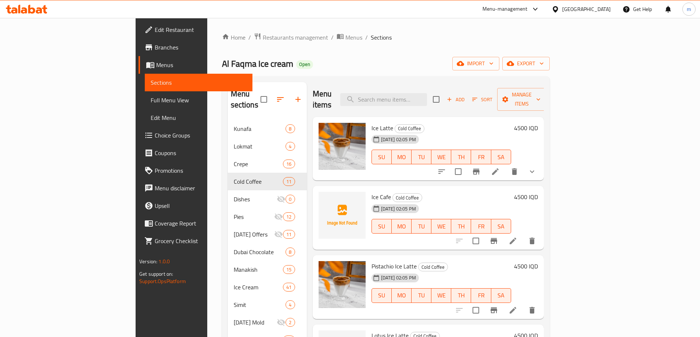
click at [276, 95] on icon "button" at bounding box center [280, 99] width 9 height 9
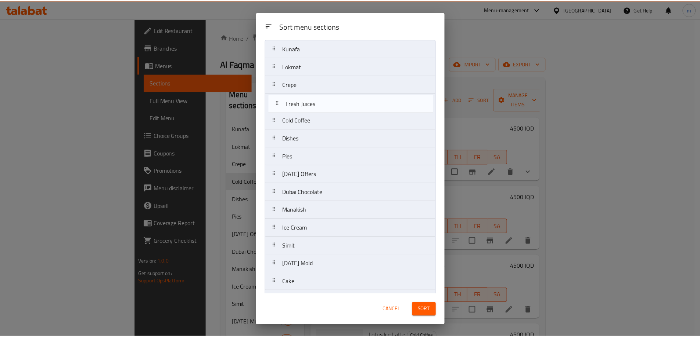
scroll to position [20, 0]
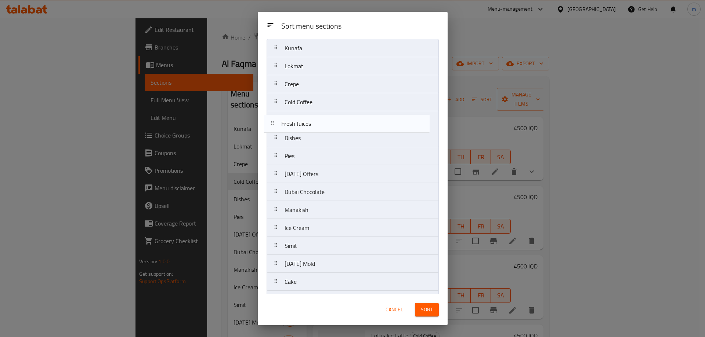
drag, startPoint x: 300, startPoint y: 224, endPoint x: 297, endPoint y: 123, distance: 101.0
click at [297, 123] on nav "Kunafa Lokmat Crepe Cold Coffee Dishes Pies Ramadan Offers Dubai Chocolate Mana…" at bounding box center [353, 264] width 172 height 451
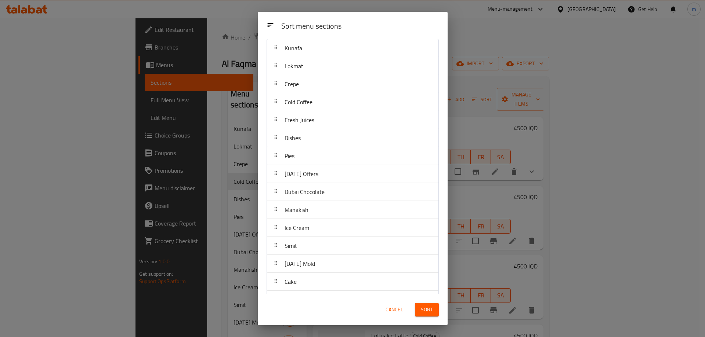
click at [420, 315] on button "Sort" at bounding box center [427, 310] width 24 height 14
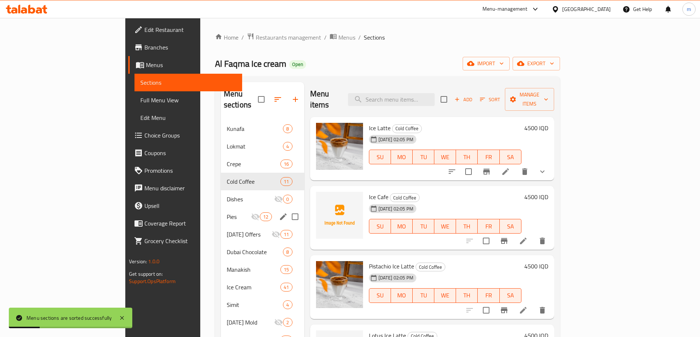
click at [221, 195] on div "Dishes 0" at bounding box center [262, 200] width 83 height 18
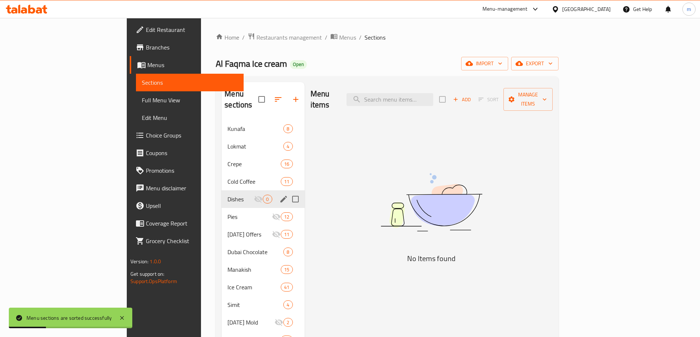
click at [221, 191] on div "Dishes 0" at bounding box center [262, 200] width 83 height 18
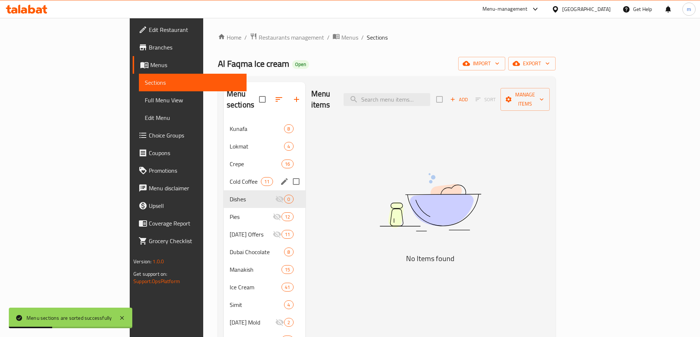
click at [224, 177] on div "Cold Coffee 11" at bounding box center [265, 182] width 82 height 18
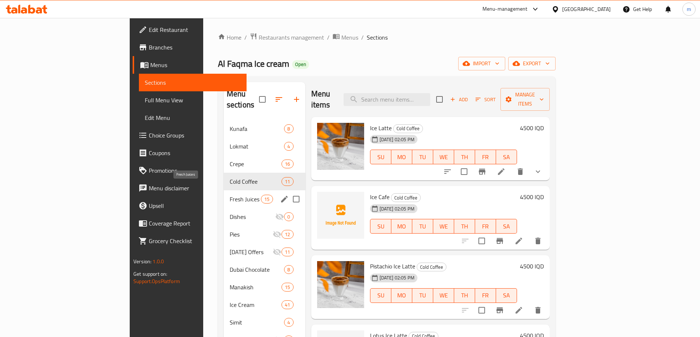
click at [230, 195] on span "Fresh Juices" at bounding box center [245, 199] width 31 height 9
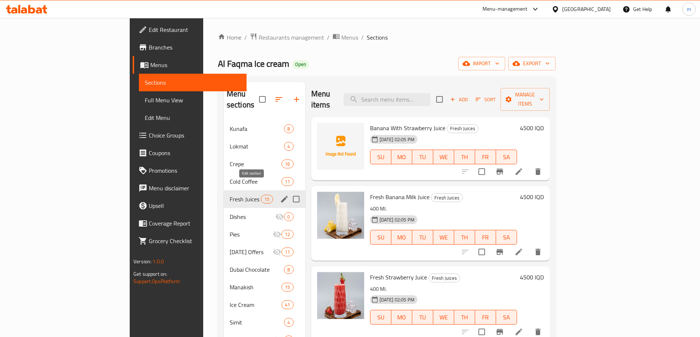
click at [280, 195] on icon "edit" at bounding box center [284, 199] width 9 height 9
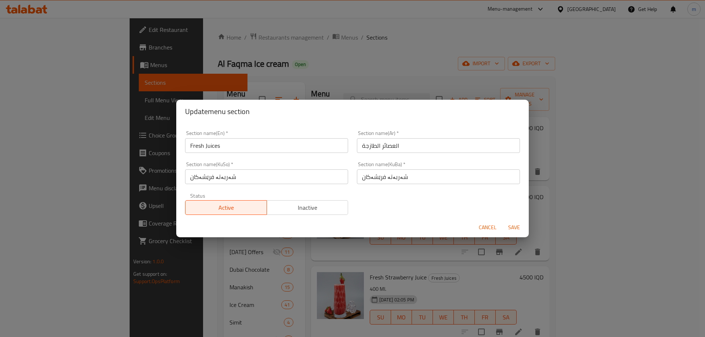
click at [202, 148] on input "Fresh Juices" at bounding box center [266, 145] width 163 height 15
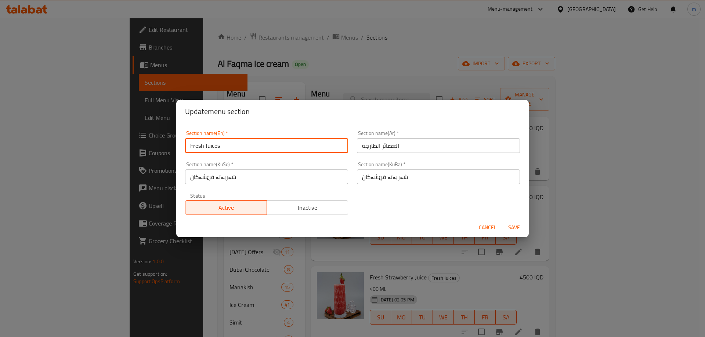
click at [202, 148] on input "Fresh Juices" at bounding box center [266, 145] width 163 height 15
type input "Juices"
click at [366, 148] on input "العصائر الطازجة" at bounding box center [438, 145] width 163 height 15
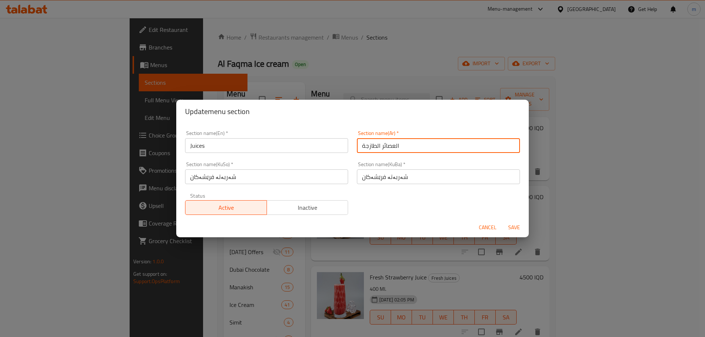
click at [366, 148] on input "العصائر الطازجة" at bounding box center [438, 145] width 163 height 15
type input "العصائر"
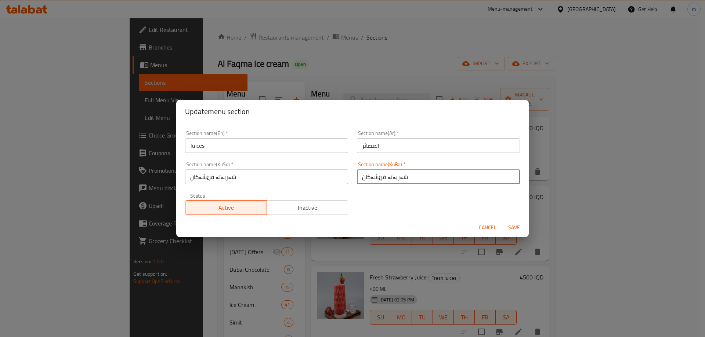
drag, startPoint x: 383, startPoint y: 176, endPoint x: 367, endPoint y: 178, distance: 16.3
click at [367, 178] on input "شەربەتە فرێشەکان" at bounding box center [438, 177] width 163 height 15
click at [369, 178] on input "شەربەتەکان" at bounding box center [438, 177] width 163 height 15
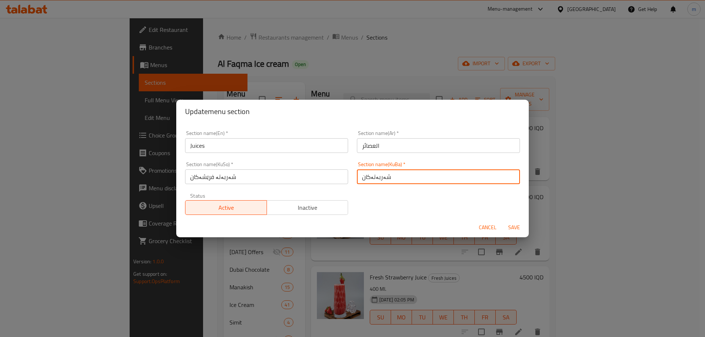
type input "شەربەتەکان"
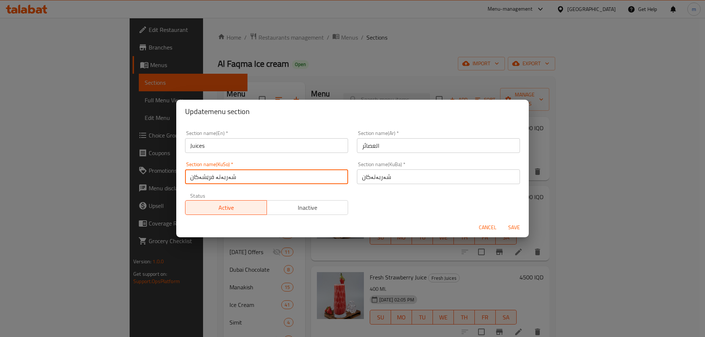
click at [287, 179] on input "شەربەتە فرێشەکان" at bounding box center [266, 177] width 163 height 15
paste input "text"
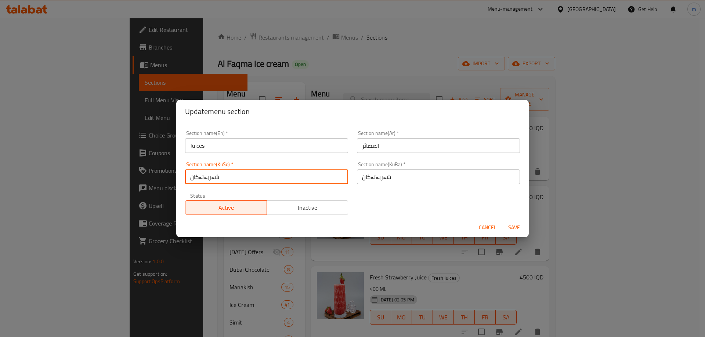
type input "شەربەتەکان"
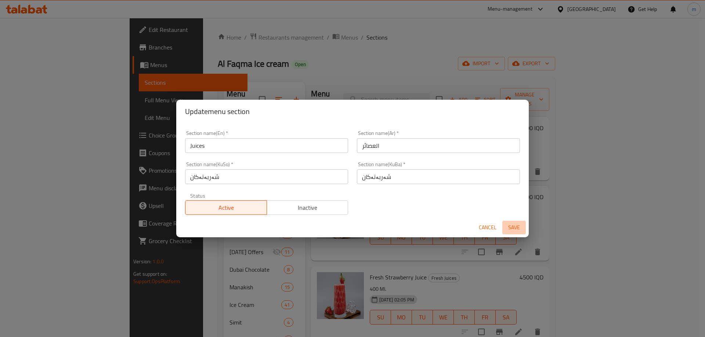
click at [514, 227] on span "Save" at bounding box center [514, 227] width 18 height 9
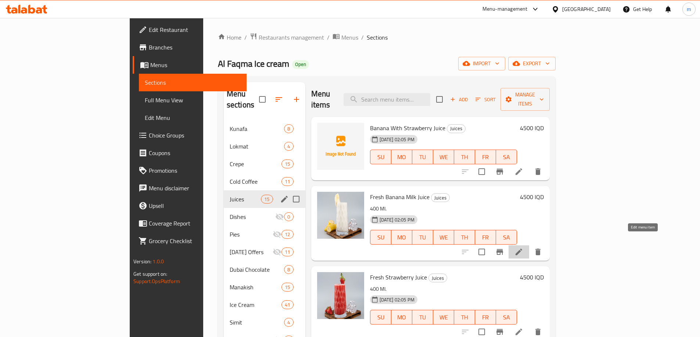
click at [522, 249] on icon at bounding box center [518, 252] width 7 height 7
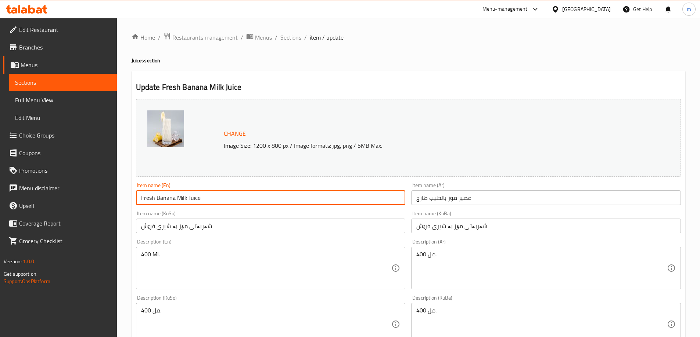
click at [148, 198] on input "Fresh Banana Milk Juice" at bounding box center [271, 198] width 270 height 15
click at [160, 195] on input "Banana Milk Juice" at bounding box center [271, 198] width 270 height 15
click at [162, 196] on input "Banana Milk Juice" at bounding box center [271, 198] width 270 height 15
type input "Banana And Milk Juice"
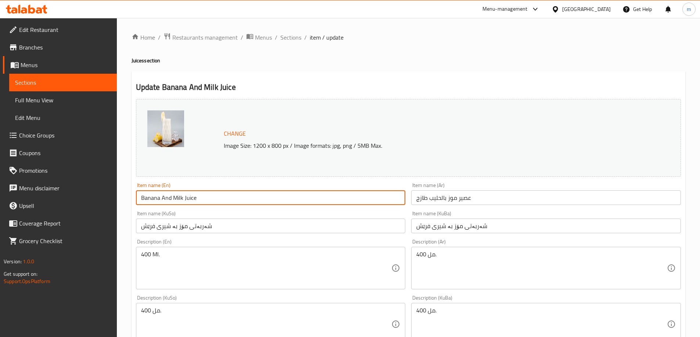
click at [422, 198] on input "عصير موز بالحليب طازج" at bounding box center [546, 198] width 270 height 15
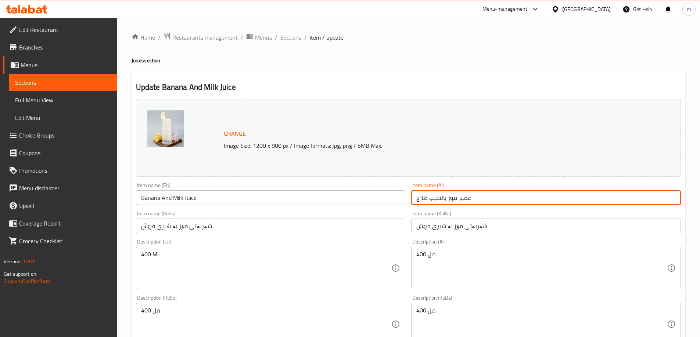
click at [422, 198] on input "عصير موز بالحليب طازج" at bounding box center [546, 198] width 270 height 15
type input "عصير موز بالحليب"
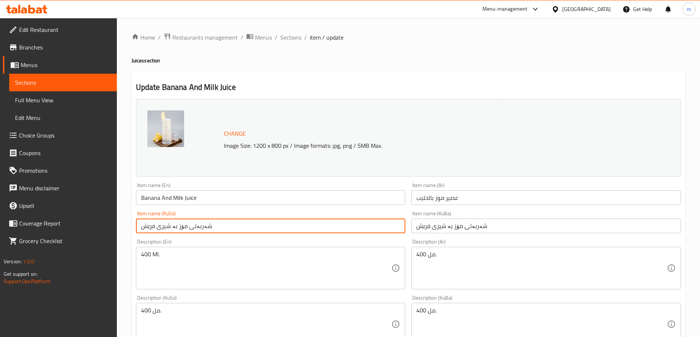
drag, startPoint x: 160, startPoint y: 227, endPoint x: 109, endPoint y: 222, distance: 51.3
click at [109, 222] on div "Edit Restaurant Branches Menus Sections Full Menu View Edit Menu Choice Groups …" at bounding box center [350, 316] width 700 height 596
type input "شەربەتی مۆز بە شیر"
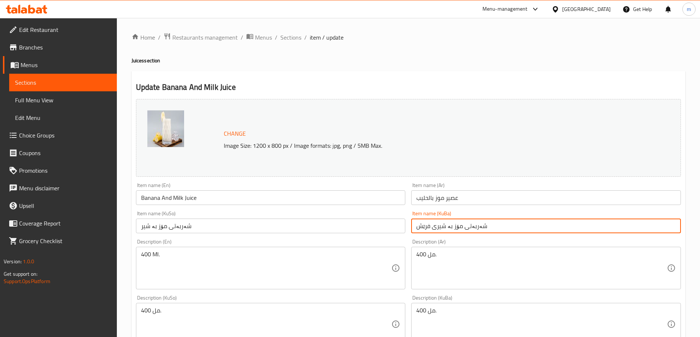
drag, startPoint x: 435, startPoint y: 228, endPoint x: 405, endPoint y: 228, distance: 30.5
click at [405, 228] on div "Change Image Size: 1200 x 800 px / Image formats: jpg, png / 5MB Max. Item name…" at bounding box center [408, 302] width 550 height 412
type input "شەربەتی مۆز بە شیر"
click at [371, 253] on textarea "400 Ml." at bounding box center [266, 268] width 250 height 35
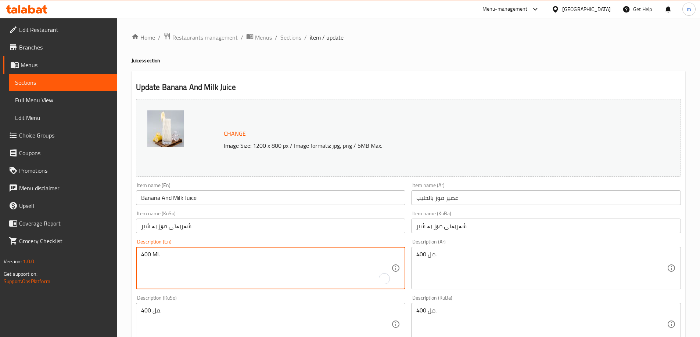
click at [371, 253] on textarea "400 Ml." at bounding box center [266, 268] width 250 height 35
click at [516, 282] on textarea "400 مل." at bounding box center [541, 268] width 250 height 35
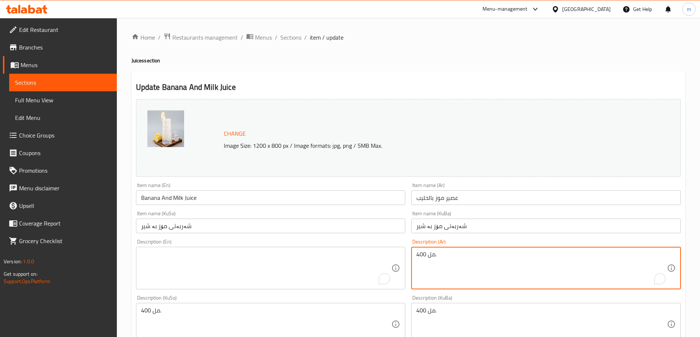
click at [516, 282] on textarea "400 مل." at bounding box center [541, 268] width 250 height 35
click at [478, 308] on textarea "400 مل." at bounding box center [541, 324] width 250 height 35
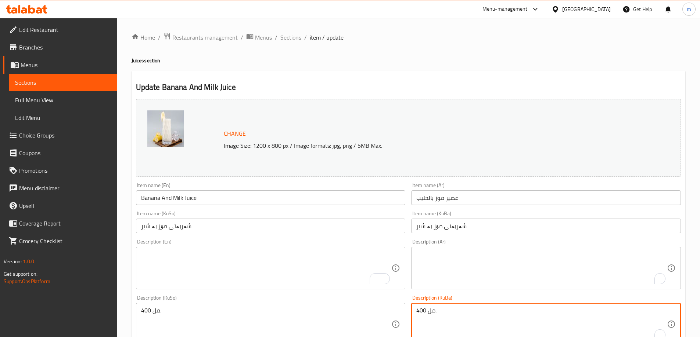
click at [478, 308] on textarea "400 مل." at bounding box center [541, 324] width 250 height 35
click at [318, 301] on div "Description (KuSo) 400 مل. Description (KuSo)" at bounding box center [271, 321] width 270 height 50
click at [318, 305] on div "400 مل. Description (KuSo)" at bounding box center [271, 324] width 270 height 43
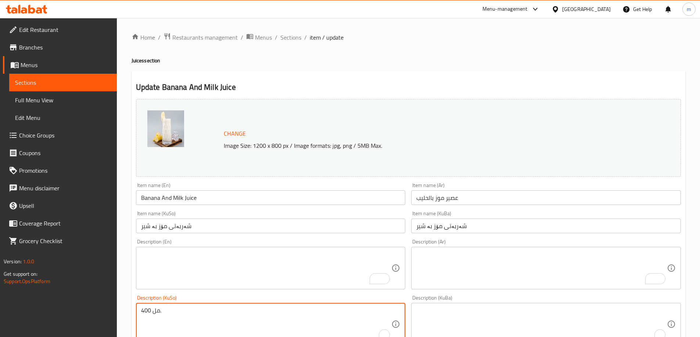
click at [318, 305] on div "400 مل. Description (KuSo)" at bounding box center [271, 324] width 270 height 43
click at [318, 306] on div "400 مل. Description (KuSo)" at bounding box center [271, 324] width 270 height 43
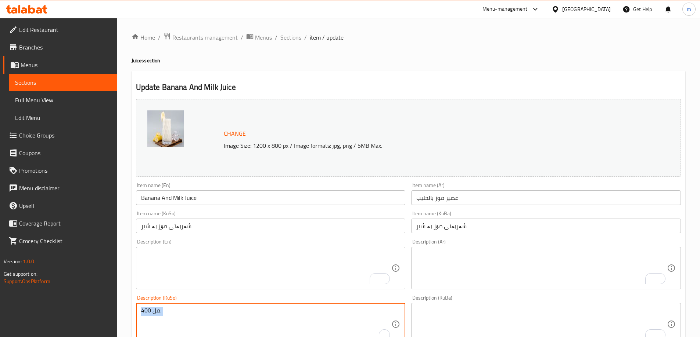
click at [318, 306] on div "400 مل. Description (KuSo)" at bounding box center [271, 324] width 270 height 43
click at [314, 314] on textarea "400 مل." at bounding box center [266, 324] width 250 height 35
type textarea "400 مل"
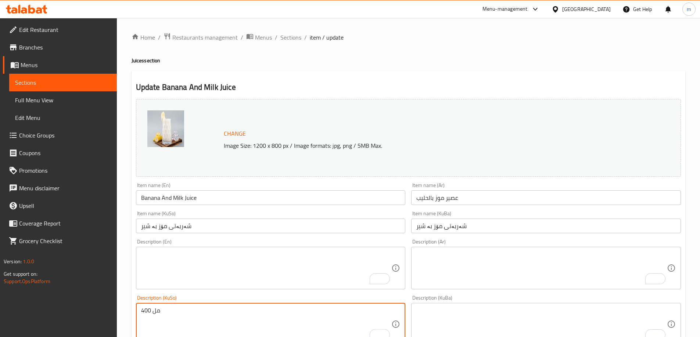
click at [314, 314] on textarea "400 مل" at bounding box center [266, 324] width 250 height 35
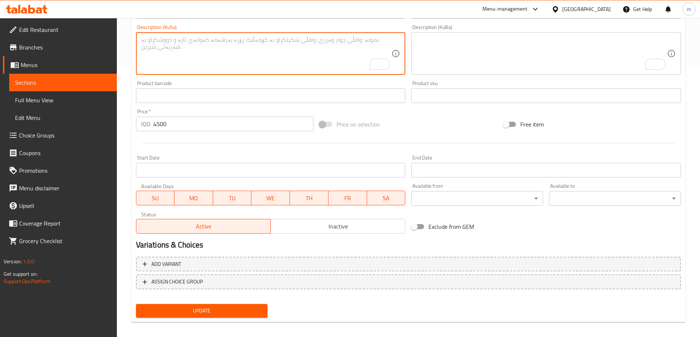
scroll to position [274, 0]
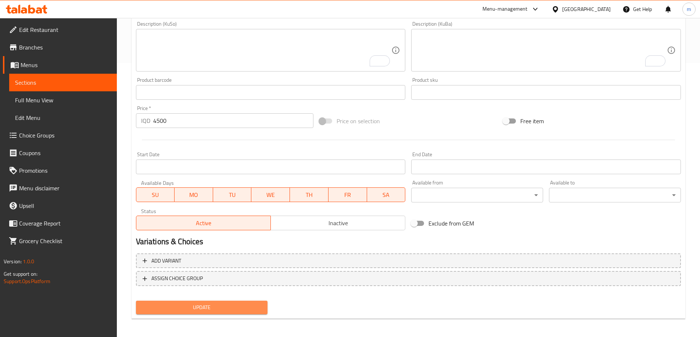
click at [228, 306] on span "Update" at bounding box center [202, 307] width 120 height 9
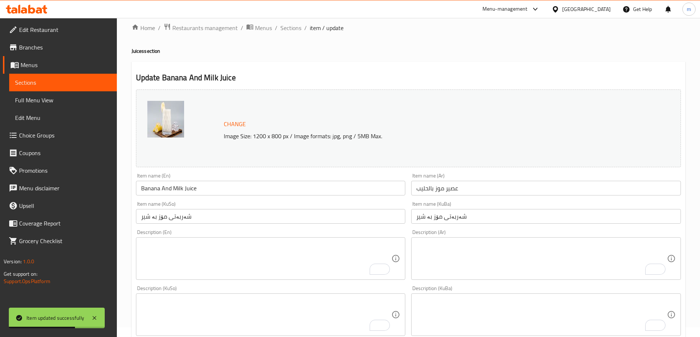
scroll to position [0, 0]
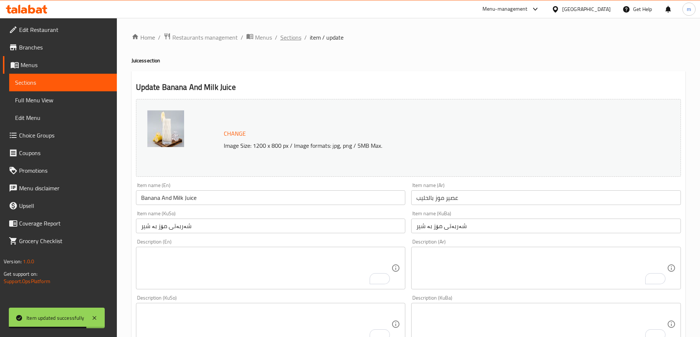
click at [296, 33] on span "Sections" at bounding box center [290, 37] width 21 height 9
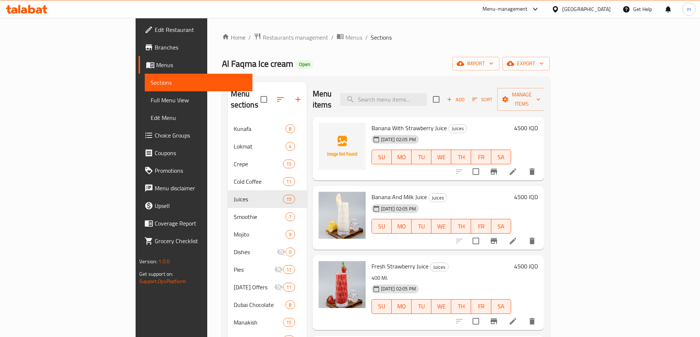
click at [517, 317] on icon at bounding box center [512, 321] width 9 height 9
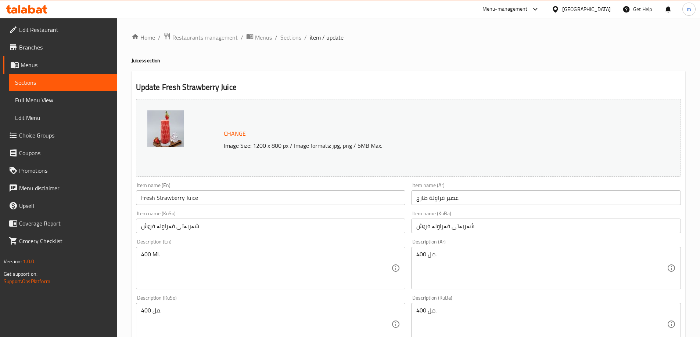
click at [194, 305] on div "400 مل. Description (KuSo)" at bounding box center [271, 324] width 270 height 43
click at [184, 321] on textarea "400 مل." at bounding box center [266, 324] width 250 height 35
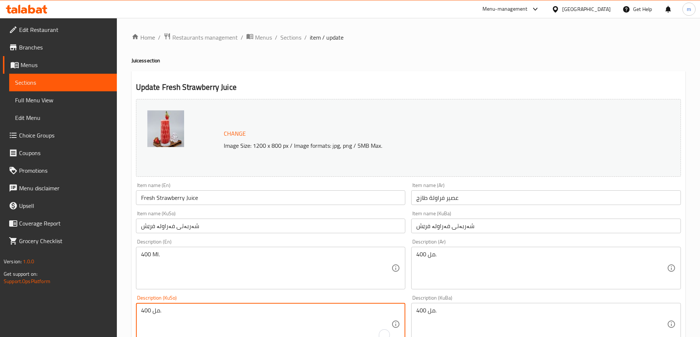
click at [184, 321] on textarea "400 مل." at bounding box center [266, 324] width 250 height 35
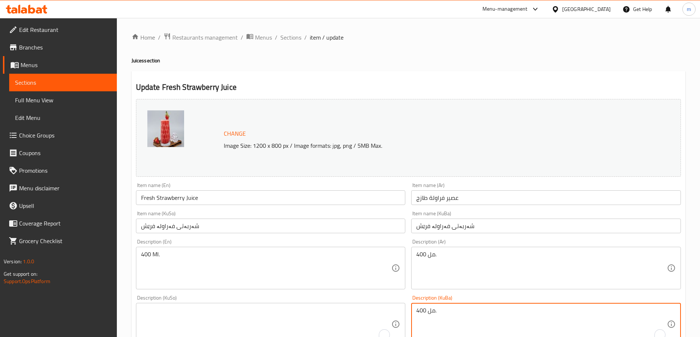
click at [498, 310] on textarea "400 مل." at bounding box center [541, 324] width 250 height 35
click at [442, 254] on textarea "400 مل." at bounding box center [541, 268] width 250 height 35
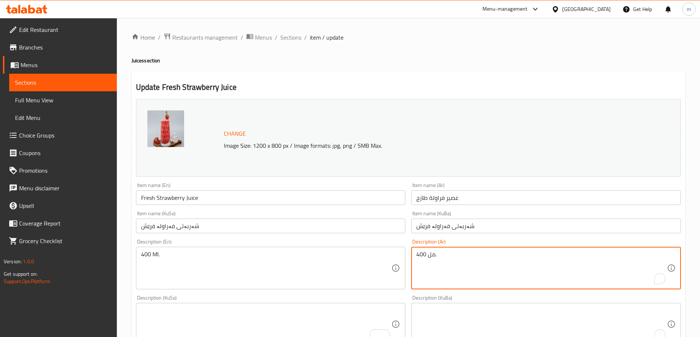
click at [442, 254] on textarea "400 مل." at bounding box center [541, 268] width 250 height 35
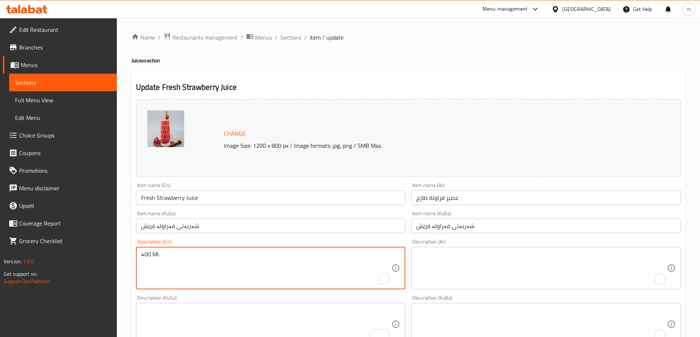
click at [333, 257] on textarea "400 Ml." at bounding box center [266, 268] width 250 height 35
click at [146, 224] on input "شەربەتی فەراولە فرێش" at bounding box center [271, 226] width 270 height 15
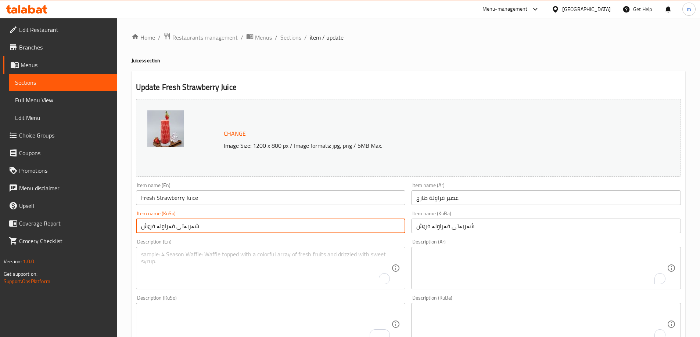
click at [146, 224] on input "شەربەتی فەراولە فرێش" at bounding box center [271, 226] width 270 height 15
type input "شەربەتی فەراولە"
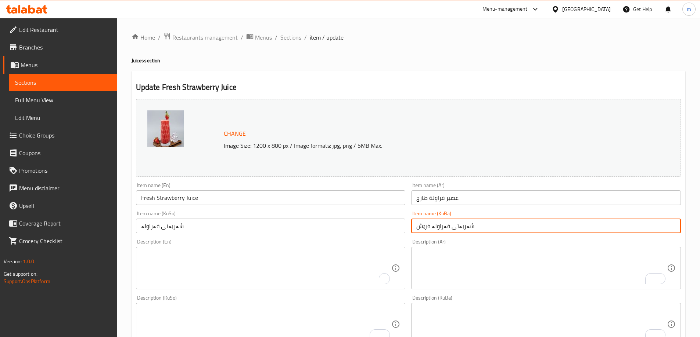
click at [429, 230] on input "شەربەتی فەراولە فرێش" at bounding box center [546, 226] width 270 height 15
click at [424, 231] on input "شەربەتی فەراولە فرێش" at bounding box center [546, 226] width 270 height 15
type input "شەربەتی فەراولە"
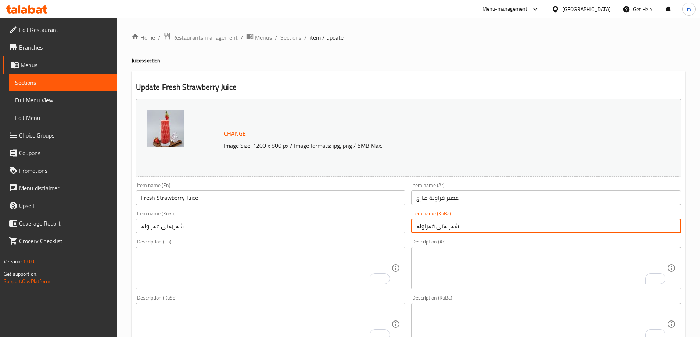
click at [418, 198] on input "عصير فراولة طازج" at bounding box center [546, 198] width 270 height 15
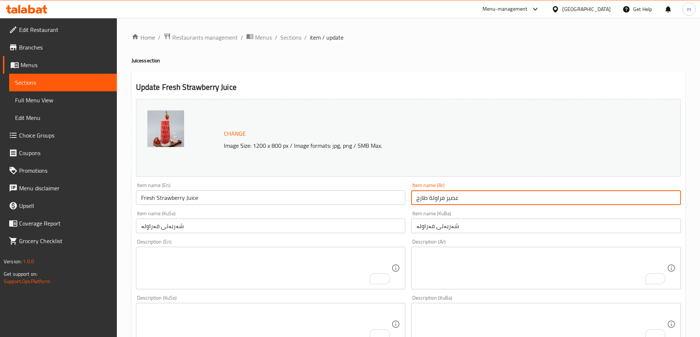
click at [418, 198] on input "عصير فراولة طازج" at bounding box center [546, 198] width 270 height 15
click at [421, 200] on input "عصير فراولة طازج" at bounding box center [546, 198] width 270 height 15
type input "عصير فراولة"
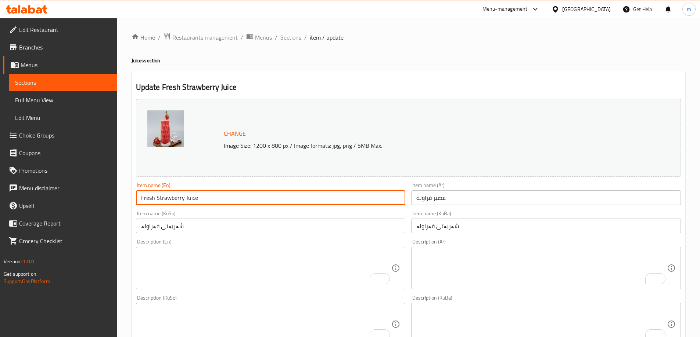
click at [145, 199] on input "Fresh Strawberry Juice" at bounding box center [271, 198] width 270 height 15
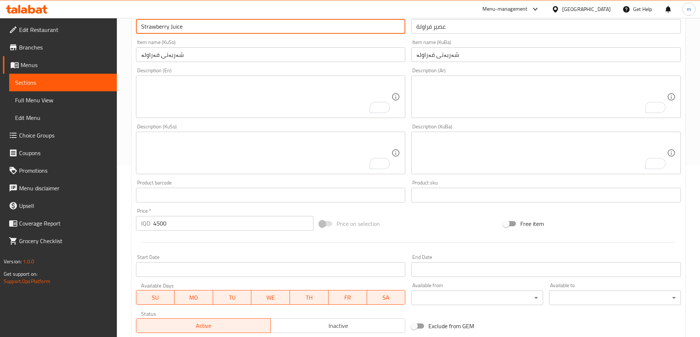
scroll to position [277, 0]
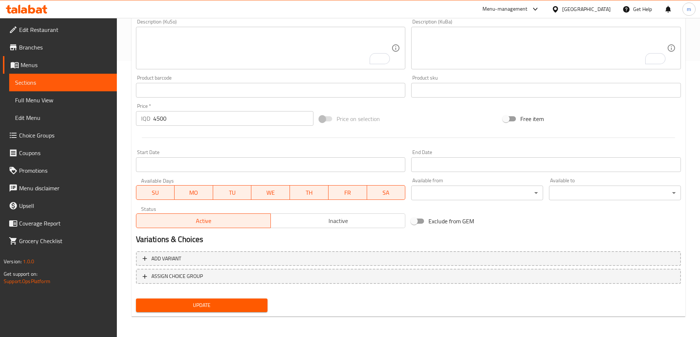
type input "Strawberry Juice"
click at [215, 301] on span "Update" at bounding box center [202, 305] width 120 height 9
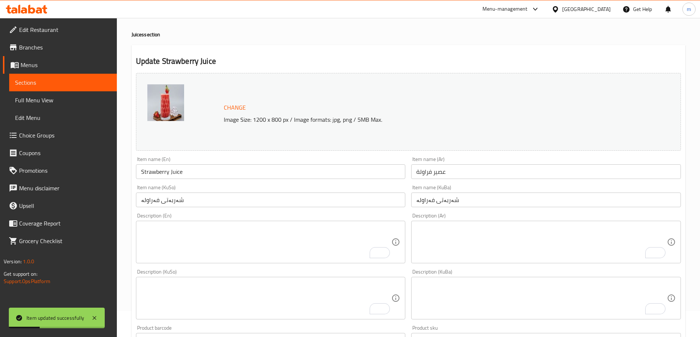
scroll to position [0, 0]
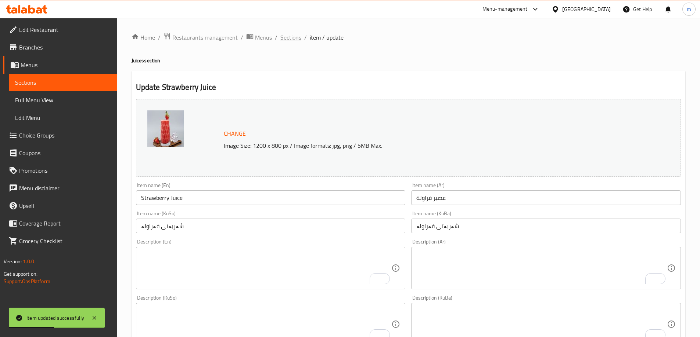
click at [286, 38] on span "Sections" at bounding box center [290, 37] width 21 height 9
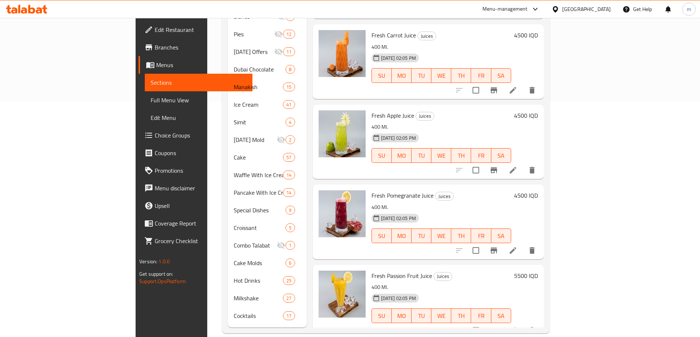
scroll to position [718, 0]
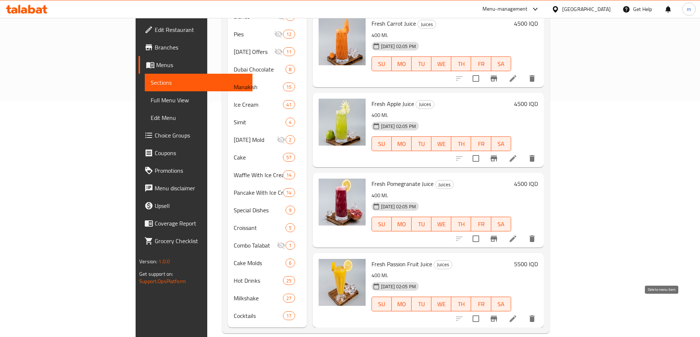
click at [536, 315] on icon "delete" at bounding box center [531, 319] width 9 height 9
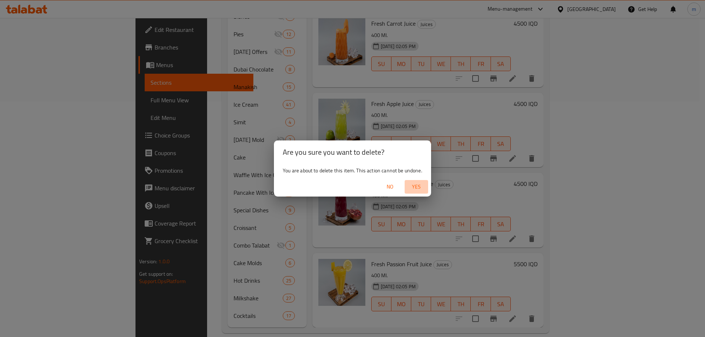
click at [421, 189] on span "Yes" at bounding box center [417, 187] width 18 height 9
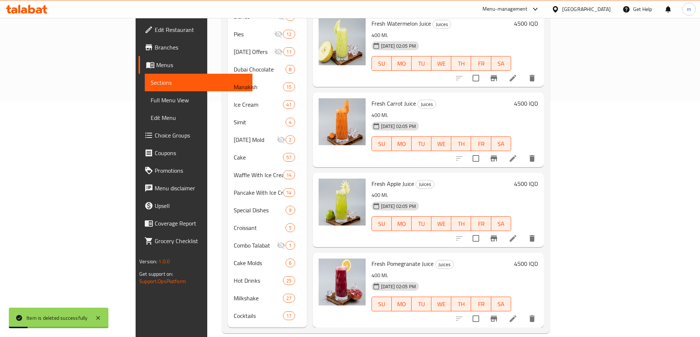
scroll to position [638, 0]
click at [523, 313] on li at bounding box center [512, 319] width 21 height 13
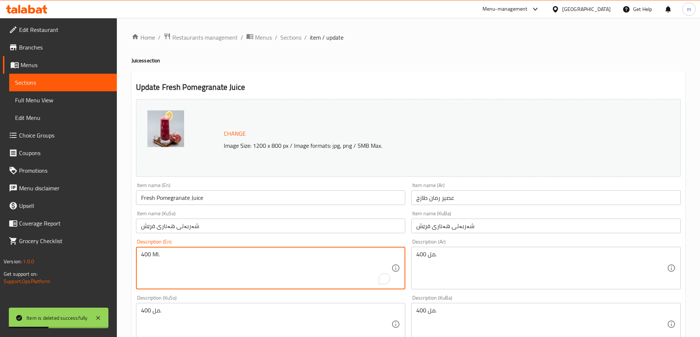
click at [174, 266] on textarea "400 Ml." at bounding box center [266, 268] width 250 height 35
click at [170, 324] on textarea "400 مل." at bounding box center [266, 324] width 250 height 35
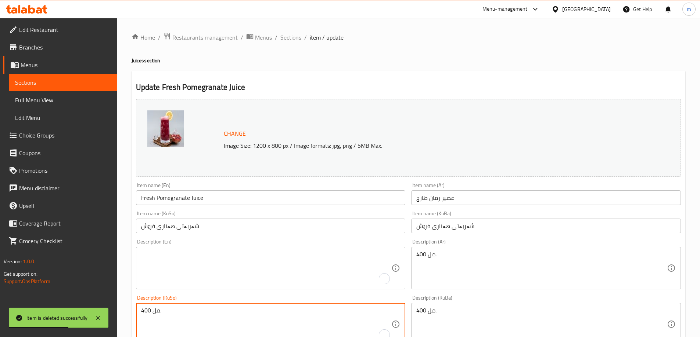
click at [170, 323] on textarea "400 مل." at bounding box center [266, 324] width 250 height 35
click at [425, 310] on textarea "400 مل." at bounding box center [541, 324] width 250 height 35
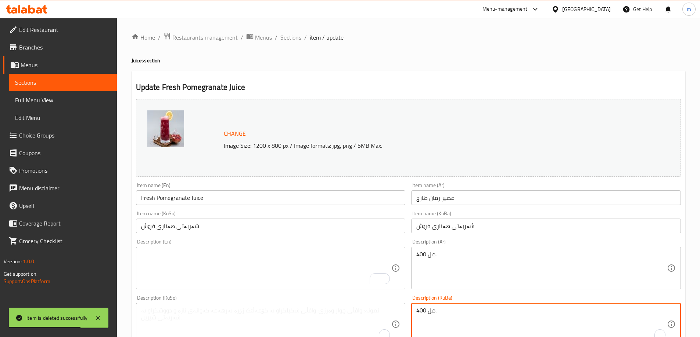
click at [425, 310] on textarea "400 مل." at bounding box center [541, 324] width 250 height 35
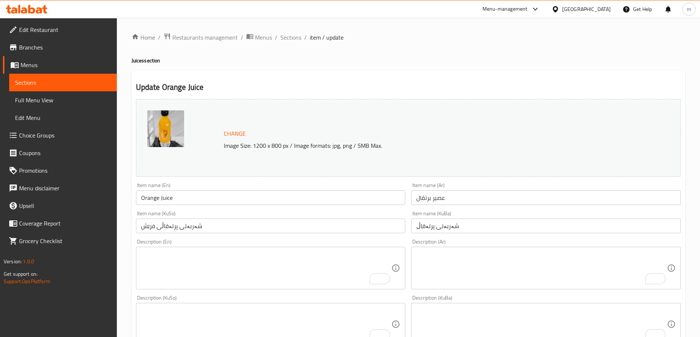
scroll to position [277, 0]
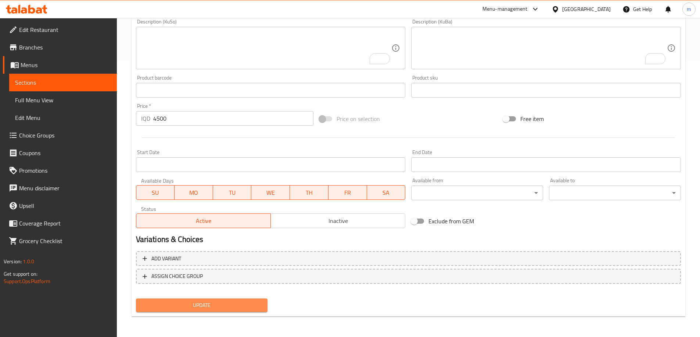
click at [181, 309] on span "Update" at bounding box center [202, 305] width 120 height 9
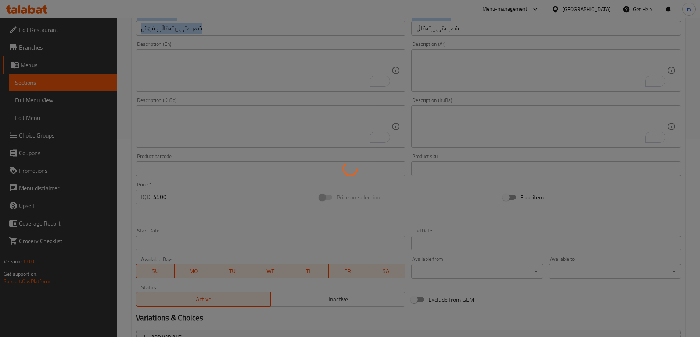
scroll to position [105, 0]
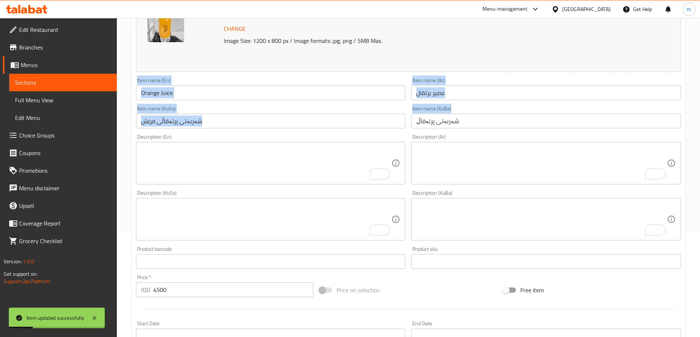
click at [158, 131] on div "Item name (KuSo) شەربەتی پرتەقاڵی فرێش Item name (KuSo)" at bounding box center [270, 117] width 275 height 28
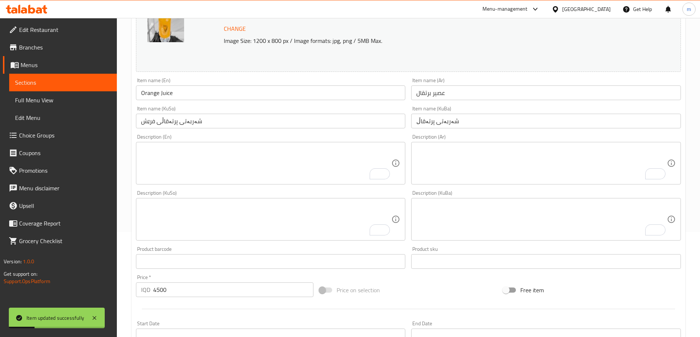
click at [140, 121] on input "شەربەتی پرتەقاڵی فرێش" at bounding box center [271, 121] width 270 height 15
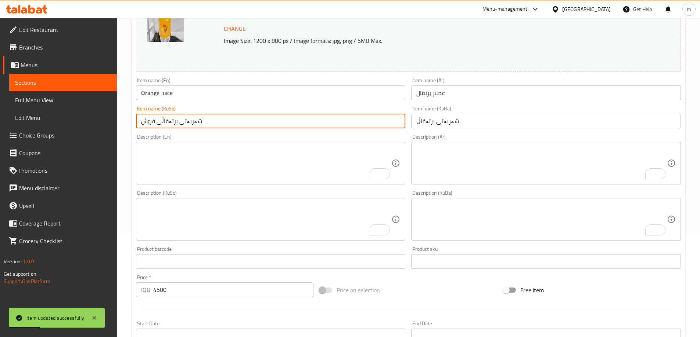
click at [145, 121] on input "شەربەتی پرتەقاڵی فرێش" at bounding box center [271, 121] width 270 height 15
drag, startPoint x: 144, startPoint y: 123, endPoint x: 138, endPoint y: 123, distance: 5.9
click at [138, 123] on input "شەربەتی پرتەقاڵی" at bounding box center [271, 121] width 270 height 15
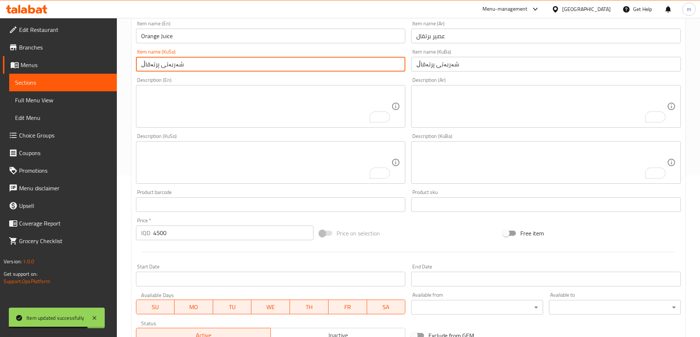
scroll to position [277, 0]
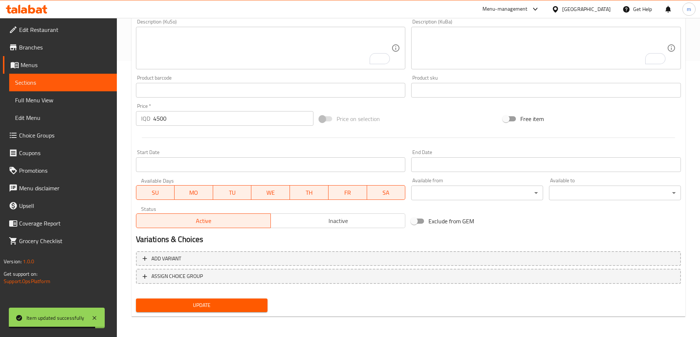
type input "شەربەتی پرتەقاڵ"
click at [209, 299] on div "Update" at bounding box center [202, 305] width 138 height 19
click at [210, 299] on div "Update" at bounding box center [202, 305] width 138 height 19
click at [210, 299] on button "Update" at bounding box center [202, 306] width 132 height 14
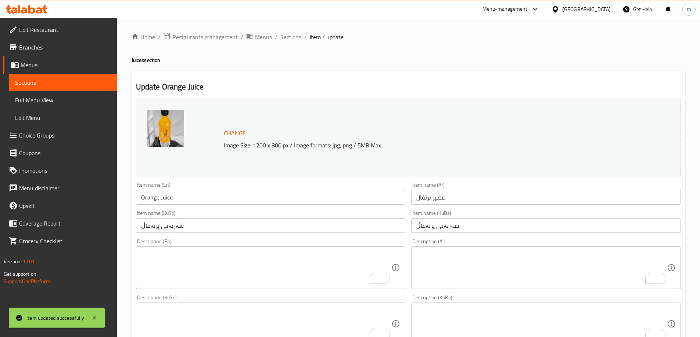
scroll to position [0, 0]
click at [293, 34] on span "Sections" at bounding box center [290, 37] width 21 height 9
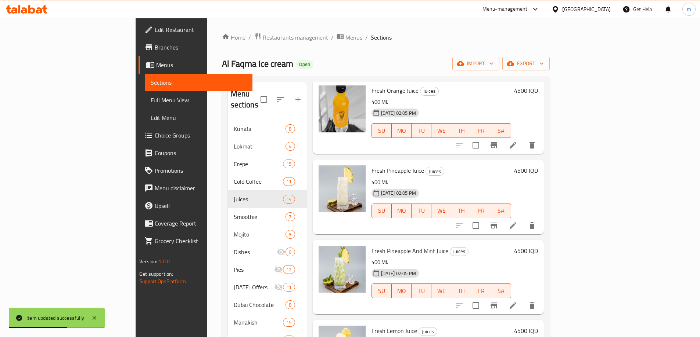
scroll to position [257, 0]
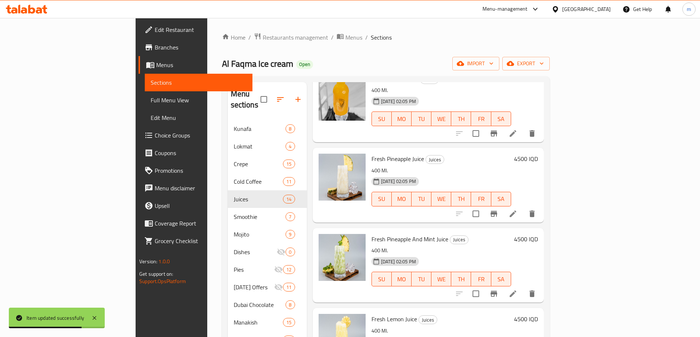
click at [523, 207] on li at bounding box center [512, 213] width 21 height 13
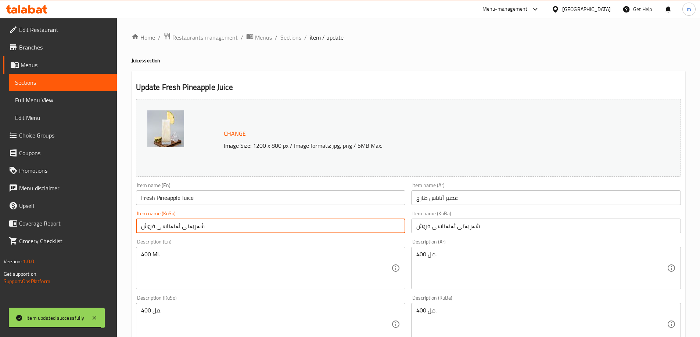
drag, startPoint x: 161, startPoint y: 229, endPoint x: 131, endPoint y: 228, distance: 30.1
click at [131, 228] on div "Update Fresh Pineapple Juice Change Image Size: 1200 x 800 px / Image formats: …" at bounding box center [407, 332] width 553 height 523
type input "شەربەتی ئەنەناس"
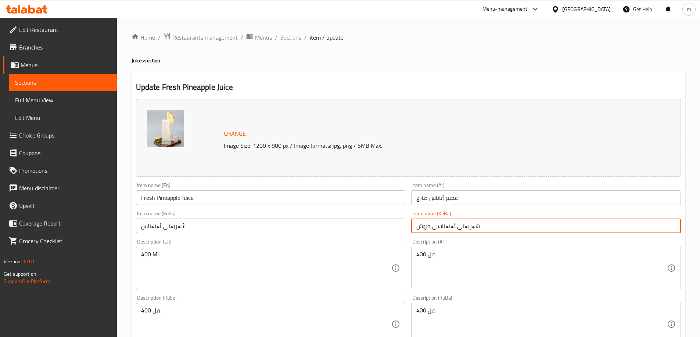
drag, startPoint x: 436, startPoint y: 226, endPoint x: 402, endPoint y: 224, distance: 33.8
click at [402, 224] on div "Change Image Size: 1200 x 800 px / Image formats: jpg, png / 5MB Max. Item name…" at bounding box center [408, 302] width 550 height 412
type input "شەربەتی ئەنەناس"
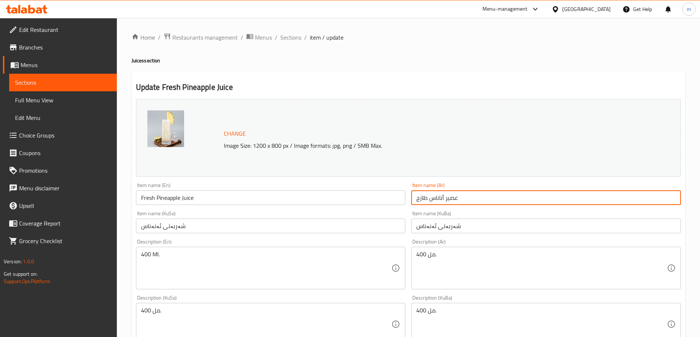
click at [422, 199] on input "عصير أناناس طازج" at bounding box center [546, 198] width 270 height 15
type input "عصير أناناس"
click at [146, 198] on input "Fresh Pineapple Juice" at bounding box center [271, 198] width 270 height 15
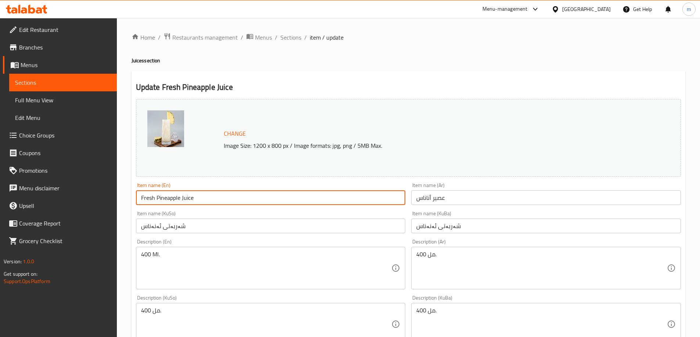
click at [146, 198] on input "Fresh Pineapple Juice" at bounding box center [271, 198] width 270 height 15
type input "Pineapple Juice"
click at [165, 254] on textarea "400 Ml." at bounding box center [266, 268] width 250 height 35
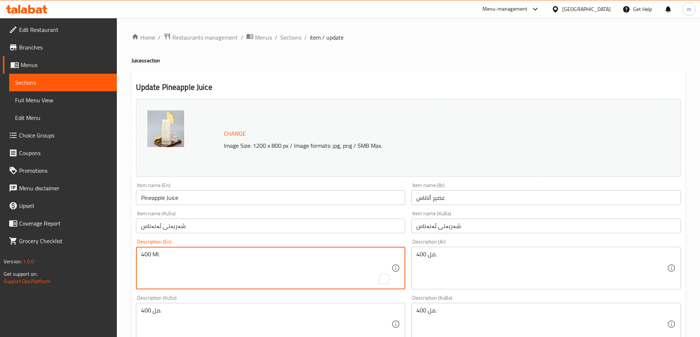
click at [165, 254] on textarea "400 Ml." at bounding box center [266, 268] width 250 height 35
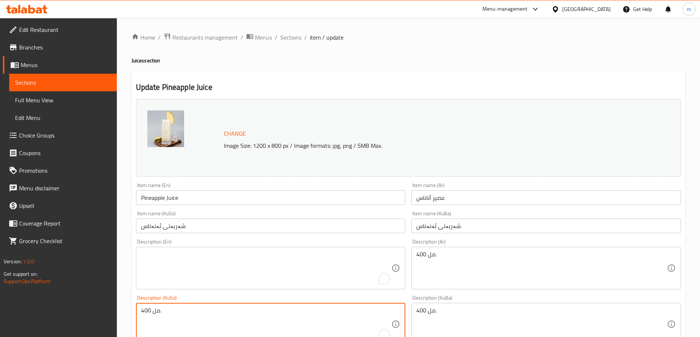
drag, startPoint x: 178, startPoint y: 308, endPoint x: 122, endPoint y: 308, distance: 55.5
click at [122, 308] on div "Home / Restaurants management / Menus / Sections / item / update Juices section…" at bounding box center [408, 316] width 583 height 596
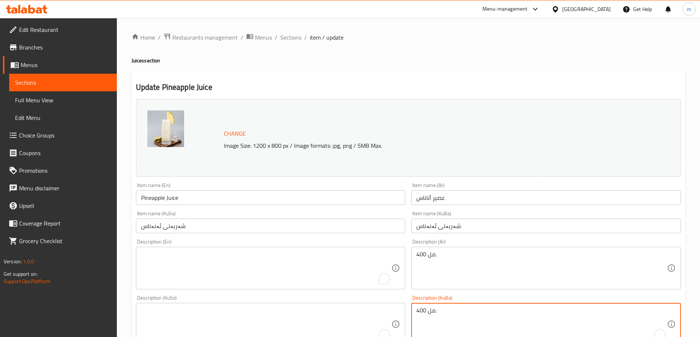
drag, startPoint x: 444, startPoint y: 311, endPoint x: 378, endPoint y: 301, distance: 67.0
click at [378, 301] on div "Change Image Size: 1200 x 800 px / Image formats: jpg, png / 5MB Max. Item name…" at bounding box center [408, 302] width 550 height 412
drag, startPoint x: 449, startPoint y: 249, endPoint x: 400, endPoint y: 256, distance: 50.0
click at [400, 256] on div "Change Image Size: 1200 x 800 px / Image formats: jpg, png / 5MB Max. Item name…" at bounding box center [408, 302] width 550 height 412
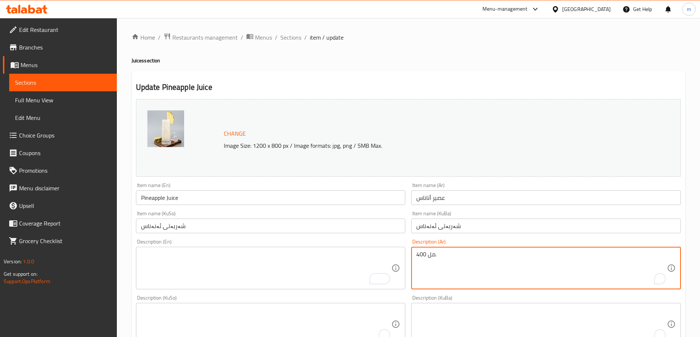
drag, startPoint x: 448, startPoint y: 257, endPoint x: 394, endPoint y: 252, distance: 53.8
click at [394, 252] on div "Change Image Size: 1200 x 800 px / Image formats: jpg, png / 5MB Max. Item name…" at bounding box center [408, 302] width 550 height 412
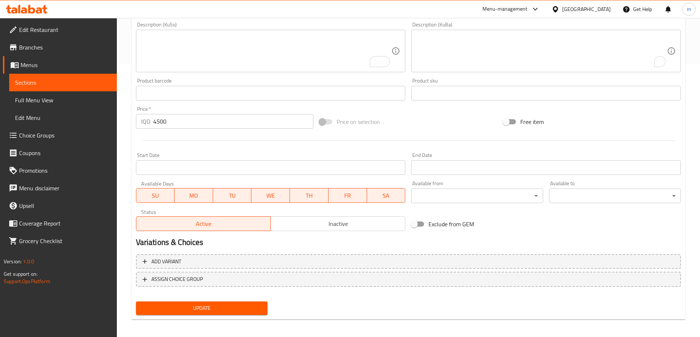
scroll to position [277, 0]
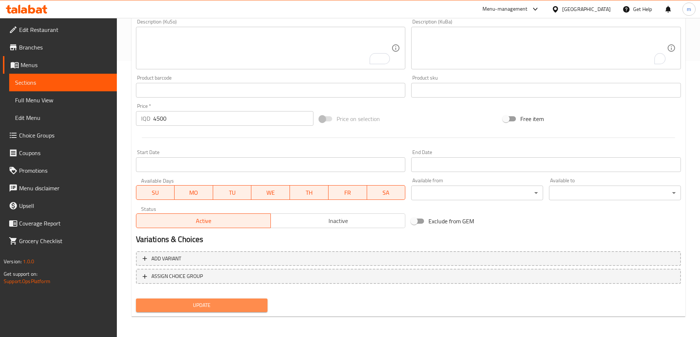
click at [195, 301] on span "Update" at bounding box center [202, 305] width 120 height 9
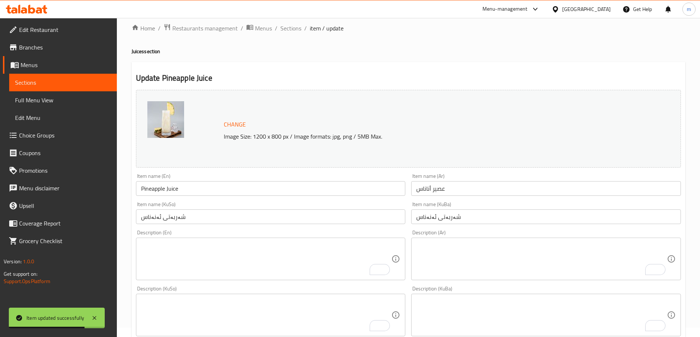
scroll to position [0, 0]
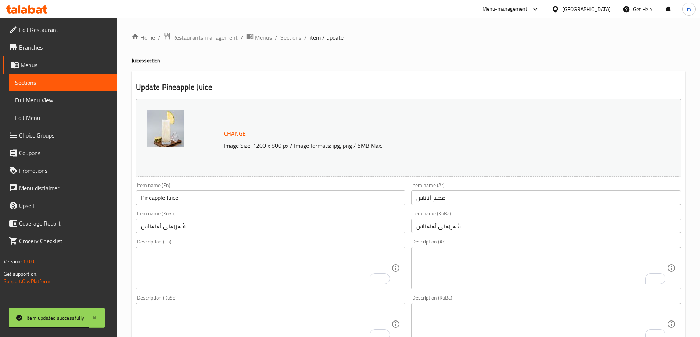
click at [296, 28] on div "Home / Restaurants management / Menus / Sections / item / update Juices section…" at bounding box center [408, 316] width 583 height 596
click at [295, 31] on div "Home / Restaurants management / Menus / Sections / item / update Juices section…" at bounding box center [408, 316] width 583 height 596
click at [294, 38] on span "Sections" at bounding box center [290, 37] width 21 height 9
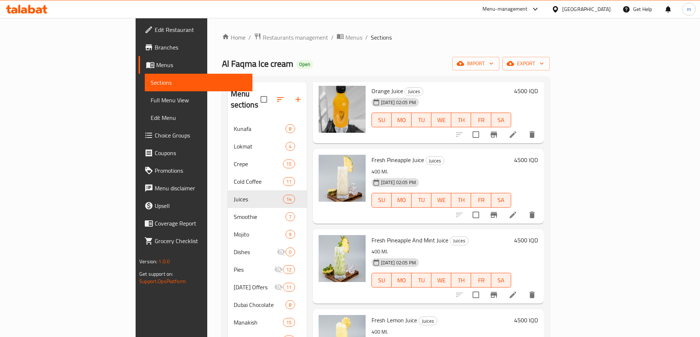
scroll to position [257, 0]
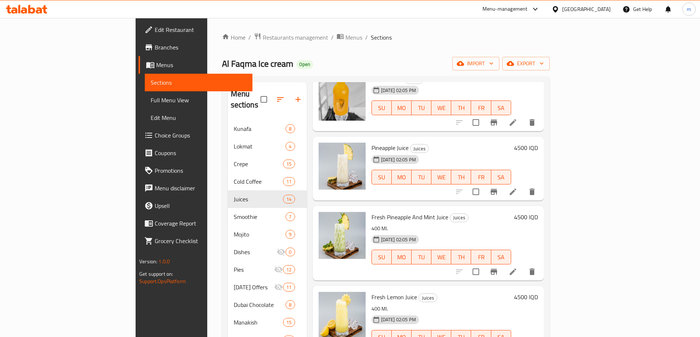
click at [517, 268] on icon at bounding box center [512, 272] width 9 height 9
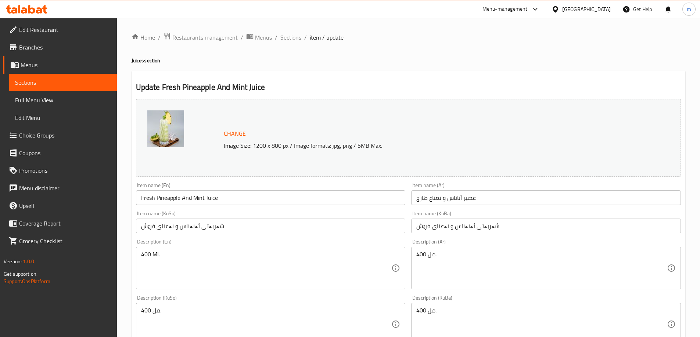
drag, startPoint x: 165, startPoint y: 263, endPoint x: 115, endPoint y: 265, distance: 50.3
click at [116, 266] on div "Edit Restaurant Branches Menus Sections Full Menu View Edit Menu Choice Groups …" at bounding box center [350, 316] width 700 height 596
drag, startPoint x: 169, startPoint y: 313, endPoint x: 114, endPoint y: 313, distance: 55.5
click at [114, 313] on div "Edit Restaurant Branches Menus Sections Full Menu View Edit Menu Choice Groups …" at bounding box center [350, 316] width 700 height 596
drag, startPoint x: 457, startPoint y: 310, endPoint x: 389, endPoint y: 304, distance: 68.2
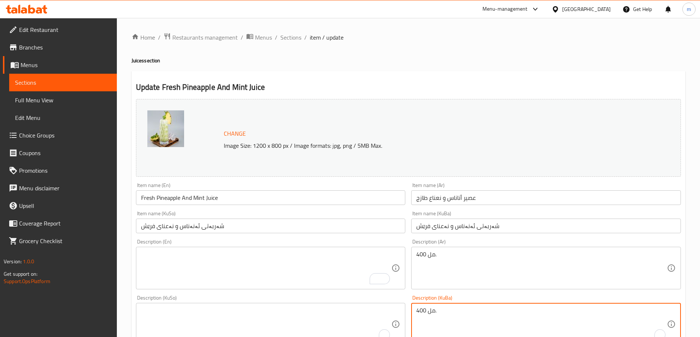
click at [381, 312] on div "Change Image Size: 1200 x 800 px / Image formats: jpg, png / 5MB Max. Item name…" at bounding box center [408, 302] width 550 height 412
drag, startPoint x: 443, startPoint y: 253, endPoint x: 392, endPoint y: 257, distance: 51.2
click at [382, 260] on div "Change Image Size: 1200 x 800 px / Image formats: jpg, png / 5MB Max. Item name…" at bounding box center [408, 302] width 550 height 412
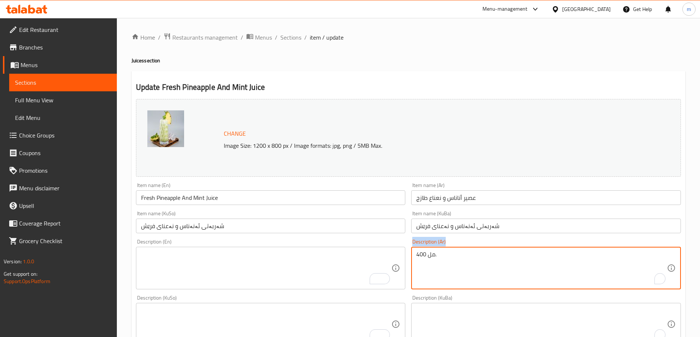
click at [436, 261] on textarea "400 مل." at bounding box center [541, 268] width 250 height 35
drag, startPoint x: 449, startPoint y: 257, endPoint x: 390, endPoint y: 257, distance: 58.4
click at [392, 258] on div "Change Image Size: 1200 x 800 px / Image formats: jpg, png / 5MB Max. Item name…" at bounding box center [408, 302] width 550 height 412
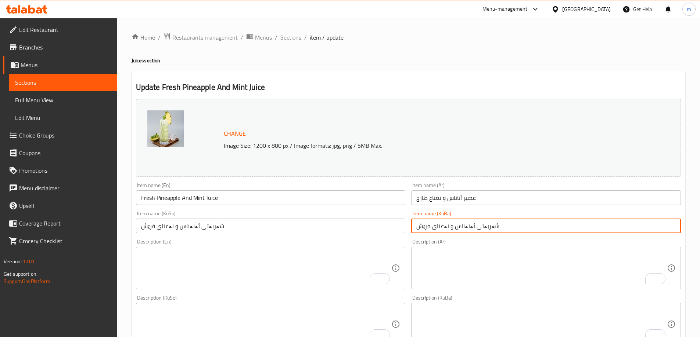
drag, startPoint x: 436, startPoint y: 228, endPoint x: 389, endPoint y: 223, distance: 47.7
click at [390, 223] on div "Change Image Size: 1200 x 800 px / Image formats: jpg, png / 5MB Max. Item name…" at bounding box center [408, 302] width 550 height 412
type input "شەربەتی ئەنەناس و نەعنا"
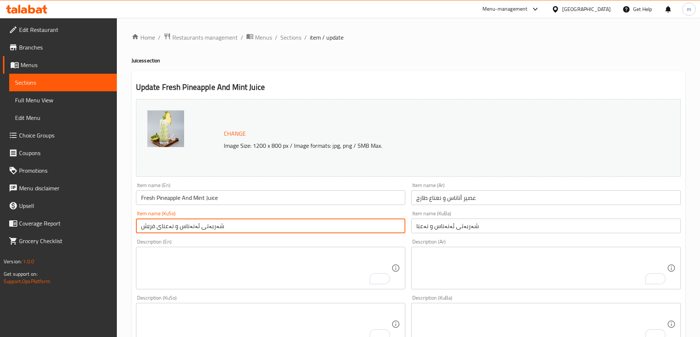
drag, startPoint x: 161, startPoint y: 227, endPoint x: 123, endPoint y: 229, distance: 38.2
click at [123, 229] on div "Home / Restaurants management / Menus / Sections / item / update Juices section…" at bounding box center [408, 316] width 583 height 596
type input "شەربەتی ئەنەناس و نەعنا"
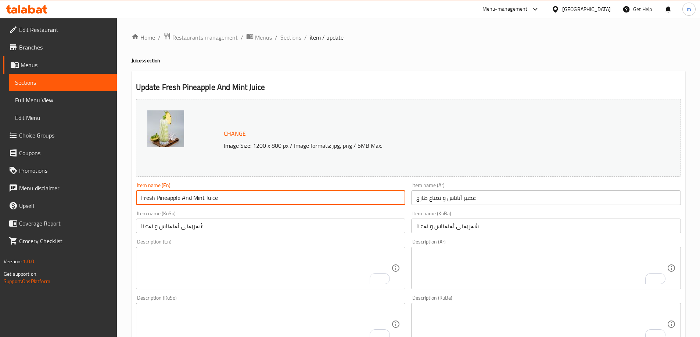
click at [147, 201] on input "Fresh Pineapple And Mint Juice" at bounding box center [271, 198] width 270 height 15
type input "Pineapple And Mint Juice"
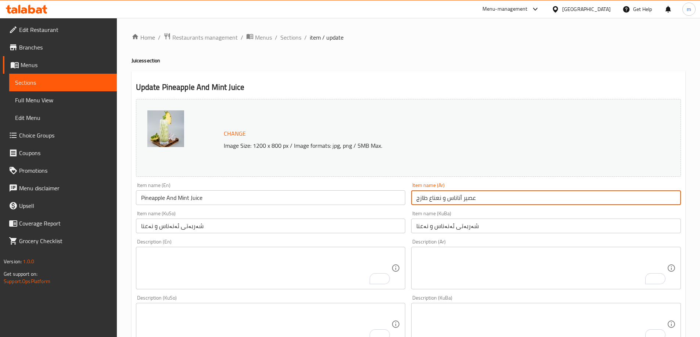
click at [420, 199] on input "عصير أناناس و نعناع طازج" at bounding box center [546, 198] width 270 height 15
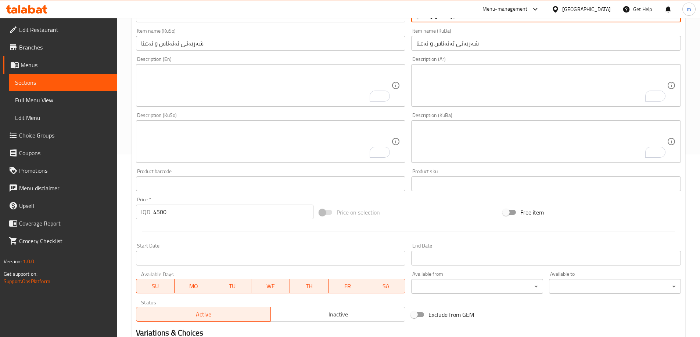
scroll to position [250, 0]
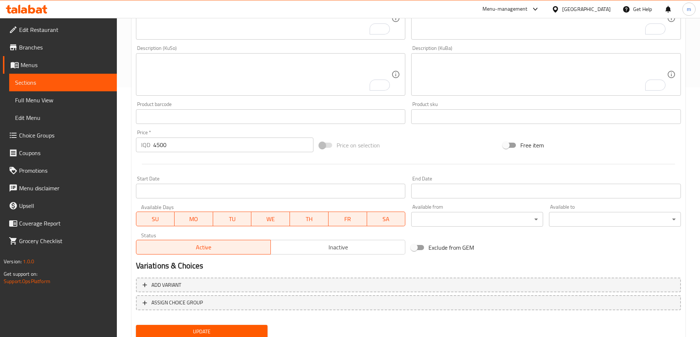
type input "عصير أناناس و نعناع"
click at [234, 326] on button "Update" at bounding box center [202, 332] width 132 height 14
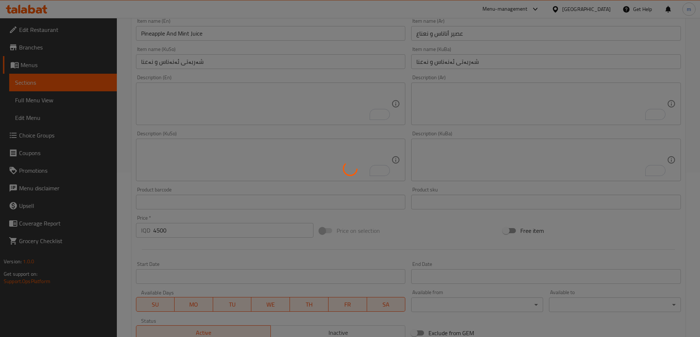
scroll to position [0, 0]
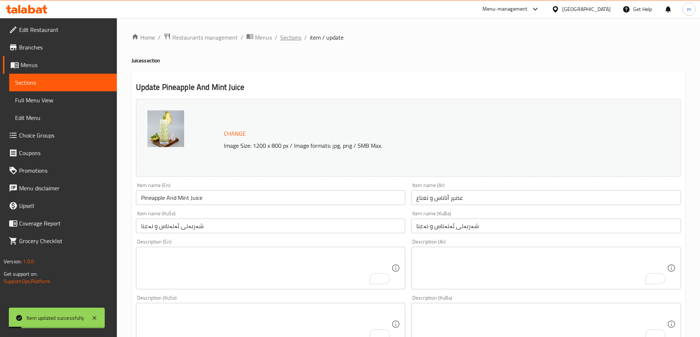
click at [288, 34] on span "Sections" at bounding box center [290, 37] width 21 height 9
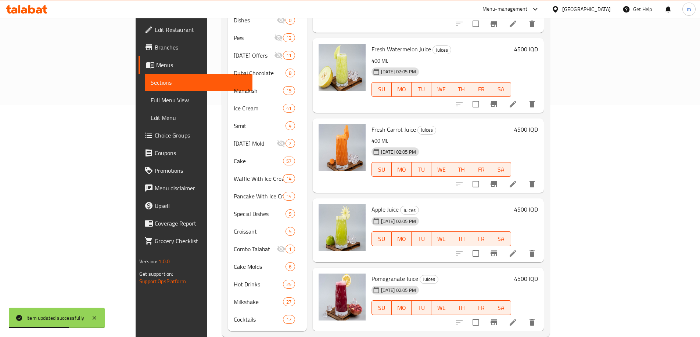
scroll to position [236, 0]
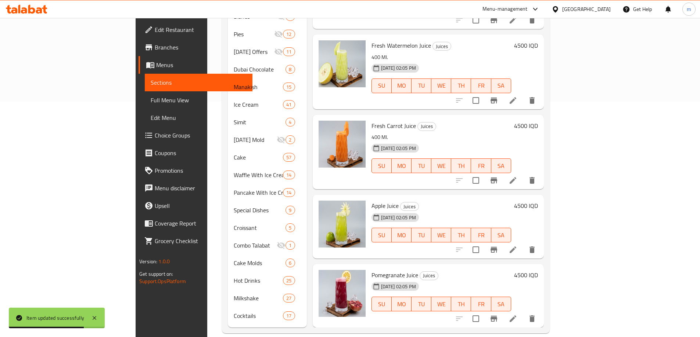
click at [517, 176] on icon at bounding box center [512, 180] width 9 height 9
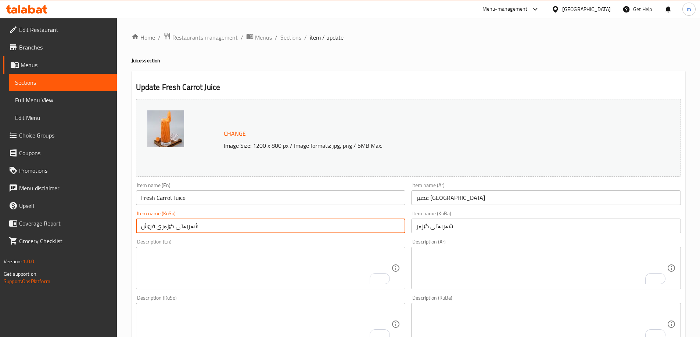
click at [136, 226] on input "شەربەتی گێزەری فرێش" at bounding box center [271, 226] width 270 height 15
type input "شەربەتی گێزەر"
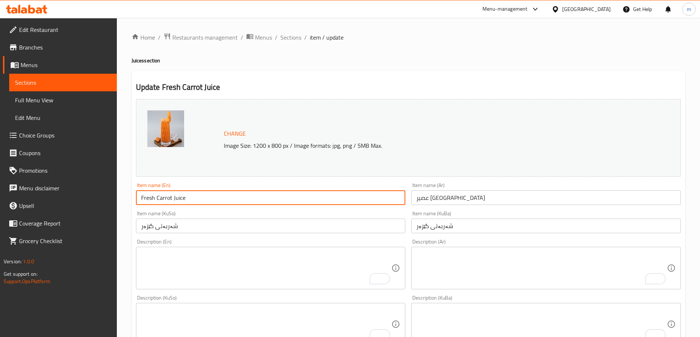
click at [152, 199] on input "Fresh Carrot Juice" at bounding box center [271, 198] width 270 height 15
type input "Carrot Juice"
click at [419, 199] on input "عصير [GEOGRAPHIC_DATA]" at bounding box center [546, 198] width 270 height 15
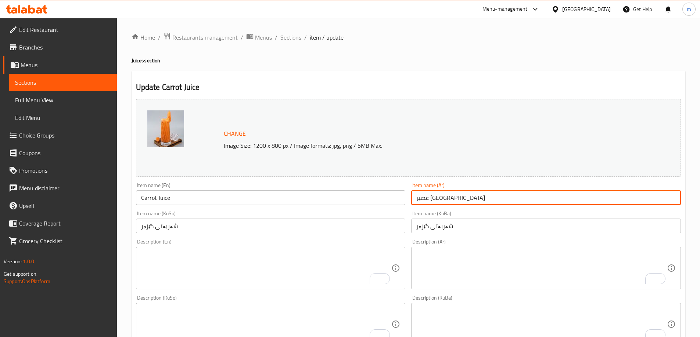
click at [419, 199] on input "عصير [GEOGRAPHIC_DATA]" at bounding box center [546, 198] width 270 height 15
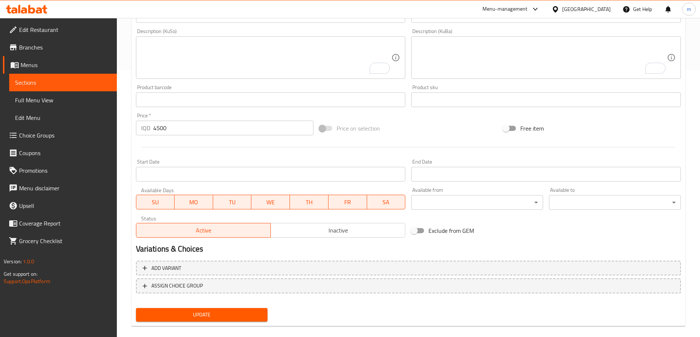
scroll to position [277, 0]
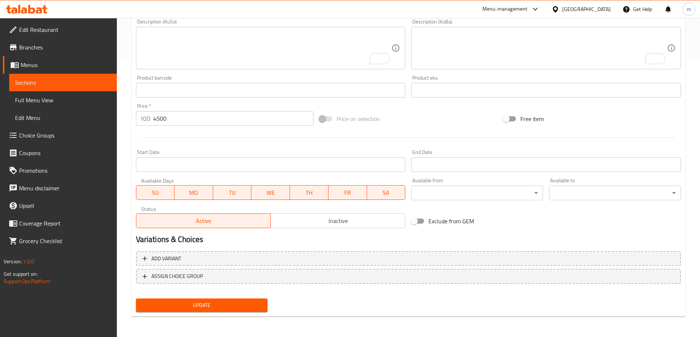
type input "عصير جزر"
click at [232, 308] on span "Update" at bounding box center [202, 305] width 120 height 9
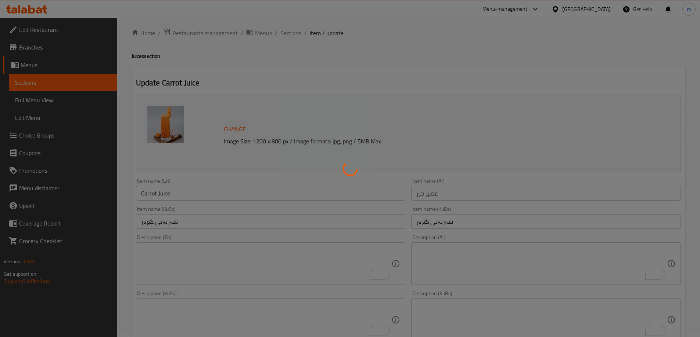
scroll to position [0, 0]
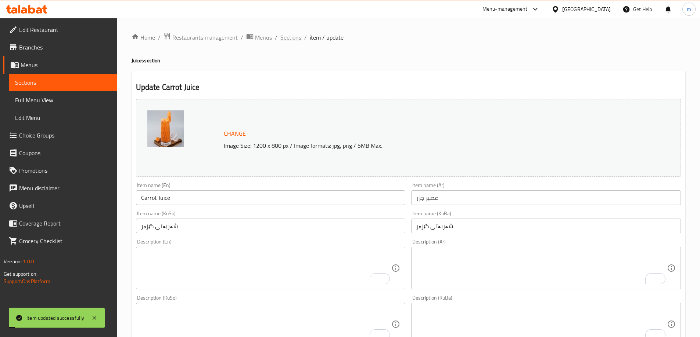
click at [290, 37] on span "Sections" at bounding box center [290, 37] width 21 height 9
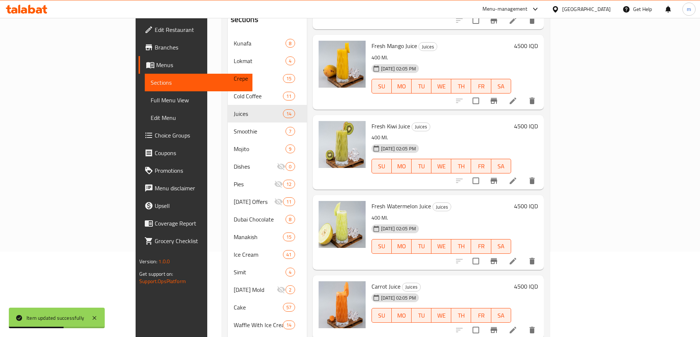
scroll to position [171, 0]
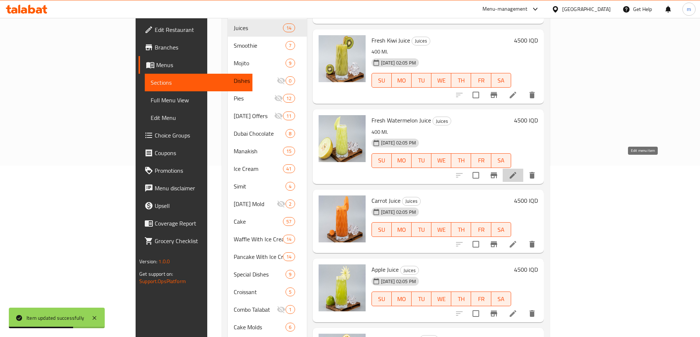
click at [516, 172] on icon at bounding box center [512, 175] width 7 height 7
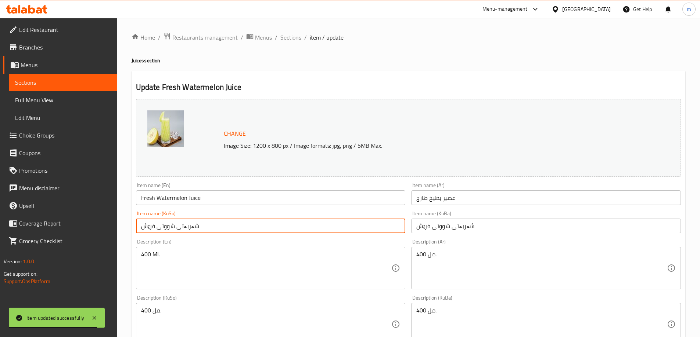
drag, startPoint x: 156, startPoint y: 228, endPoint x: 123, endPoint y: 228, distance: 33.1
click at [123, 228] on div "Home / Restaurants management / Menus / Sections / item / update Juices section…" at bounding box center [408, 316] width 583 height 596
drag, startPoint x: 173, startPoint y: 229, endPoint x: 135, endPoint y: 236, distance: 38.9
click at [135, 236] on div "Change Image Size: 1200 x 800 px / Image formats: jpg, png / 5MB Max. Item name…" at bounding box center [408, 302] width 550 height 412
click at [155, 232] on input "شەربەتی کاڵەک" at bounding box center [271, 226] width 270 height 15
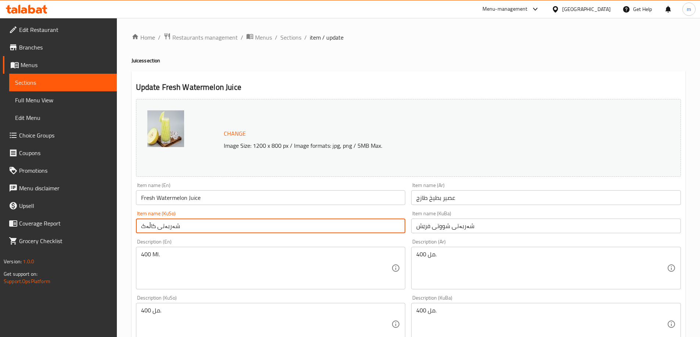
click at [155, 232] on input "شەربەتی کاڵەک" at bounding box center [271, 226] width 270 height 15
type input "شەربەتی کاڵەک"
click at [445, 225] on input "شەربەتی شووتی فرێش" at bounding box center [546, 226] width 270 height 15
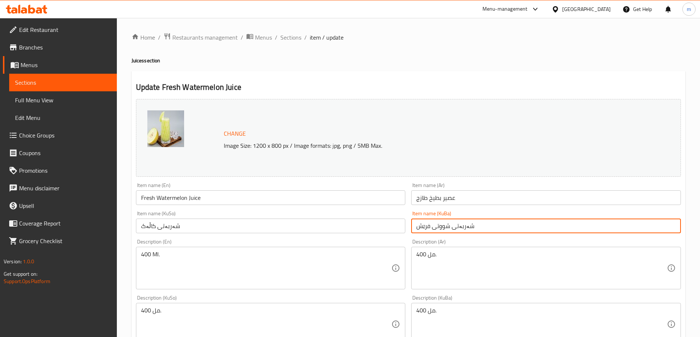
click at [445, 225] on input "شەربەتی شووتی فرێش" at bounding box center [546, 226] width 270 height 15
paste input "کاڵەک"
type input "شەربەتی کاڵەک"
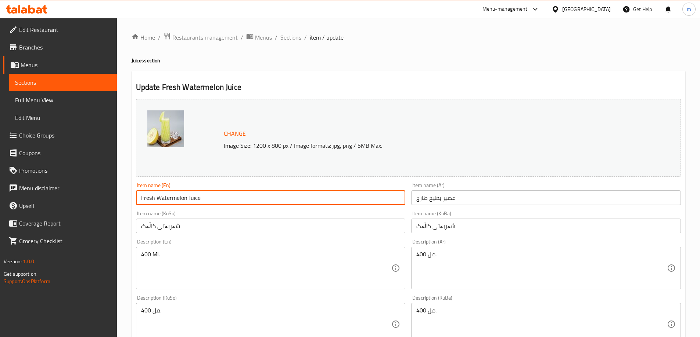
drag, startPoint x: 175, startPoint y: 199, endPoint x: 132, endPoint y: 199, distance: 43.3
click at [132, 199] on div "Update Fresh Watermelon Juice Change Image Size: 1200 x 800 px / Image formats:…" at bounding box center [407, 332] width 553 height 523
type input "Melon Juice"
click at [151, 258] on textarea "400 Ml." at bounding box center [266, 268] width 250 height 35
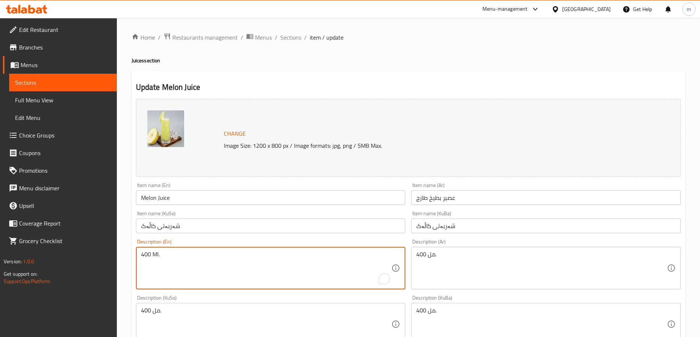
click at [151, 258] on textarea "400 Ml." at bounding box center [266, 268] width 250 height 35
click at [166, 309] on textarea "400 مل." at bounding box center [266, 324] width 250 height 35
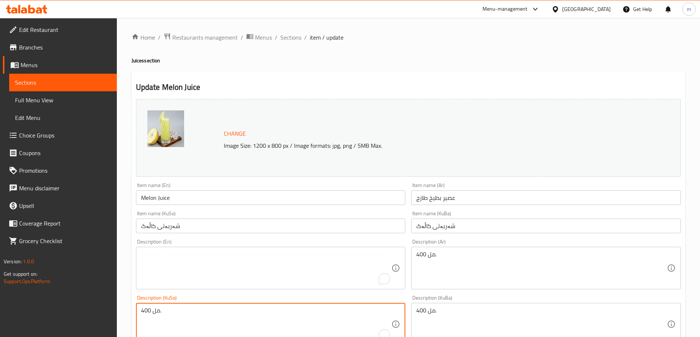
click at [166, 309] on textarea "400 مل." at bounding box center [266, 324] width 250 height 35
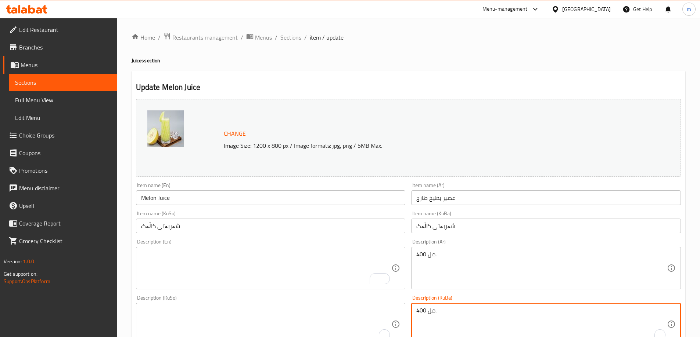
drag, startPoint x: 441, startPoint y: 311, endPoint x: 386, endPoint y: 310, distance: 55.8
click at [386, 310] on div "Change Image Size: 1200 x 800 px / Image formats: jpg, png / 5MB Max. Item name…" at bounding box center [408, 302] width 550 height 412
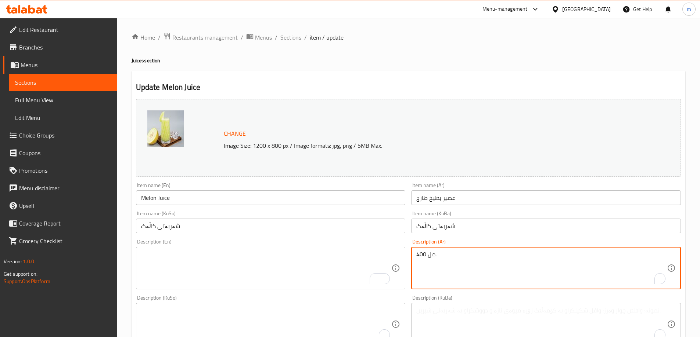
drag, startPoint x: 423, startPoint y: 255, endPoint x: 389, endPoint y: 256, distance: 33.8
click at [389, 256] on div "Change Image Size: 1200 x 800 px / Image formats: jpg, png / 5MB Max. Item name…" at bounding box center [408, 302] width 550 height 412
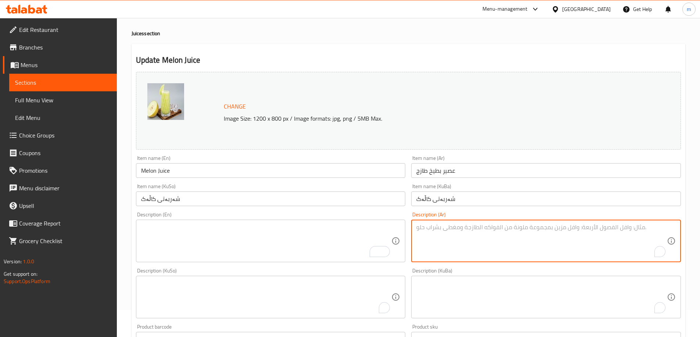
scroll to position [61, 0]
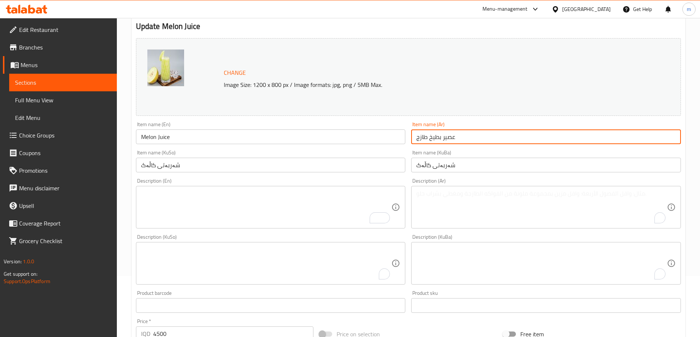
click at [429, 140] on input "عصير بطيخ طازج" at bounding box center [546, 137] width 270 height 15
click at [418, 140] on input "عصير بطيخ طازج" at bounding box center [546, 137] width 270 height 15
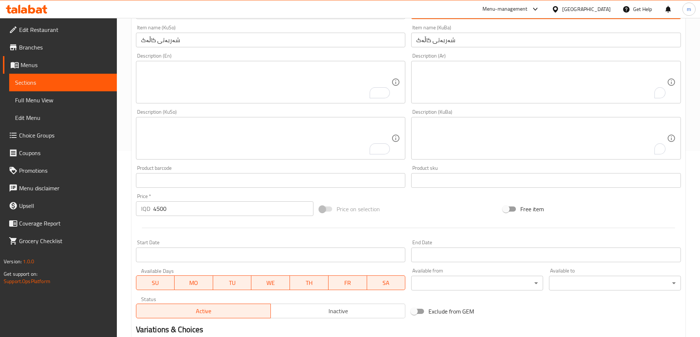
scroll to position [277, 0]
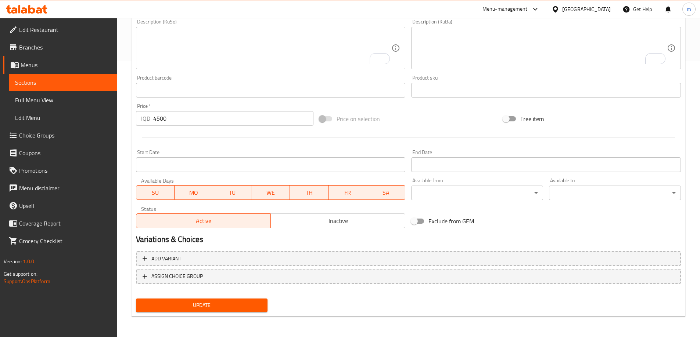
type input "عصير بطيخ"
click at [213, 310] on span "Update" at bounding box center [202, 305] width 120 height 9
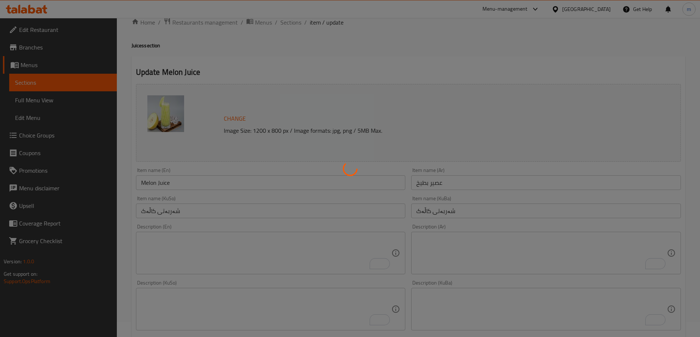
scroll to position [0, 0]
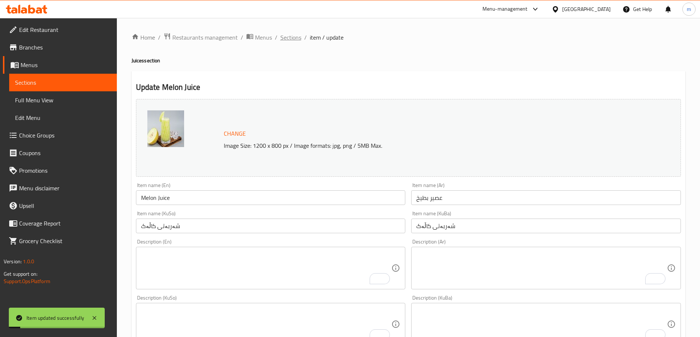
click at [282, 36] on span "Sections" at bounding box center [290, 37] width 21 height 9
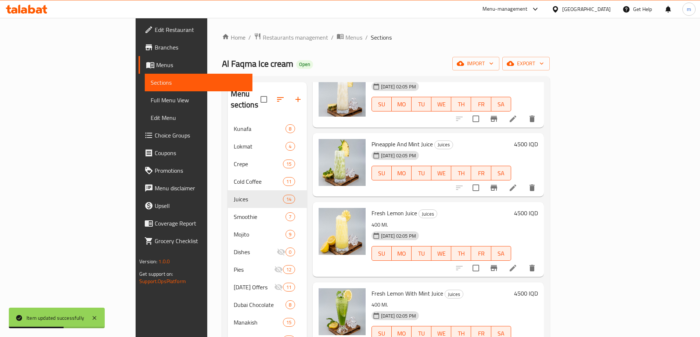
scroll to position [343, 0]
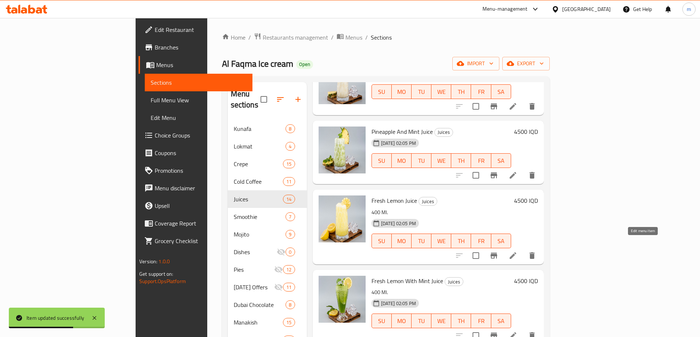
click at [516, 253] on icon at bounding box center [512, 256] width 7 height 7
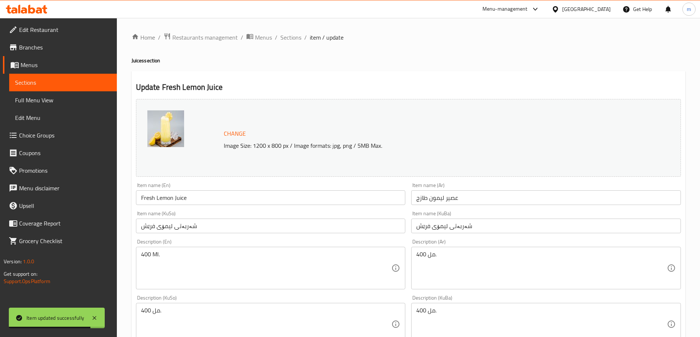
click at [149, 199] on input "Fresh Lemon Juice" at bounding box center [271, 198] width 270 height 15
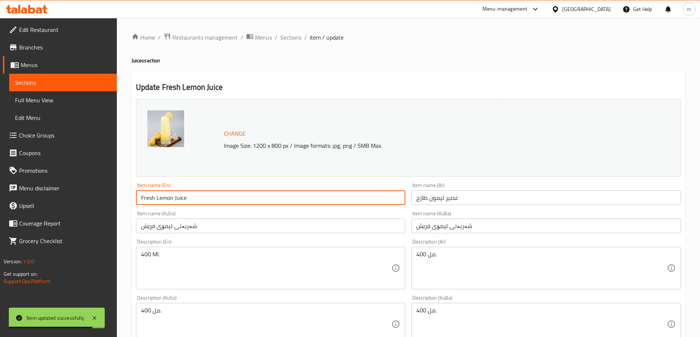
click at [149, 199] on input "Fresh Lemon Juice" at bounding box center [271, 198] width 270 height 15
type input "Lemon Juice"
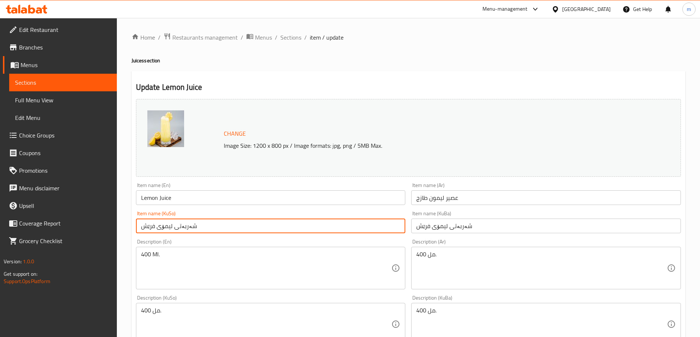
drag, startPoint x: 160, startPoint y: 229, endPoint x: 127, endPoint y: 227, distance: 33.1
click at [127, 227] on div "Home / Restaurants management / Menus / Sections / item / update Juices section…" at bounding box center [408, 316] width 583 height 596
type input "شەربەتی ليمۆ"
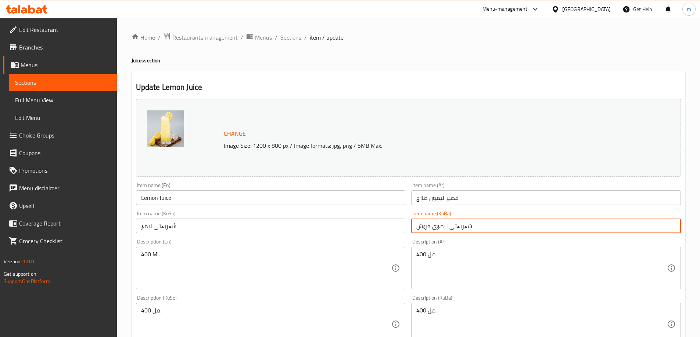
drag, startPoint x: 439, startPoint y: 227, endPoint x: 405, endPoint y: 224, distance: 33.5
click at [405, 224] on div "Change Image Size: 1200 x 800 px / Image formats: jpg, png / 5MB Max. Item name…" at bounding box center [408, 302] width 550 height 412
click at [436, 229] on input "شەربەتی ليمۆی فرێش" at bounding box center [546, 226] width 270 height 15
type input "ۆشەربەتی ليمی فرێش"
click at [424, 227] on input "ۆشەربەتی ليمی فرێش" at bounding box center [546, 226] width 270 height 15
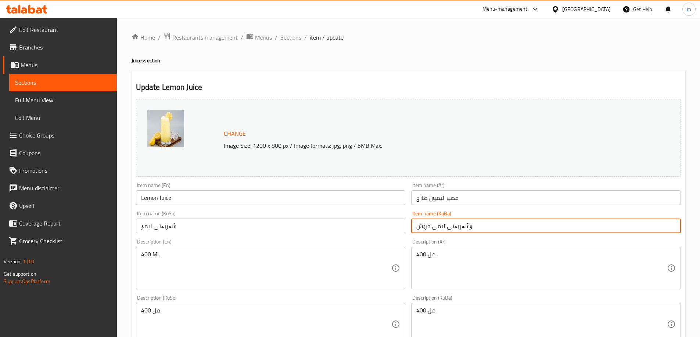
click at [424, 227] on input "ۆشەربەتی ليمی فرێش" at bounding box center [546, 226] width 270 height 15
click at [422, 200] on input "عصير ليمون طازج" at bounding box center [546, 198] width 270 height 15
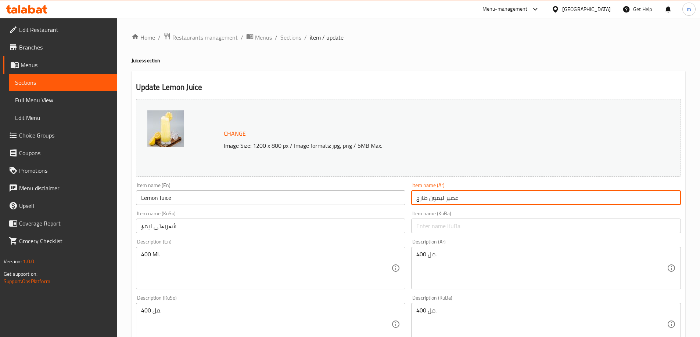
click at [422, 200] on input "عصير ليمون طازج" at bounding box center [546, 198] width 270 height 15
type input "عصير ليمون"
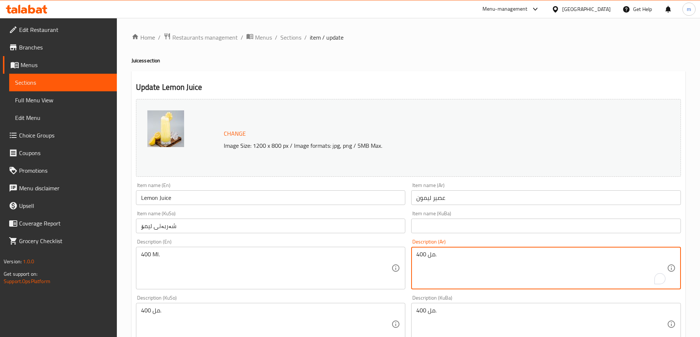
drag, startPoint x: 452, startPoint y: 255, endPoint x: 355, endPoint y: 260, distance: 97.1
click at [375, 254] on div "Change Image Size: 1200 x 800 px / Image formats: jpg, png / 5MB Max. Item name…" at bounding box center [408, 302] width 550 height 412
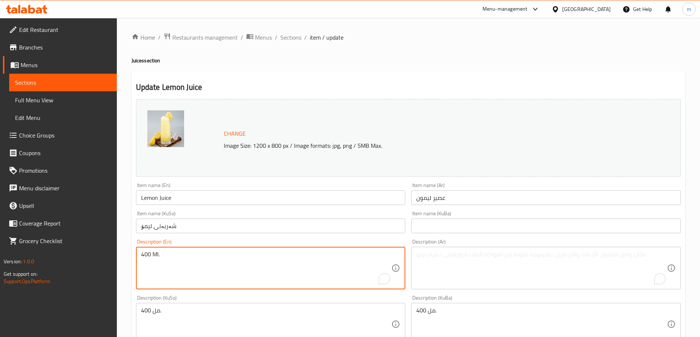
drag, startPoint x: 324, startPoint y: 269, endPoint x: 162, endPoint y: 268, distance: 161.6
click at [162, 268] on textarea "400 Ml." at bounding box center [266, 268] width 250 height 35
type textarea "400 Ml"
drag, startPoint x: 176, startPoint y: 270, endPoint x: 116, endPoint y: 265, distance: 59.7
click at [116, 265] on div "Edit Restaurant Branches Menus Sections Full Menu View Edit Menu Choice Groups …" at bounding box center [350, 316] width 700 height 596
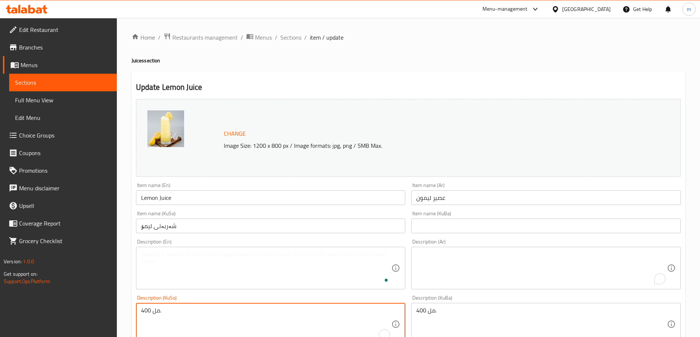
drag, startPoint x: 172, startPoint y: 315, endPoint x: 111, endPoint y: 303, distance: 61.7
click at [113, 304] on div "Edit Restaurant Branches Menus Sections Full Menu View Edit Menu Choice Groups …" at bounding box center [350, 316] width 700 height 596
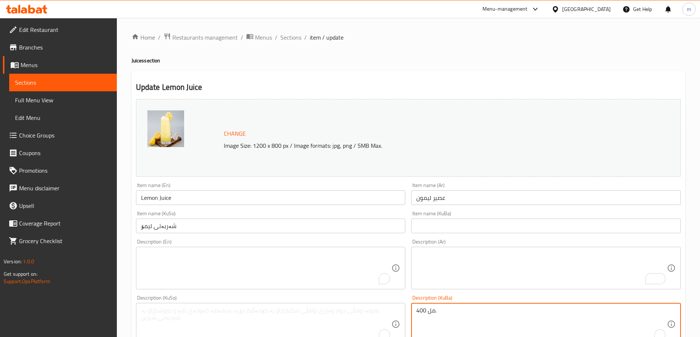
drag, startPoint x: 360, startPoint y: 304, endPoint x: 353, endPoint y: 304, distance: 7.4
click at [337, 305] on div "Change Image Size: 1200 x 800 px / Image formats: jpg, png / 5MB Max. Item name…" at bounding box center [408, 302] width 550 height 412
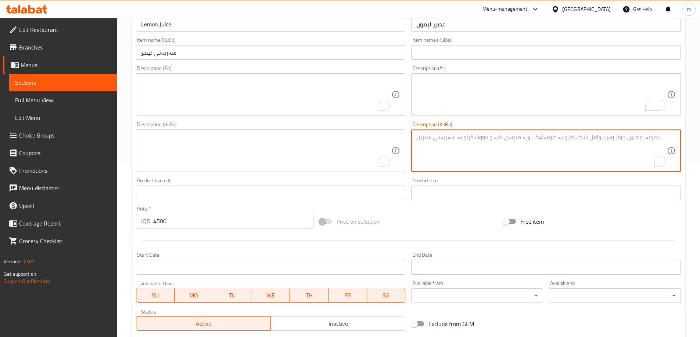
scroll to position [277, 0]
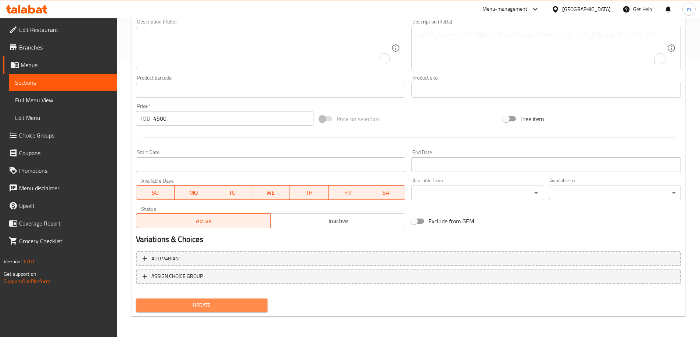
click at [206, 305] on span "Update" at bounding box center [202, 305] width 120 height 9
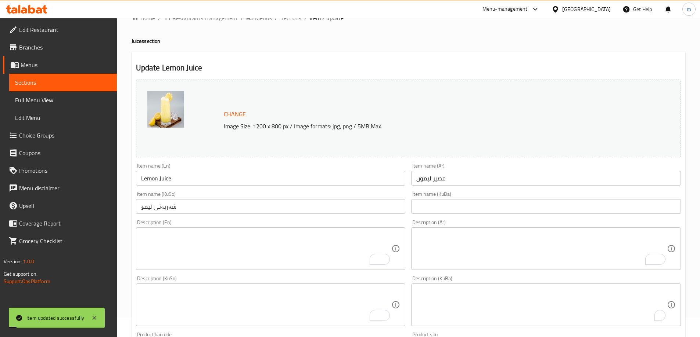
scroll to position [0, 0]
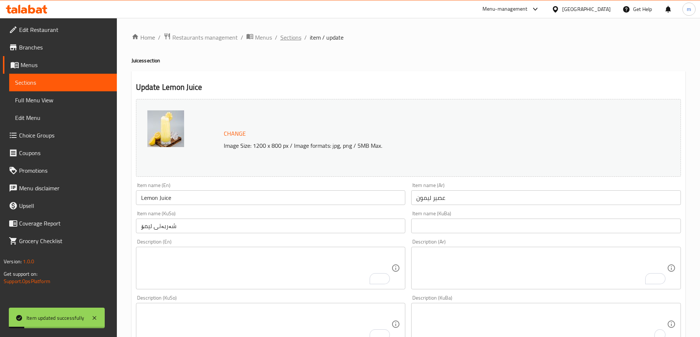
click at [298, 39] on span "Sections" at bounding box center [290, 37] width 21 height 9
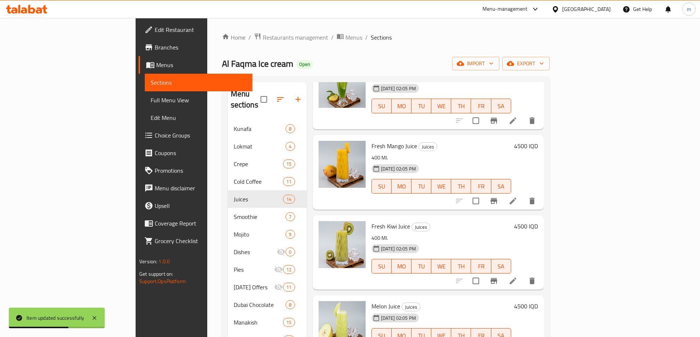
scroll to position [550, 0]
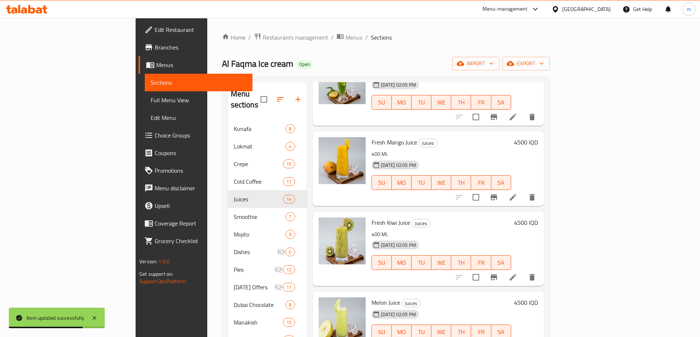
click at [517, 273] on icon at bounding box center [512, 277] width 9 height 9
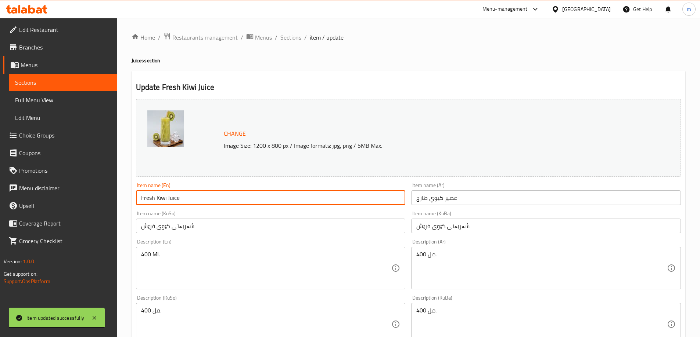
click at [150, 199] on input "Fresh Kiwi Juice" at bounding box center [271, 198] width 270 height 15
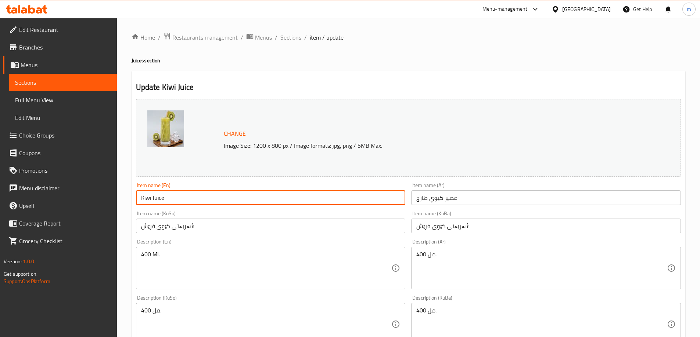
type input "Kiwi Juice"
click at [146, 227] on input "شەربەتی کێوی فرێش" at bounding box center [271, 226] width 270 height 15
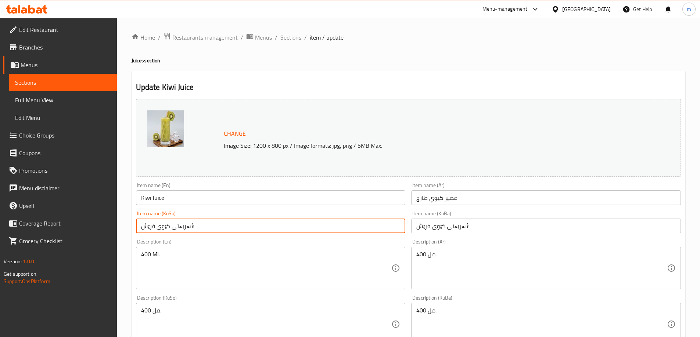
click at [146, 227] on input "شەربەتی کێوی فرێش" at bounding box center [271, 226] width 270 height 15
type input "شەربەتی کێوی"
click at [425, 231] on input "شەربەتی کێوی فرێش" at bounding box center [546, 226] width 270 height 15
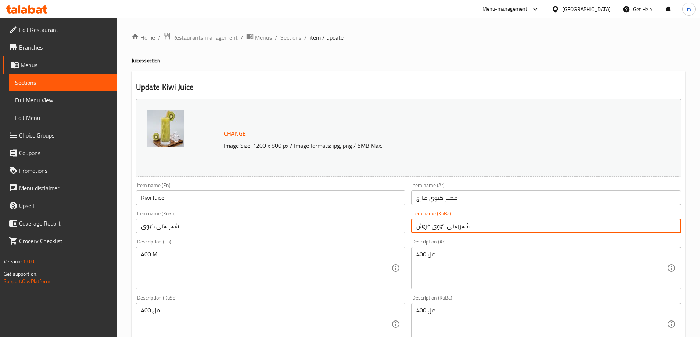
click at [425, 231] on input "شەربەتی کێوی فرێش" at bounding box center [546, 226] width 270 height 15
type input "شەربەتی کێوی"
click at [422, 198] on input "عصير كيوي طازج" at bounding box center [546, 198] width 270 height 15
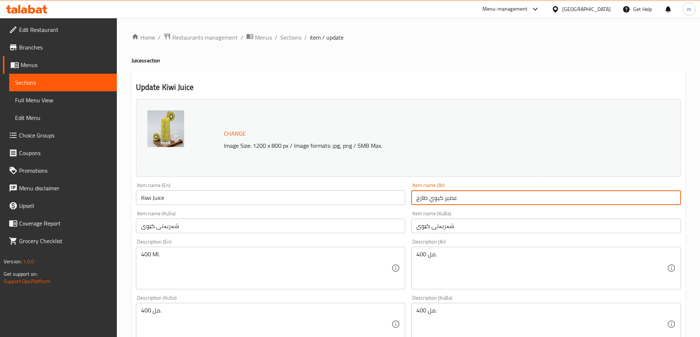
click at [422, 198] on input "عصير كيوي طازج" at bounding box center [546, 198] width 270 height 15
type input "عصير كيوي"
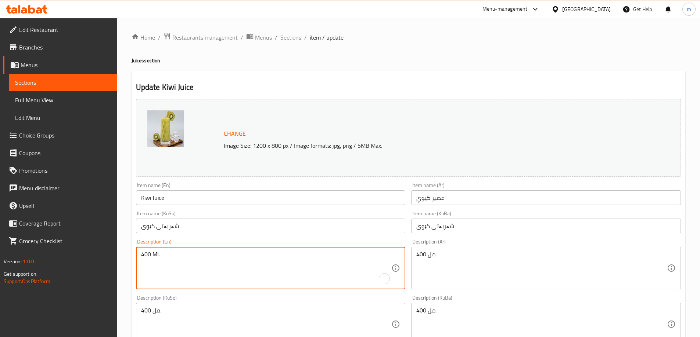
drag, startPoint x: 285, startPoint y: 261, endPoint x: 149, endPoint y: 263, distance: 136.2
click at [149, 263] on textarea "400 Ml." at bounding box center [266, 268] width 250 height 35
click at [170, 267] on textarea "400 Ml." at bounding box center [266, 268] width 250 height 35
click at [170, 266] on textarea "400 Ml." at bounding box center [266, 268] width 250 height 35
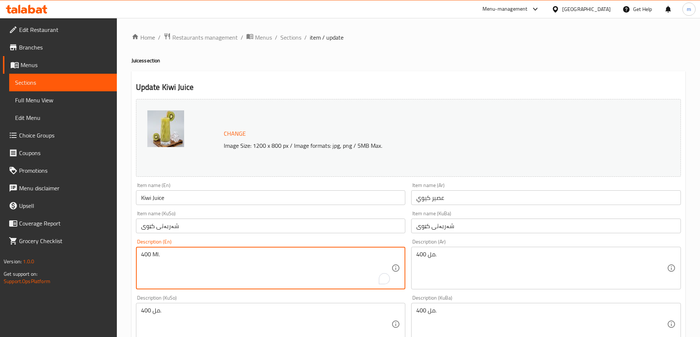
click at [170, 266] on textarea "400 Ml." at bounding box center [266, 268] width 250 height 35
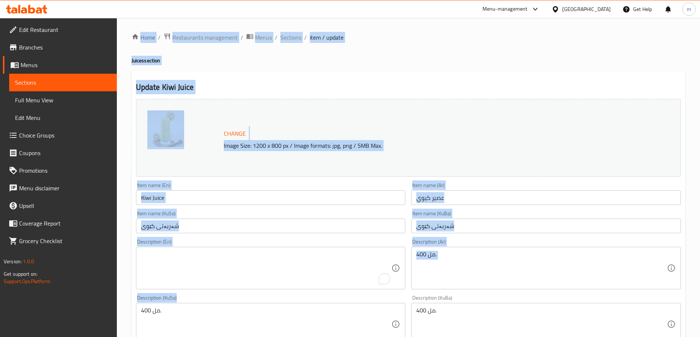
drag, startPoint x: 174, startPoint y: 306, endPoint x: 99, endPoint y: 313, distance: 75.6
click at [101, 313] on div "Edit Restaurant Branches Menus Sections Full Menu View Edit Menu Choice Groups …" at bounding box center [350, 316] width 700 height 596
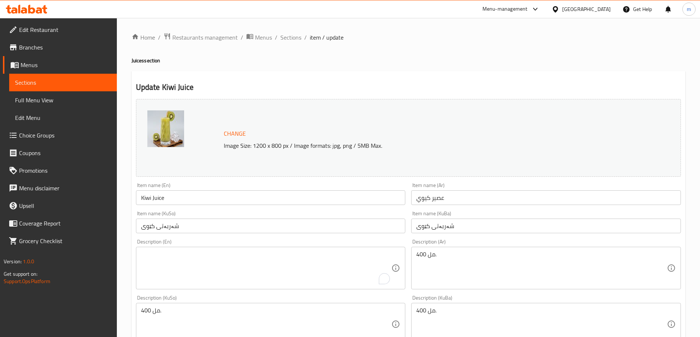
click at [175, 318] on textarea "400 مل." at bounding box center [266, 324] width 250 height 35
drag, startPoint x: 127, startPoint y: 313, endPoint x: 102, endPoint y: 309, distance: 24.9
click at [107, 310] on div "Edit Restaurant Branches Menus Sections Full Menu View Edit Menu Choice Groups …" at bounding box center [350, 316] width 700 height 596
drag, startPoint x: 446, startPoint y: 313, endPoint x: 369, endPoint y: 306, distance: 77.8
click at [370, 307] on div "Change Image Size: 1200 x 800 px / Image formats: jpg, png / 5MB Max. Item name…" at bounding box center [408, 302] width 550 height 412
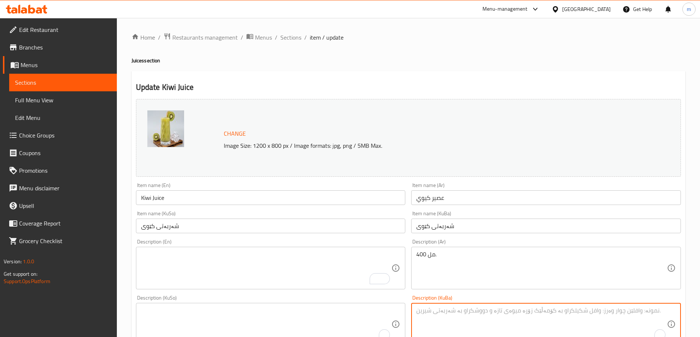
drag, startPoint x: 430, startPoint y: 255, endPoint x: 410, endPoint y: 255, distance: 19.5
click at [410, 255] on div "Description (Ar) 400 مل. Description (Ar)" at bounding box center [545, 264] width 275 height 56
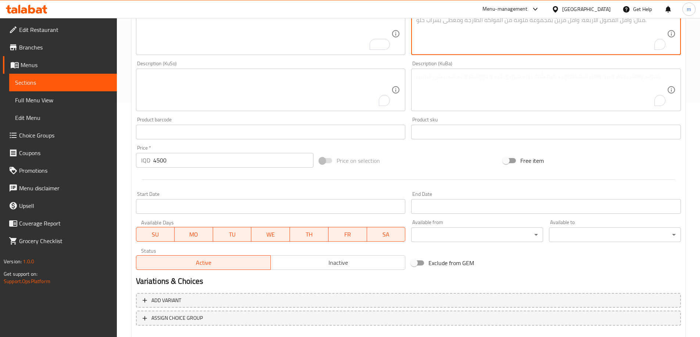
scroll to position [277, 0]
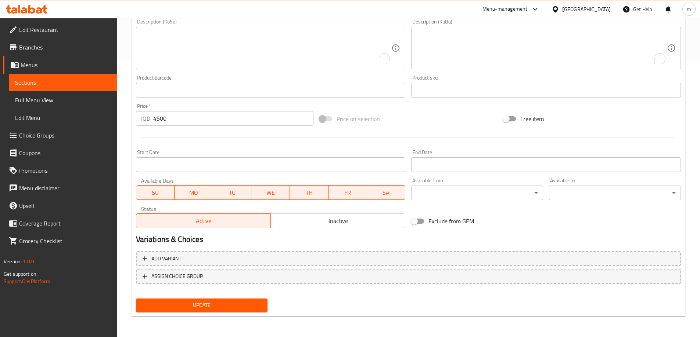
click at [181, 304] on span "Update" at bounding box center [202, 305] width 120 height 9
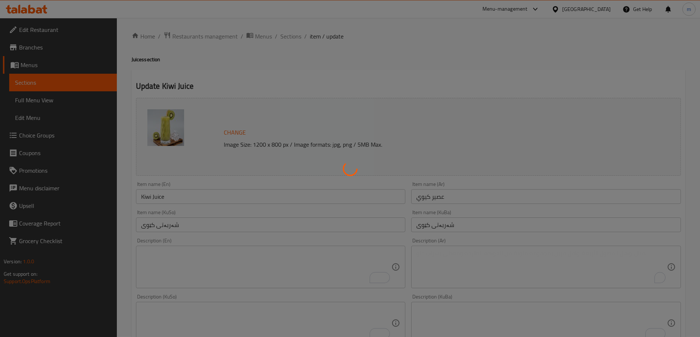
scroll to position [0, 0]
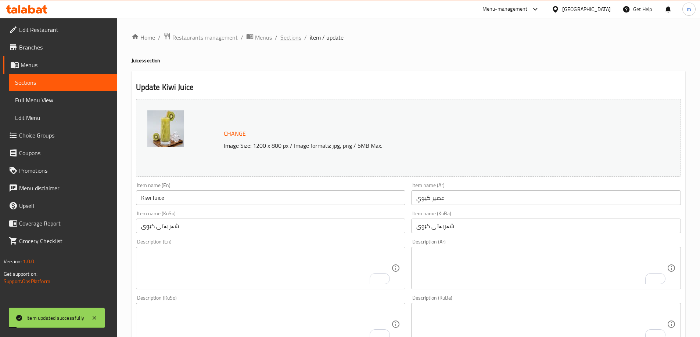
click at [282, 38] on span "Sections" at bounding box center [290, 37] width 21 height 9
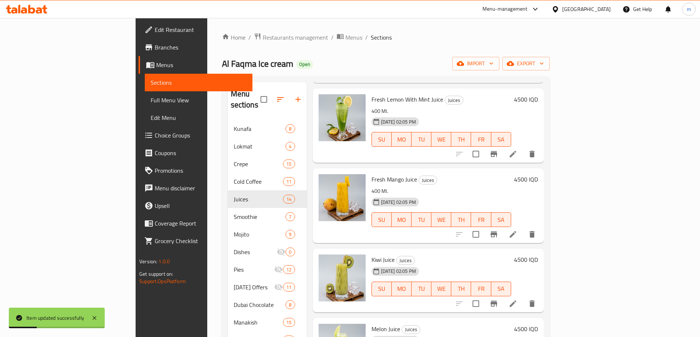
scroll to position [514, 0]
click at [517, 230] on icon at bounding box center [512, 234] width 9 height 9
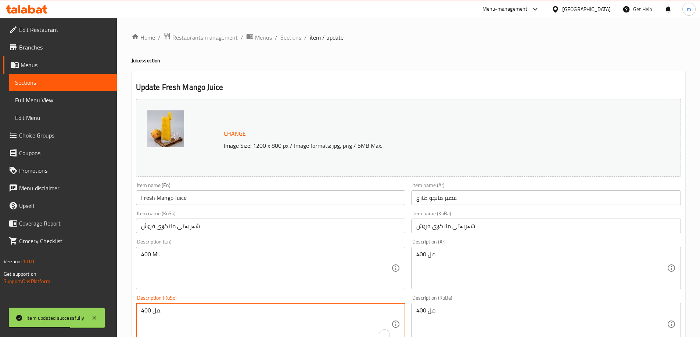
drag, startPoint x: 134, startPoint y: 310, endPoint x: 101, endPoint y: 311, distance: 32.7
click at [102, 311] on body "Item updated successfully ​ Menu-management Iraq Get Help m Edit Restaurant Bra…" at bounding box center [350, 177] width 700 height 319
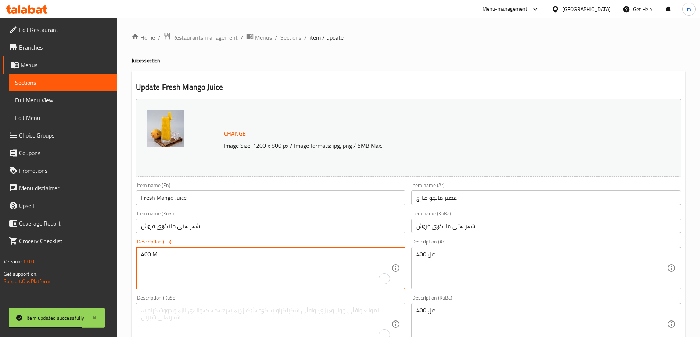
drag, startPoint x: 173, startPoint y: 258, endPoint x: 110, endPoint y: 255, distance: 63.2
click at [110, 255] on div "Edit Restaurant Branches Menus Sections Full Menu View Edit Menu Choice Groups …" at bounding box center [350, 316] width 700 height 596
drag, startPoint x: 161, startPoint y: 229, endPoint x: 119, endPoint y: 222, distance: 42.7
click at [119, 223] on div "Home / Restaurants management / Menus / Sections / item / update Juices section…" at bounding box center [408, 316] width 583 height 596
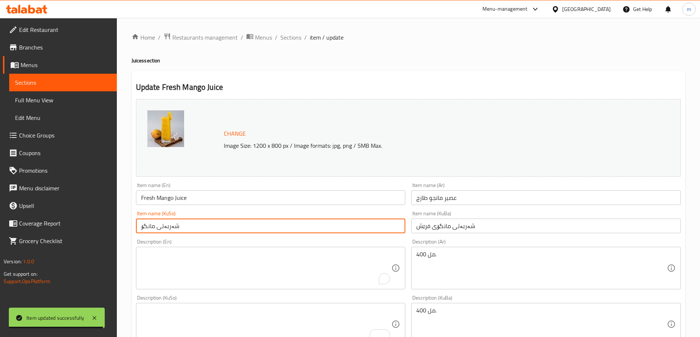
type input "شەربەتی مانگۆ"
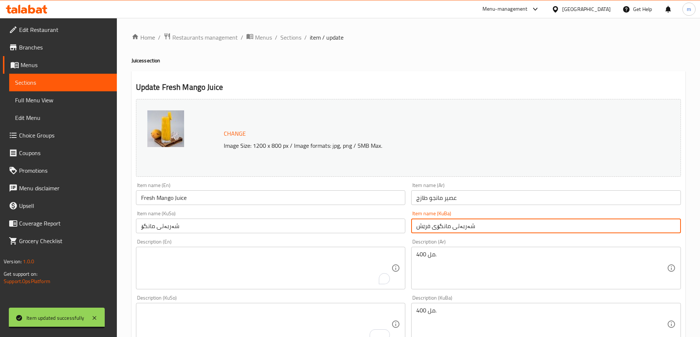
drag, startPoint x: 436, startPoint y: 228, endPoint x: 391, endPoint y: 220, distance: 45.5
click at [391, 220] on div "Change Image Size: 1200 x 800 px / Image formats: jpg, png / 5MB Max. Item name…" at bounding box center [408, 302] width 550 height 412
type input "شەربەتی مانگۆ"
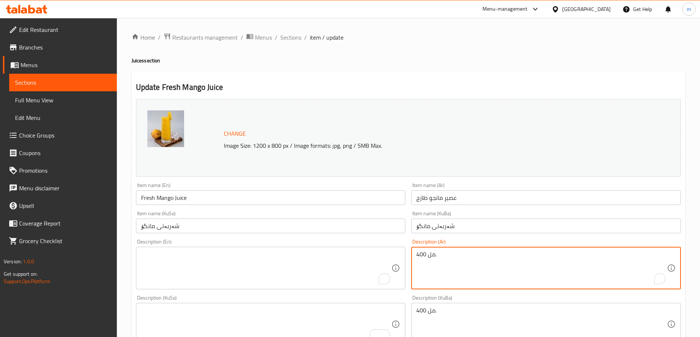
drag, startPoint x: 416, startPoint y: 257, endPoint x: 382, endPoint y: 256, distance: 33.8
click at [382, 256] on div "Change Image Size: 1200 x 800 px / Image formats: jpg, png / 5MB Max. Item name…" at bounding box center [408, 302] width 550 height 412
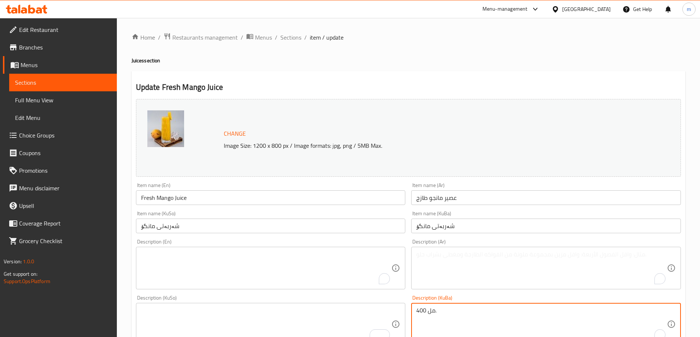
drag, startPoint x: 454, startPoint y: 319, endPoint x: 373, endPoint y: 297, distance: 83.7
click at [369, 308] on div "Change Image Size: 1200 x 800 px / Image formats: jpg, png / 5MB Max. Item name…" at bounding box center [408, 302] width 550 height 412
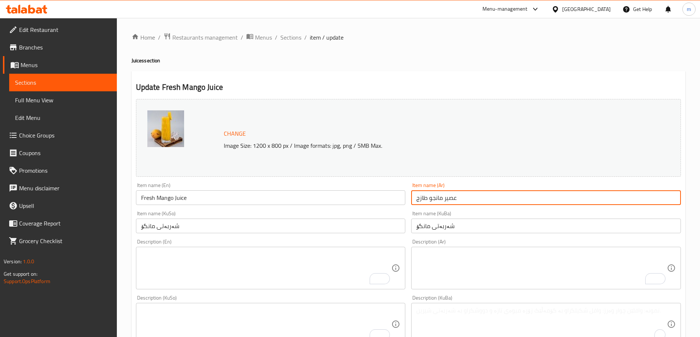
click at [420, 198] on input "عصير مانجو طازج" at bounding box center [546, 198] width 270 height 15
type input "عصير مانجو"
click at [152, 199] on input "Fresh Mango Juice" at bounding box center [271, 198] width 270 height 15
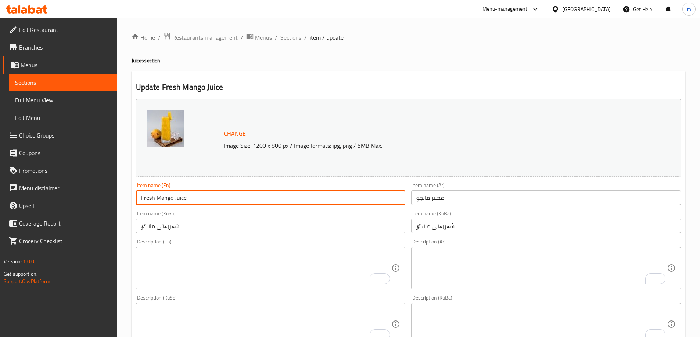
click at [152, 199] on input "Fresh Mango Juice" at bounding box center [271, 198] width 270 height 15
type input "Mango Juice"
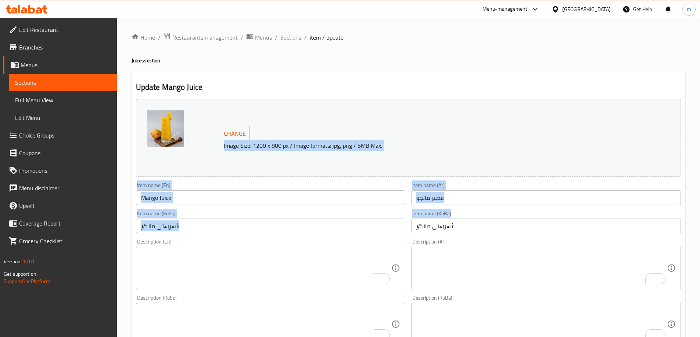
drag, startPoint x: 679, startPoint y: 133, endPoint x: 705, endPoint y: 169, distance: 44.2
click at [695, 230] on div "Home / Restaurants management / Menus / Sections / item / update Juices section…" at bounding box center [408, 316] width 583 height 596
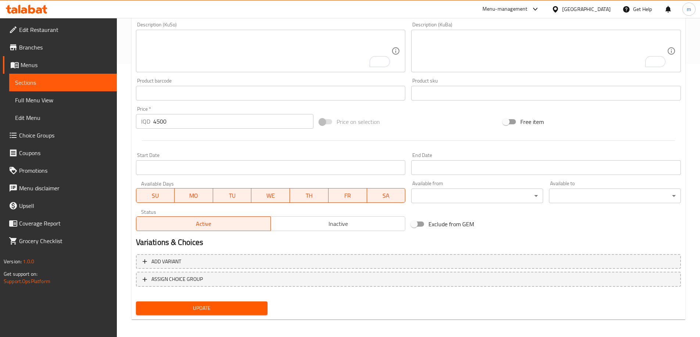
scroll to position [277, 0]
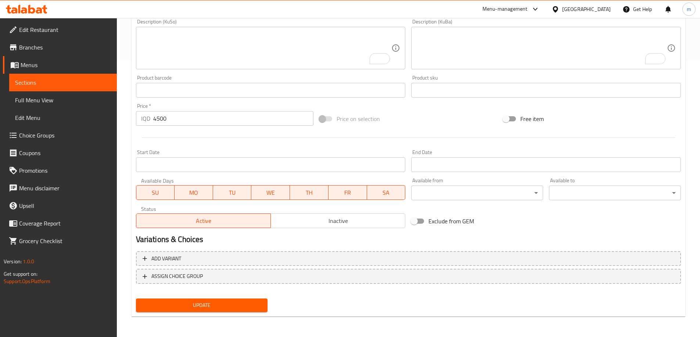
click at [252, 306] on span "Update" at bounding box center [202, 305] width 120 height 9
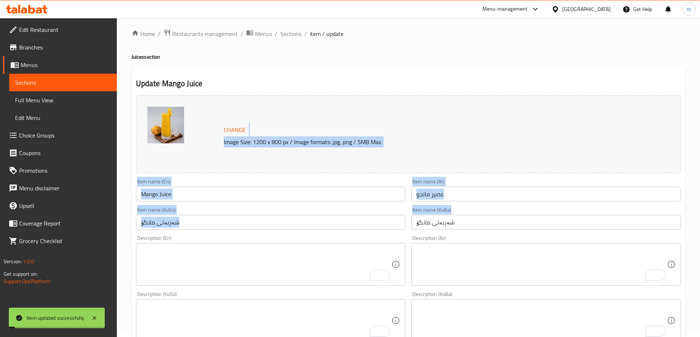
scroll to position [0, 0]
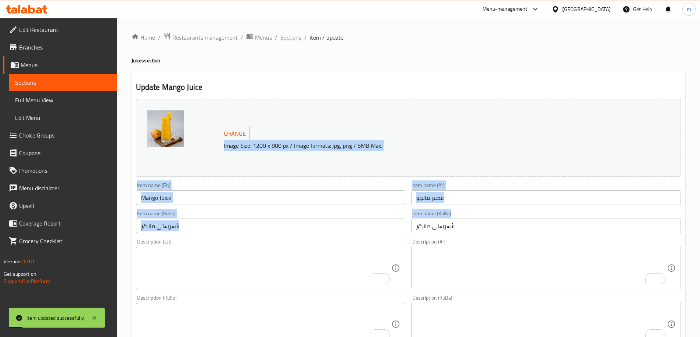
click at [295, 39] on span "Sections" at bounding box center [290, 37] width 21 height 9
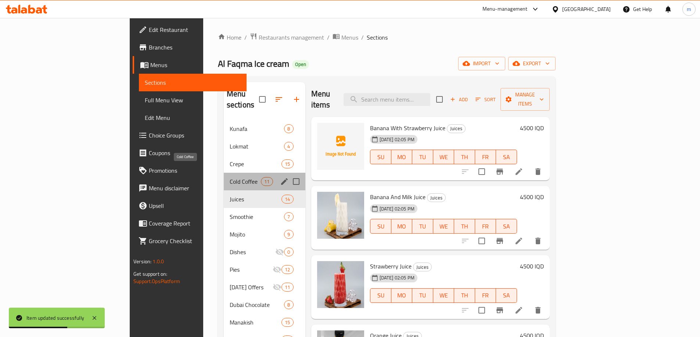
click at [230, 177] on span "Cold Coffee" at bounding box center [245, 181] width 31 height 9
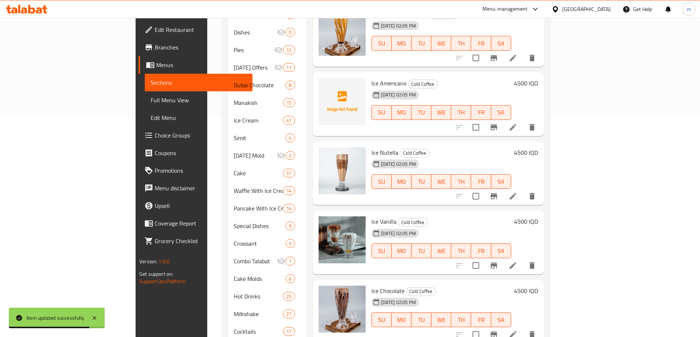
scroll to position [236, 0]
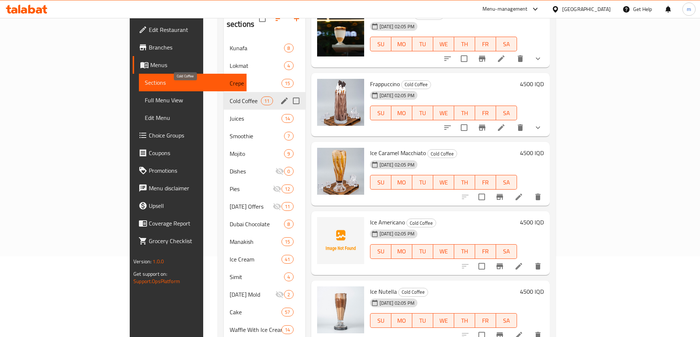
scroll to position [64, 0]
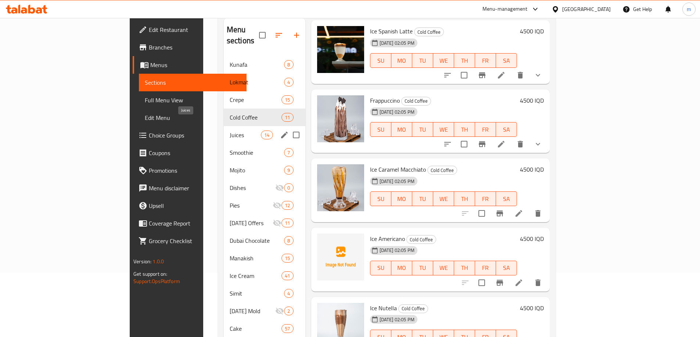
click at [230, 131] on span "Juices" at bounding box center [245, 135] width 31 height 9
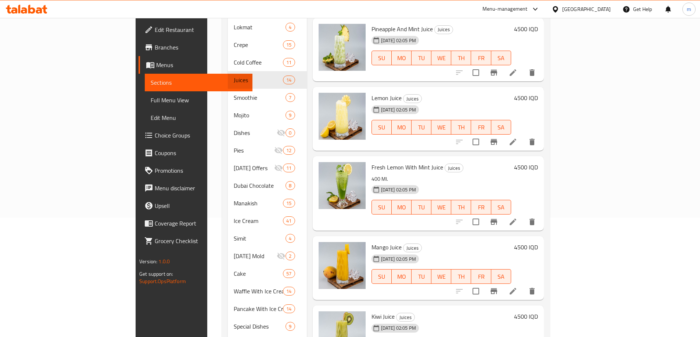
scroll to position [343, 0]
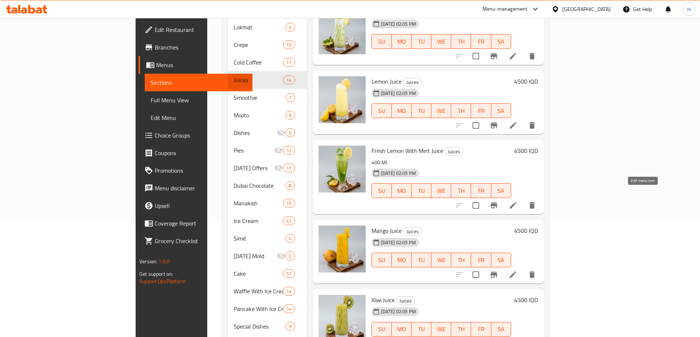
click at [517, 201] on icon at bounding box center [512, 205] width 9 height 9
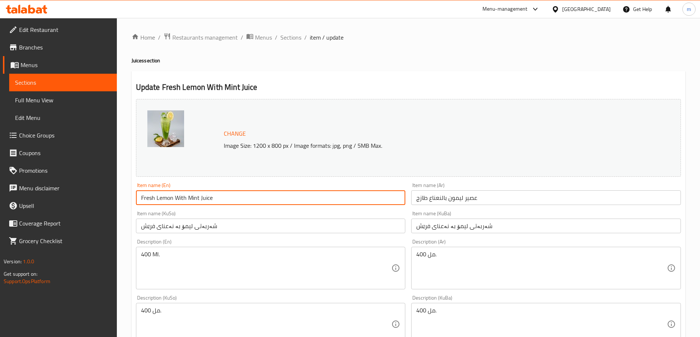
click at [146, 200] on input "Fresh Lemon With Mint Juice" at bounding box center [271, 198] width 270 height 15
type input "Lemon With Mint Juice"
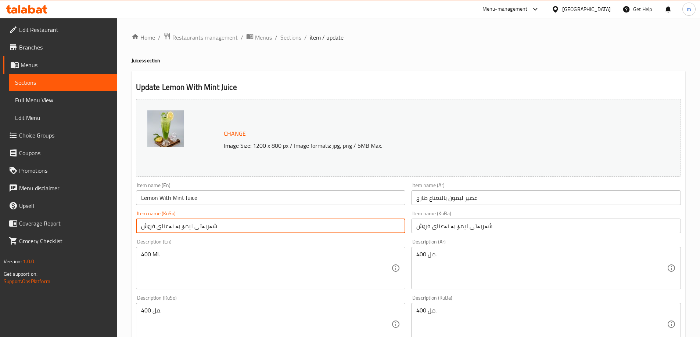
drag, startPoint x: 161, startPoint y: 228, endPoint x: 142, endPoint y: 228, distance: 18.7
click at [142, 228] on input "شەربەتی ليمۆ بە نەعنای فرێش" at bounding box center [271, 226] width 270 height 15
type input "شەربەتی ليمۆ بە نەعناع"
drag, startPoint x: 437, startPoint y: 229, endPoint x: 380, endPoint y: 225, distance: 56.6
click at [378, 227] on div "Change Image Size: 1200 x 800 px / Image formats: jpg, png / 5MB Max. Item name…" at bounding box center [408, 302] width 550 height 412
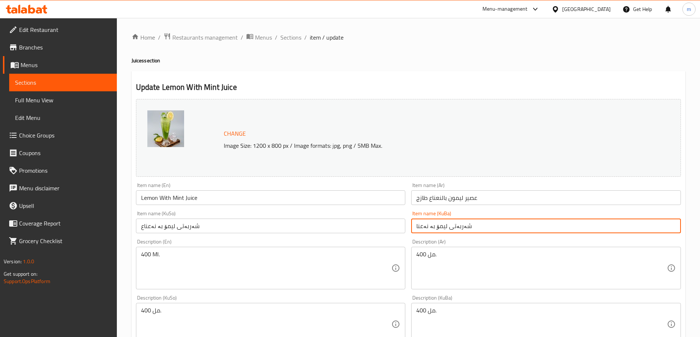
type input "شەربەتی ليمۆ بە نەعناع"
click at [419, 200] on input "عصير ليمون بالنعناع طازج" at bounding box center [546, 198] width 270 height 15
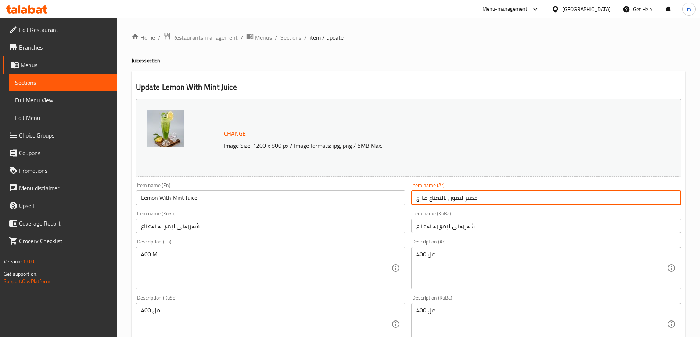
click at [419, 200] on input "عصير ليمون بالنعناع طازج" at bounding box center [546, 198] width 270 height 15
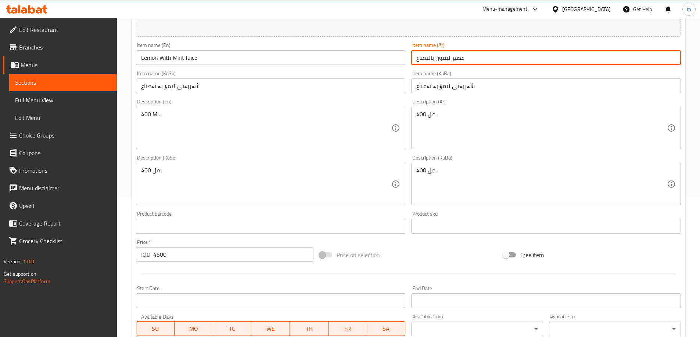
scroll to position [139, 0]
type input "عصير ليمون بالنعناع"
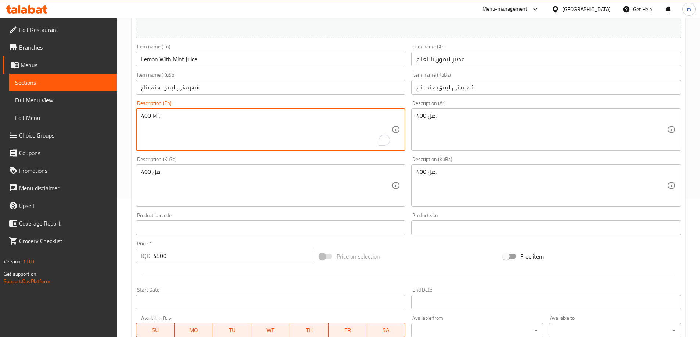
drag, startPoint x: 170, startPoint y: 121, endPoint x: 115, endPoint y: 117, distance: 55.2
click at [115, 117] on div "Edit Restaurant Branches Menus Sections Full Menu View Edit Menu Choice Groups …" at bounding box center [350, 177] width 700 height 596
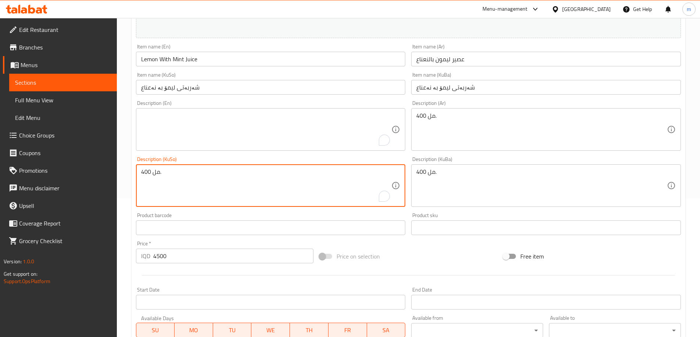
drag, startPoint x: 174, startPoint y: 176, endPoint x: 118, endPoint y: 174, distance: 56.6
click at [118, 174] on div "Home / Restaurants management / Menus / Sections / item / update Juices section…" at bounding box center [408, 177] width 583 height 596
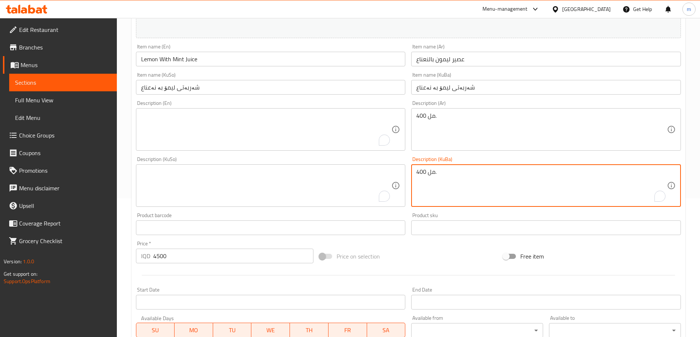
drag, startPoint x: 443, startPoint y: 173, endPoint x: 403, endPoint y: 168, distance: 40.0
click at [403, 168] on div "Change Image Size: 1200 x 800 px / Image formats: jpg, png / 5MB Max. Item name…" at bounding box center [408, 163] width 550 height 412
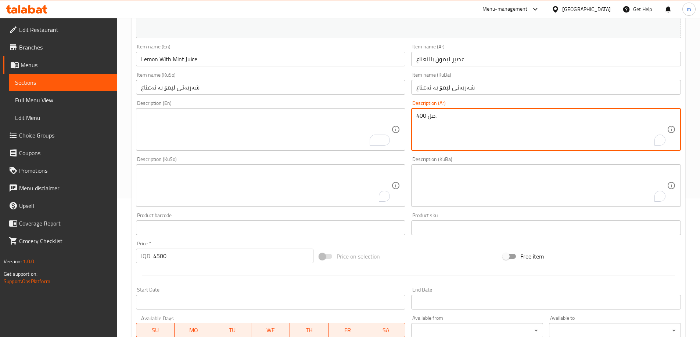
drag, startPoint x: 428, startPoint y: 118, endPoint x: 398, endPoint y: 117, distance: 30.5
click at [398, 117] on div "Change Image Size: 1200 x 800 px / Image formats: jpg, png / 5MB Max. Item name…" at bounding box center [408, 163] width 550 height 412
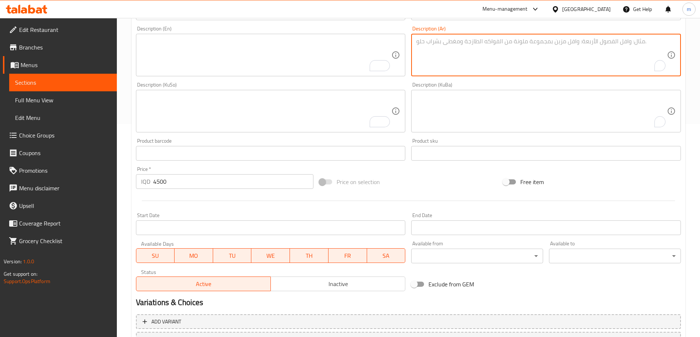
scroll to position [277, 0]
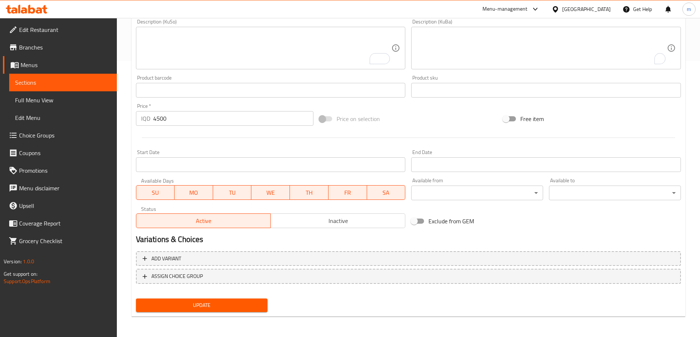
click at [221, 301] on button "Update" at bounding box center [202, 306] width 132 height 14
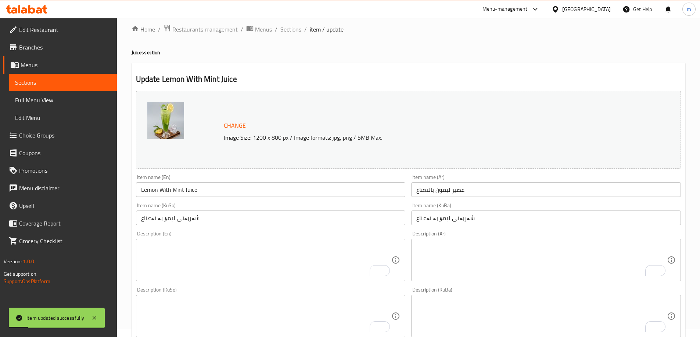
scroll to position [0, 0]
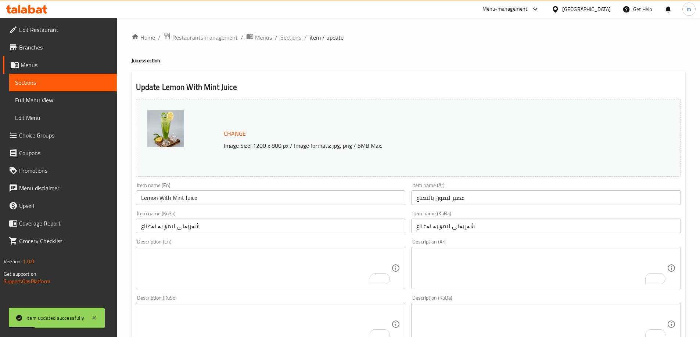
click at [287, 33] on span "Sections" at bounding box center [290, 37] width 21 height 9
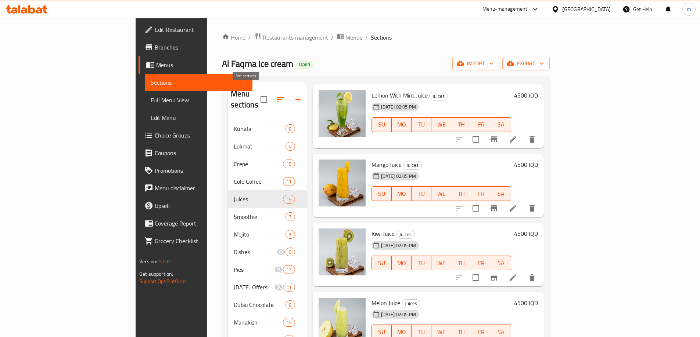
click at [271, 91] on button "button" at bounding box center [280, 100] width 18 height 18
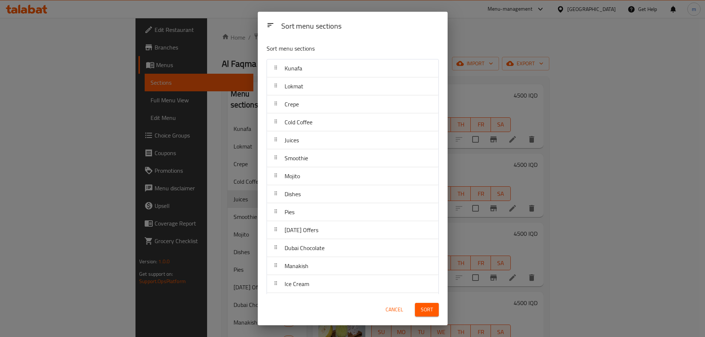
click at [386, 313] on span "Cancel" at bounding box center [395, 310] width 18 height 9
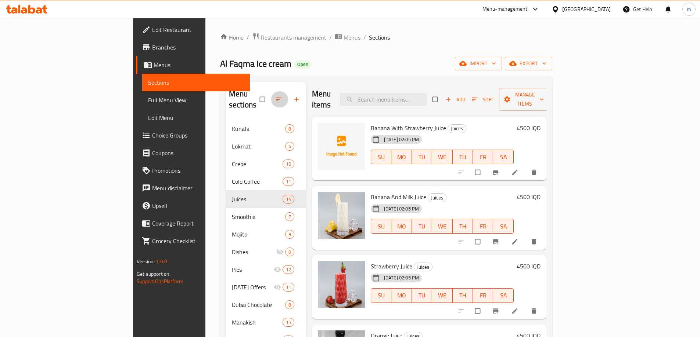
click at [275, 96] on icon "button" at bounding box center [278, 99] width 7 height 7
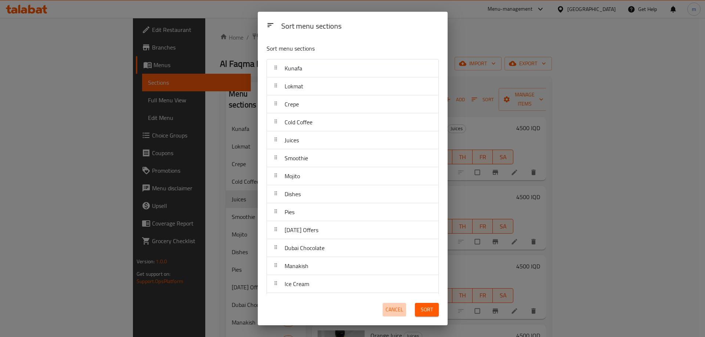
click at [392, 313] on span "Cancel" at bounding box center [395, 310] width 18 height 9
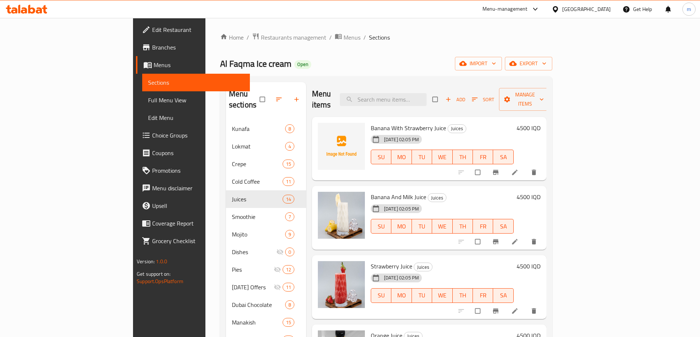
click at [275, 96] on icon "button" at bounding box center [278, 99] width 7 height 7
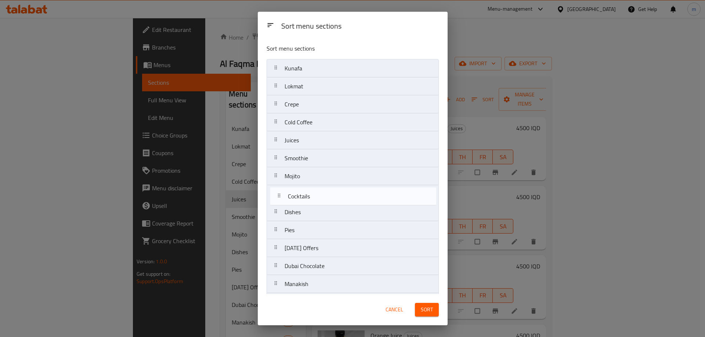
drag, startPoint x: 308, startPoint y: 283, endPoint x: 311, endPoint y: 193, distance: 90.4
click at [311, 193] on nav "Kunafa Lokmat Crepe Cold Coffee Juices Smoothie Mojito Dishes Pies [DATE] Offer…" at bounding box center [353, 284] width 172 height 451
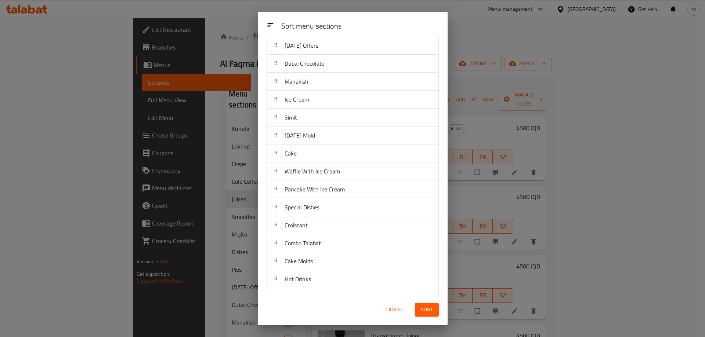
scroll to position [218, 0]
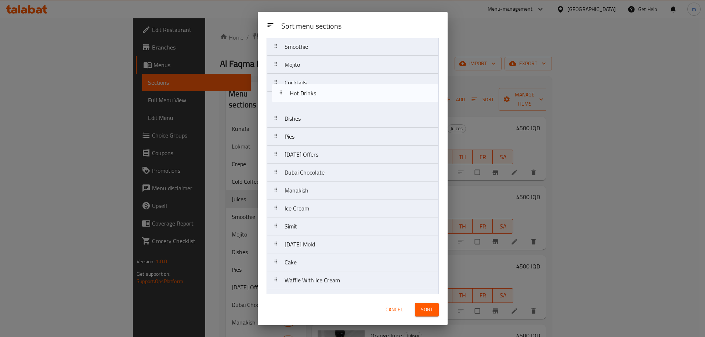
drag, startPoint x: 307, startPoint y: 260, endPoint x: 312, endPoint y: 100, distance: 160.6
click at [312, 100] on nav "Kunafa Lokmat Crepe Cold Coffee Juices Smoothie Mojito Cocktails Dishes Pies [D…" at bounding box center [353, 172] width 172 height 451
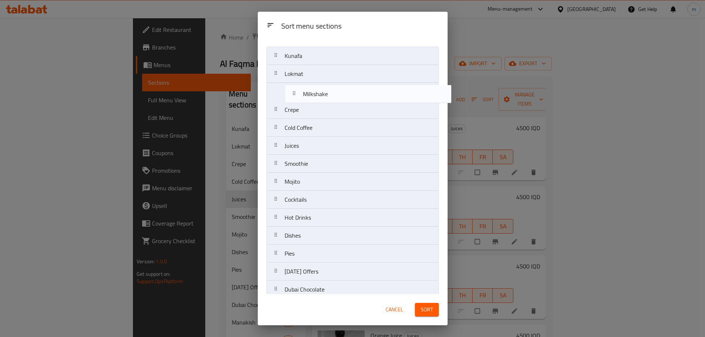
scroll to position [12, 0]
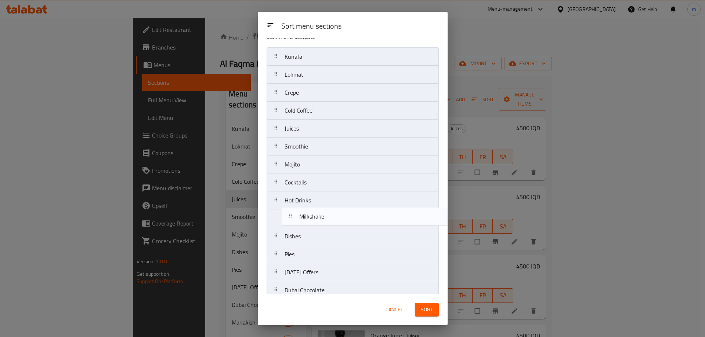
drag, startPoint x: 301, startPoint y: 289, endPoint x: 315, endPoint y: 220, distance: 70.2
click at [315, 220] on nav "Kunafa Lokmat Crepe Cold Coffee Juices Smoothie Mojito Cocktails Hot Drinks Dis…" at bounding box center [353, 272] width 172 height 451
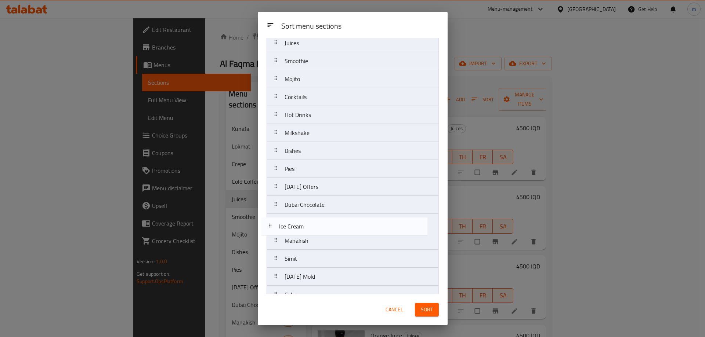
scroll to position [100, 0]
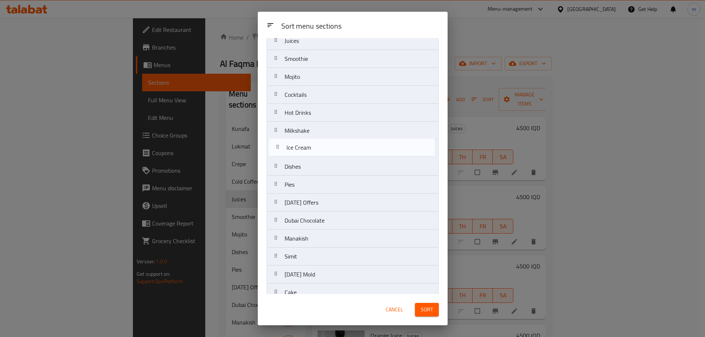
drag, startPoint x: 339, startPoint y: 244, endPoint x: 340, endPoint y: 151, distance: 93.3
click at [340, 151] on nav "Kunafa Lokmat Crepe Cold Coffee Juices Smoothie Mojito Cocktails Hot Drinks Mil…" at bounding box center [353, 185] width 172 height 451
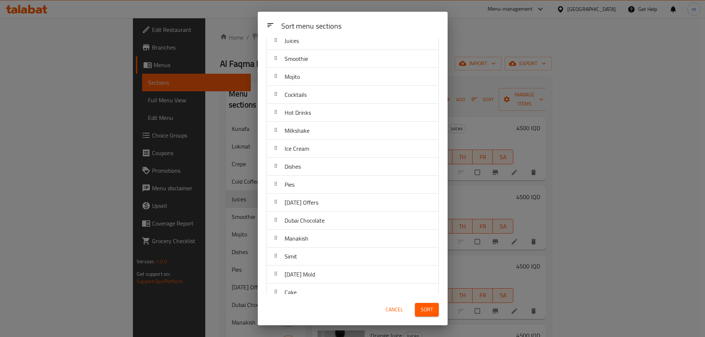
click at [424, 308] on span "Sort" at bounding box center [427, 310] width 12 height 9
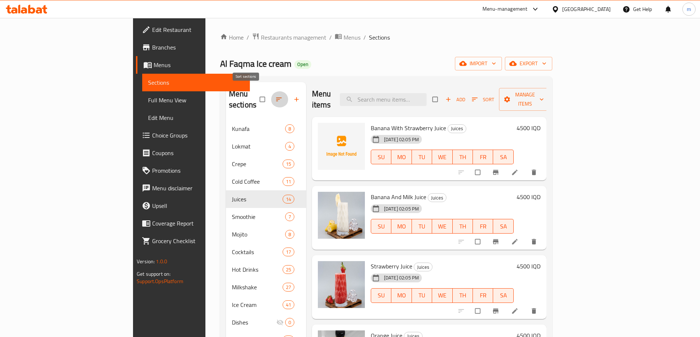
click at [275, 96] on span "button" at bounding box center [279, 99] width 9 height 7
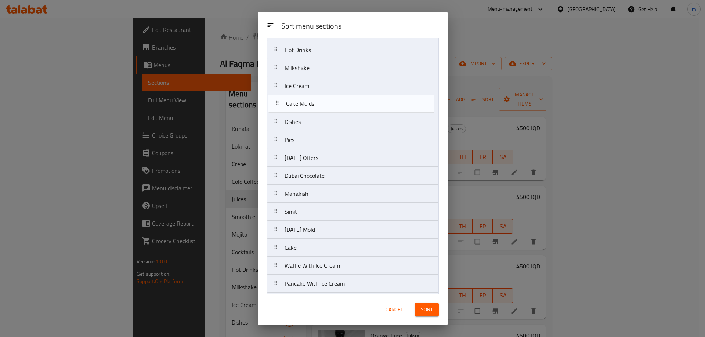
scroll to position [162, 0]
drag, startPoint x: 306, startPoint y: 285, endPoint x: 308, endPoint y: 106, distance: 178.1
click at [308, 105] on nav "Kunafa Lokmat Crepe Cold Coffee Juices Smoothie Mojito Cocktails Hot Drinks Mil…" at bounding box center [353, 122] width 172 height 451
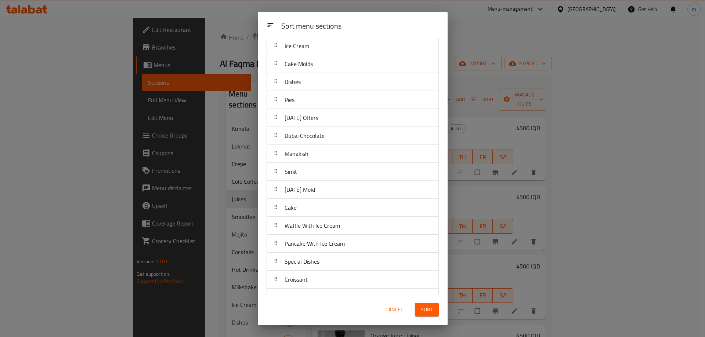
scroll to position [218, 0]
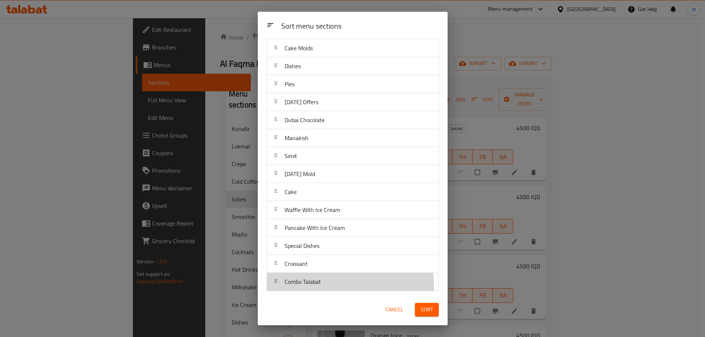
click at [323, 286] on div "Combo Talabat" at bounding box center [303, 282] width 42 height 18
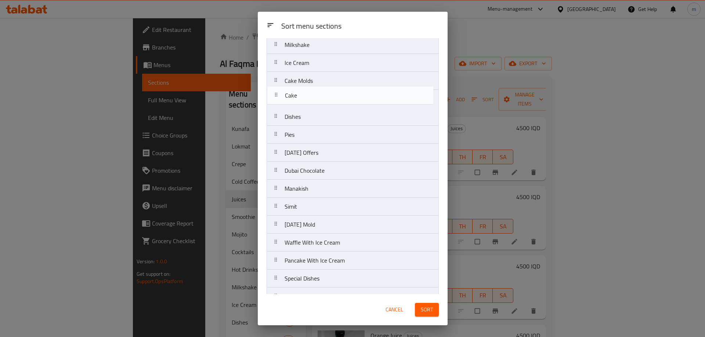
drag, startPoint x: 327, startPoint y: 199, endPoint x: 327, endPoint y: 100, distance: 98.4
click at [327, 100] on nav "Kunafa Lokmat Crepe Cold Coffee Juices Smoothie Mojito Cocktails Hot Drinks Mil…" at bounding box center [353, 99] width 172 height 451
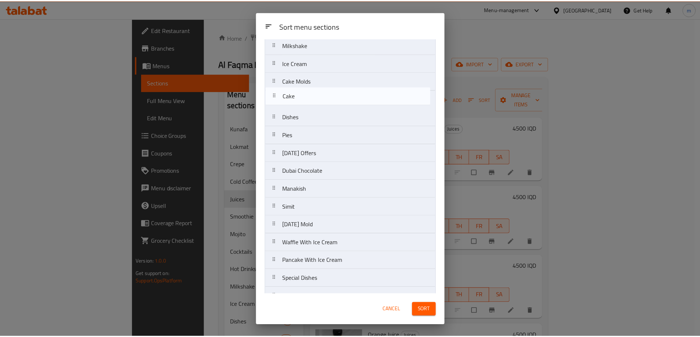
scroll to position [184, 0]
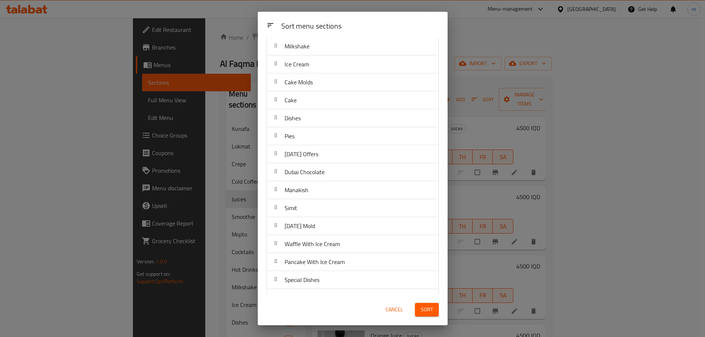
click at [430, 310] on span "Sort" at bounding box center [427, 310] width 12 height 9
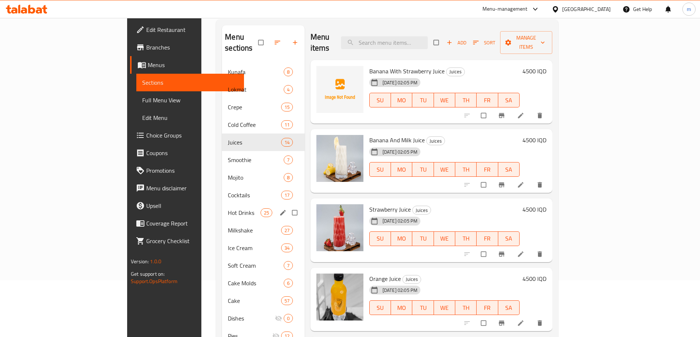
scroll to position [86, 0]
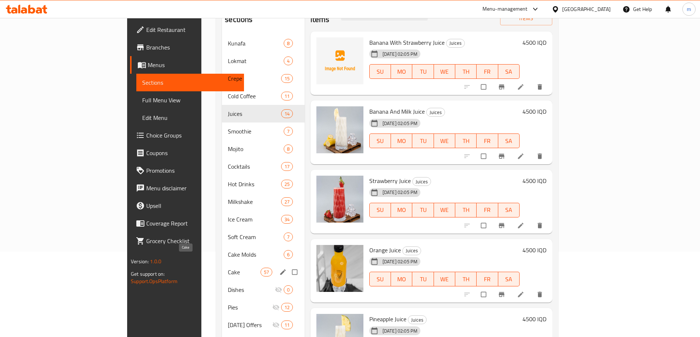
drag, startPoint x: 170, startPoint y: 261, endPoint x: 197, endPoint y: 260, distance: 26.8
click at [228, 268] on span "Cake" at bounding box center [244, 272] width 32 height 9
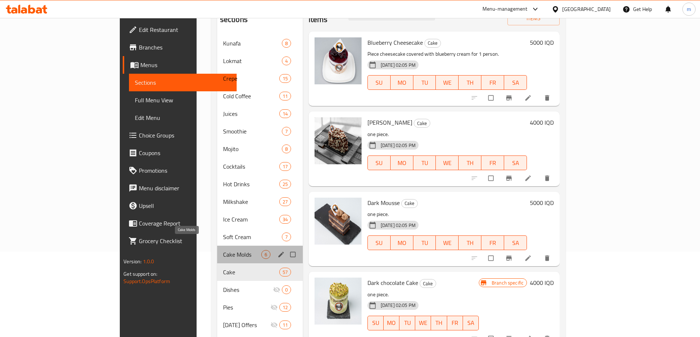
click at [223, 250] on span "Cake Molds" at bounding box center [242, 254] width 38 height 9
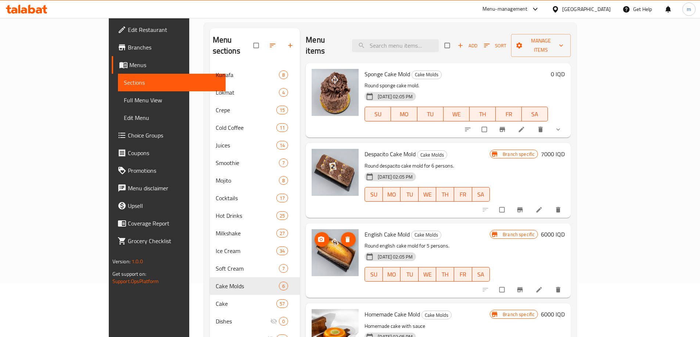
scroll to position [55, 0]
click at [506, 41] on span "Sort" at bounding box center [495, 45] width 22 height 8
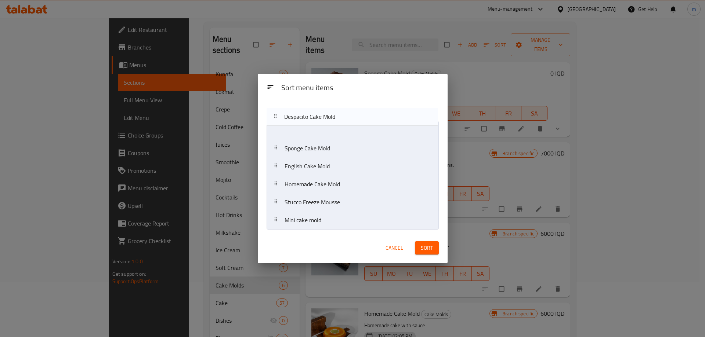
drag, startPoint x: 313, startPoint y: 150, endPoint x: 313, endPoint y: 116, distance: 34.5
click at [313, 116] on div "Sort menu items Sponge Cake Mold Despacito Cake Mold English Cake Mold Homemade…" at bounding box center [353, 166] width 190 height 133
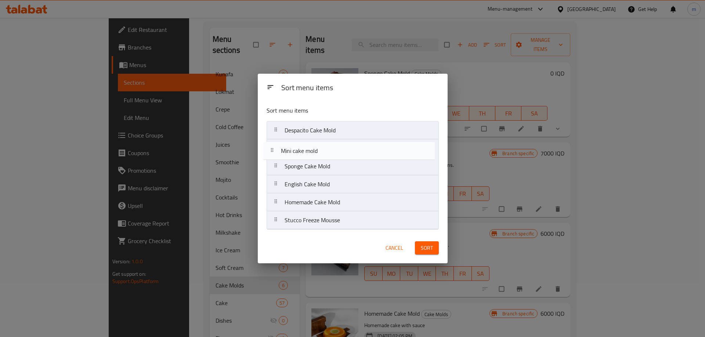
drag, startPoint x: 317, startPoint y: 223, endPoint x: 317, endPoint y: 144, distance: 78.6
click at [317, 144] on nav "Despacito Cake Mold Sponge Cake Mold English Cake Mold Homemade Cake Mold Stucc…" at bounding box center [353, 175] width 172 height 109
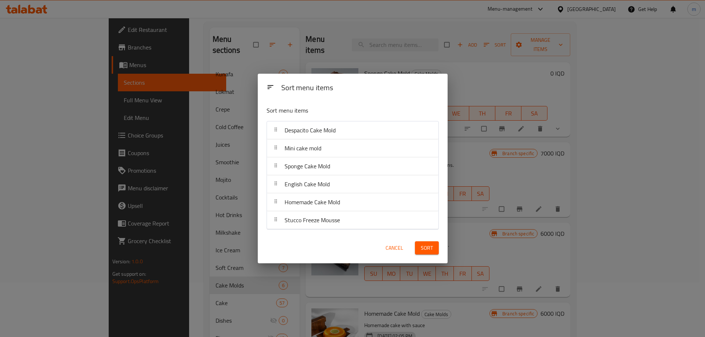
click at [427, 249] on span "Sort" at bounding box center [427, 248] width 12 height 9
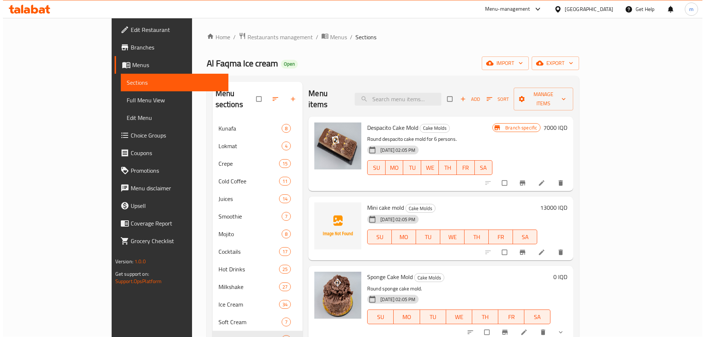
scroll to position [0, 0]
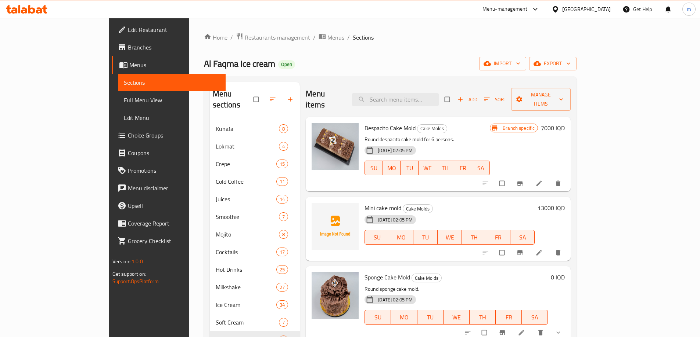
click at [264, 91] on button "button" at bounding box center [273, 99] width 18 height 16
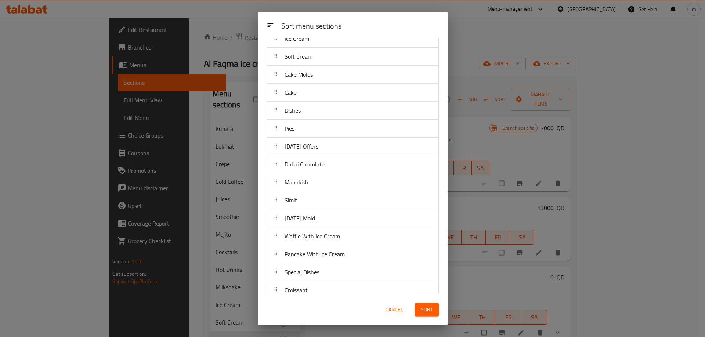
scroll to position [236, 0]
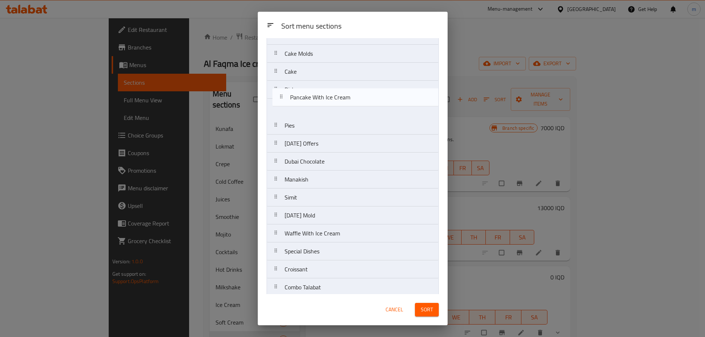
drag, startPoint x: 340, startPoint y: 230, endPoint x: 345, endPoint y: 96, distance: 134.1
click at [345, 96] on nav "Kunafa Lokmat Crepe Cold Coffee Juices Smoothie Mojito Cocktails Hot Drinks Mil…" at bounding box center [353, 63] width 172 height 469
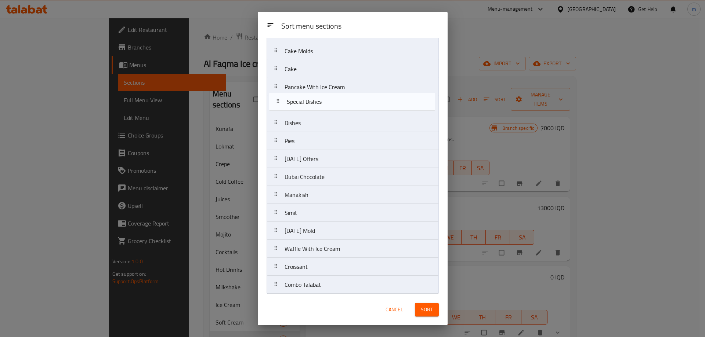
drag, startPoint x: 317, startPoint y: 250, endPoint x: 319, endPoint y: 107, distance: 142.9
click at [319, 107] on nav "Kunafa Lokmat Crepe Cold Coffee Juices Smoothie Mojito Cocktails Hot Drinks Mil…" at bounding box center [353, 60] width 172 height 469
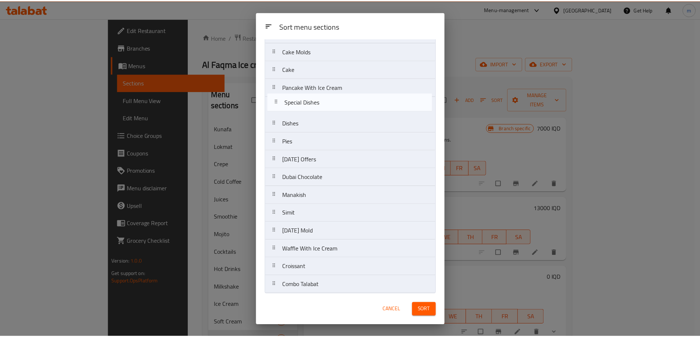
scroll to position [232, 0]
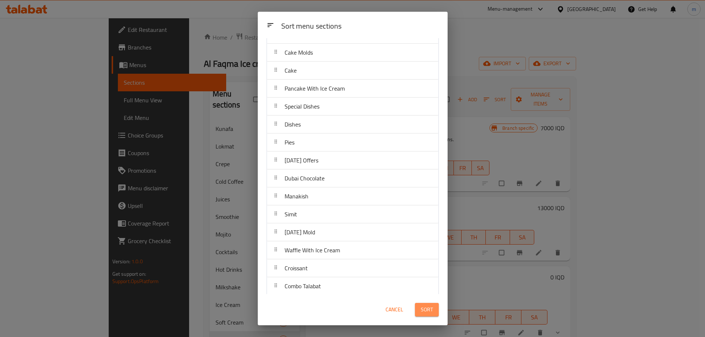
click at [434, 307] on button "Sort" at bounding box center [427, 310] width 24 height 14
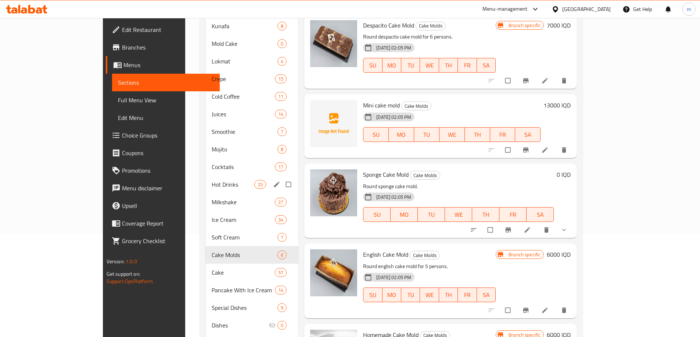
scroll to position [171, 0]
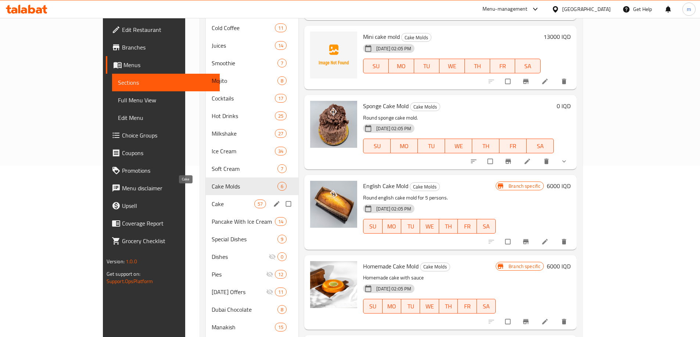
click at [212, 200] on span "Cake" at bounding box center [233, 204] width 43 height 9
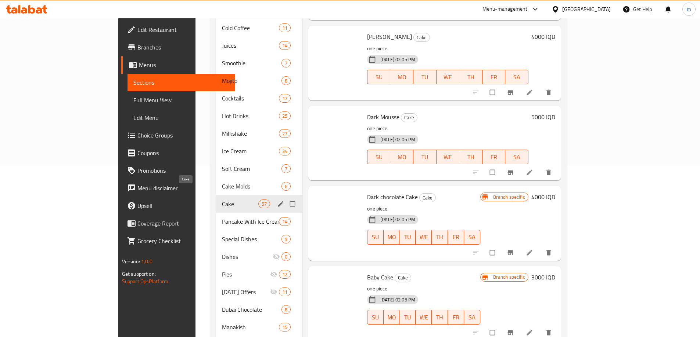
click at [222, 182] on span "Cake Molds" at bounding box center [251, 186] width 59 height 9
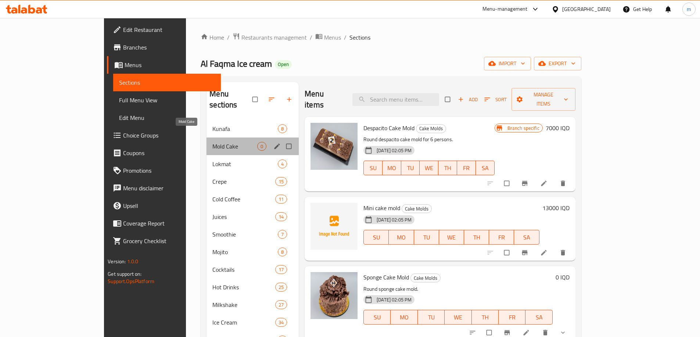
click at [212, 142] on span "Mold Cake" at bounding box center [234, 146] width 45 height 9
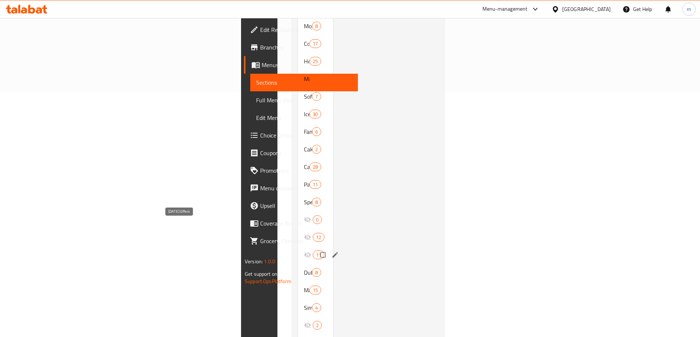
scroll to position [257, 0]
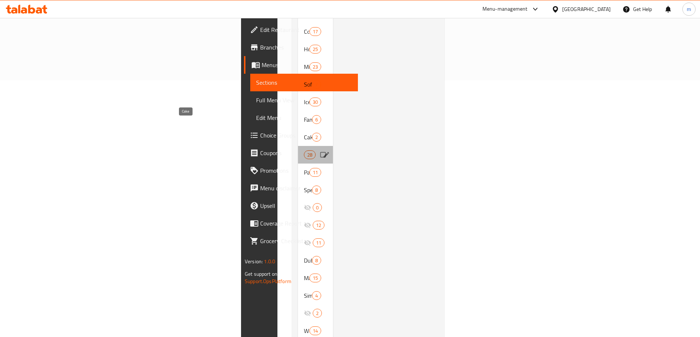
click at [304, 151] on span "Cake" at bounding box center [304, 155] width 0 height 9
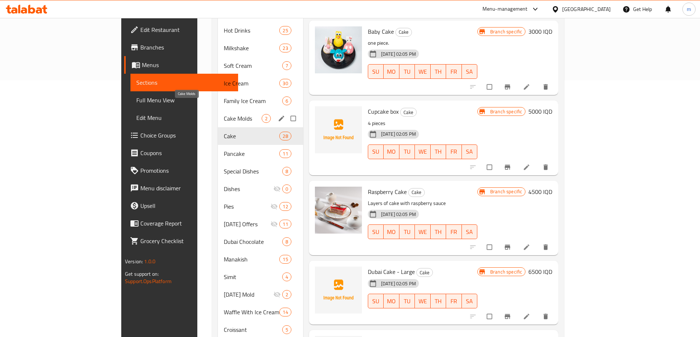
click at [224, 114] on span "Cake Molds" at bounding box center [242, 118] width 37 height 9
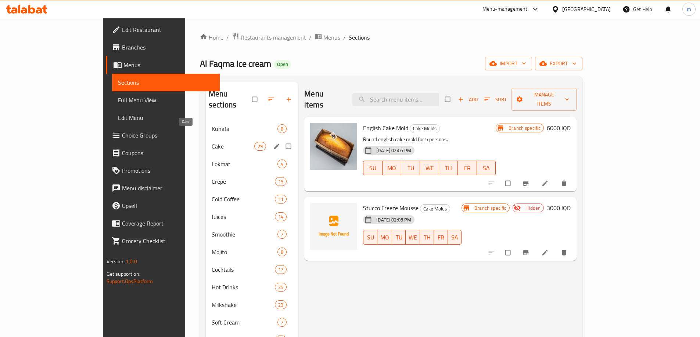
click at [212, 142] on span "Cake" at bounding box center [233, 146] width 43 height 9
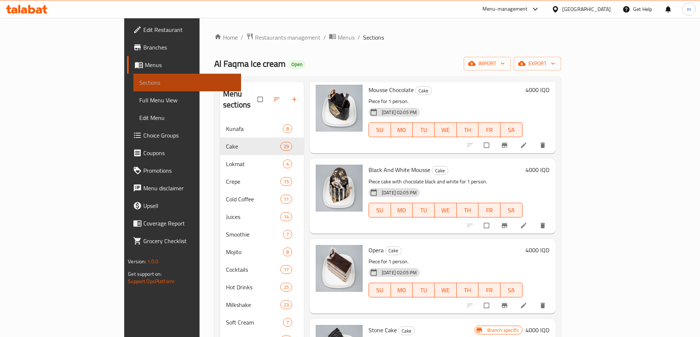
click at [139, 84] on span "Sections" at bounding box center [187, 82] width 96 height 9
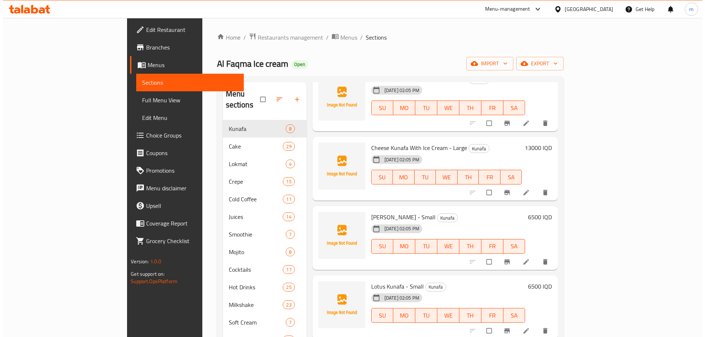
scroll to position [49, 0]
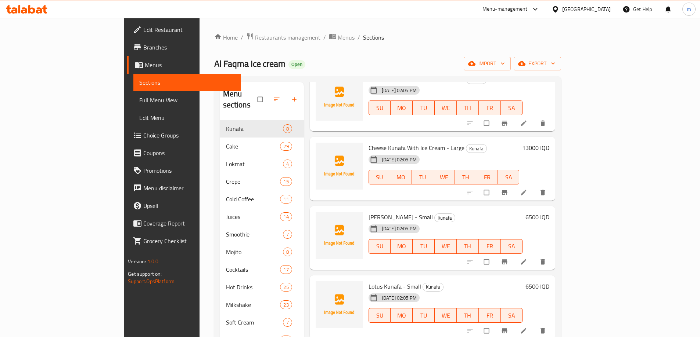
click at [145, 64] on span "Menus" at bounding box center [190, 65] width 90 height 9
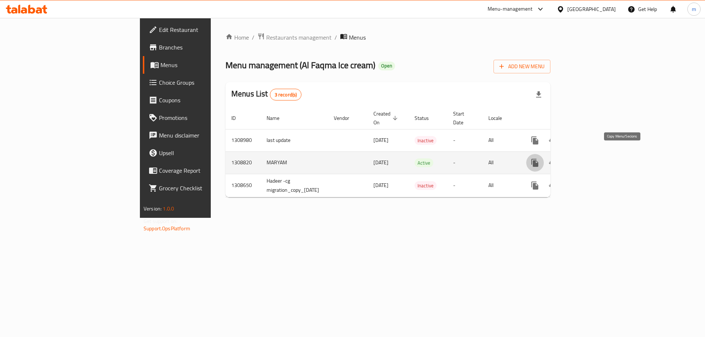
click at [538, 159] on icon "more" at bounding box center [534, 163] width 7 height 8
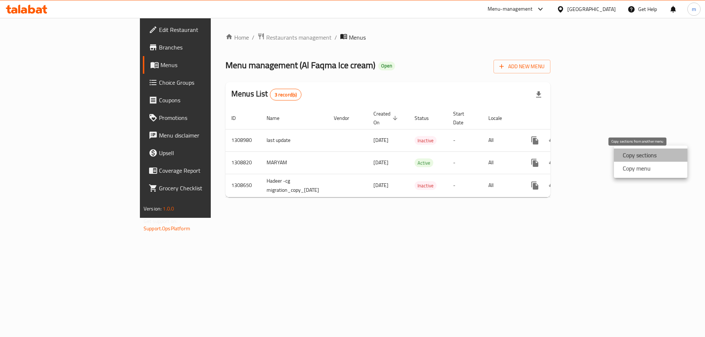
click at [654, 158] on strong "Copy sections" at bounding box center [640, 155] width 34 height 9
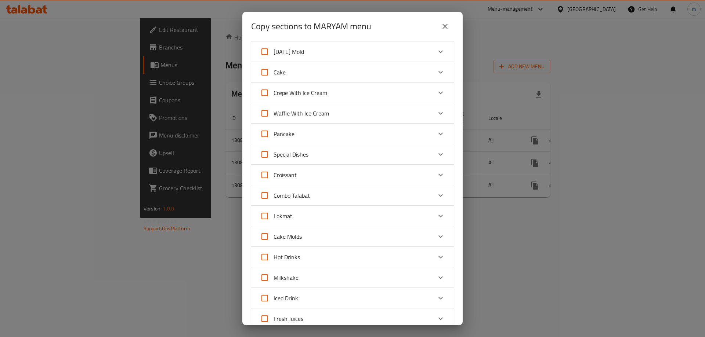
scroll to position [257, 0]
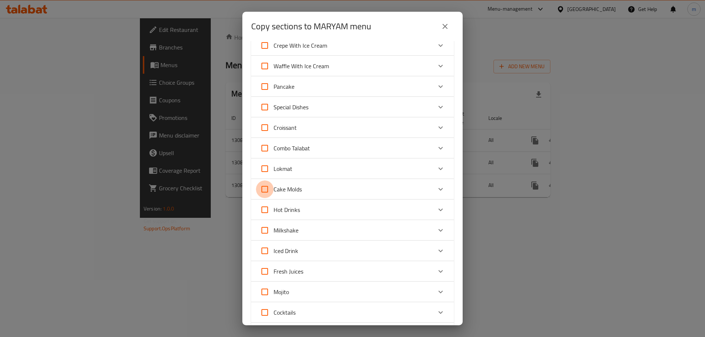
drag, startPoint x: 256, startPoint y: 190, endPoint x: 266, endPoint y: 188, distance: 10.0
click at [257, 190] on input "Cake Molds" at bounding box center [265, 190] width 18 height 18
checkbox input "true"
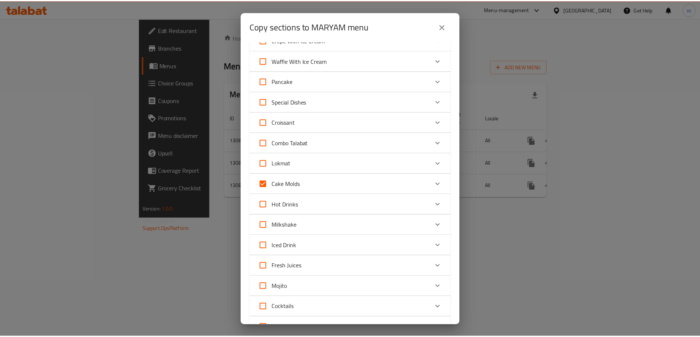
scroll to position [317, 0]
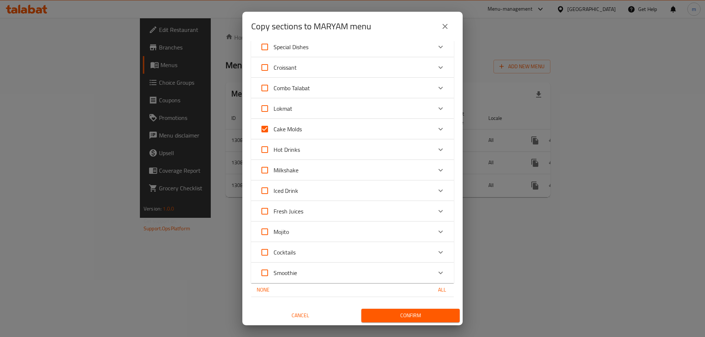
click at [414, 317] on span "Confirm" at bounding box center [410, 315] width 87 height 9
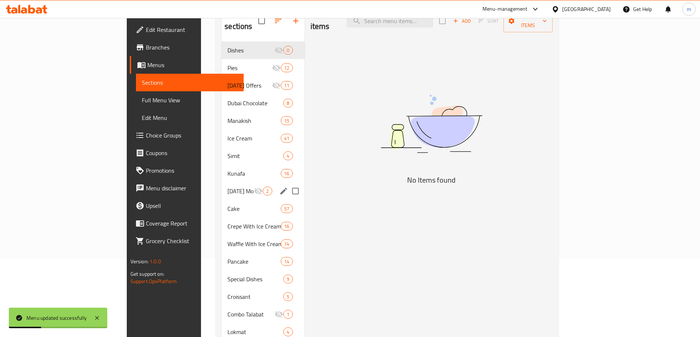
scroll to position [171, 0]
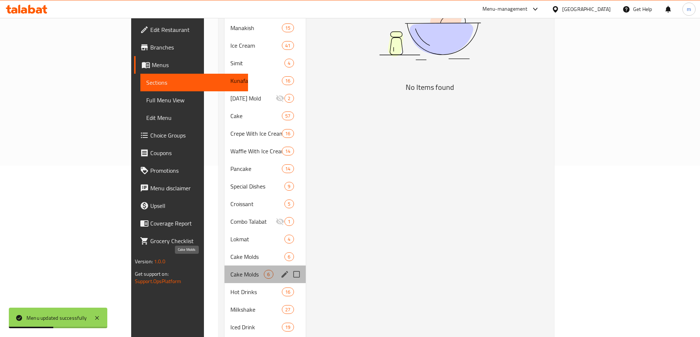
click at [230, 270] on span "Cake Molds" at bounding box center [246, 274] width 33 height 9
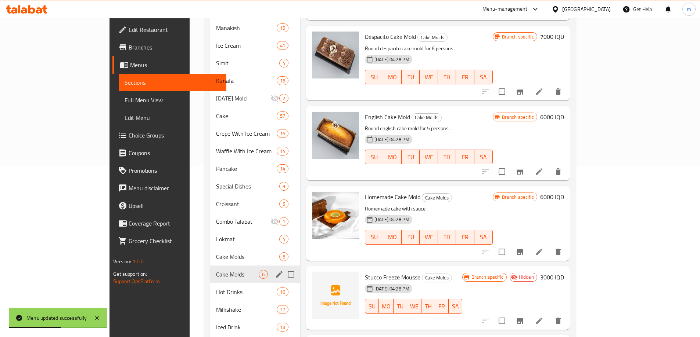
click at [283, 267] on input "Menu sections" at bounding box center [290, 274] width 15 height 15
checkbox input "true"
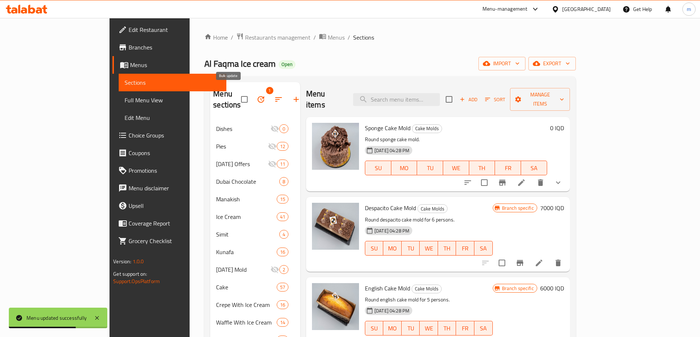
click at [256, 96] on icon "button" at bounding box center [260, 99] width 9 height 9
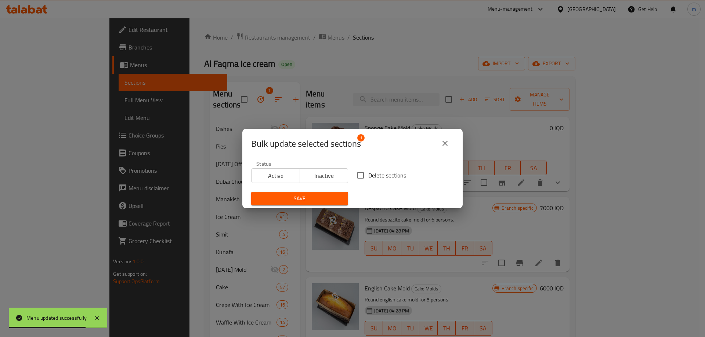
drag, startPoint x: 368, startPoint y: 176, endPoint x: 353, endPoint y: 178, distance: 15.2
click at [368, 176] on span "Delete sections" at bounding box center [387, 175] width 38 height 9
click at [368, 176] on input "Delete sections" at bounding box center [360, 175] width 15 height 15
checkbox input "true"
click at [328, 194] on button "Save" at bounding box center [299, 199] width 97 height 14
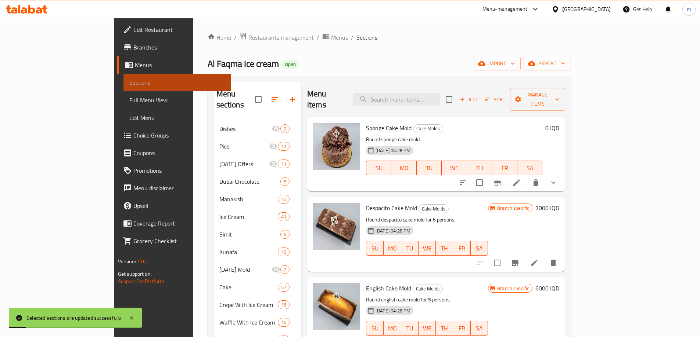
click at [129, 82] on span "Sections" at bounding box center [177, 82] width 96 height 9
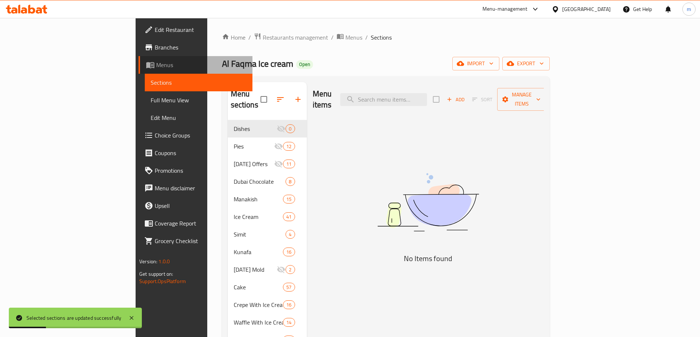
click at [156, 62] on span "Menus" at bounding box center [201, 65] width 90 height 9
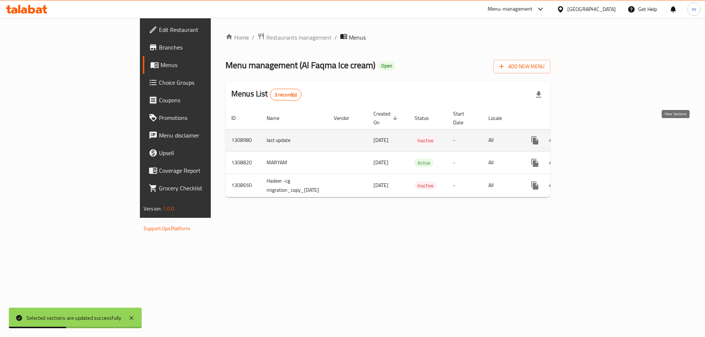
click at [592, 136] on icon "enhanced table" at bounding box center [588, 140] width 9 height 9
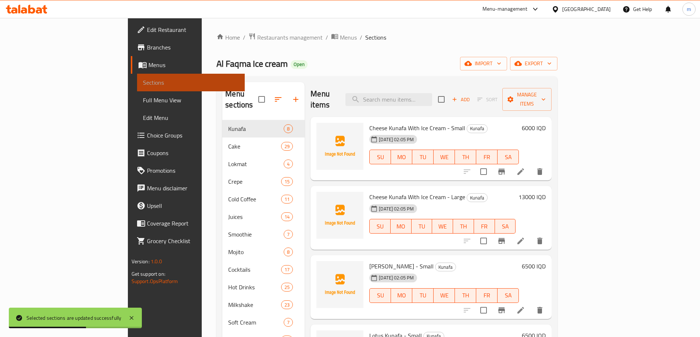
click at [143, 84] on span "Sections" at bounding box center [191, 82] width 96 height 9
click at [148, 63] on span "Menus" at bounding box center [193, 65] width 90 height 9
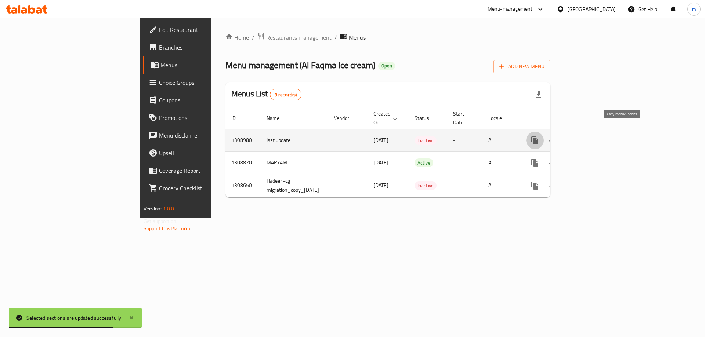
click at [544, 133] on button "more" at bounding box center [535, 141] width 18 height 18
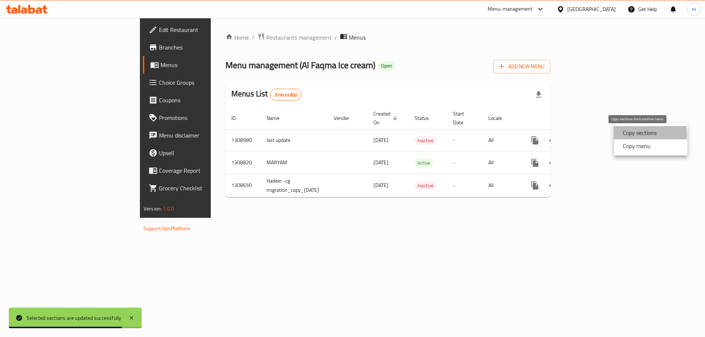
click at [626, 136] on strong "Copy sections" at bounding box center [640, 133] width 34 height 9
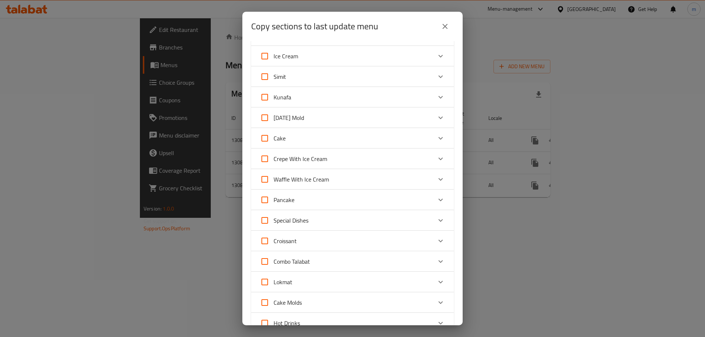
scroll to position [171, 0]
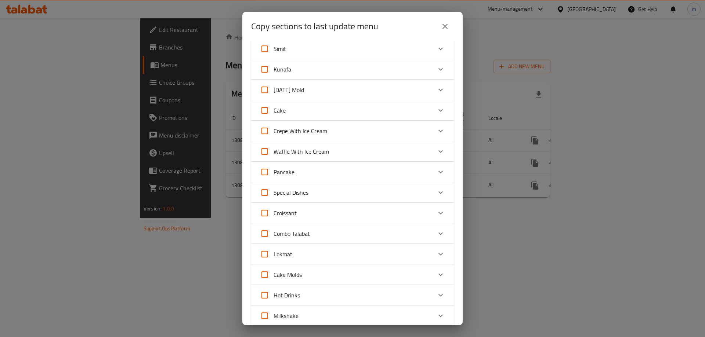
click at [335, 272] on div "Cake Molds" at bounding box center [346, 275] width 172 height 18
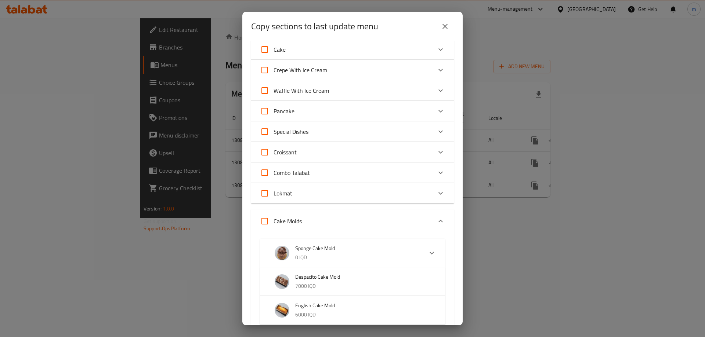
scroll to position [257, 0]
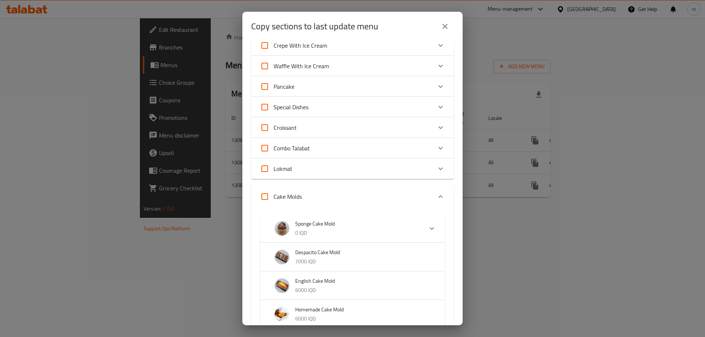
click at [261, 198] on input "Cake Molds" at bounding box center [265, 197] width 18 height 18
checkbox input "true"
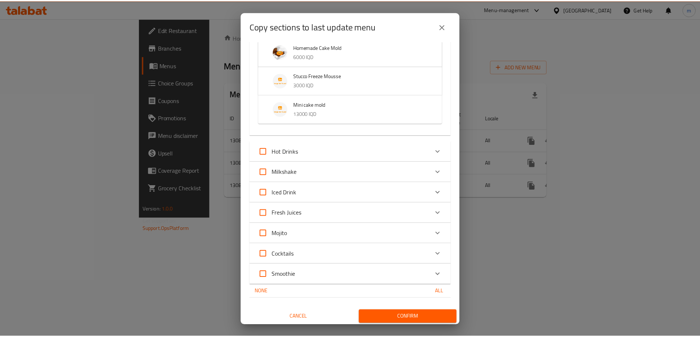
scroll to position [521, 0]
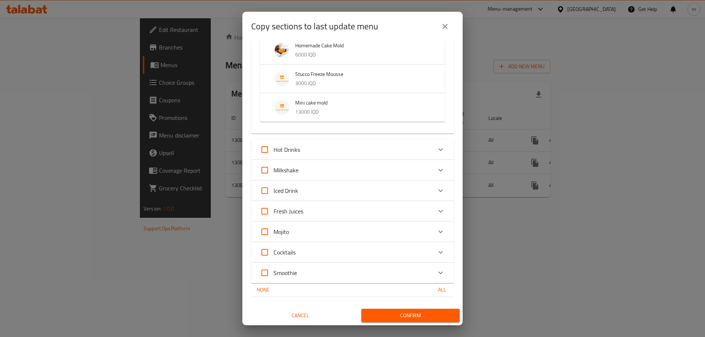
click at [381, 324] on div "Confirm" at bounding box center [405, 315] width 104 height 19
click at [379, 317] on span "Confirm" at bounding box center [410, 315] width 87 height 9
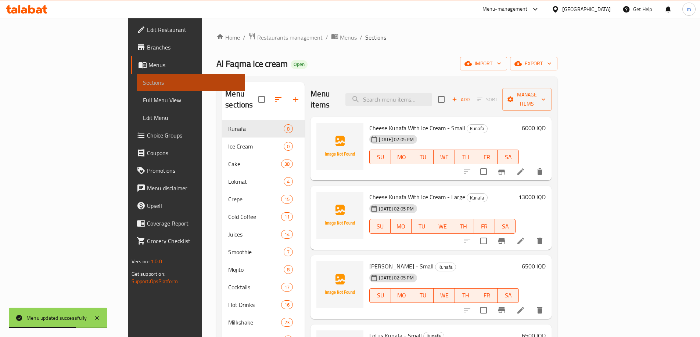
click at [143, 79] on span "Sections" at bounding box center [191, 82] width 96 height 9
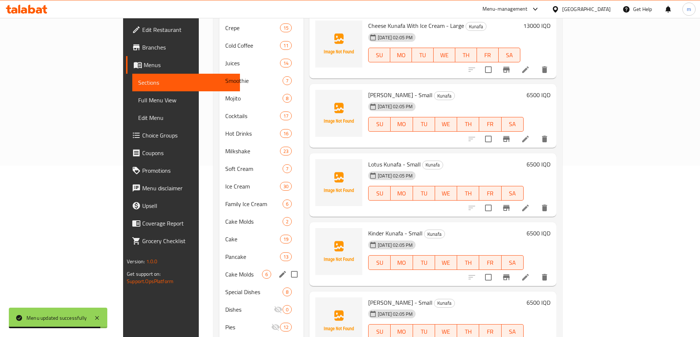
scroll to position [324, 0]
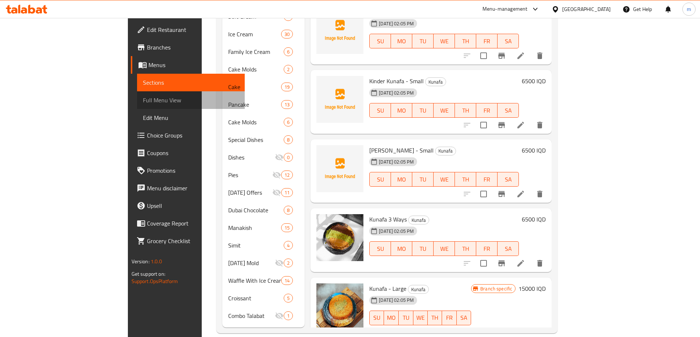
click at [137, 106] on link "Full Menu View" at bounding box center [191, 100] width 108 height 18
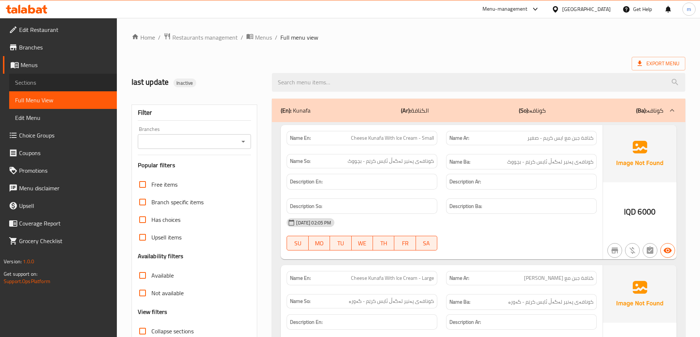
click at [22, 78] on span "Sections" at bounding box center [63, 82] width 96 height 9
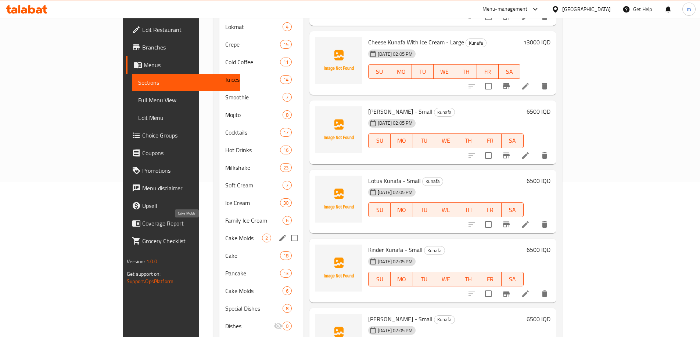
scroll to position [171, 0]
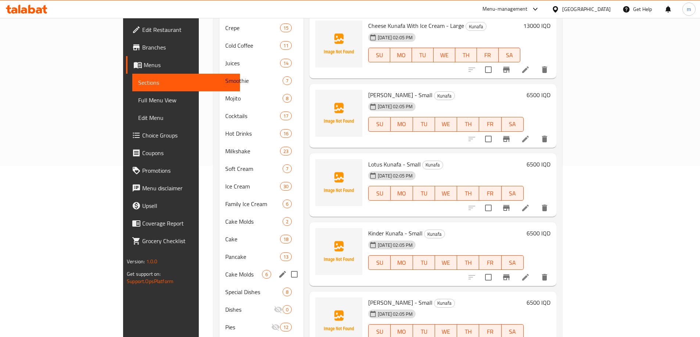
click at [219, 266] on div "Cake Molds 6" at bounding box center [261, 275] width 84 height 18
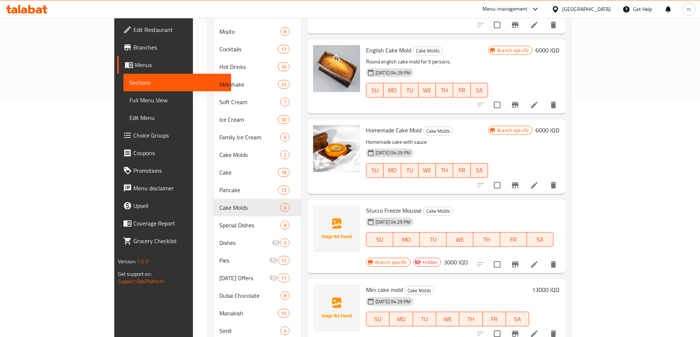
scroll to position [324, 0]
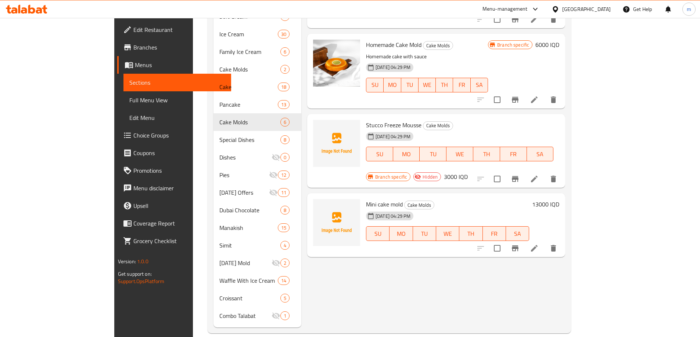
click at [505, 241] on input "checkbox" at bounding box center [496, 248] width 15 height 15
checkbox input "false"
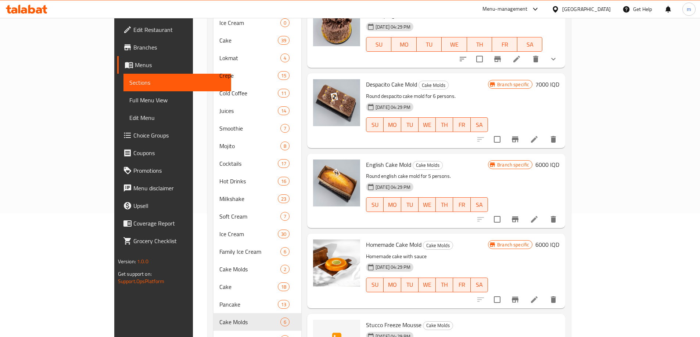
scroll to position [171, 0]
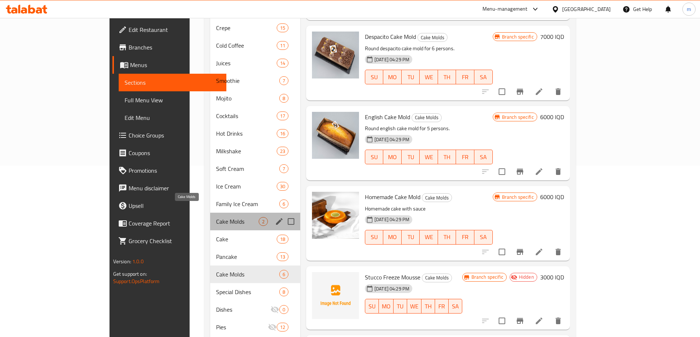
click at [216, 217] on span "Cake Molds" at bounding box center [237, 221] width 42 height 9
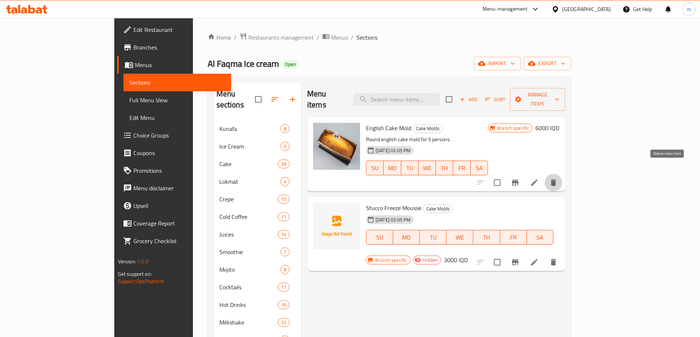
click at [557, 178] on icon "delete" at bounding box center [553, 182] width 9 height 9
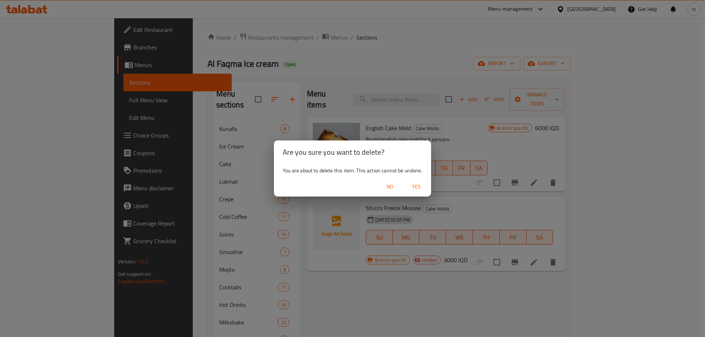
click at [418, 187] on span "Yes" at bounding box center [417, 187] width 18 height 9
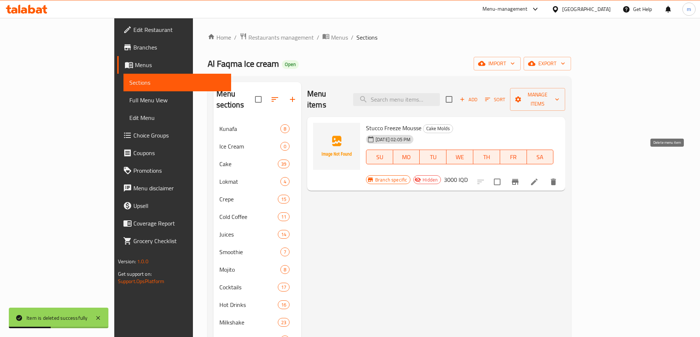
click at [557, 178] on icon "delete" at bounding box center [553, 182] width 9 height 9
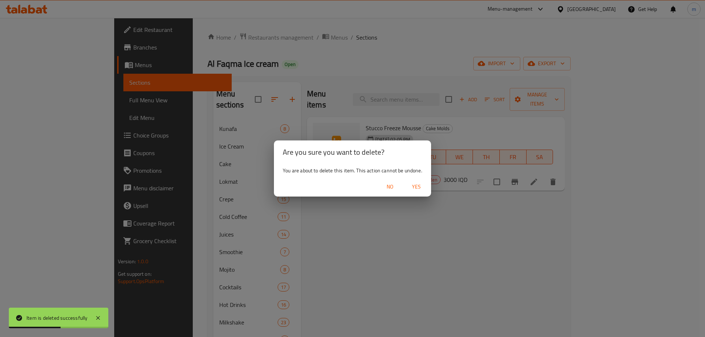
click at [420, 188] on span "Yes" at bounding box center [417, 187] width 18 height 9
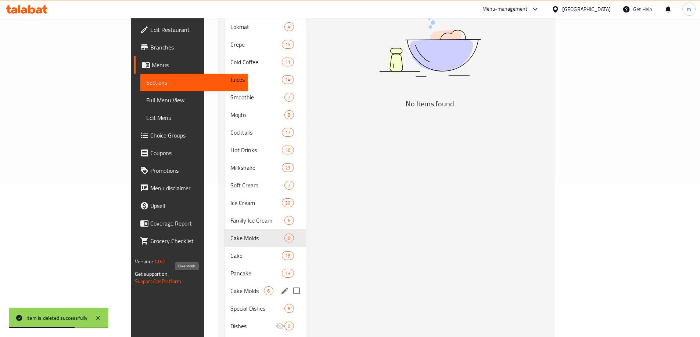
scroll to position [171, 0]
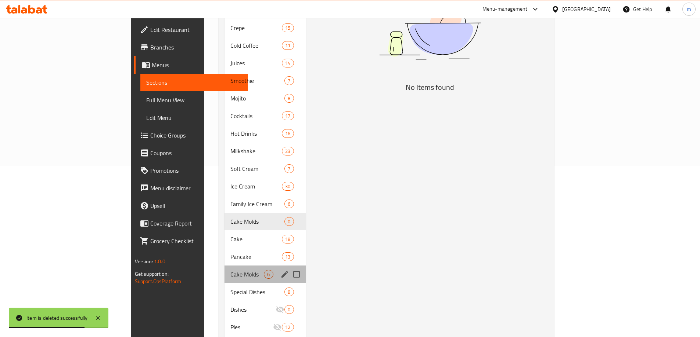
click at [224, 270] on div "Cake Molds 6" at bounding box center [264, 275] width 81 height 18
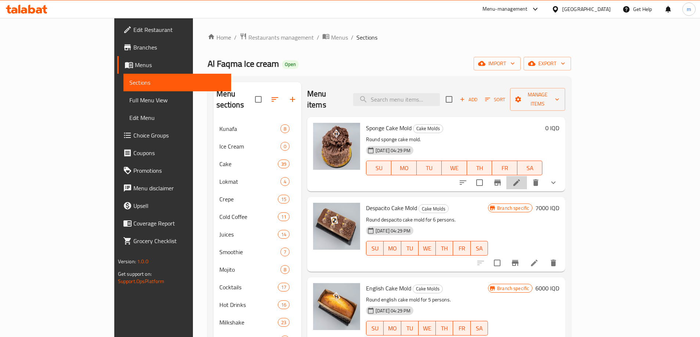
click at [527, 176] on li at bounding box center [516, 182] width 21 height 13
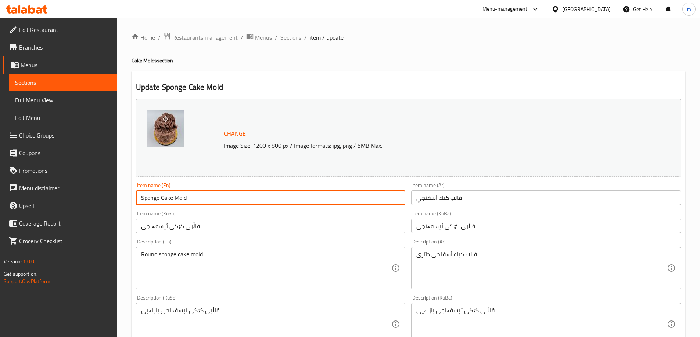
click at [214, 197] on input "Sponge Cake Mold" at bounding box center [271, 198] width 270 height 15
click at [477, 205] on input "قالب كيك أسفنجي" at bounding box center [546, 198] width 270 height 15
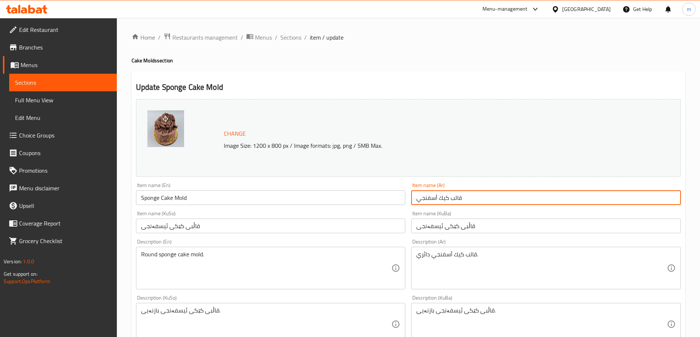
click at [477, 205] on input "قالب كيك أسفنجي" at bounding box center [546, 198] width 270 height 15
click at [460, 227] on input "قاڵبی کێکی ئیسفەنجی" at bounding box center [546, 226] width 270 height 15
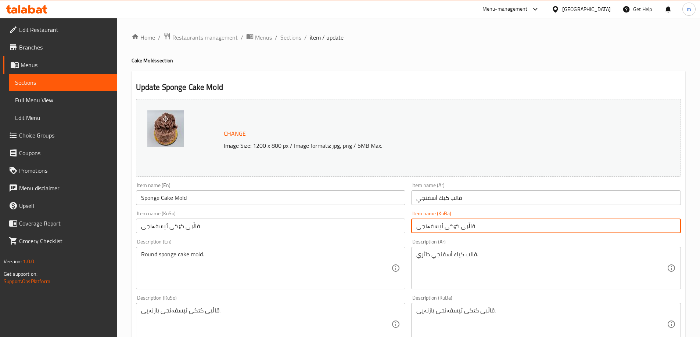
click at [460, 227] on input "قاڵبی کێکی ئیسفەنجی" at bounding box center [546, 226] width 270 height 15
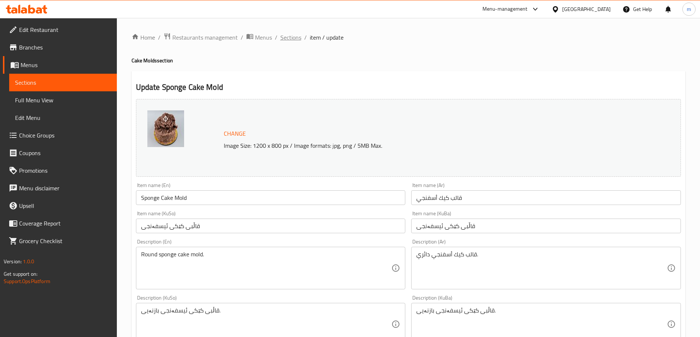
click at [283, 36] on span "Sections" at bounding box center [290, 37] width 21 height 9
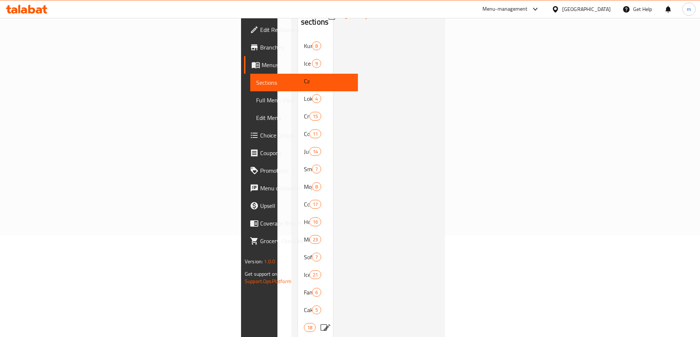
scroll to position [86, 0]
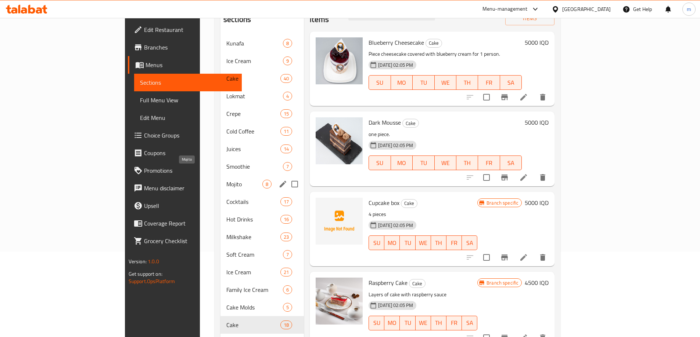
click at [226, 180] on span "Mojito" at bounding box center [244, 184] width 36 height 9
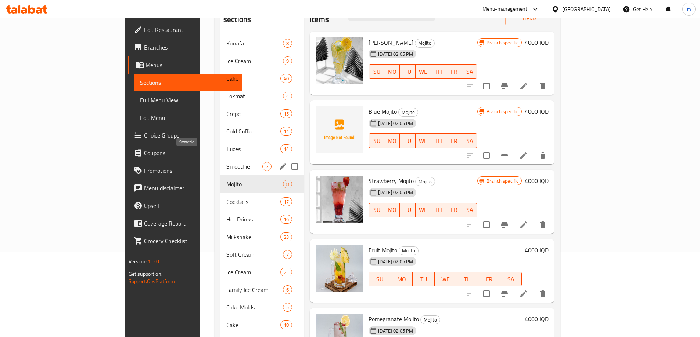
click at [226, 162] on span "Smoothie" at bounding box center [244, 166] width 36 height 9
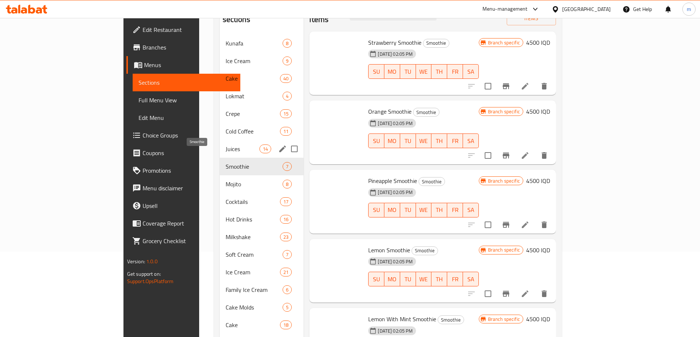
click at [220, 143] on div "Juices 14" at bounding box center [262, 149] width 84 height 18
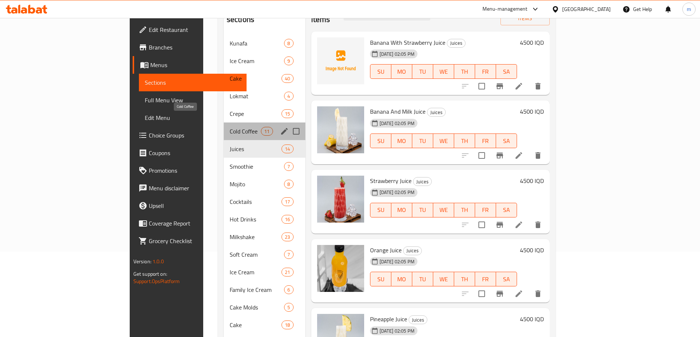
click at [230, 127] on span "Cold Coffee" at bounding box center [245, 131] width 31 height 9
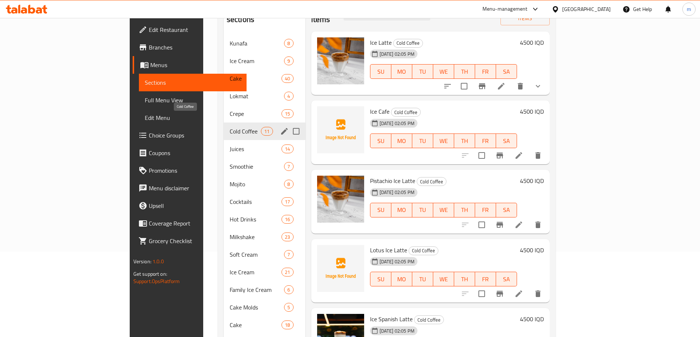
click at [224, 91] on div "Lokmat 4" at bounding box center [265, 96] width 82 height 18
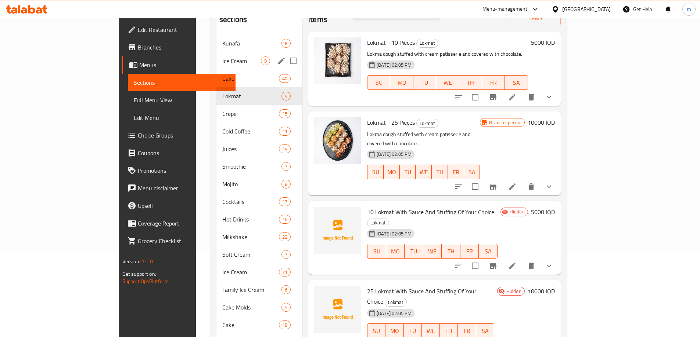
click at [216, 55] on div "Ice Cream 9" at bounding box center [259, 61] width 86 height 18
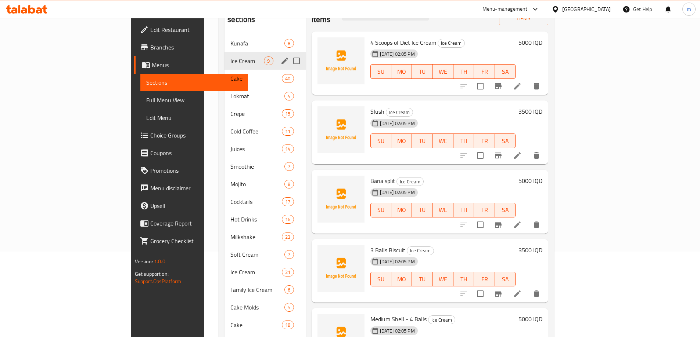
click at [230, 57] on span "Ice Cream" at bounding box center [246, 61] width 33 height 9
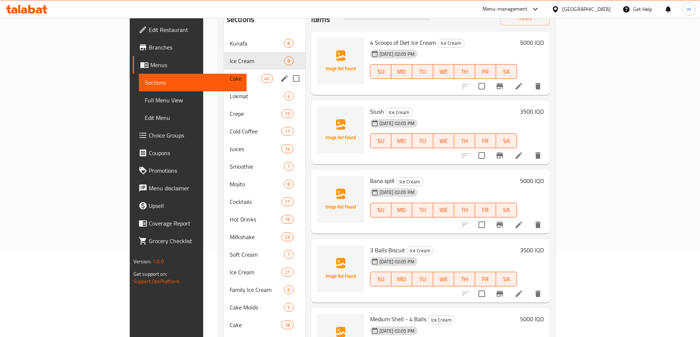
click at [224, 70] on div "Cake 40" at bounding box center [265, 79] width 82 height 18
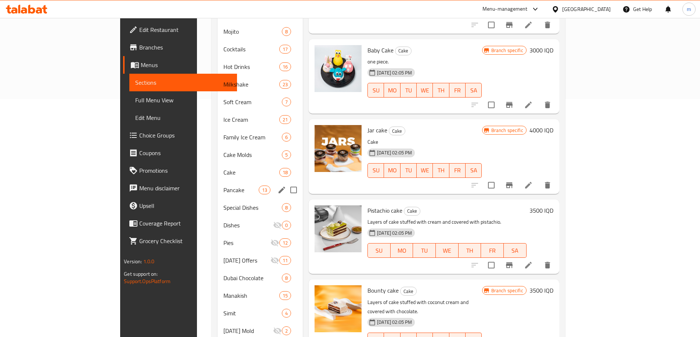
scroll to position [257, 0]
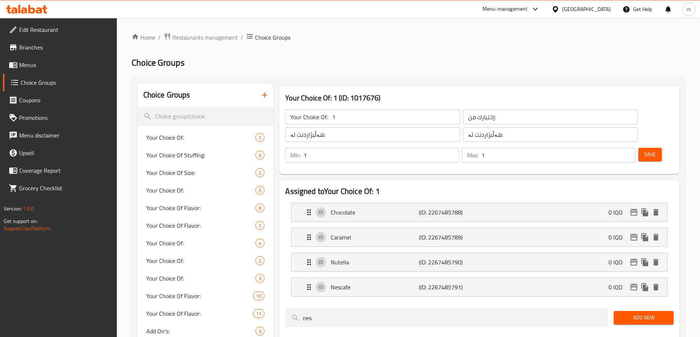
scroll to position [86, 0]
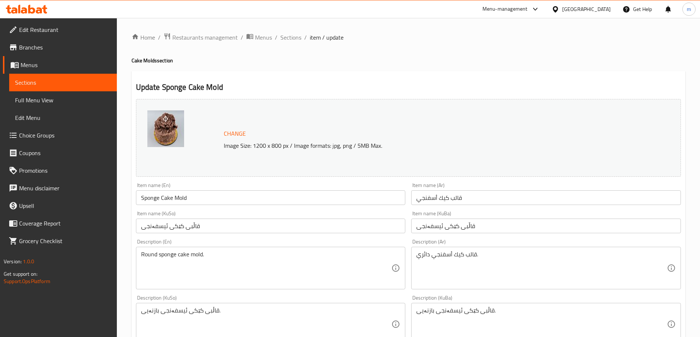
click at [81, 86] on span "Sections" at bounding box center [63, 82] width 96 height 9
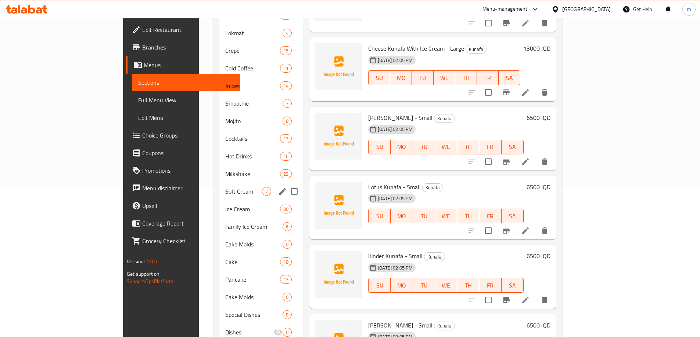
scroll to position [171, 0]
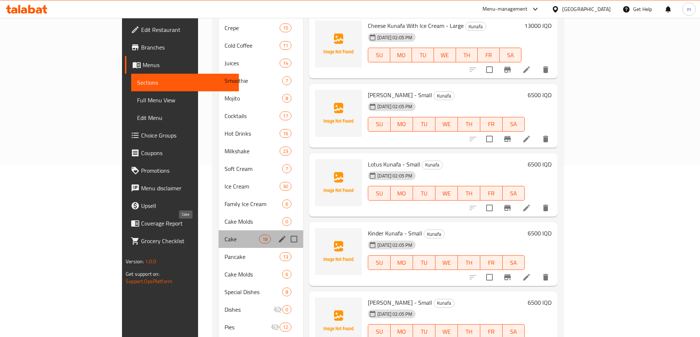
click at [224, 235] on span "Cake" at bounding box center [241, 239] width 35 height 9
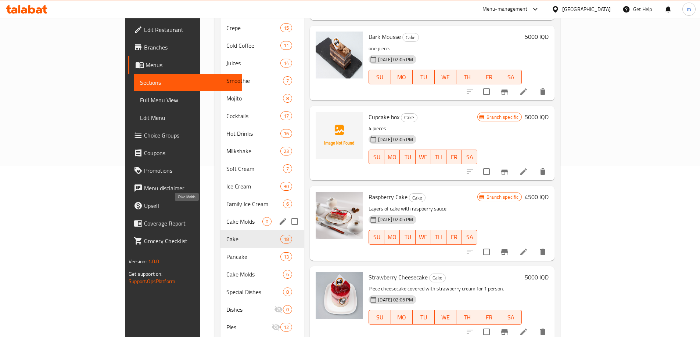
click at [226, 217] on span "Cake Molds" at bounding box center [244, 221] width 36 height 9
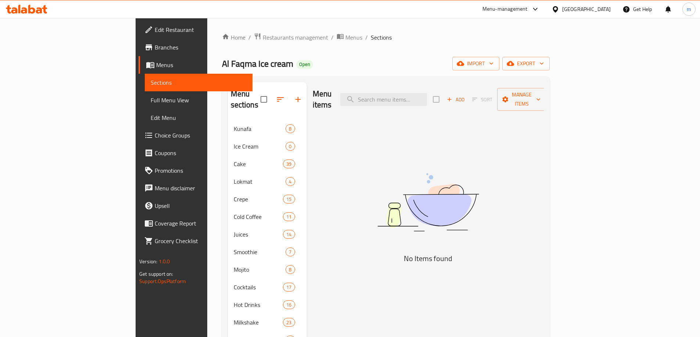
click at [467, 98] on button "Add" at bounding box center [456, 99] width 24 height 11
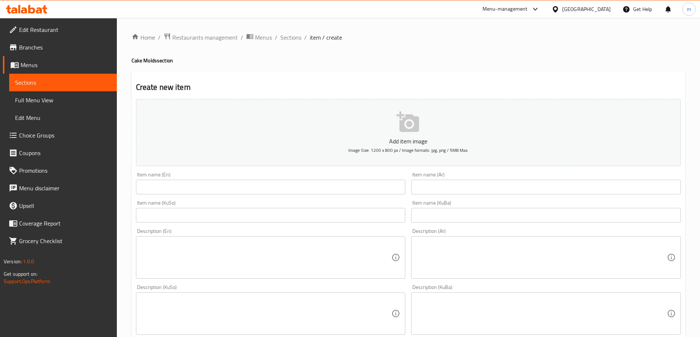
click at [437, 191] on input "text" at bounding box center [546, 187] width 270 height 15
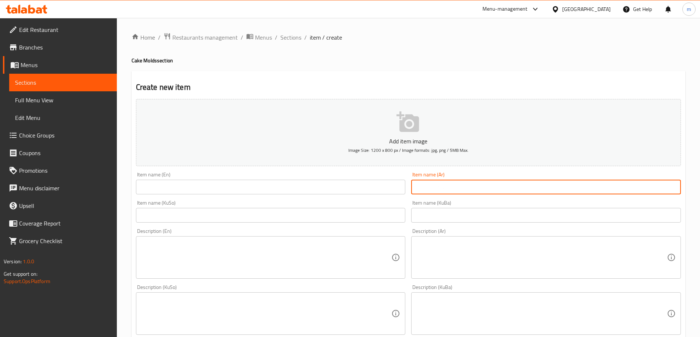
paste input "قالب كيك أسفنجي"
type input "قالب كيك أسفنجي - صغير"
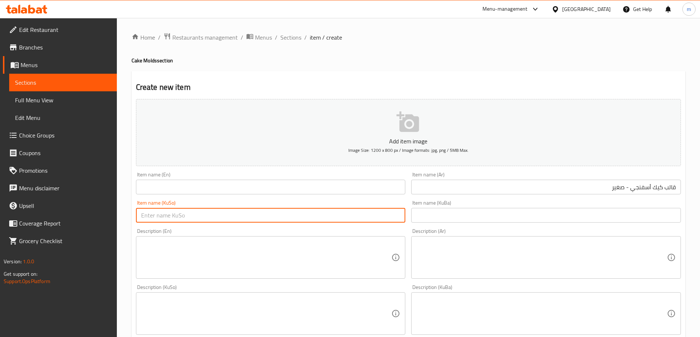
click at [393, 213] on input "text" at bounding box center [271, 215] width 270 height 15
paste input "قاڵبی کێکی ئیسفەنجی"
type input "قاڵبی کێکی ئیسفەنجی - بچووک"
click at [326, 181] on input "text" at bounding box center [271, 187] width 270 height 15
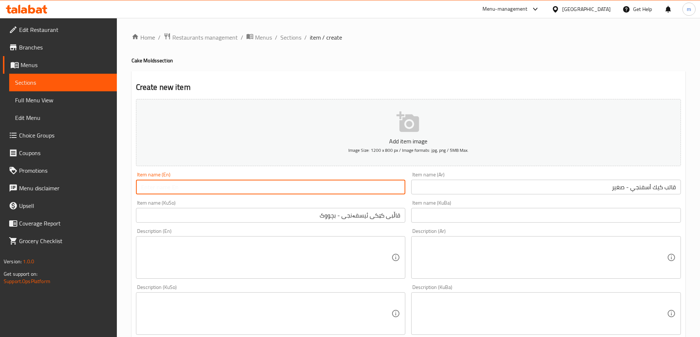
paste input "Sponge Cake Mold"
click at [188, 190] on input "Sponge Cake Mold" at bounding box center [271, 187] width 270 height 15
click at [187, 189] on input "Sponge Cake Mold Small" at bounding box center [271, 187] width 270 height 15
click at [205, 186] on input "Sponge Cake Mold - Small" at bounding box center [271, 187] width 270 height 15
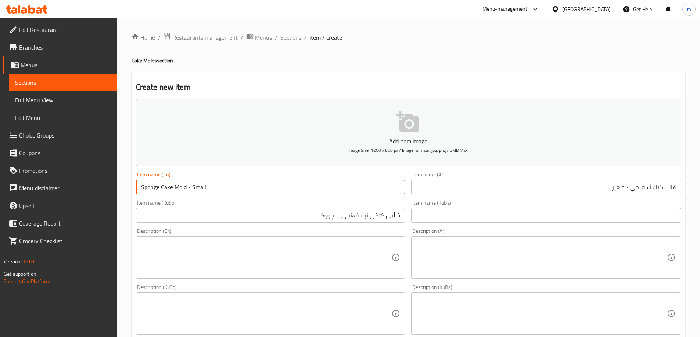
click at [205, 186] on input "Sponge Cake Mold - Small" at bounding box center [271, 187] width 270 height 15
type input "Sponge Cake Mold - Small"
click at [314, 214] on input "قاڵبی کێکی ئیسفەنجی - بچووک" at bounding box center [271, 215] width 270 height 15
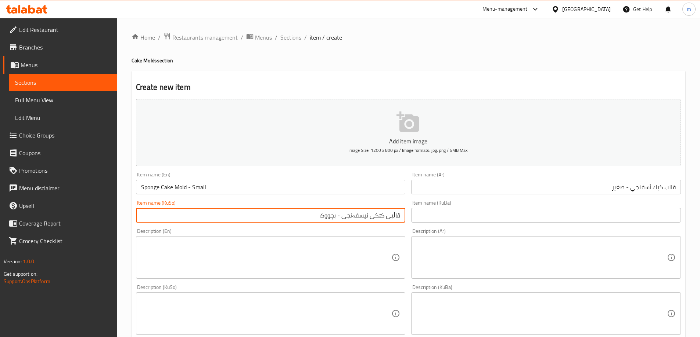
click at [314, 214] on input "قاڵبی کێکی ئیسفەنجی - بچووک" at bounding box center [271, 215] width 270 height 15
drag, startPoint x: 545, startPoint y: 201, endPoint x: 552, endPoint y: 188, distance: 14.8
click at [546, 200] on div "Item name (KuBa) Item name (KuBa)" at bounding box center [545, 212] width 275 height 28
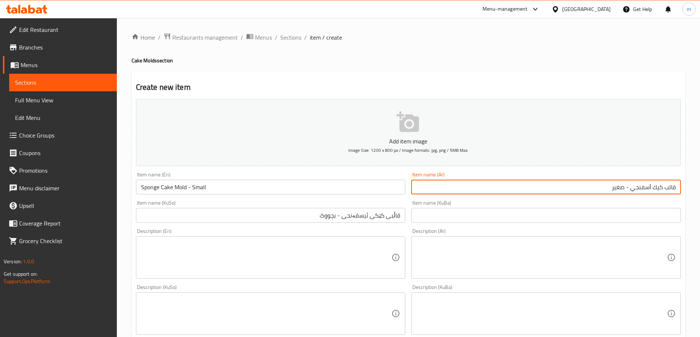
click at [552, 188] on input "قالب كيك أسفنجي - صغير" at bounding box center [546, 187] width 270 height 15
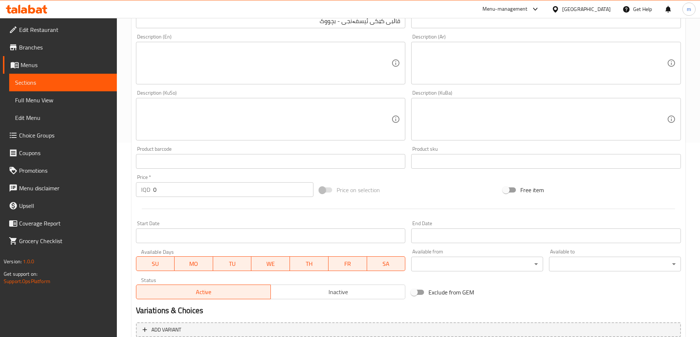
scroll to position [246, 0]
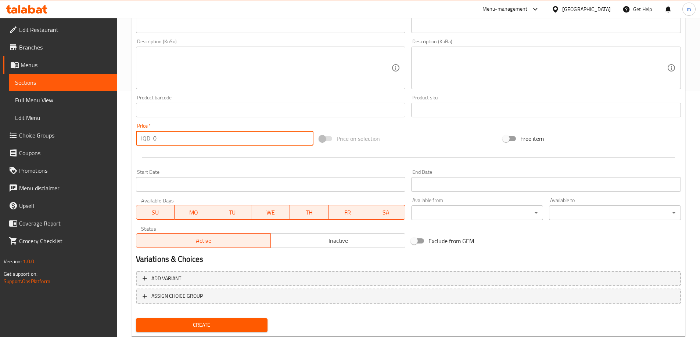
drag, startPoint x: 162, startPoint y: 138, endPoint x: 145, endPoint y: 138, distance: 16.9
click at [147, 138] on div "IQD 0 Price *" at bounding box center [225, 138] width 178 height 15
type input "17000"
click at [210, 326] on span "Create" at bounding box center [202, 325] width 120 height 9
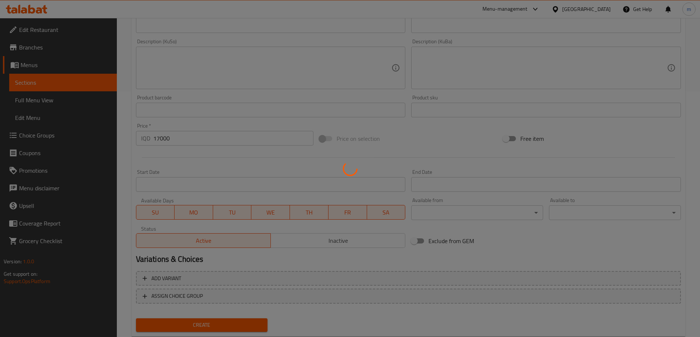
type input "0"
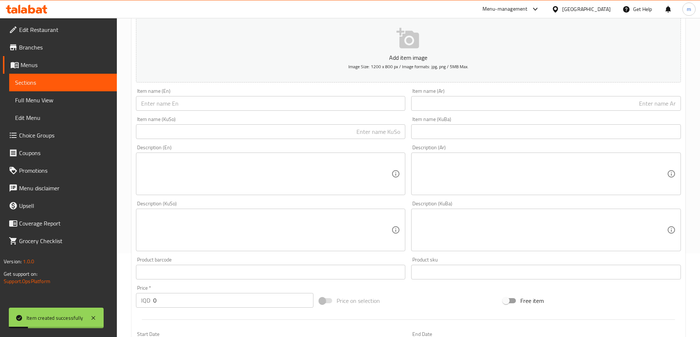
scroll to position [0, 0]
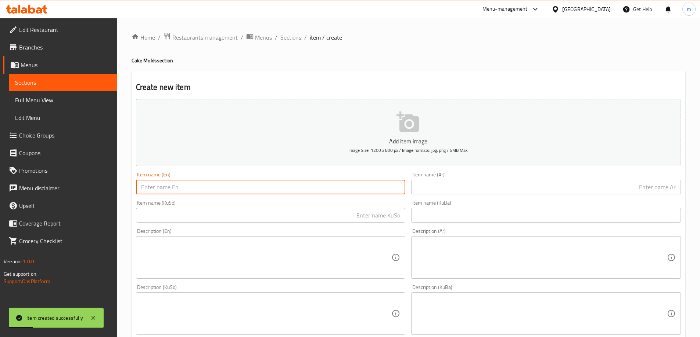
click at [257, 189] on input "text" at bounding box center [271, 187] width 270 height 15
paste input "قالب كيك أسفنجي - صغير"
type input "قالب كيك أسفنجي - صغير"
click at [443, 194] on input "text" at bounding box center [546, 187] width 270 height 15
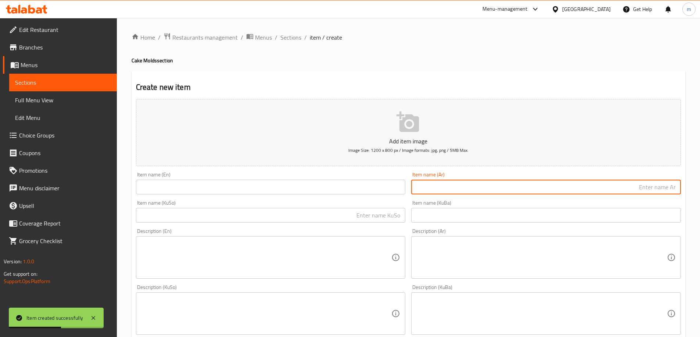
paste input "قالب كيك أسفنجي - صغير"
click at [620, 190] on input "قالب كيك أسفنجي - صغير" at bounding box center [546, 187] width 270 height 15
type input "قالب كيك أسفنجي - وسط"
click at [361, 189] on input "text" at bounding box center [271, 187] width 270 height 15
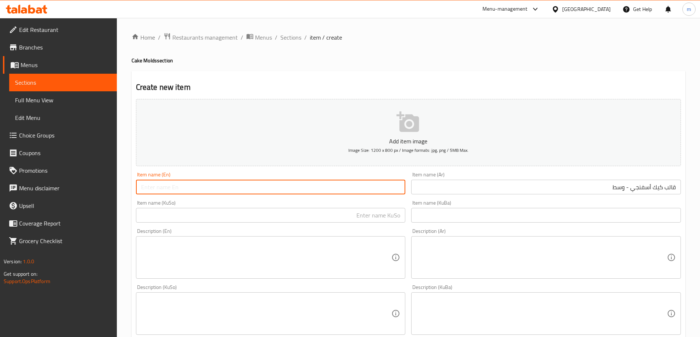
paste input "Sponge Cake Mold - Small"
click at [201, 188] on input "Sponge Cake Mold - Small" at bounding box center [271, 187] width 270 height 15
type input "Sponge Cake Mold - Medium"
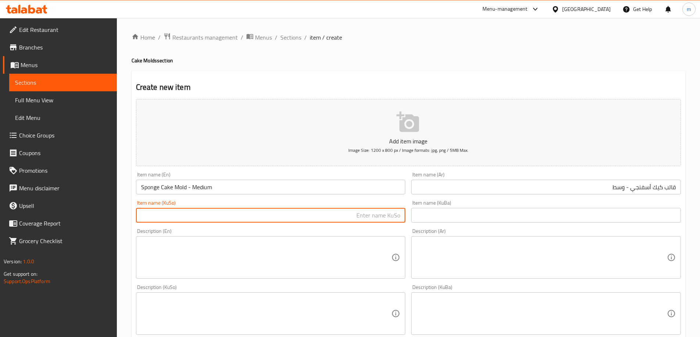
click at [219, 220] on input "text" at bounding box center [271, 215] width 270 height 15
paste input "قاڵبی کێکی ئیسفەنجی - بچووک"
click at [326, 219] on input "قاڵبی کێکی ئیسفەنجی - بچووک" at bounding box center [271, 215] width 270 height 15
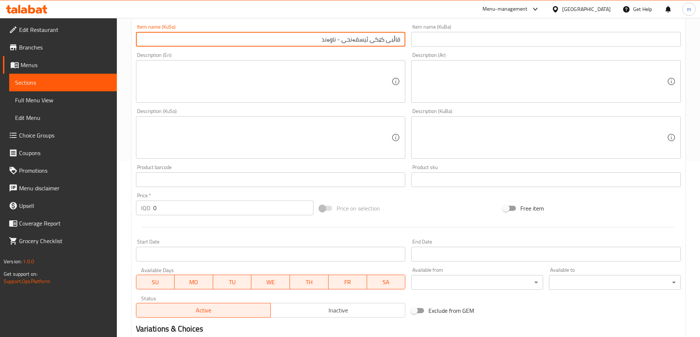
scroll to position [266, 0]
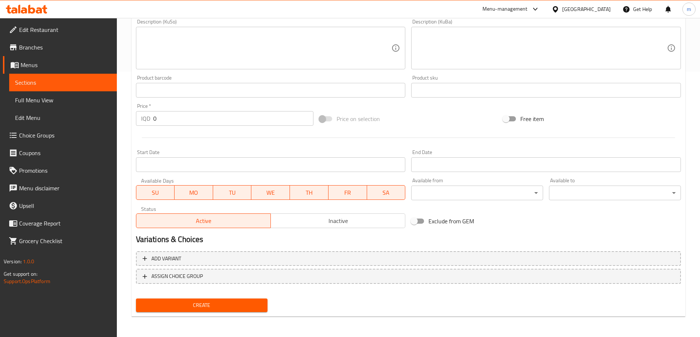
type input "قاڵبی کێکی ئیسفەنجی - ناوەند"
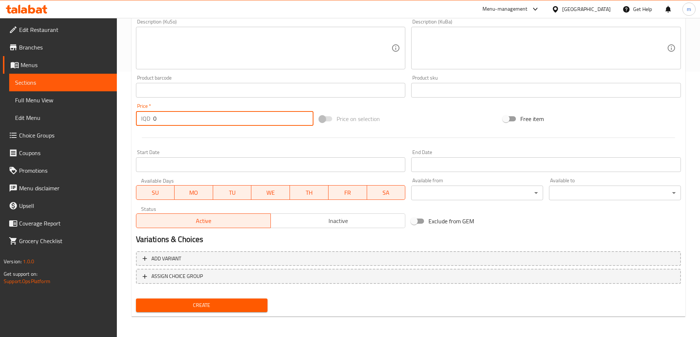
drag, startPoint x: 149, startPoint y: 120, endPoint x: 126, endPoint y: 115, distance: 22.9
click at [138, 118] on div "IQD 0 Price *" at bounding box center [225, 118] width 178 height 15
type input "25000"
click at [187, 300] on div "Create" at bounding box center [202, 305] width 138 height 19
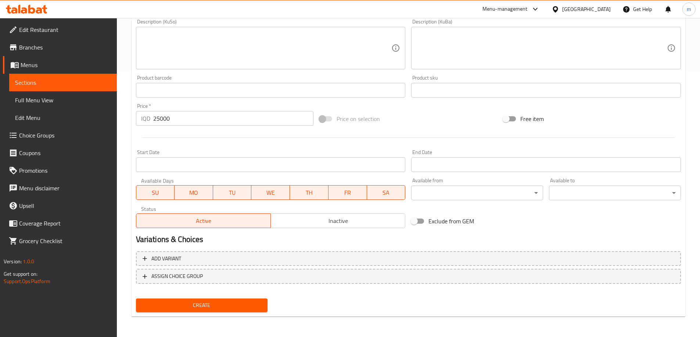
click at [187, 301] on button "Create" at bounding box center [202, 306] width 132 height 14
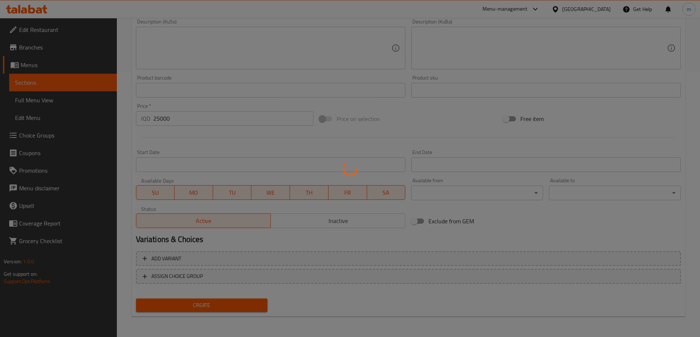
type input "0"
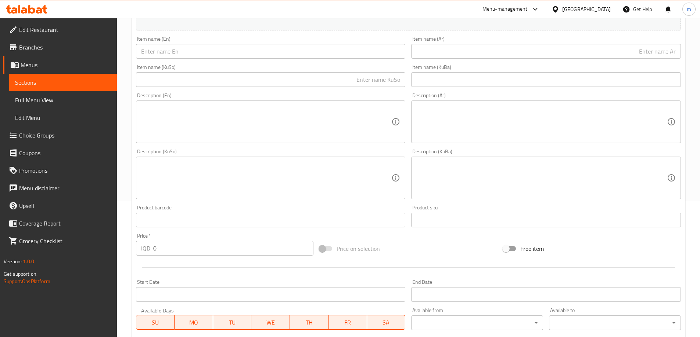
scroll to position [9, 0]
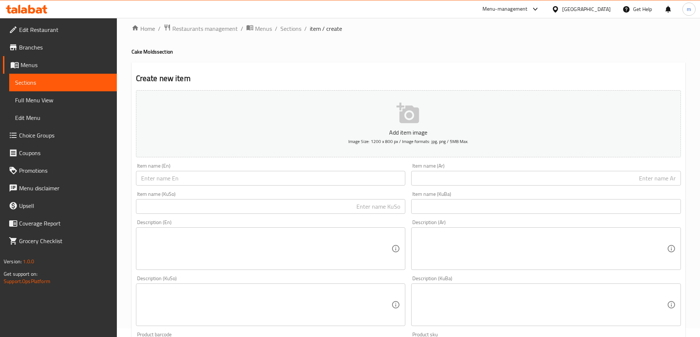
click at [382, 179] on input "text" at bounding box center [271, 178] width 270 height 15
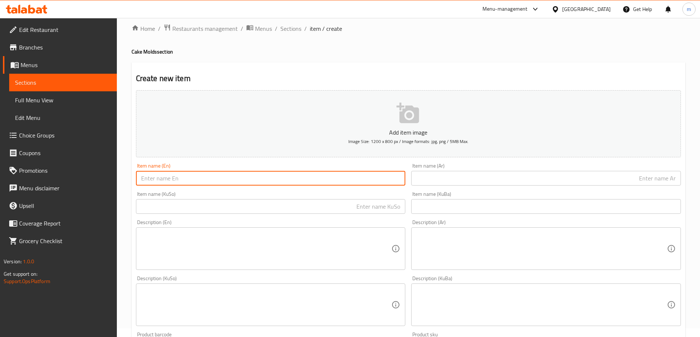
paste input "Sponge Cake Mold - Small"
click at [199, 183] on input "Sponge Cake Mold - Small" at bounding box center [271, 178] width 270 height 15
type input "Sponge Cake Mold - Large"
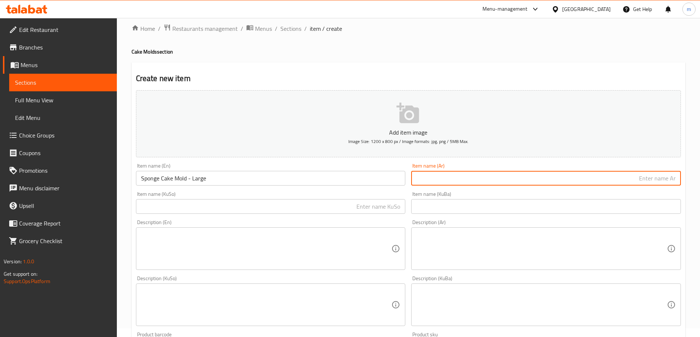
click at [467, 177] on input "text" at bounding box center [546, 178] width 270 height 15
paste input "قالب كيك أسفنجي - صغير"
click at [618, 177] on input "قالب كيك أسفنجي - صغير" at bounding box center [546, 178] width 270 height 15
type input "قالب كيك أسفنجي - كبير"
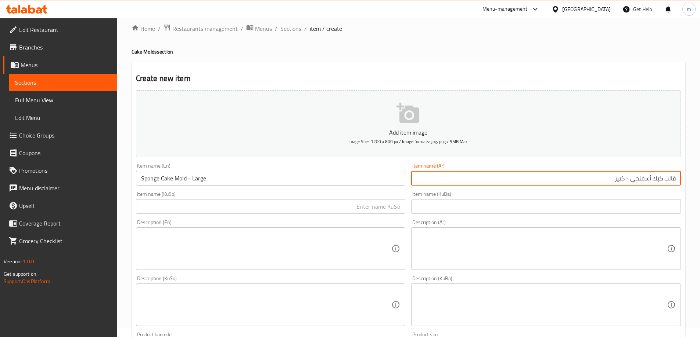
click at [359, 209] on input "text" at bounding box center [271, 206] width 270 height 15
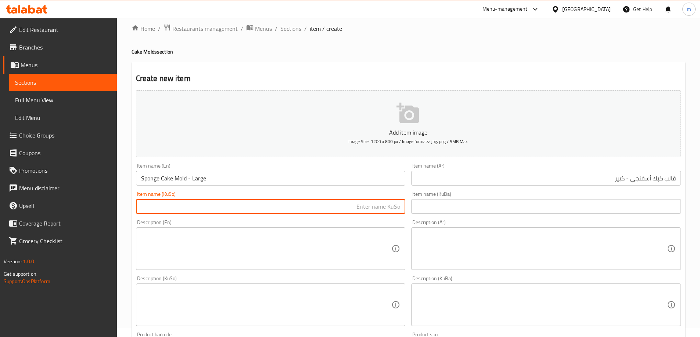
paste input "قاڵبی کێکی ئیسفەنجی - بچووک"
click at [334, 208] on input "قاڵبی کێکی ئیسفەنجی - بچووک" at bounding box center [271, 206] width 270 height 15
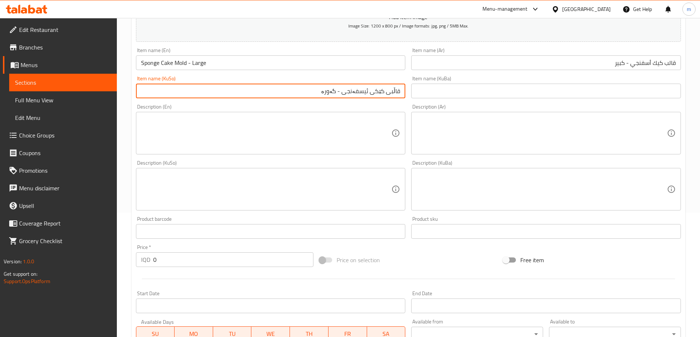
scroll to position [266, 0]
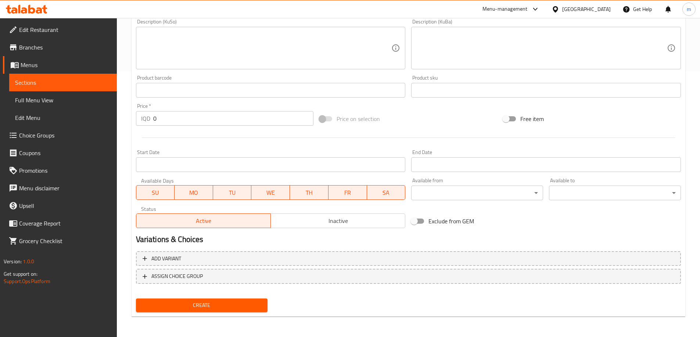
type input "قاڵبی کێکی ئیسفەنجی - گەورە"
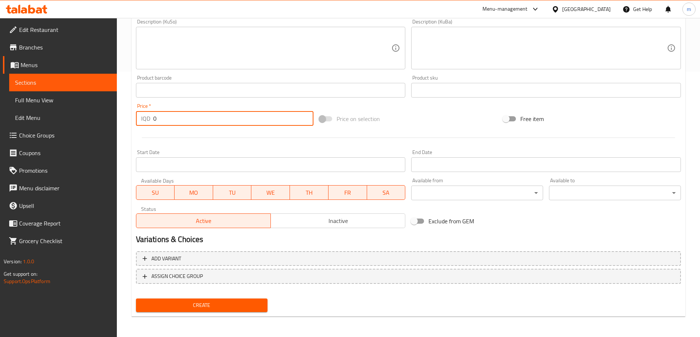
drag, startPoint x: 144, startPoint y: 122, endPoint x: 127, endPoint y: 122, distance: 16.9
click at [139, 122] on div "IQD 0 Price *" at bounding box center [225, 118] width 178 height 15
type input "30000"
click at [173, 310] on span "Create" at bounding box center [202, 305] width 120 height 9
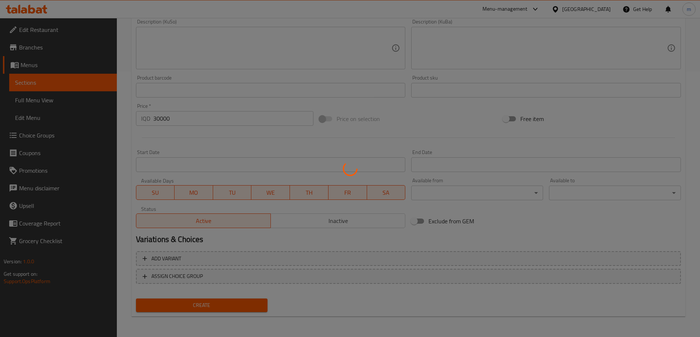
type input "0"
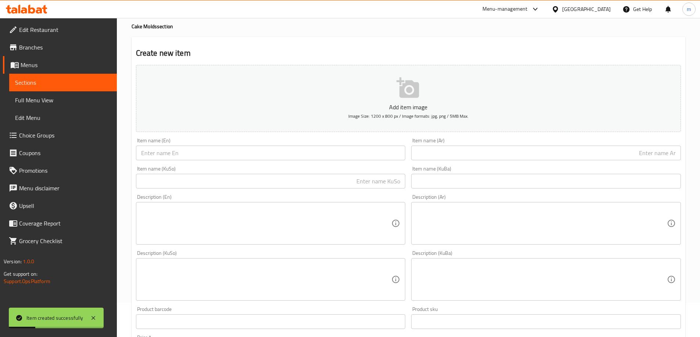
scroll to position [0, 0]
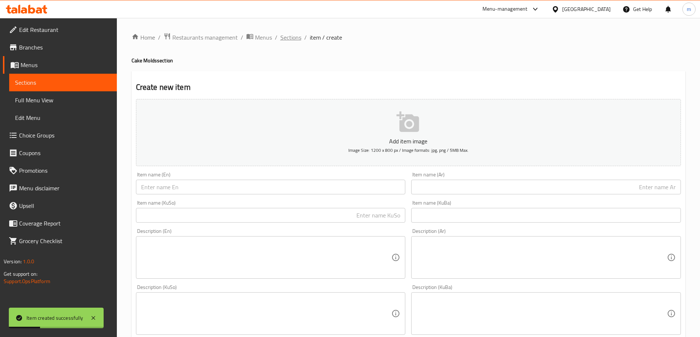
click at [293, 38] on span "Sections" at bounding box center [290, 37] width 21 height 9
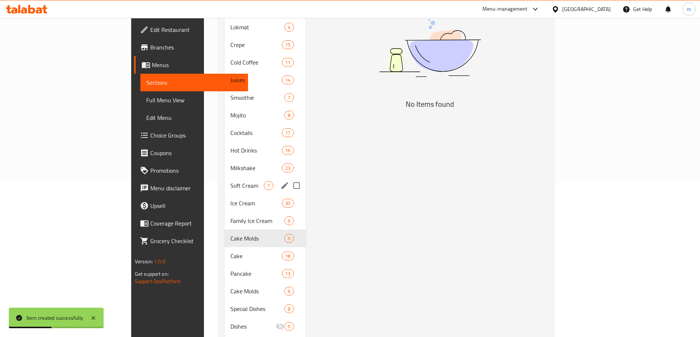
scroll to position [171, 0]
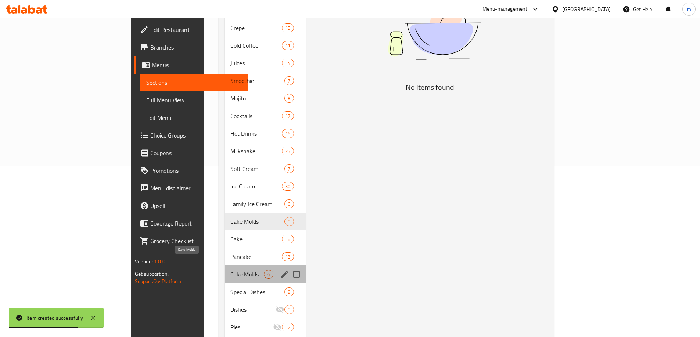
click at [230, 270] on span "Cake Molds" at bounding box center [246, 274] width 33 height 9
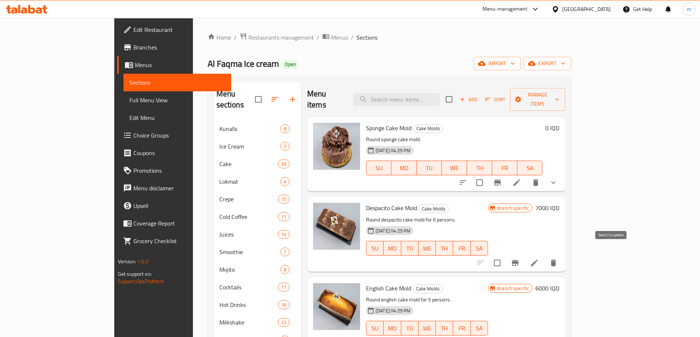
click at [505, 256] on input "checkbox" at bounding box center [496, 263] width 15 height 15
checkbox input "true"
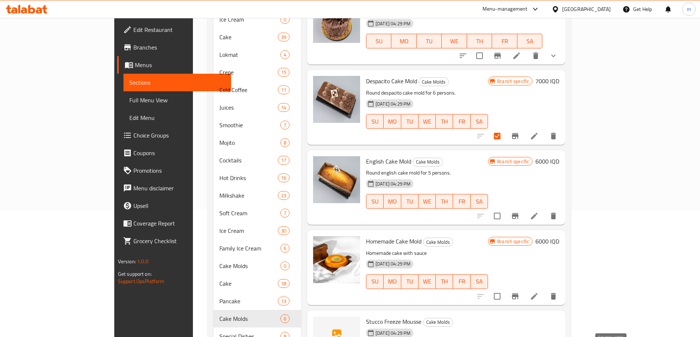
scroll to position [257, 0]
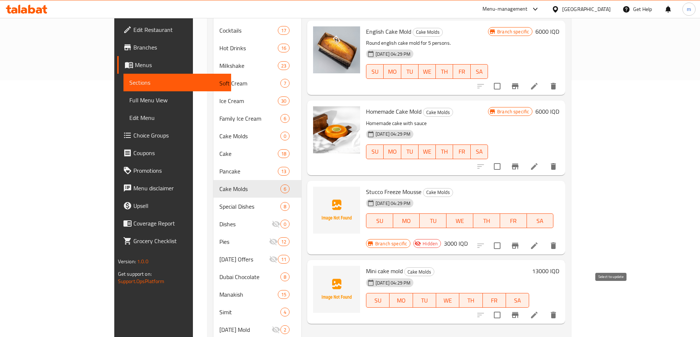
click at [505, 308] on input "checkbox" at bounding box center [496, 315] width 15 height 15
checkbox input "true"
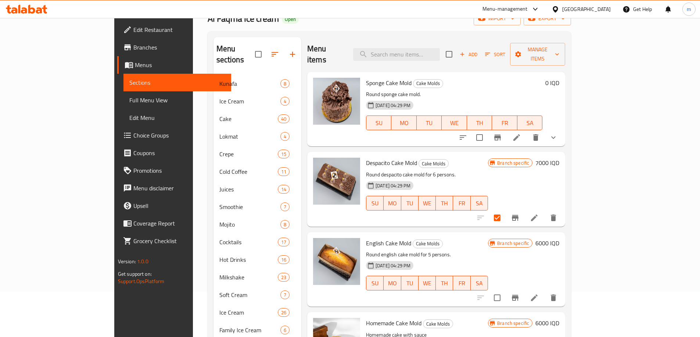
scroll to position [0, 0]
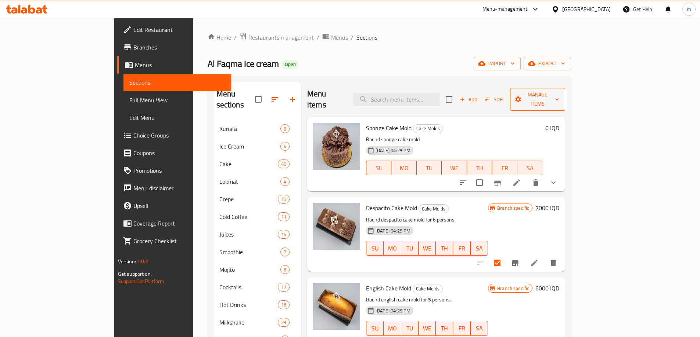
click at [559, 98] on span "Manage items" at bounding box center [537, 99] width 43 height 18
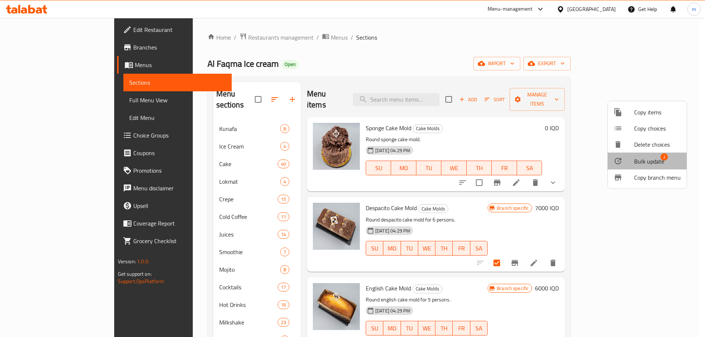
click at [649, 159] on span "Bulk update" at bounding box center [649, 161] width 30 height 9
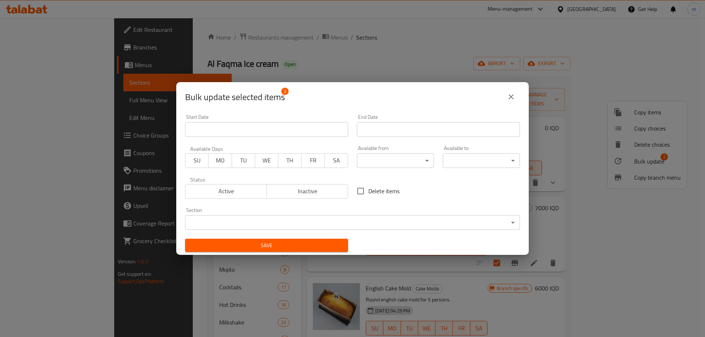
click at [274, 220] on body "​ Menu-management [GEOGRAPHIC_DATA] Get Help m Edit Restaurant Branches Menus S…" at bounding box center [352, 177] width 705 height 319
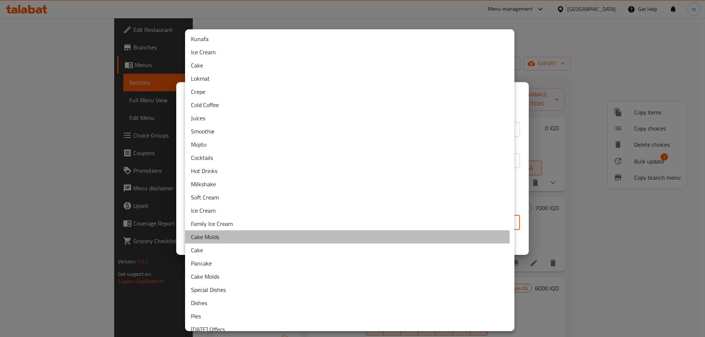
click at [216, 241] on li "Cake Molds" at bounding box center [349, 237] width 329 height 13
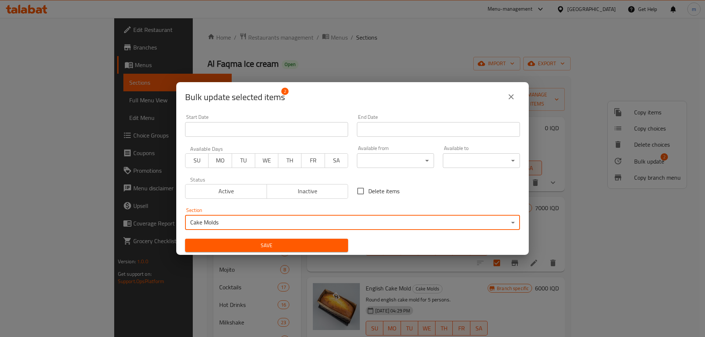
click at [324, 242] on span "Save" at bounding box center [266, 245] width 151 height 9
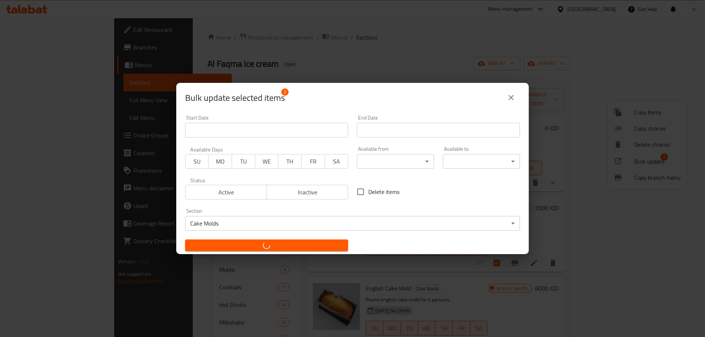
checkbox input "false"
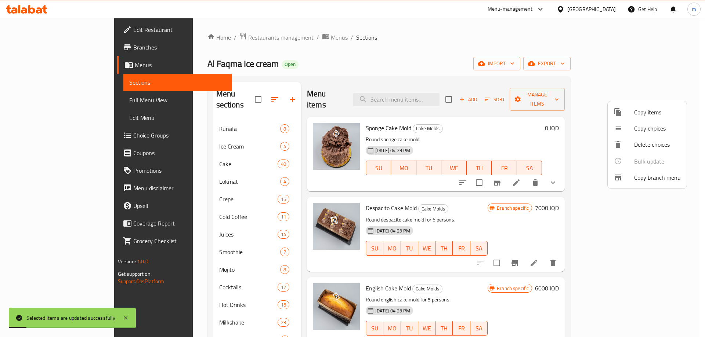
click at [174, 236] on div at bounding box center [352, 168] width 705 height 337
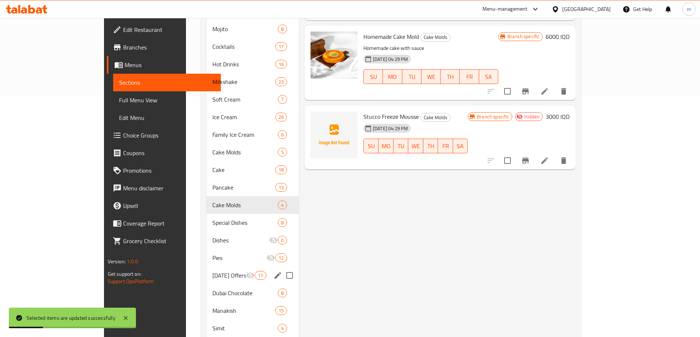
scroll to position [257, 0]
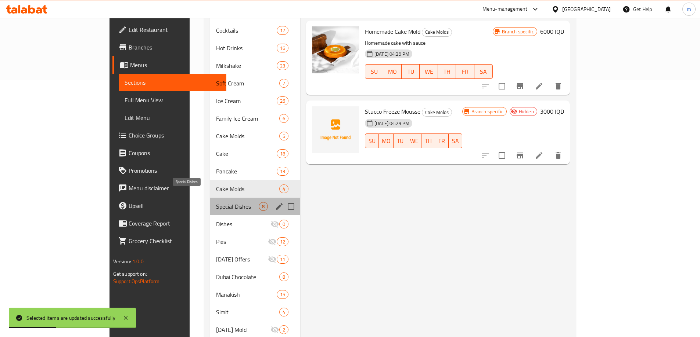
click at [216, 202] on span "Special Dishes" at bounding box center [237, 206] width 42 height 9
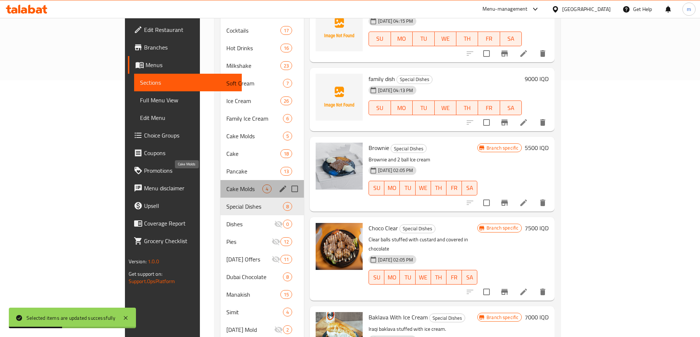
click at [226, 185] on span "Cake Molds" at bounding box center [244, 189] width 36 height 9
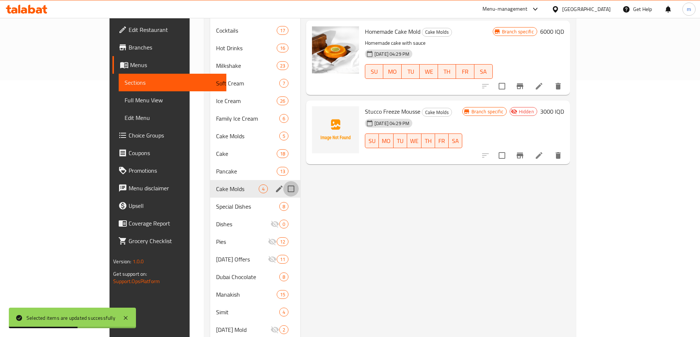
click at [283, 181] on input "Menu sections" at bounding box center [290, 188] width 15 height 15
checkbox input "true"
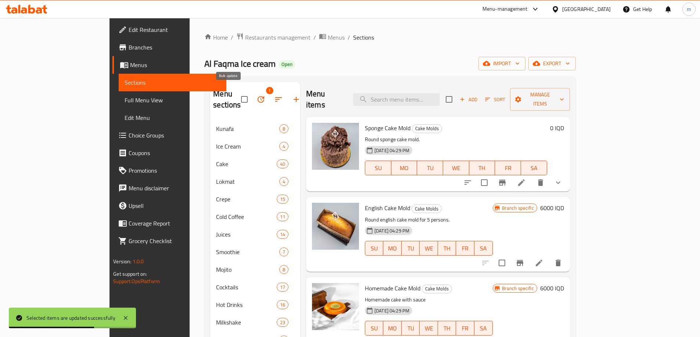
click at [252, 91] on button "button" at bounding box center [261, 100] width 18 height 18
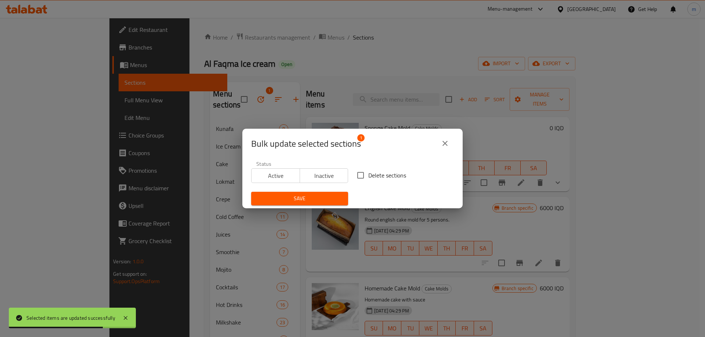
click at [368, 180] on span "Delete sections" at bounding box center [387, 175] width 38 height 9
click at [367, 180] on input "Delete sections" at bounding box center [360, 175] width 15 height 15
checkbox input "true"
click at [315, 196] on span "Save" at bounding box center [299, 198] width 85 height 9
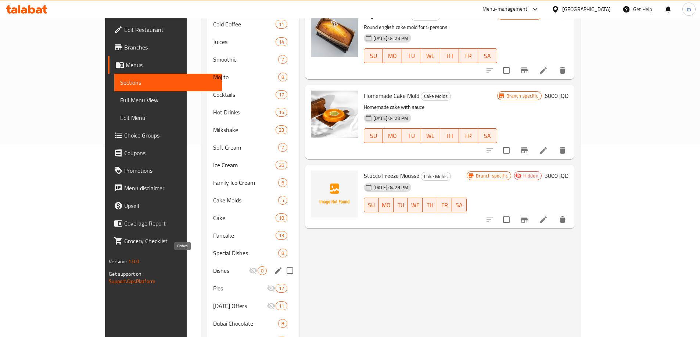
scroll to position [257, 0]
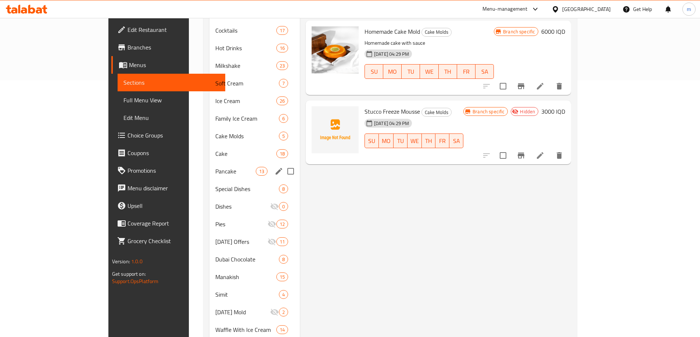
click at [209, 163] on div "Pancake 13" at bounding box center [254, 172] width 90 height 18
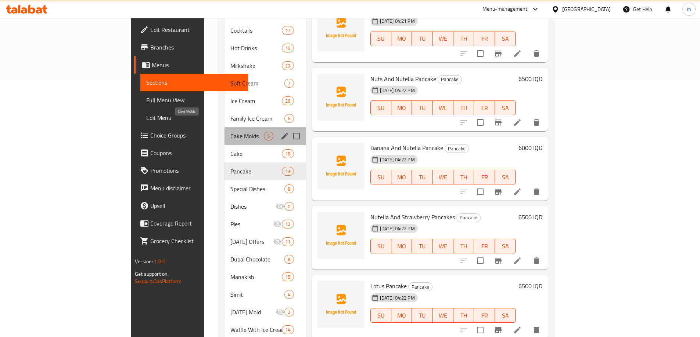
click at [230, 132] on span "Cake Molds" at bounding box center [246, 136] width 33 height 9
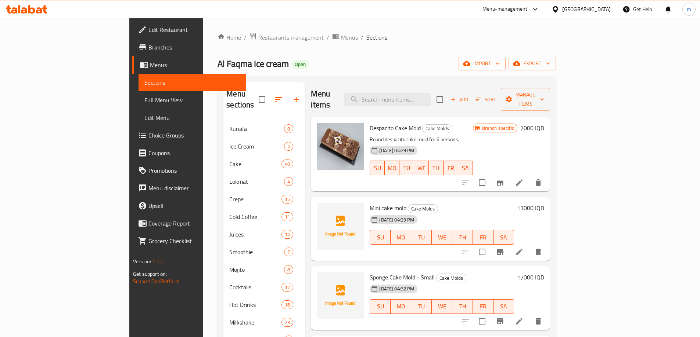
click at [504, 178] on icon "Branch-specific-item" at bounding box center [499, 182] width 9 height 9
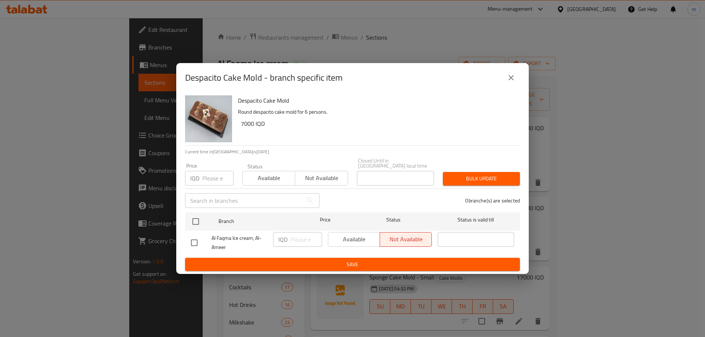
click at [198, 244] on input "checkbox" at bounding box center [194, 242] width 15 height 15
checkbox input "true"
click at [350, 236] on span "Available" at bounding box center [354, 239] width 46 height 11
click at [343, 260] on span "Save" at bounding box center [352, 264] width 323 height 9
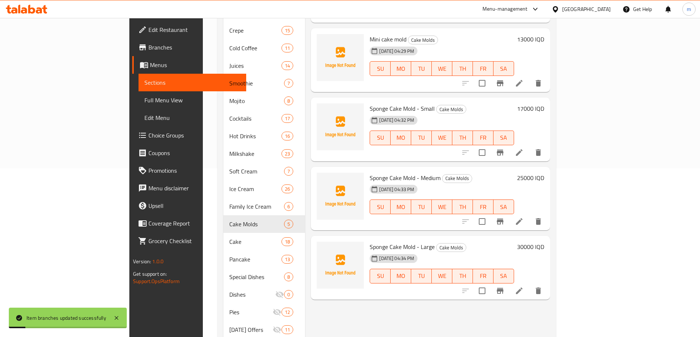
scroll to position [171, 0]
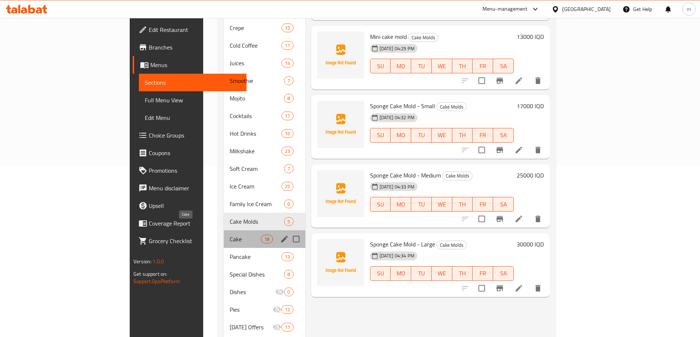
click at [230, 235] on span "Cake" at bounding box center [245, 239] width 31 height 9
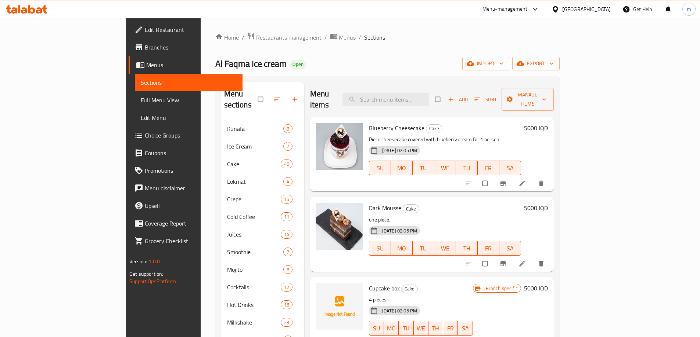
click at [135, 107] on link "Full Menu View" at bounding box center [189, 100] width 108 height 18
click at [129, 130] on link "Choice Groups" at bounding box center [186, 136] width 114 height 18
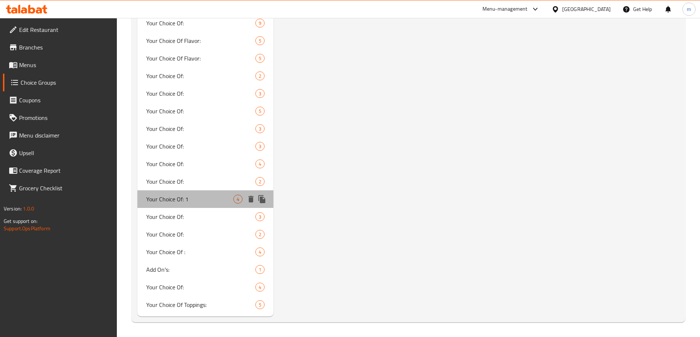
click at [179, 191] on div "Your Choice Of: 1 4" at bounding box center [205, 200] width 136 height 18
type input "Your Choice Of: 1"
type input "هەڵبژاردنت لە:"
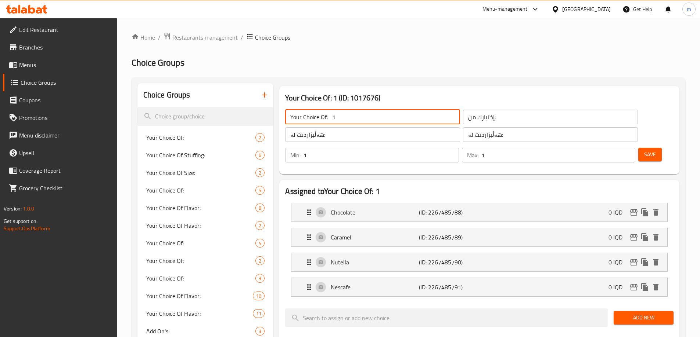
drag, startPoint x: 333, startPoint y: 120, endPoint x: 340, endPoint y: 120, distance: 6.6
click at [340, 120] on input "Your Choice Of: 1" at bounding box center [372, 117] width 175 height 15
drag, startPoint x: 336, startPoint y: 120, endPoint x: 332, endPoint y: 118, distance: 5.4
click at [332, 118] on input "Your Choice Of: 1" at bounding box center [372, 117] width 175 height 15
type input "Your Choice Of:"
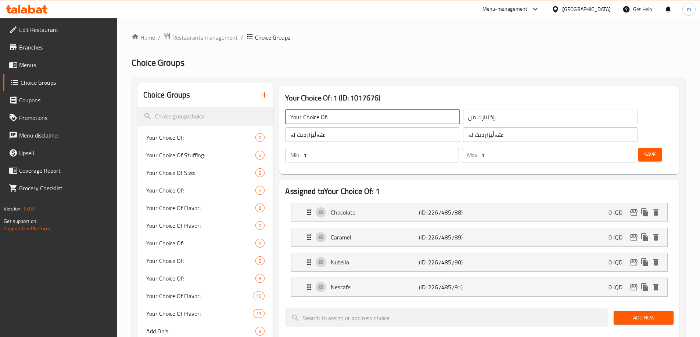
click at [644, 150] on span "Save" at bounding box center [650, 154] width 12 height 9
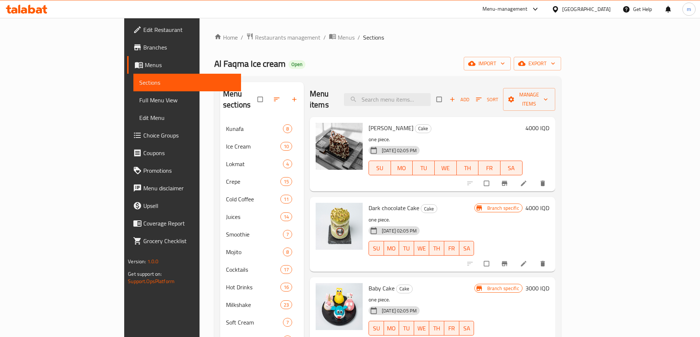
click at [145, 66] on span "Menus" at bounding box center [190, 65] width 90 height 9
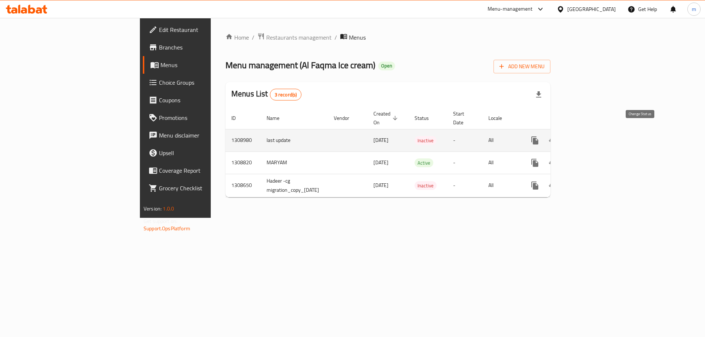
click at [557, 136] on icon "enhanced table" at bounding box center [552, 140] width 9 height 9
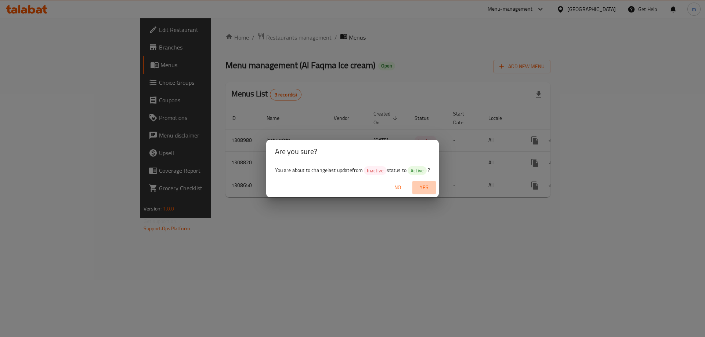
click at [421, 189] on span "Yes" at bounding box center [424, 187] width 18 height 9
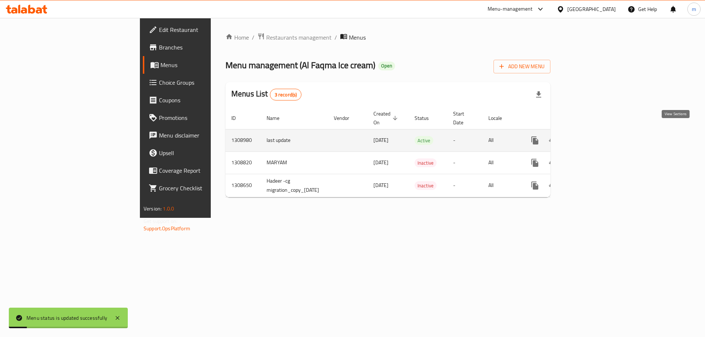
click at [597, 132] on link "enhanced table" at bounding box center [588, 141] width 18 height 18
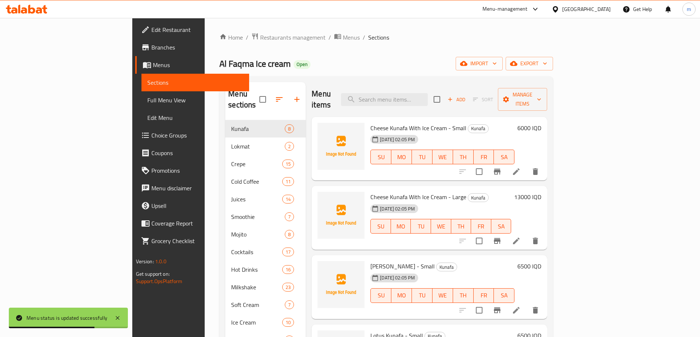
click at [141, 106] on link "Full Menu View" at bounding box center [195, 100] width 108 height 18
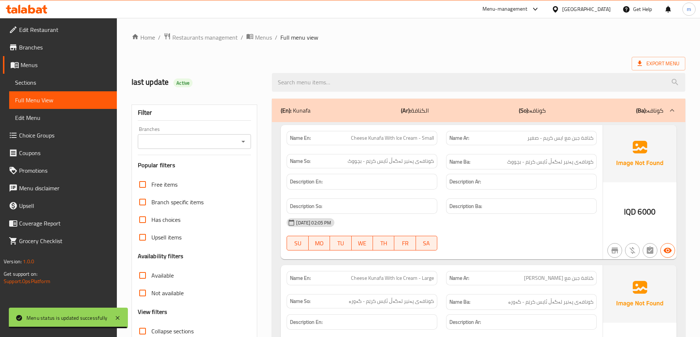
drag, startPoint x: 205, startPoint y: 149, endPoint x: 206, endPoint y: 142, distance: 6.7
click at [206, 149] on div "Filter Branches Branches Popular filters Free items Branch specific items Has c…" at bounding box center [194, 240] width 126 height 271
click at [207, 142] on input "Branches" at bounding box center [188, 142] width 97 height 10
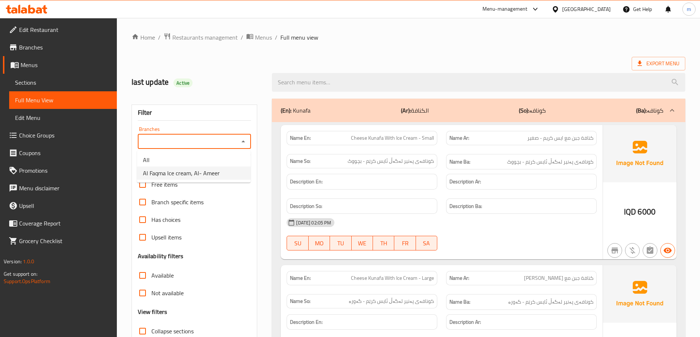
click at [180, 174] on span "Al Faqma Ice cream, Al- Ameer" at bounding box center [181, 173] width 77 height 9
type input "Al Faqma Ice cream, Al- Ameer"
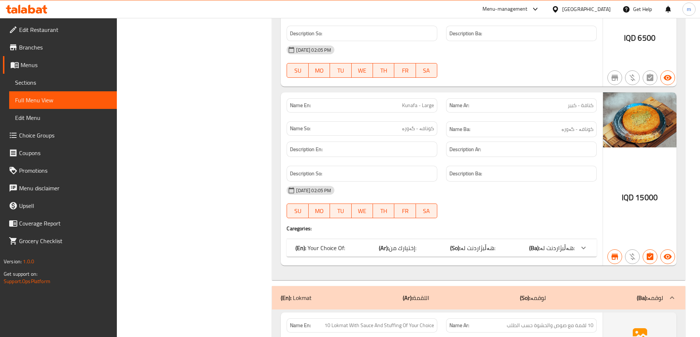
scroll to position [1028, 0]
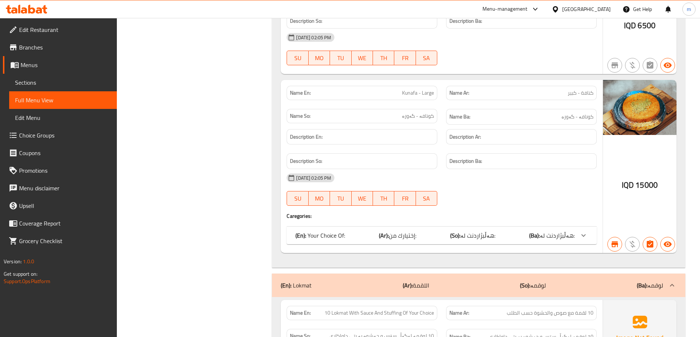
click at [545, 235] on span "هەڵبژاردنت لە:" at bounding box center [556, 235] width 35 height 11
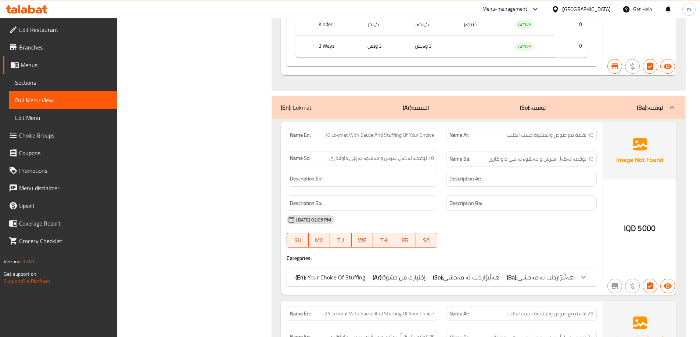
scroll to position [1371, 0]
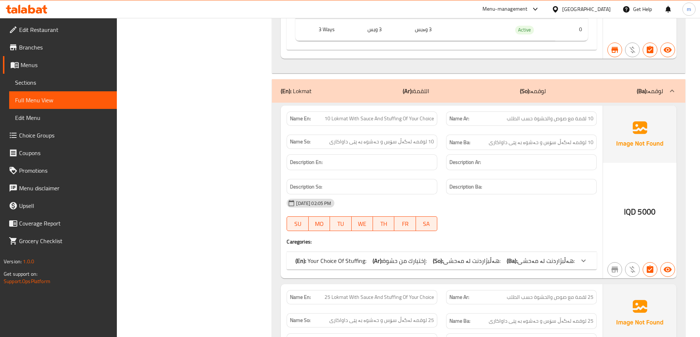
click at [439, 97] on div "(En): Lokmat (Ar): اللقمة (So): لوقمە (Ba): لوقمە" at bounding box center [478, 91] width 413 height 24
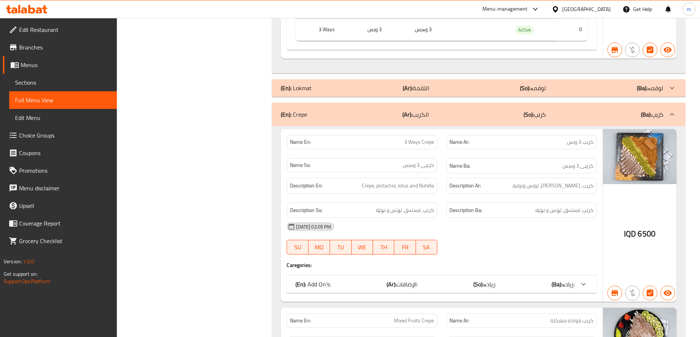
click at [442, 121] on div "(En): Crepe (Ar): الكريب (So): کرێپ (Ba): کرێپ" at bounding box center [478, 115] width 413 height 24
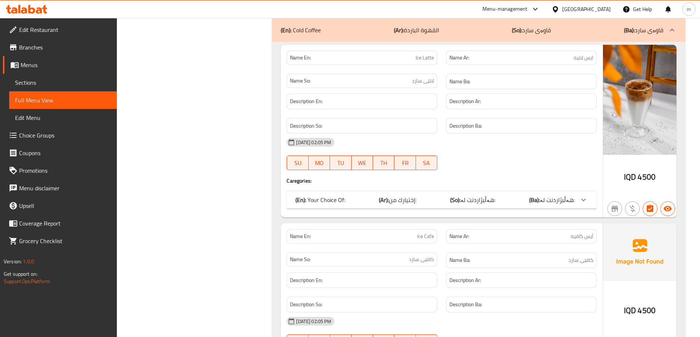
scroll to position [1457, 0]
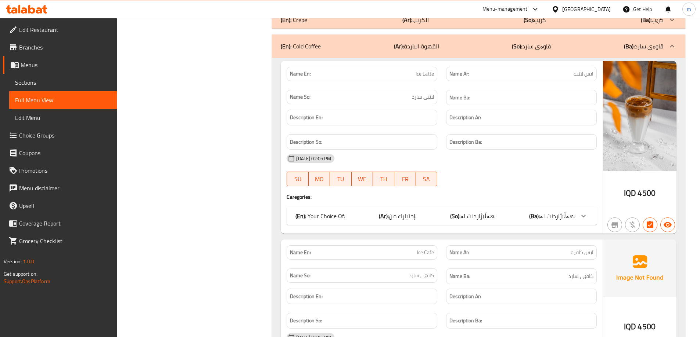
click at [444, 224] on div "(En): Your Choice Of: (Ar): إختيارك من: (So): هەڵبژاردنت لە: (Ba): هەڵبژاردنت ل…" at bounding box center [441, 216] width 310 height 18
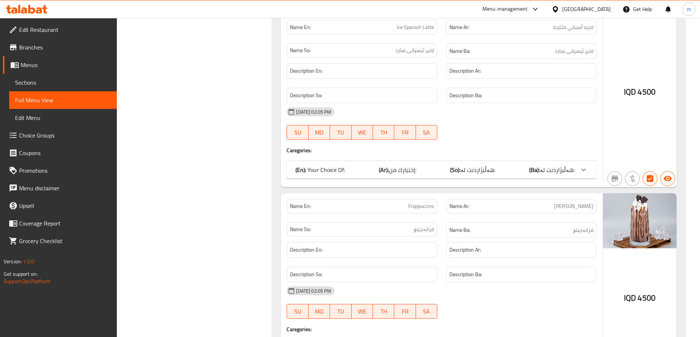
scroll to position [2228, 0]
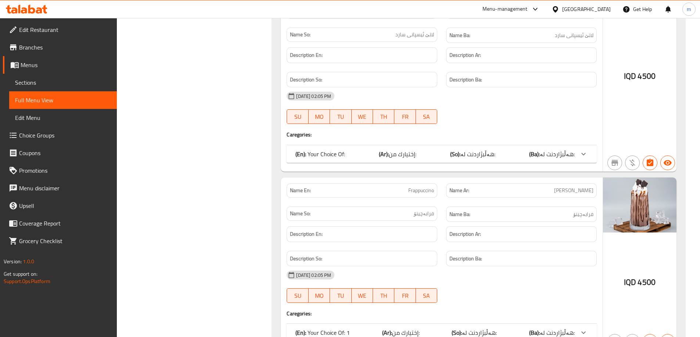
click at [441, 158] on div "(En): Your Choice Of: (Ar): إختيارك من: (So): هەڵبژاردنت لە: (Ba): هەڵبژاردنت ل…" at bounding box center [434, 154] width 279 height 9
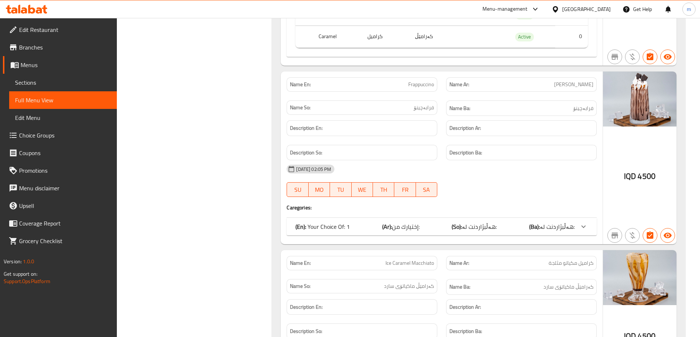
scroll to position [2485, 0]
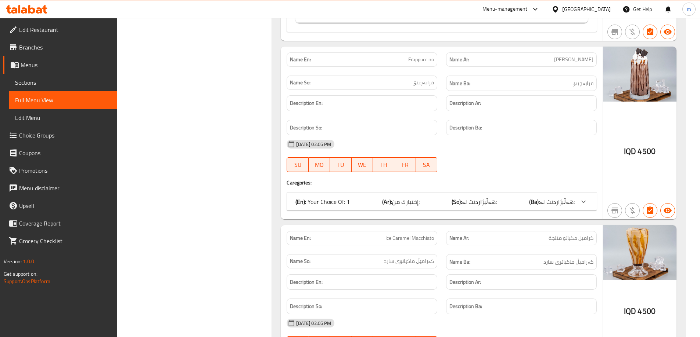
click at [445, 201] on div "(En): Your Choice Of: 1 (Ar): إختيارك من: (So): هەڵبژاردنت لە: (Ba): هەڵبژاردنت…" at bounding box center [434, 202] width 279 height 9
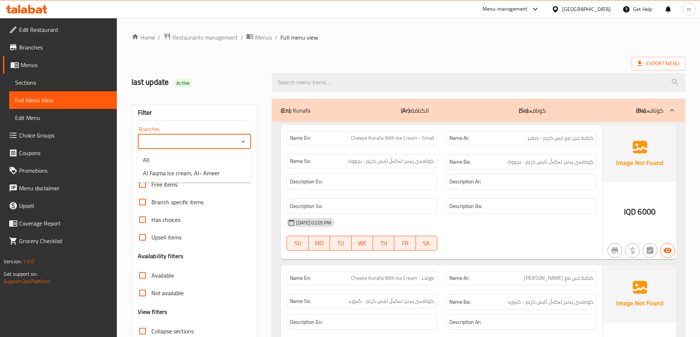
click at [203, 139] on input "Branches" at bounding box center [188, 142] width 97 height 10
click at [176, 181] on ul "All Al Faqma Ice cream, Al- Ameer" at bounding box center [193, 167] width 113 height 32
click at [178, 172] on span "Al Faqma Ice cream, Al- Ameer" at bounding box center [181, 173] width 77 height 9
type input "Al Faqma Ice cream, Al- Ameer"
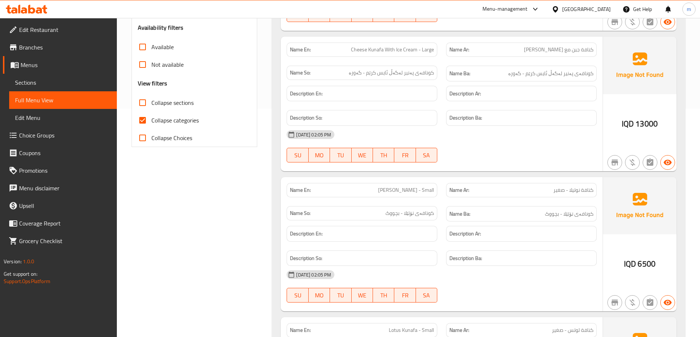
scroll to position [257, 0]
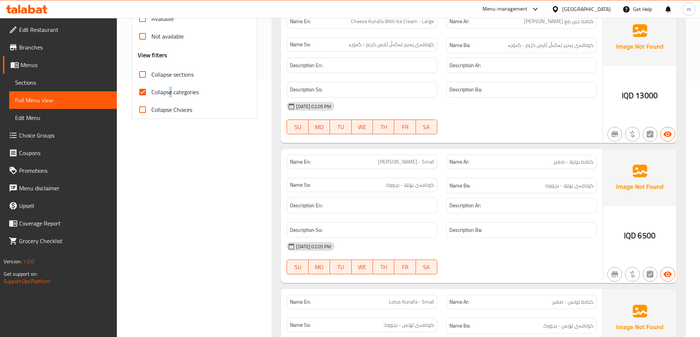
click at [171, 91] on span "Collapse categories" at bounding box center [174, 92] width 47 height 9
click at [169, 97] on span "Collapse categories" at bounding box center [174, 92] width 47 height 9
click at [151, 97] on input "Collapse categories" at bounding box center [143, 92] width 18 height 18
checkbox input "false"
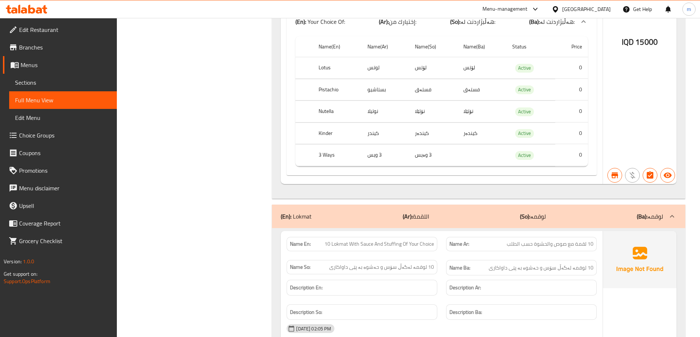
scroll to position [1285, 0]
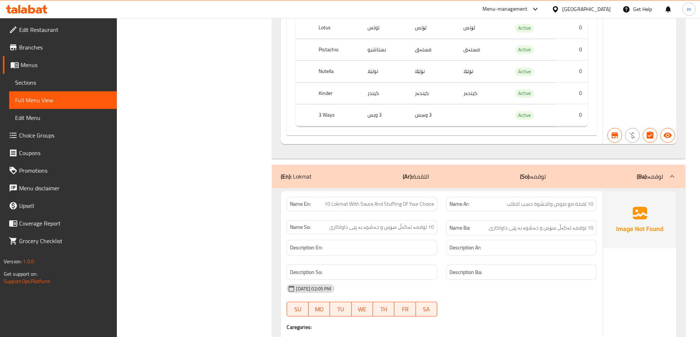
click at [419, 177] on p "(Ar): اللقمة" at bounding box center [415, 176] width 26 height 9
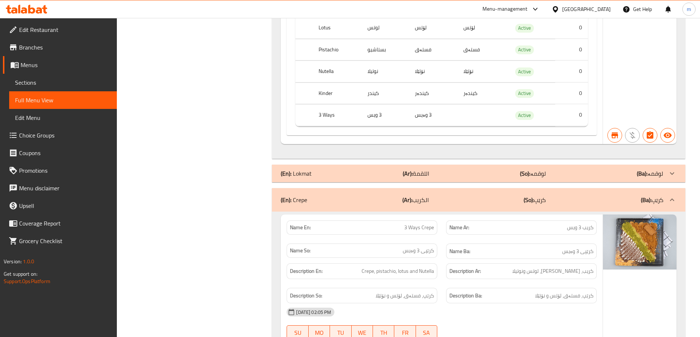
click at [404, 195] on b "(Ar):" at bounding box center [407, 200] width 10 height 11
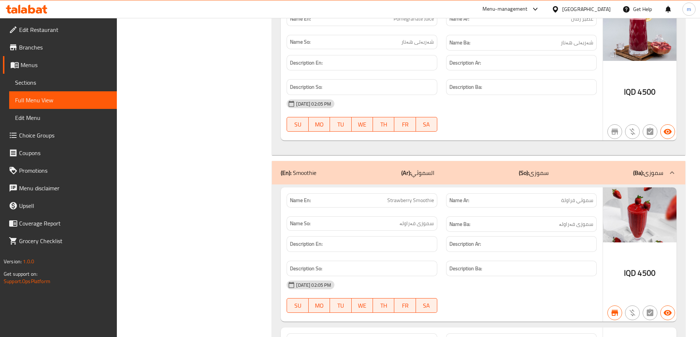
scroll to position [5484, 0]
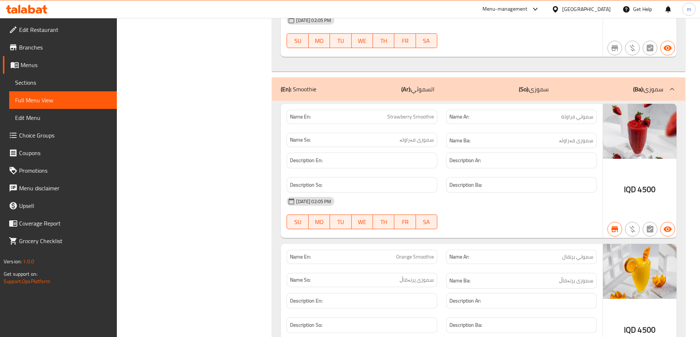
click at [423, 80] on div "(En): Smoothie (Ar): السموثي (So): سموزی (Ba): سموزی" at bounding box center [478, 89] width 413 height 24
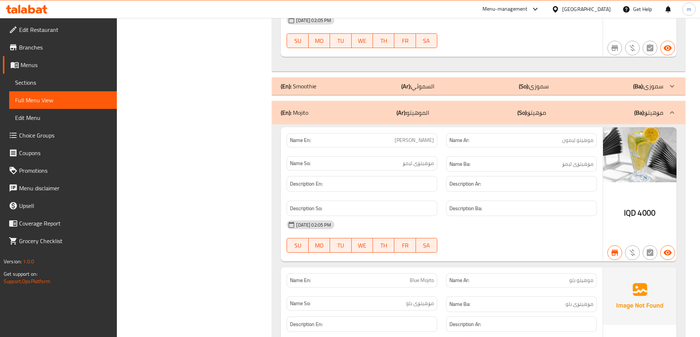
click at [425, 110] on p "(Ar): الموهيتو" at bounding box center [412, 112] width 33 height 9
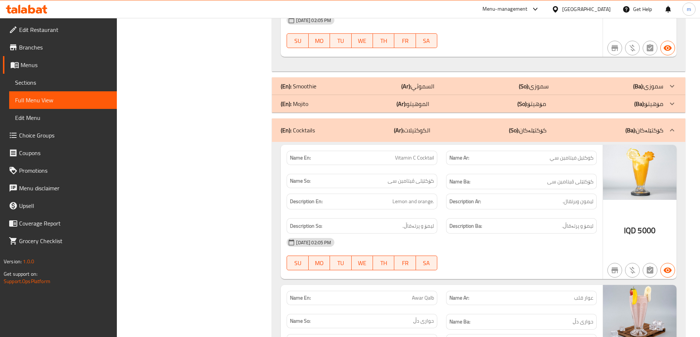
click at [441, 129] on div "(En): Cocktails (Ar): الكوكتيلات (So): کۆکتێلەکان (Ba): کۆکتێلەکان" at bounding box center [472, 130] width 382 height 9
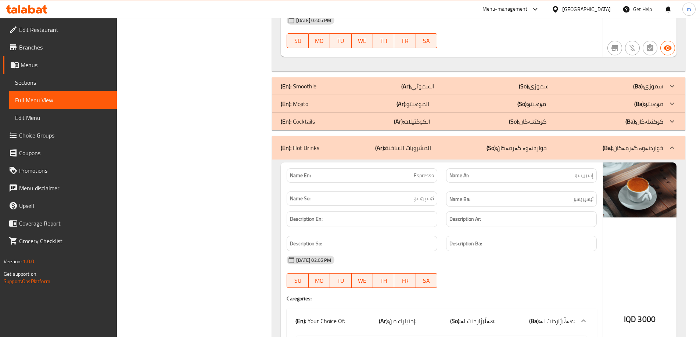
click at [442, 154] on div "(En): Hot Drinks (Ar): المشروبات الساخنة (So): خواردنەوە گەرمەکان (Ba): خواردنە…" at bounding box center [478, 148] width 413 height 24
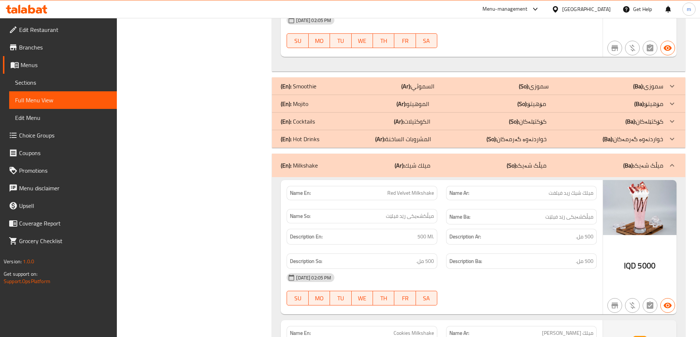
click at [458, 168] on div "(En): Milkshake (Ar): ميلك شيك (So): میڵک شەیک (Ba): میڵک شەیک" at bounding box center [472, 165] width 382 height 9
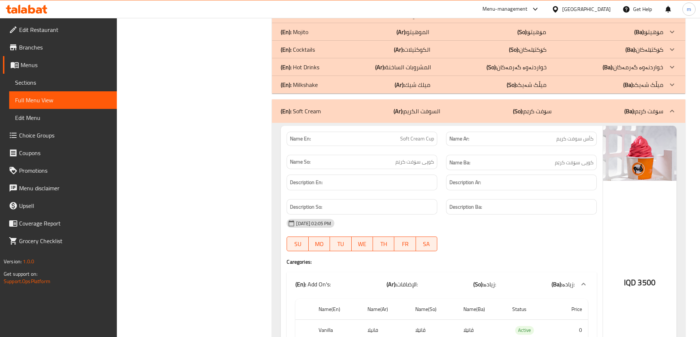
scroll to position [5570, 0]
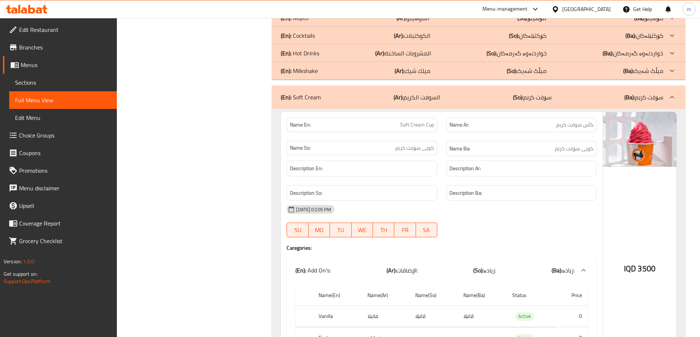
click at [447, 101] on div "(En): Soft Cream (Ar): السوفت الكريم (So): سۆفت کرێم (Ba): سۆفت کرێم" at bounding box center [472, 97] width 382 height 9
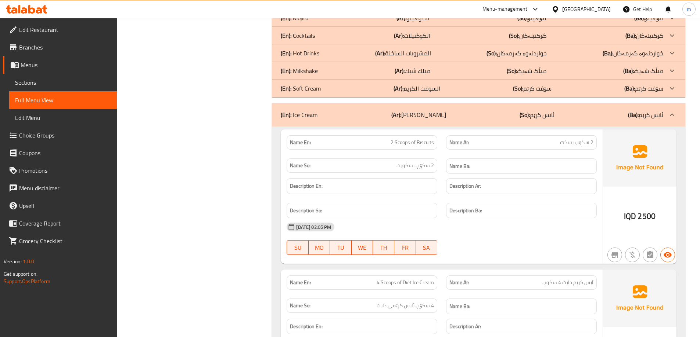
click at [448, 121] on div "(En): Ice Cream (Ar): آلايس كريم (So): ئایس کرێم (Ba): ئایس کرێم" at bounding box center [478, 115] width 413 height 24
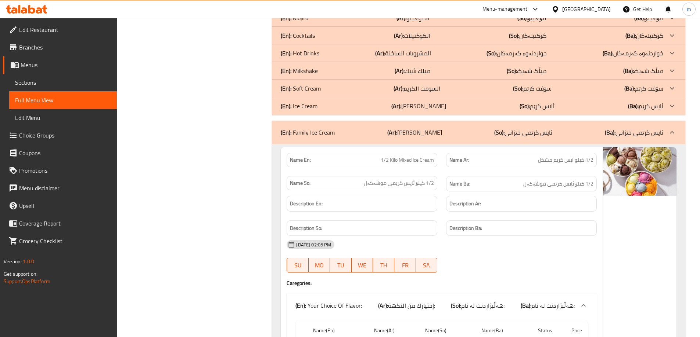
click at [452, 135] on div "(En): Family Ice Cream (Ar): آلايس كريم عائلي (So): ئایس کرێمی خێزانی (Ba): ئای…" at bounding box center [472, 132] width 382 height 9
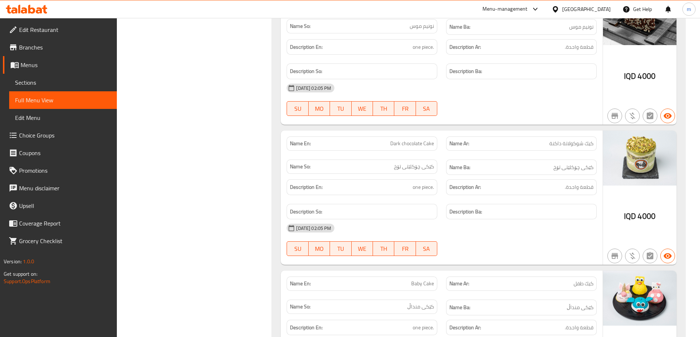
scroll to position [6512, 0]
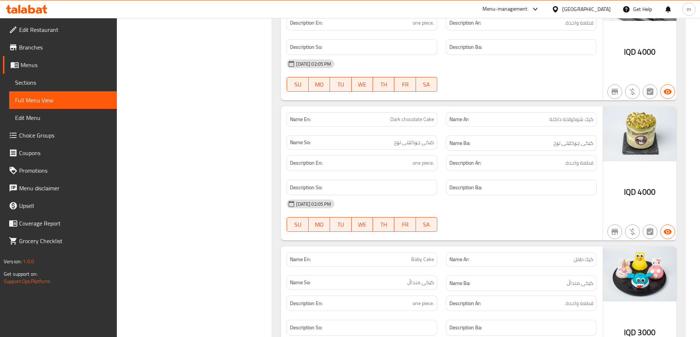
click at [45, 84] on span "Sections" at bounding box center [63, 82] width 96 height 9
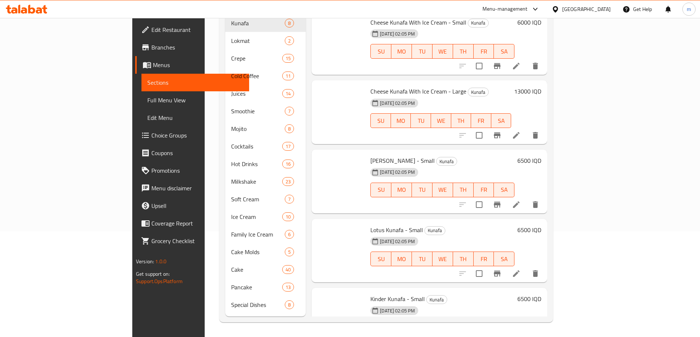
scroll to position [103, 0]
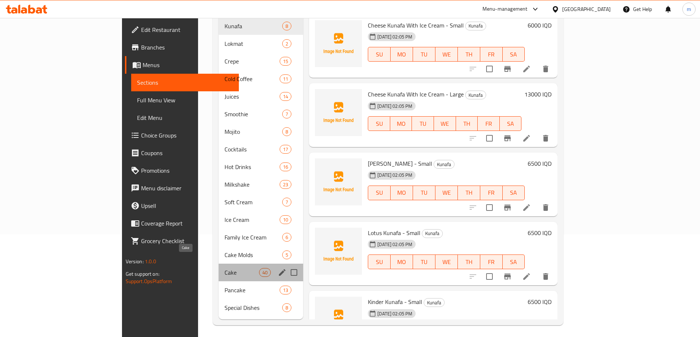
drag, startPoint x: 167, startPoint y: 264, endPoint x: 173, endPoint y: 270, distance: 8.1
click at [224, 268] on span "Cake" at bounding box center [241, 272] width 35 height 9
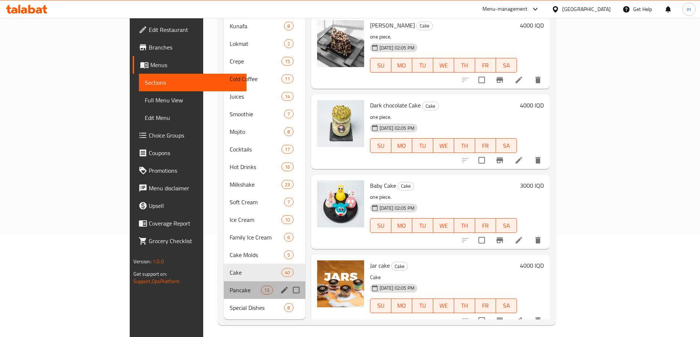
click at [224, 282] on div "Pancake 13" at bounding box center [265, 291] width 82 height 18
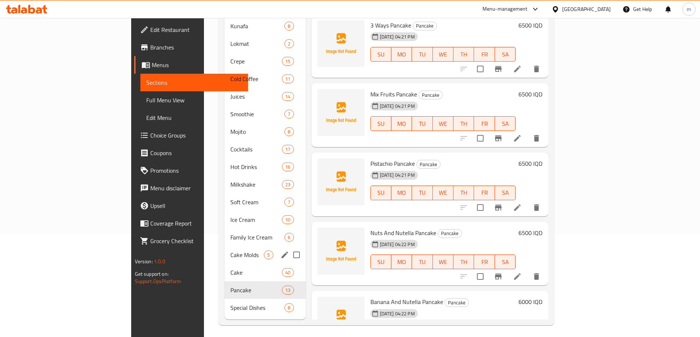
click at [224, 246] on div "Cake Molds 5" at bounding box center [264, 255] width 81 height 18
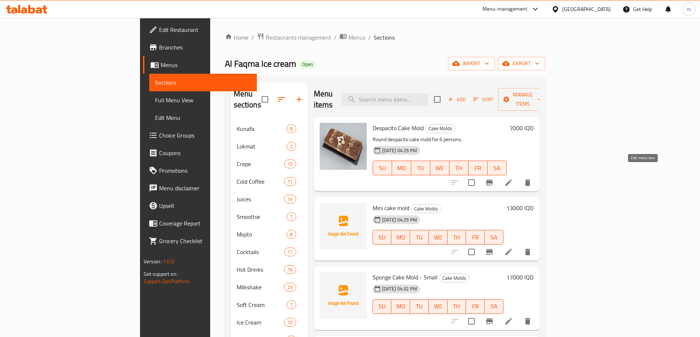
click at [513, 178] on icon at bounding box center [508, 182] width 9 height 9
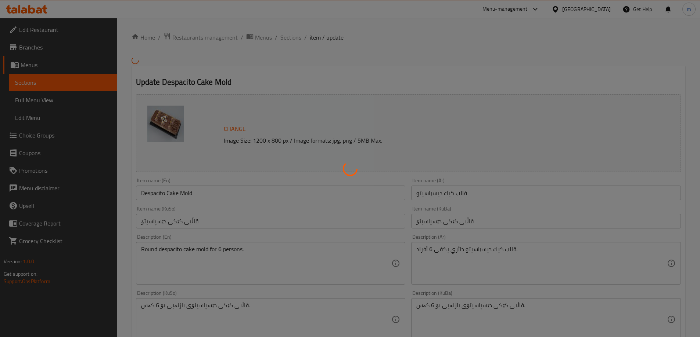
click at [180, 256] on div at bounding box center [350, 168] width 700 height 337
click at [180, 255] on div at bounding box center [350, 168] width 700 height 337
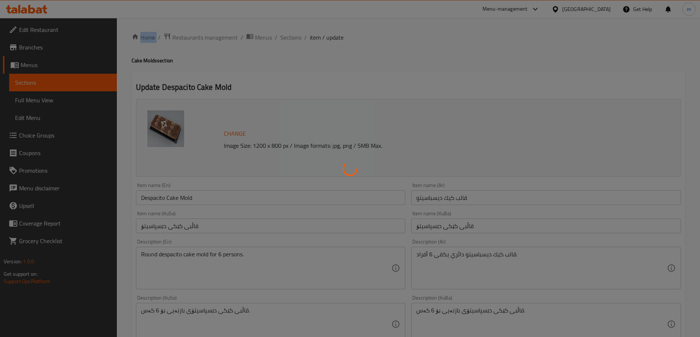
click at [181, 253] on div at bounding box center [350, 168] width 700 height 337
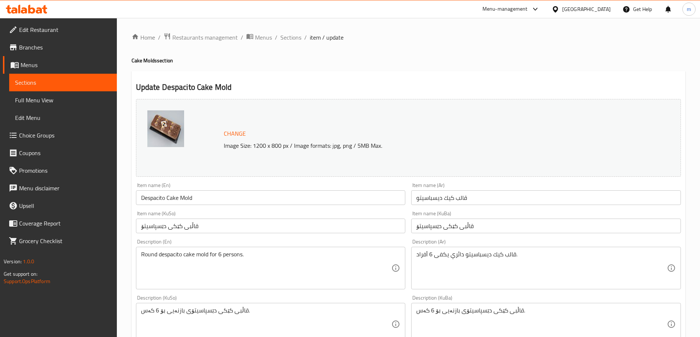
click at [181, 253] on div "Home / Restaurants management / Menus / Sections / item / update Cake Molds sec…" at bounding box center [407, 316] width 553 height 567
click at [181, 253] on textarea "Round despacito cake mold for 6 persons." at bounding box center [266, 268] width 250 height 35
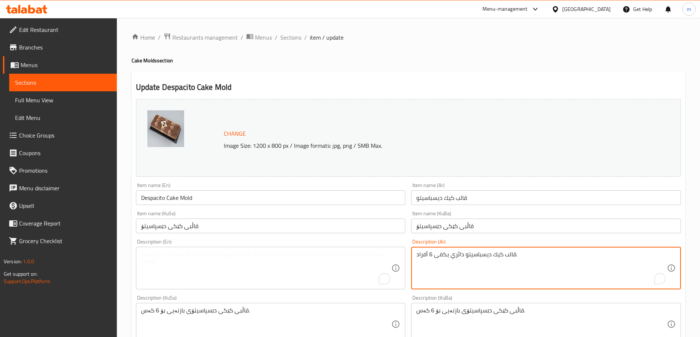
click at [460, 257] on textarea "قالب كيك ديسباسيتو دائري يكفى 6 أفراد." at bounding box center [541, 268] width 250 height 35
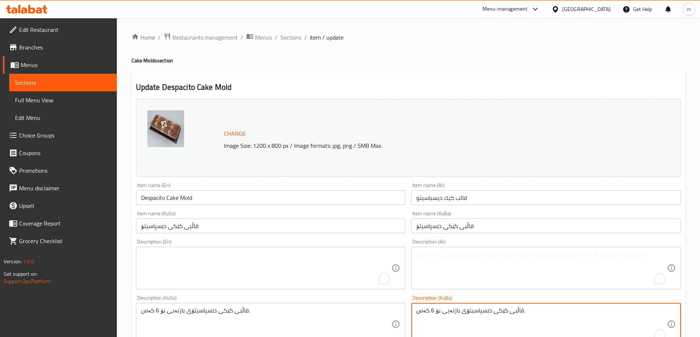
click at [463, 308] on textarea "قاڵبی کێکی دێسپاسیتۆی بازنەیی بۆ 6 کەس." at bounding box center [541, 324] width 250 height 35
drag, startPoint x: 246, startPoint y: 307, endPoint x: 246, endPoint y: 311, distance: 4.8
click at [246, 310] on div "قاڵبی کێکی دێسپاسیتۆی بازنەیی بۆ 6 کەس. Description (KuSo)" at bounding box center [271, 324] width 270 height 43
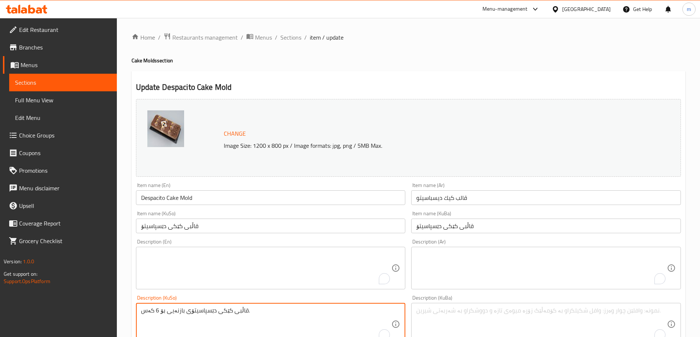
click at [246, 311] on textarea "قاڵبی کێکی دێسپاسیتۆی بازنەیی بۆ 6 کەس." at bounding box center [266, 324] width 250 height 35
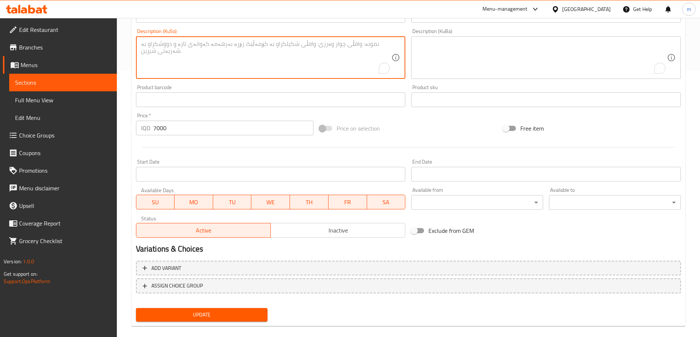
scroll to position [277, 0]
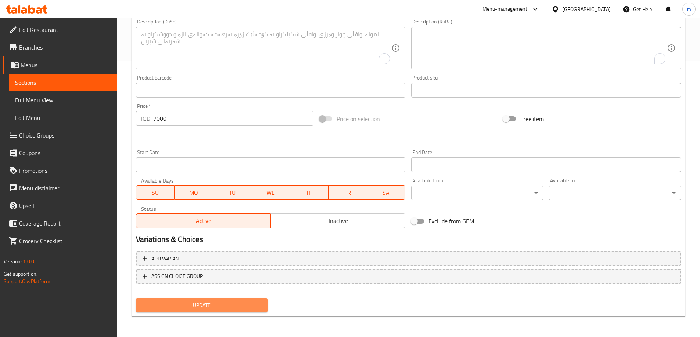
click at [233, 307] on span "Update" at bounding box center [202, 305] width 120 height 9
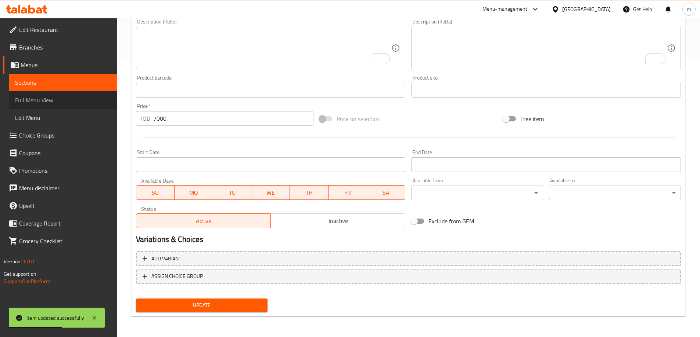
click at [34, 104] on span "Full Menu View" at bounding box center [63, 100] width 96 height 9
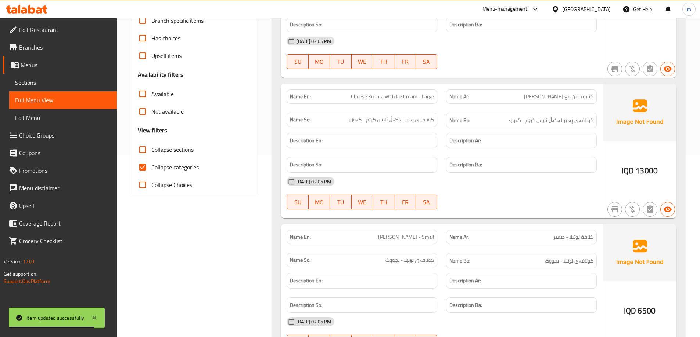
scroll to position [105, 0]
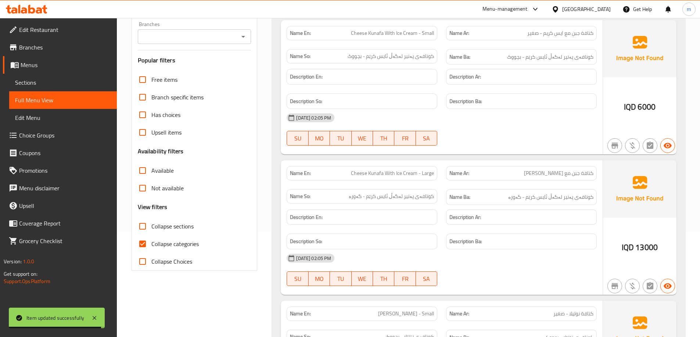
drag, startPoint x: 176, startPoint y: 227, endPoint x: 163, endPoint y: 232, distance: 13.2
click at [176, 227] on span "Collapse sections" at bounding box center [172, 226] width 42 height 9
click at [151, 227] on input "Collapse sections" at bounding box center [143, 227] width 18 height 18
checkbox input "true"
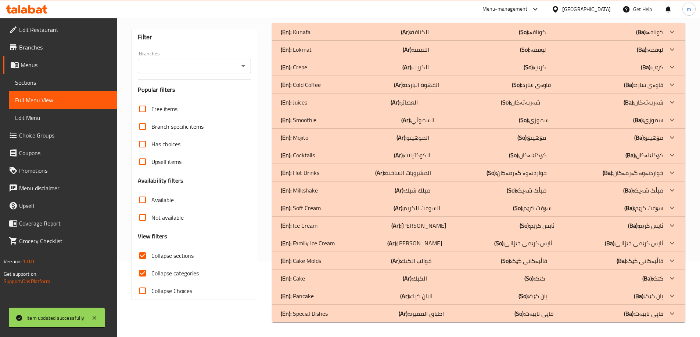
click at [159, 269] on span "Collapse categories" at bounding box center [174, 273] width 47 height 9
click at [151, 265] on input "Collapse categories" at bounding box center [143, 274] width 18 height 18
checkbox input "false"
click at [173, 61] on input "Branches" at bounding box center [188, 66] width 97 height 10
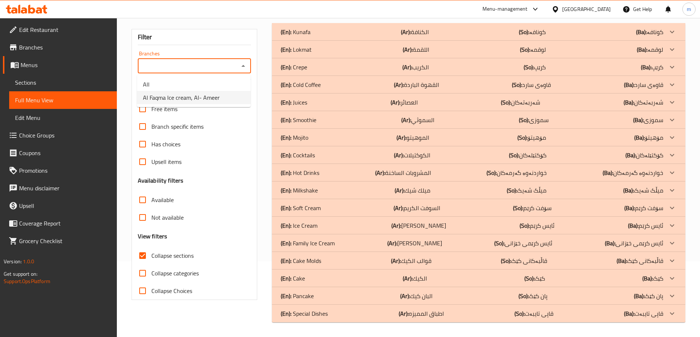
click at [175, 97] on span "Al Faqma Ice cream, Al- Ameer" at bounding box center [181, 97] width 77 height 9
type input "Al Faqma Ice cream, Al- Ameer"
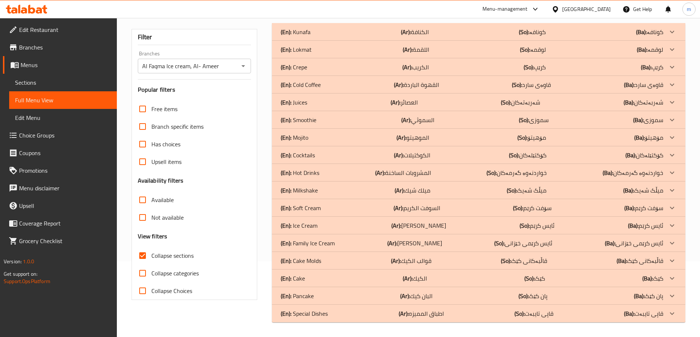
click at [175, 98] on div "Filter Branches Al Faqma Ice cream, Al- Ameer Branches Popular filters Free ite…" at bounding box center [194, 164] width 126 height 271
click at [302, 266] on p "(En): Cake Molds" at bounding box center [301, 261] width 40 height 9
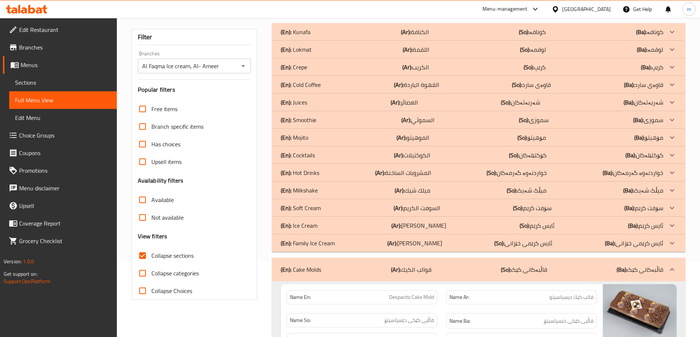
click at [303, 103] on p "(En): Juices" at bounding box center [294, 102] width 26 height 9
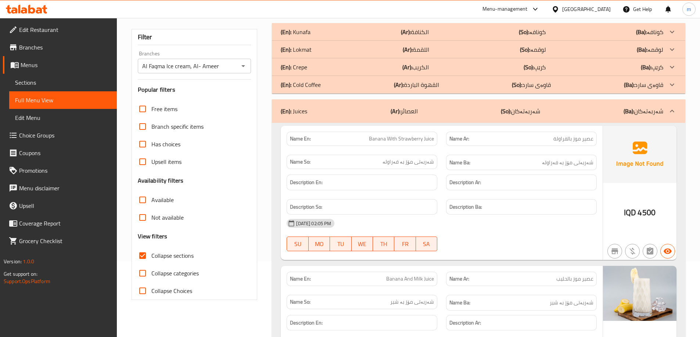
click at [302, 86] on p "(En): Cold Coffee" at bounding box center [301, 84] width 40 height 9
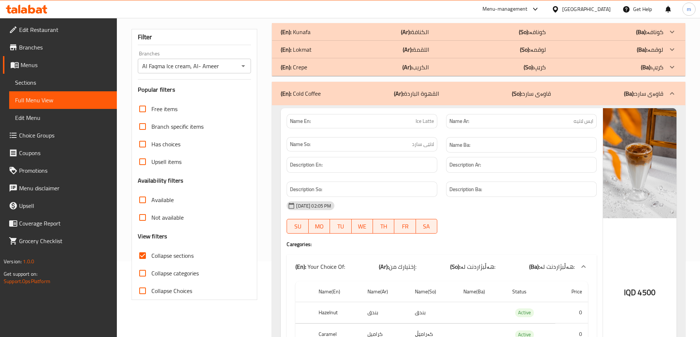
click at [299, 33] on p "(En): Kunafa" at bounding box center [296, 32] width 30 height 9
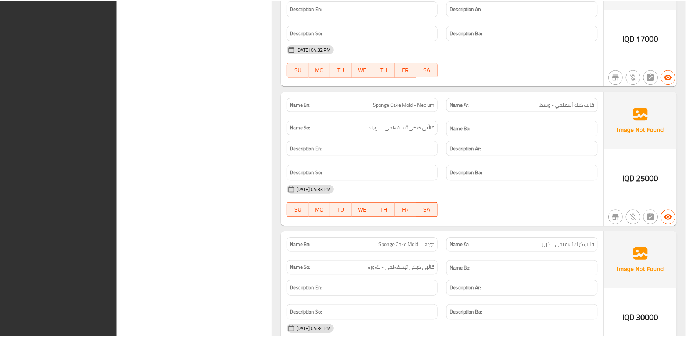
scroll to position [6182, 0]
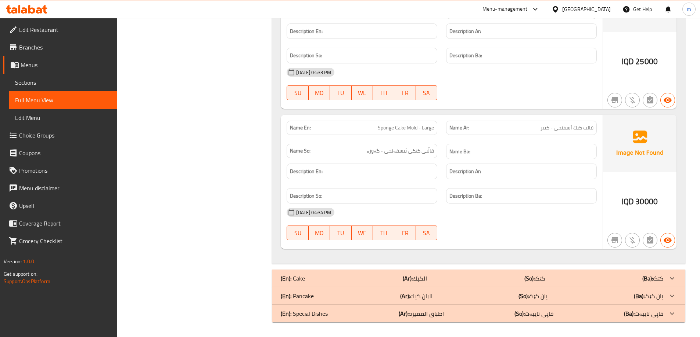
click at [39, 80] on span "Sections" at bounding box center [63, 82] width 96 height 9
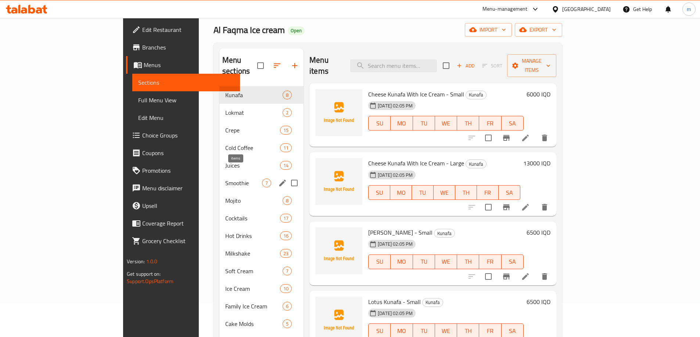
scroll to position [17, 0]
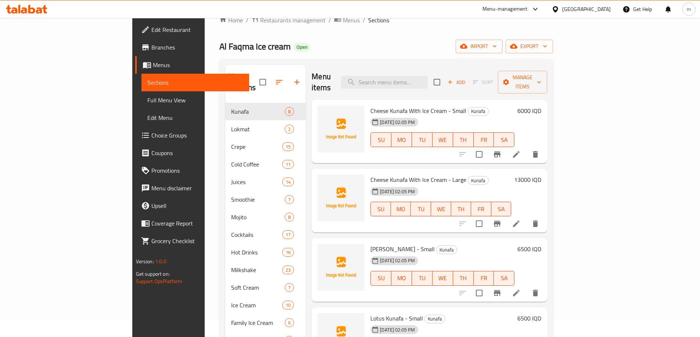
click at [17, 3] on div at bounding box center [26, 9] width 53 height 15
click at [18, 6] on icon at bounding box center [26, 9] width 41 height 9
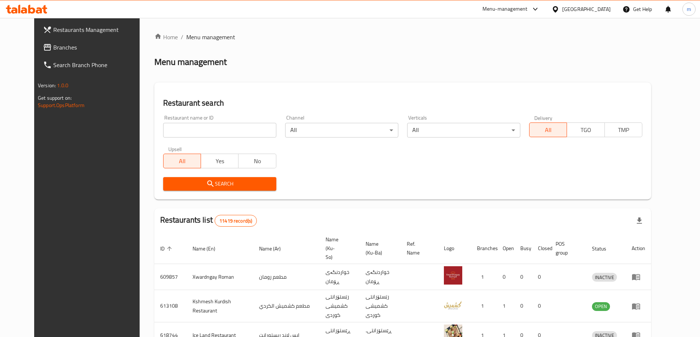
click at [166, 130] on input "search" at bounding box center [219, 130] width 113 height 15
paste input "704148"
type input "704148"
click button "Search" at bounding box center [219, 184] width 113 height 14
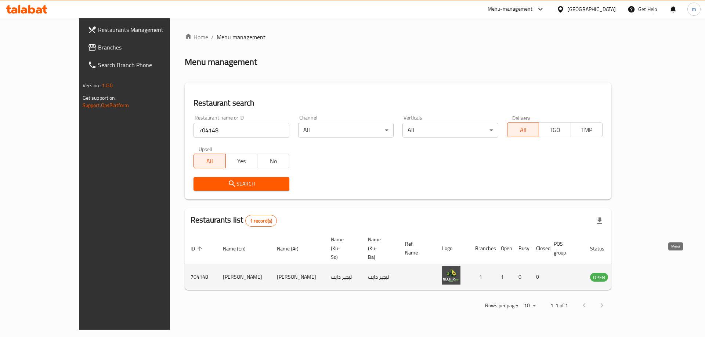
click at [637, 275] on icon "enhanced table" at bounding box center [633, 278] width 8 height 6
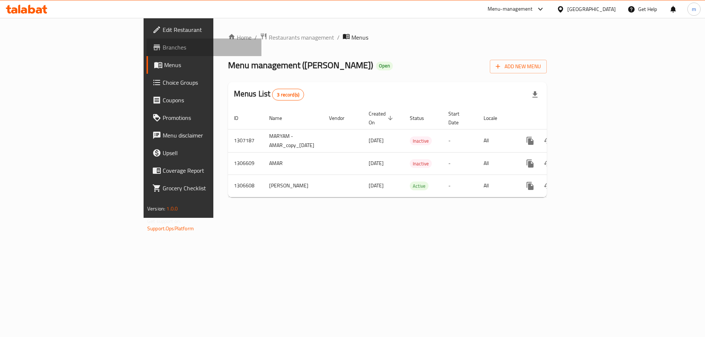
click at [163, 49] on span "Branches" at bounding box center [209, 47] width 93 height 9
